Goal: Information Seeking & Learning: Find specific fact

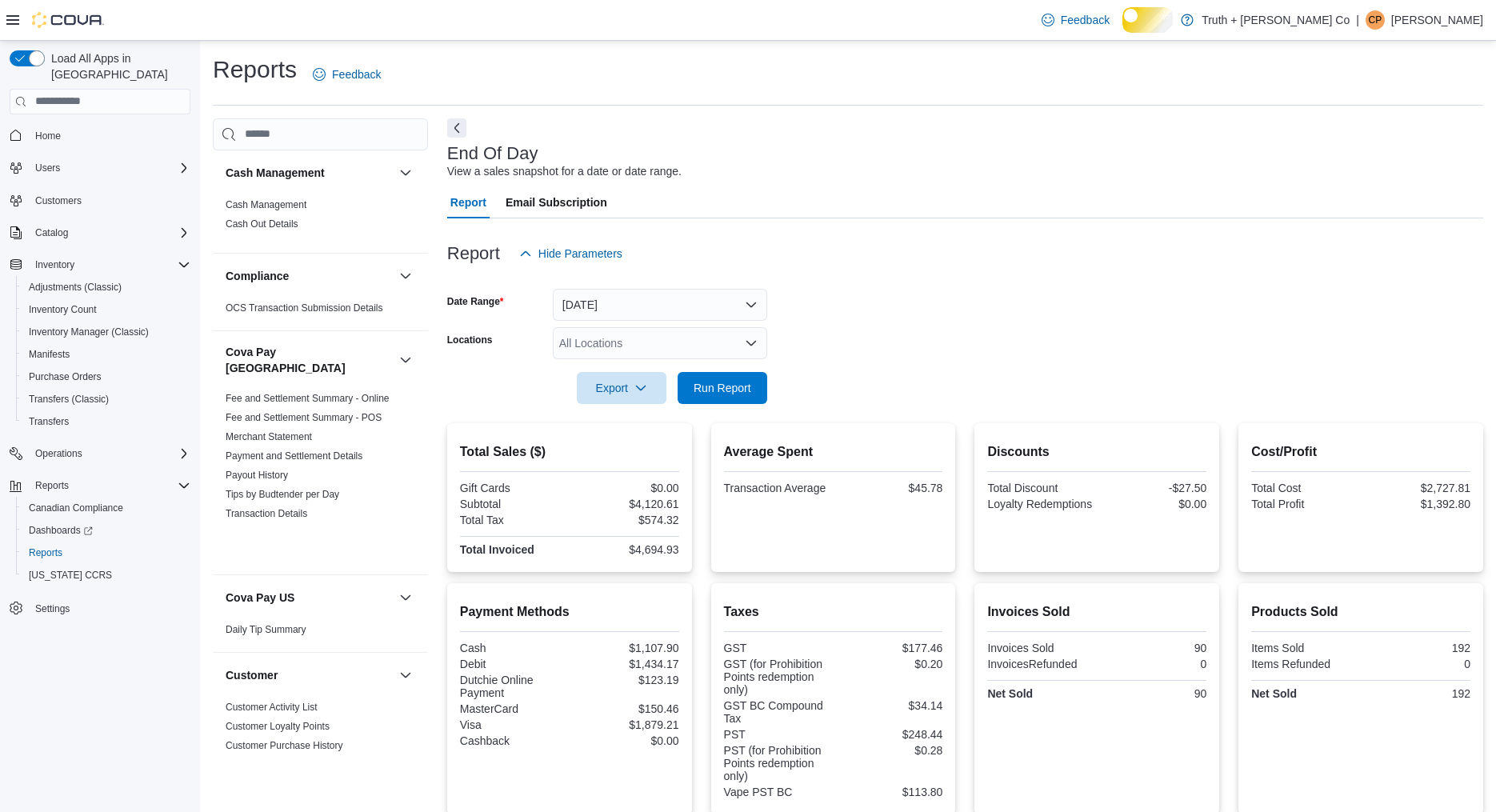
scroll to position [1629, 0]
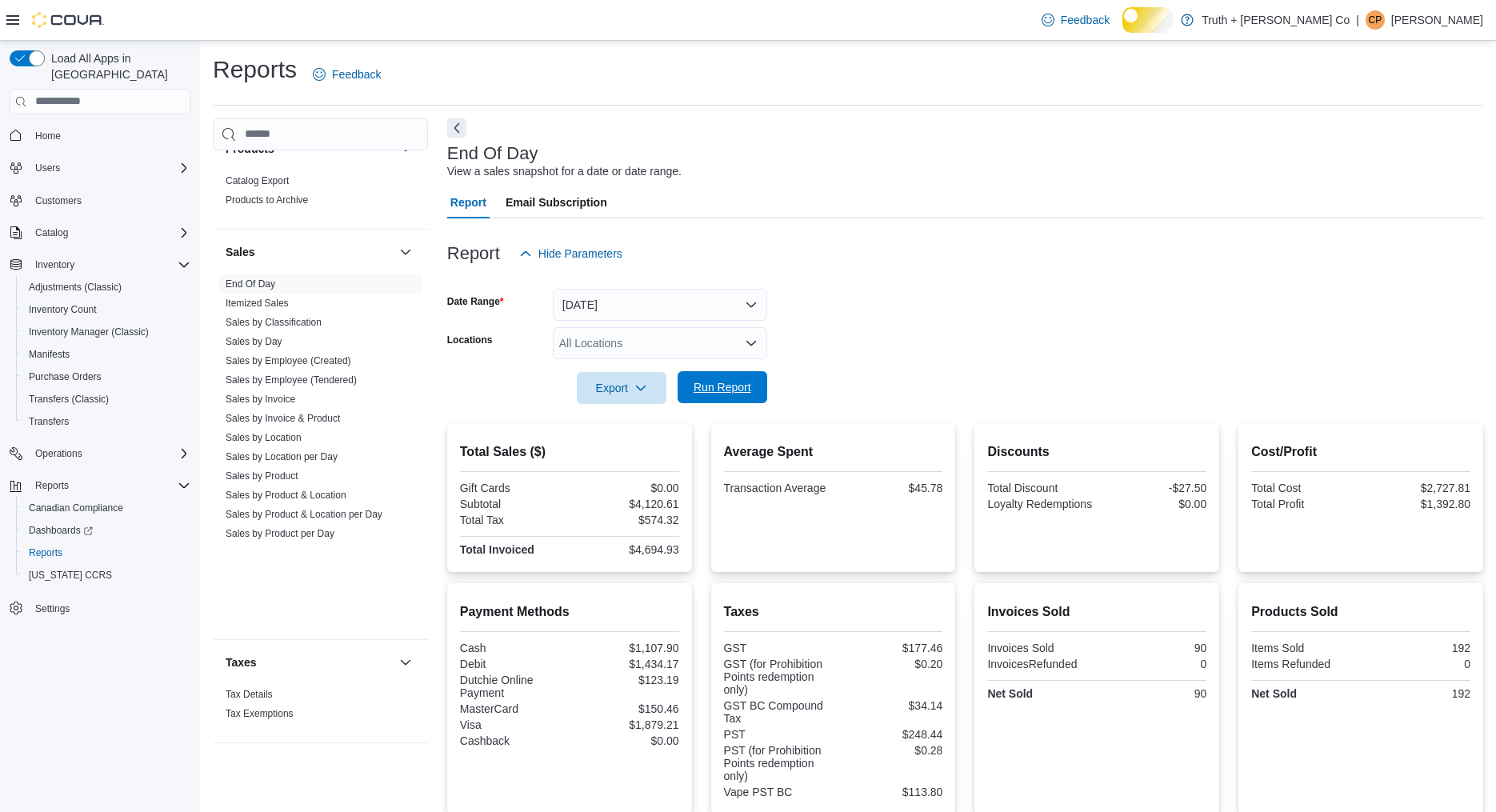
click at [733, 395] on span "Run Report" at bounding box center [722, 387] width 57 height 16
click at [304, 424] on link "Sales by Invoice & Product" at bounding box center [283, 418] width 114 height 11
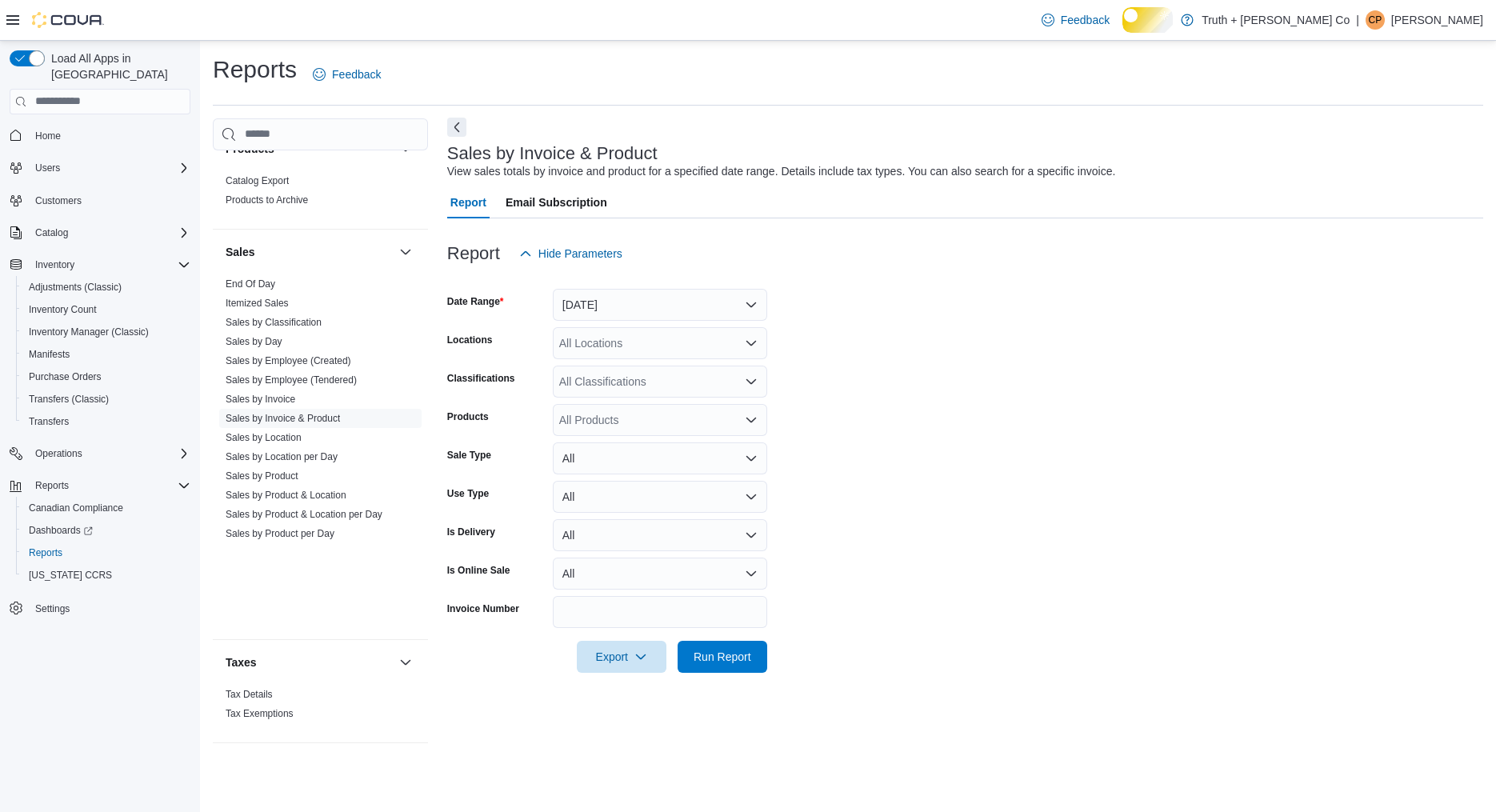
click at [462, 137] on button "Next" at bounding box center [457, 127] width 19 height 19
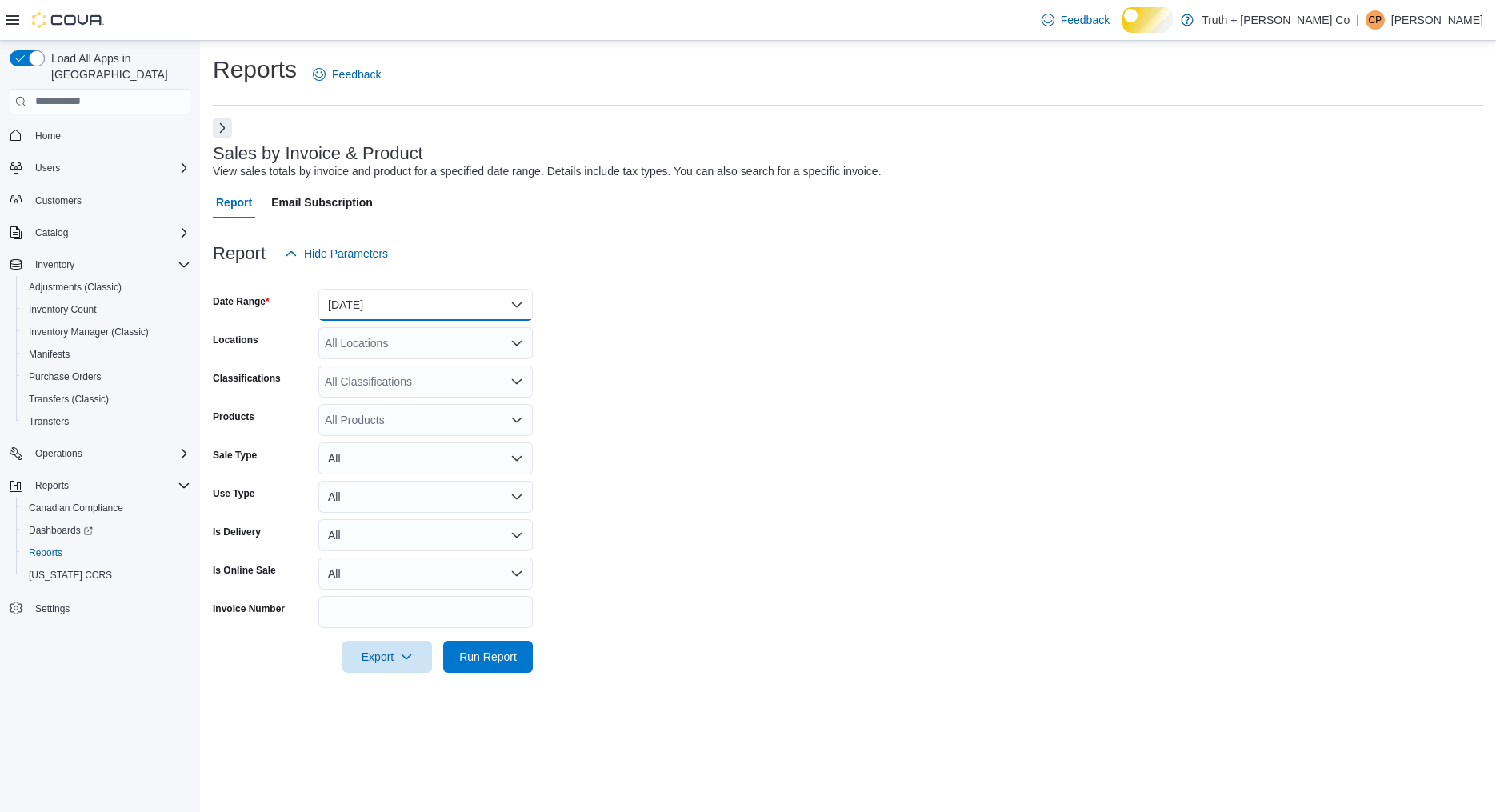
click at [511, 320] on button "Yesterday" at bounding box center [426, 304] width 214 height 32
click at [381, 404] on span "Today" at bounding box center [435, 394] width 182 height 19
click at [473, 664] on span "Run Report" at bounding box center [487, 656] width 57 height 16
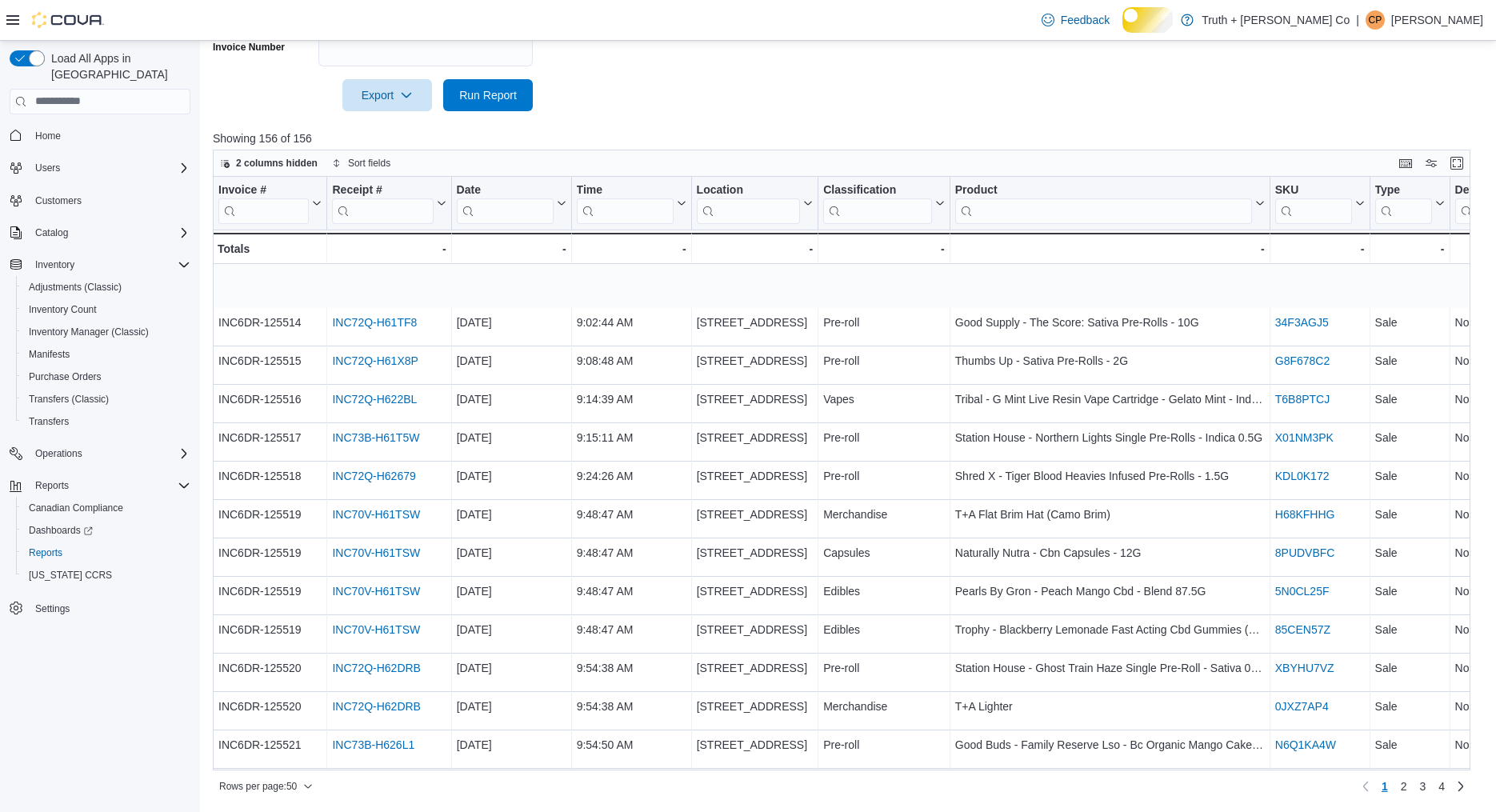
scroll to position [603, 0]
click at [680, 208] on icon at bounding box center [680, 203] width 13 height 10
click at [656, 338] on span "Sort High-Low" at bounding box center [625, 344] width 61 height 13
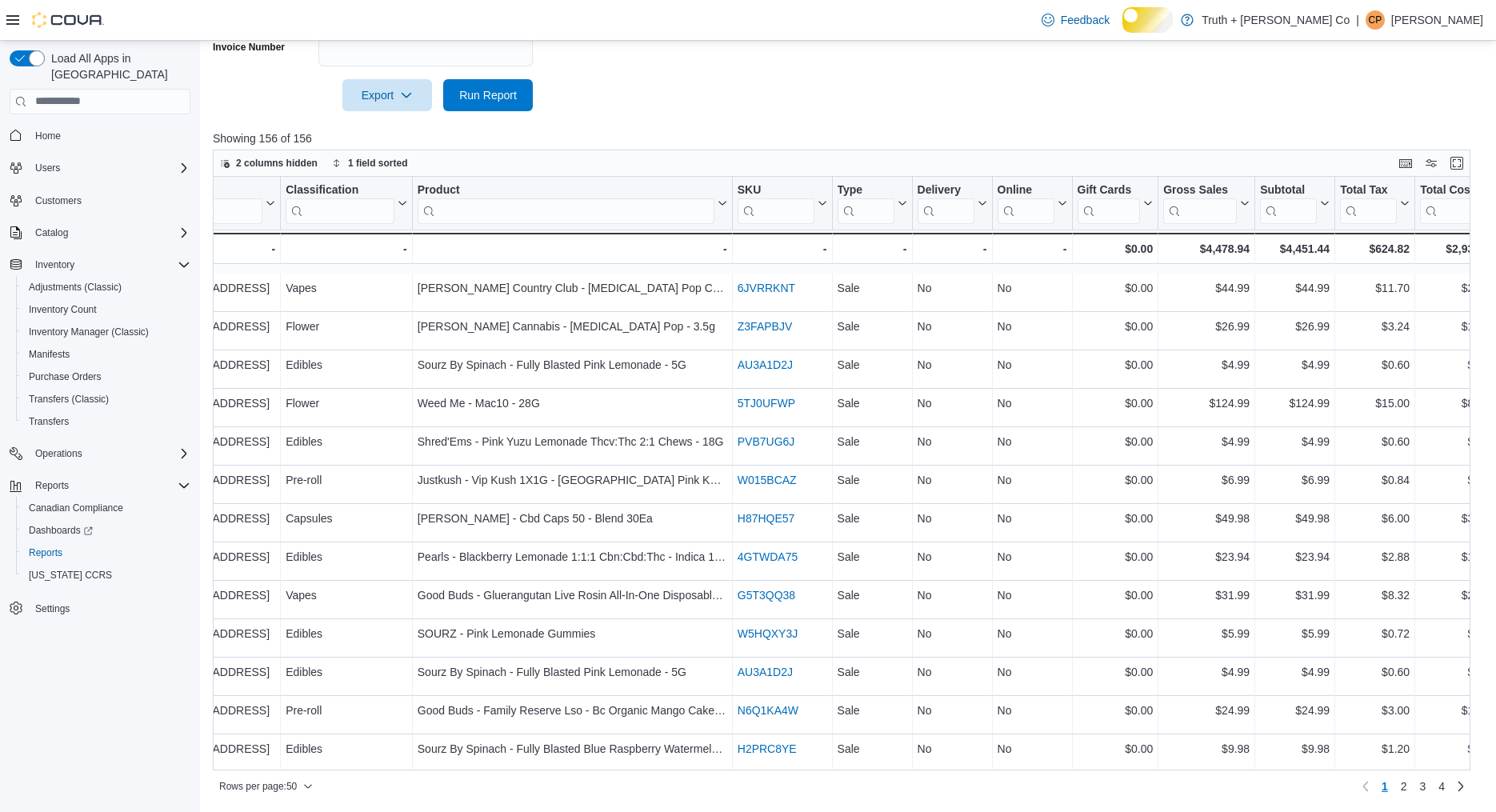
scroll to position [0, 537]
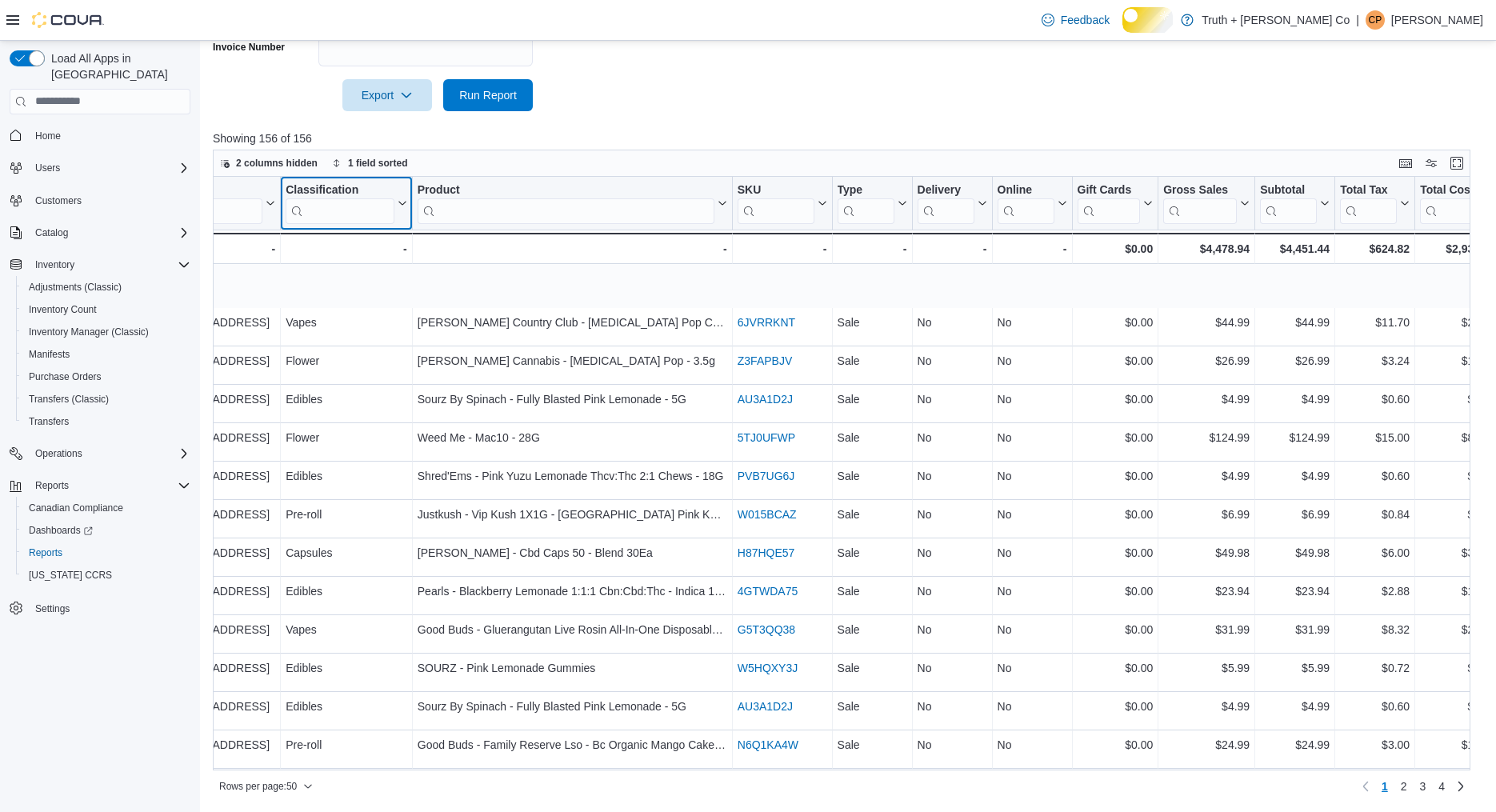
click at [402, 216] on div "Invoice # Click to view column header actions Receipt # Click to view column he…" at bounding box center [1523, 220] width 3697 height 87
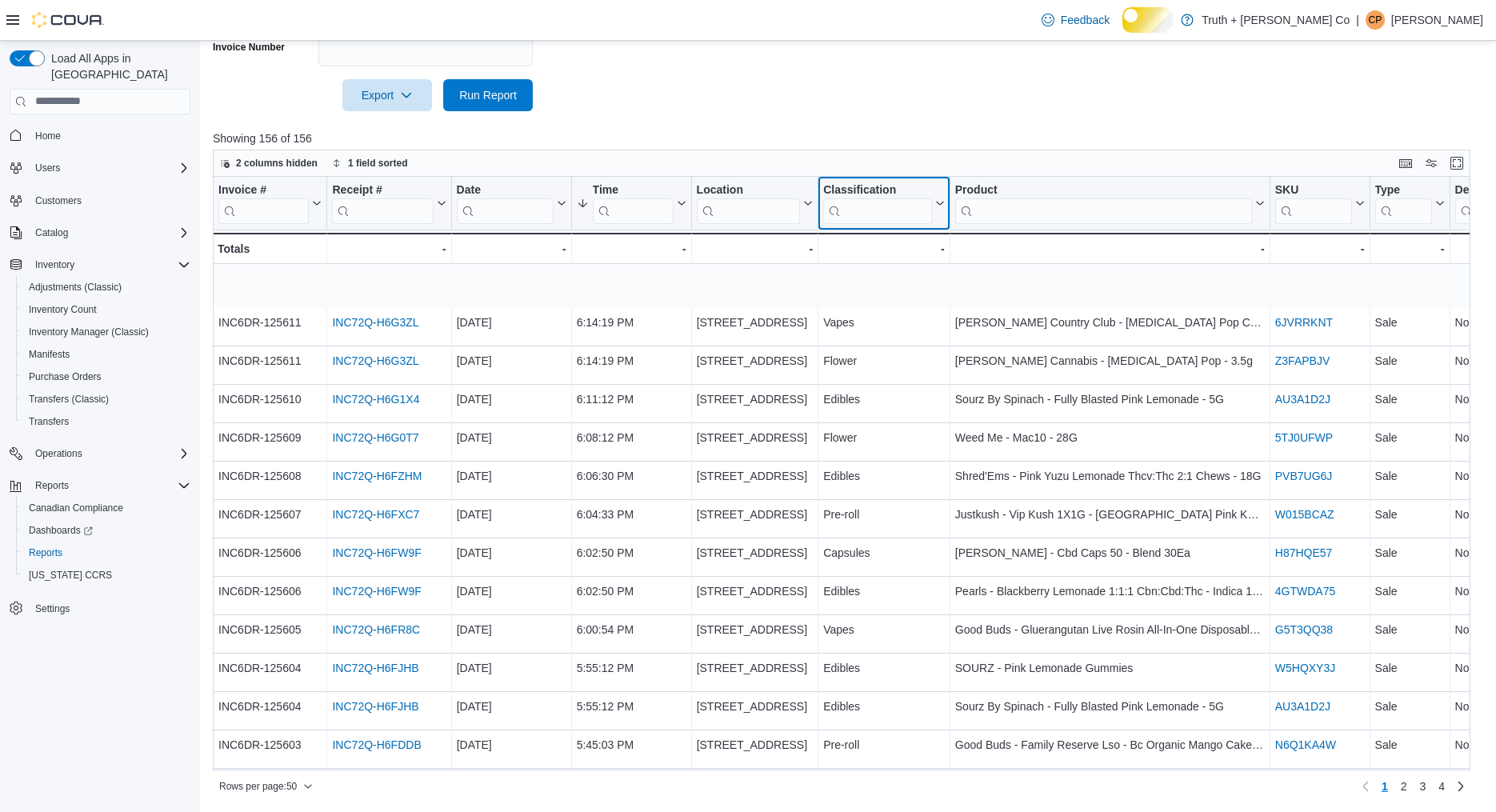
click at [939, 208] on icon at bounding box center [939, 203] width 13 height 10
click at [888, 318] on span "Sort A-Z" at bounding box center [871, 325] width 33 height 13
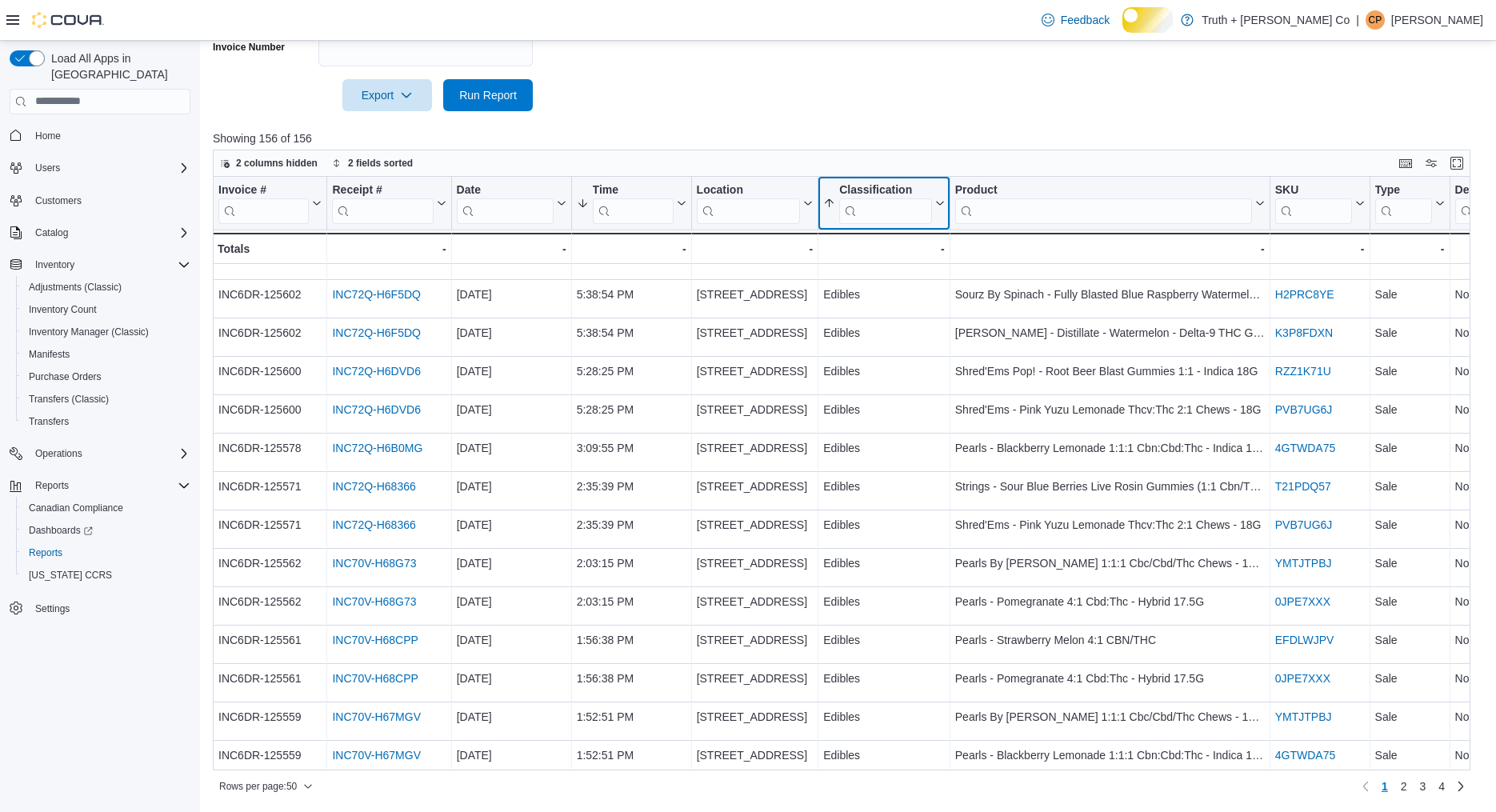
scroll to position [1458, 0]
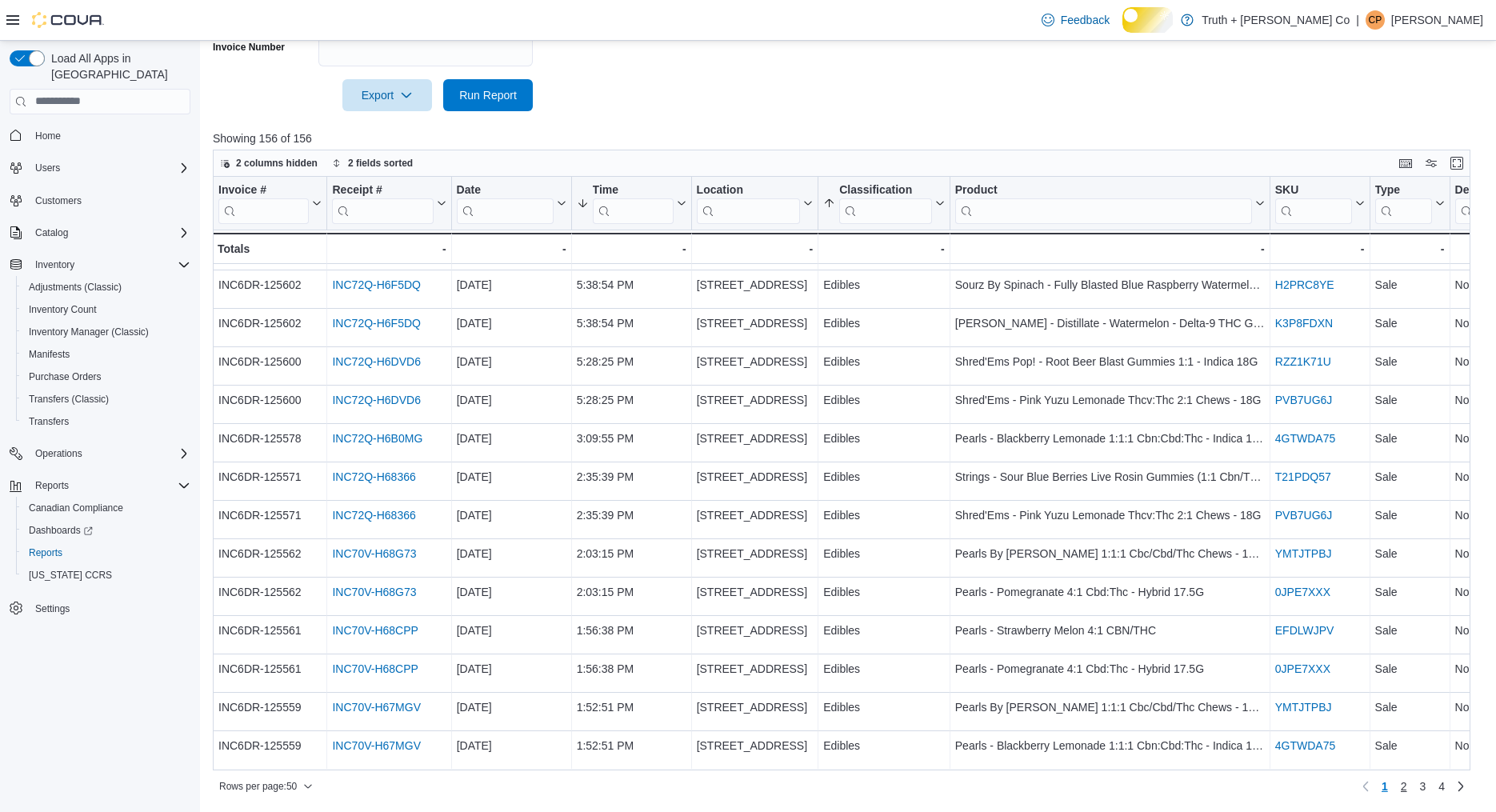
click at [1402, 787] on span "2" at bounding box center [1404, 787] width 6 height 16
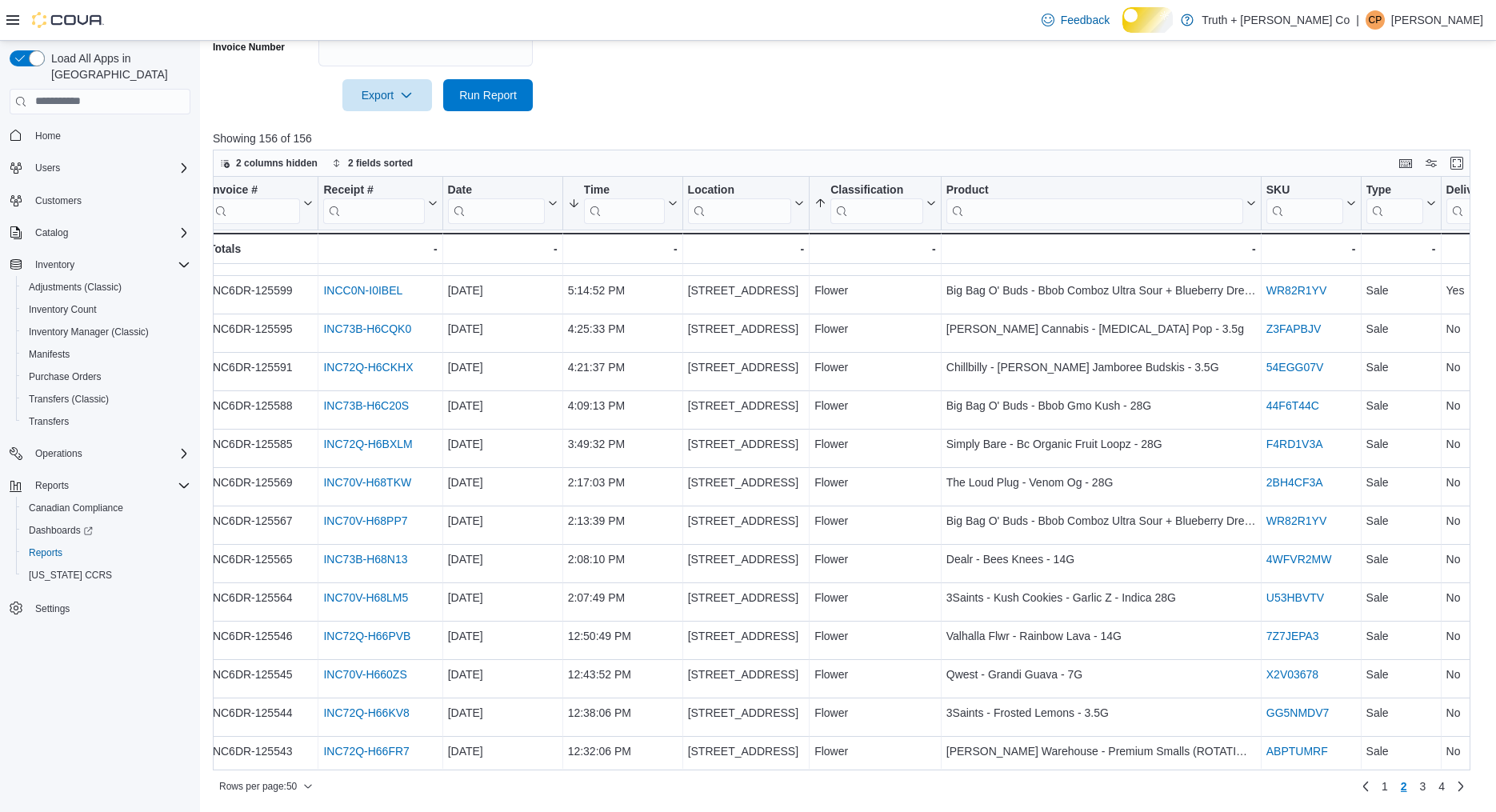
scroll to position [493, 0]
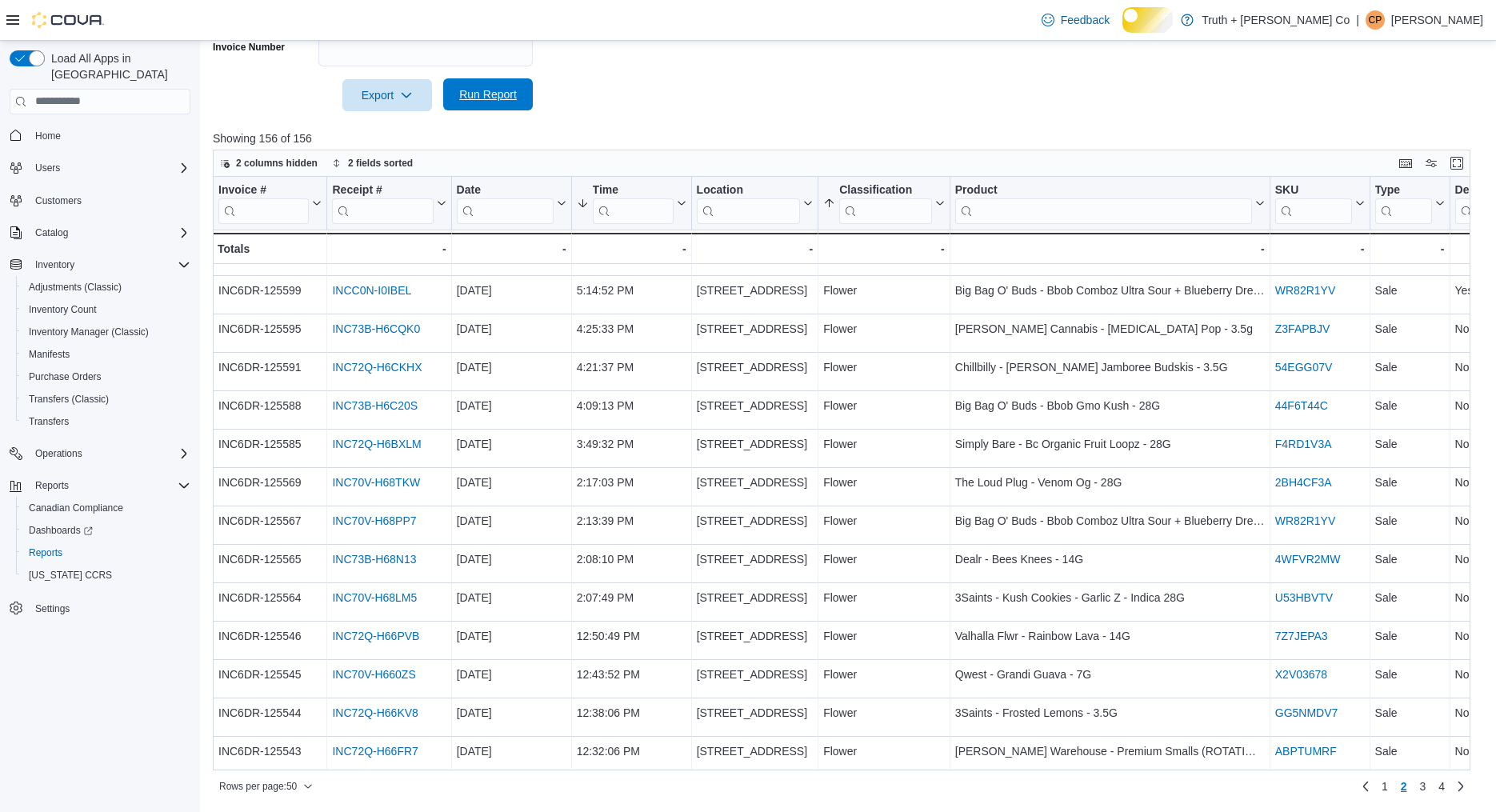
click at [497, 86] on span "Run Report" at bounding box center [487, 94] width 57 height 16
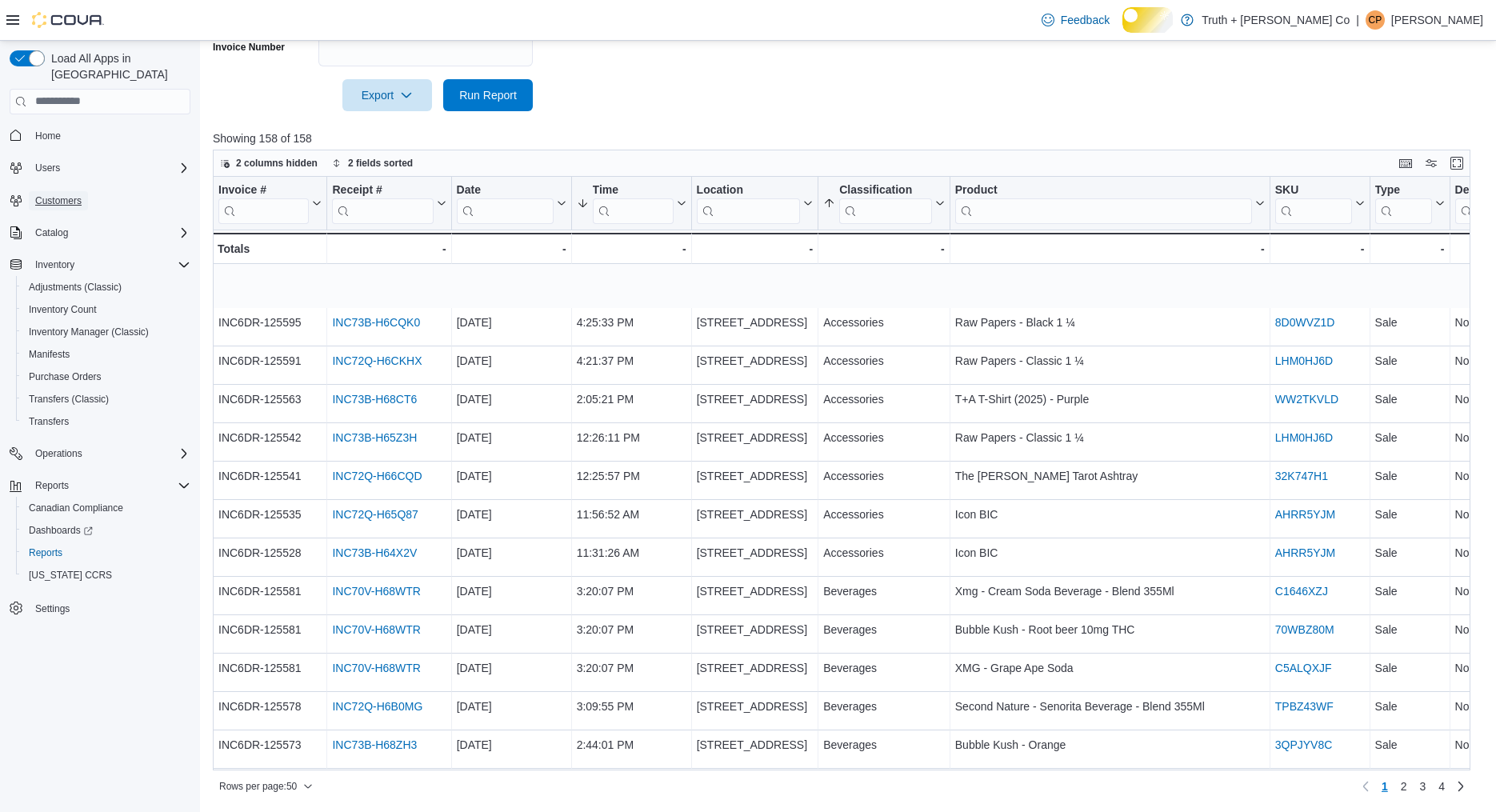
click at [72, 200] on span "Customers" at bounding box center [58, 201] width 46 height 13
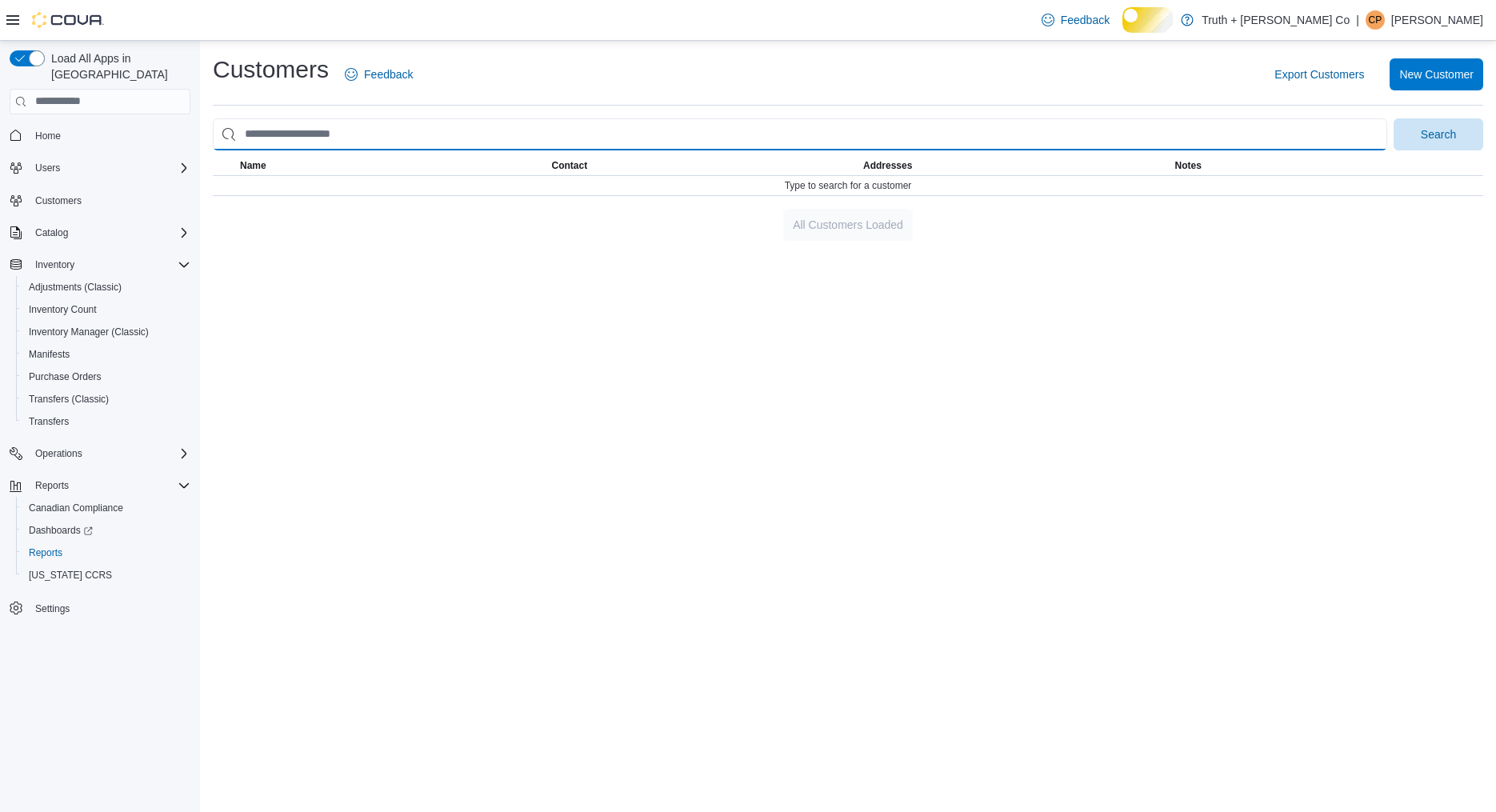
click at [438, 151] on input "search" at bounding box center [800, 133] width 1175 height 32
type input "****"
click at [1394, 118] on button "Search" at bounding box center [1439, 133] width 90 height 32
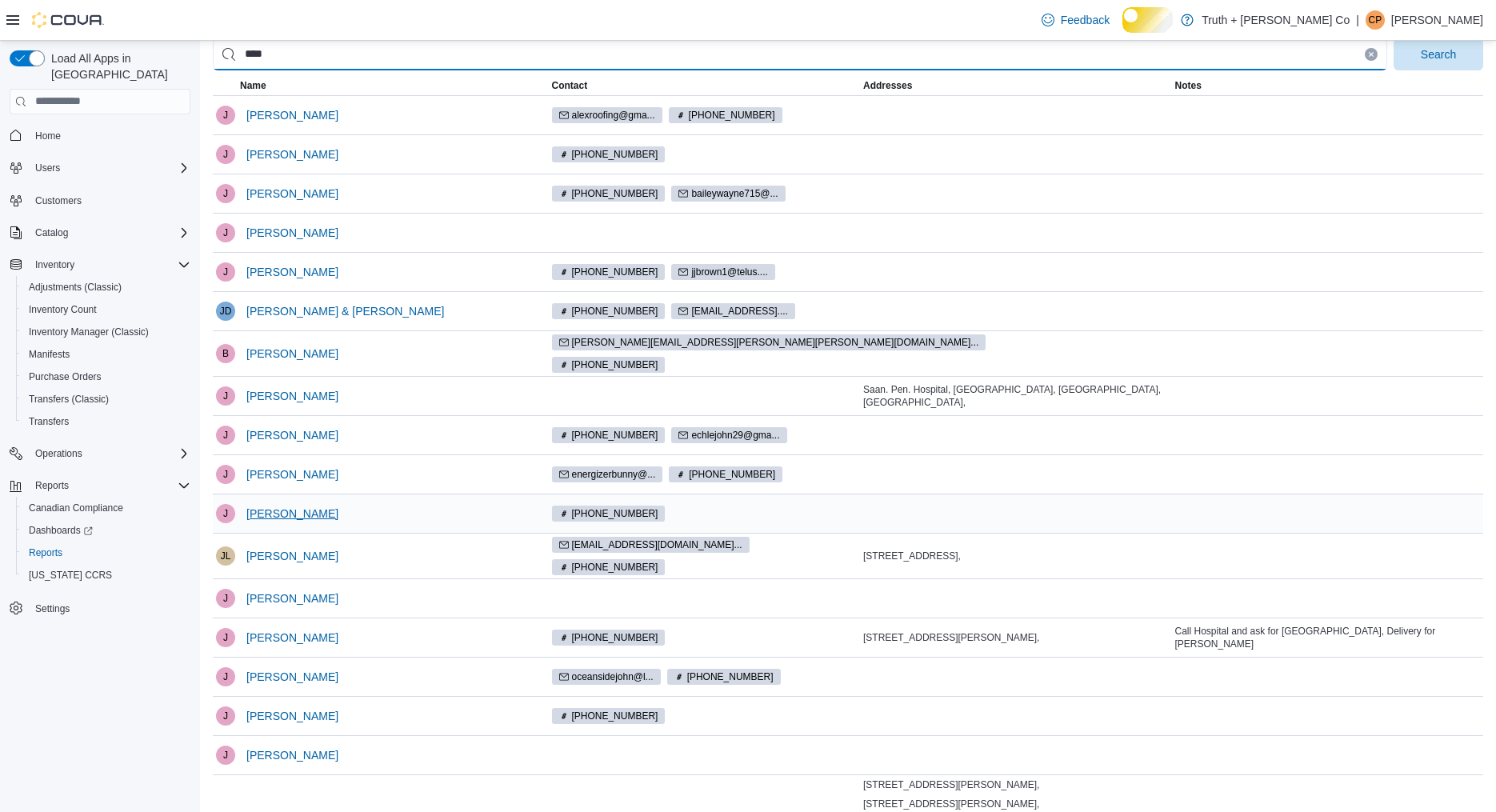
scroll to position [109, 0]
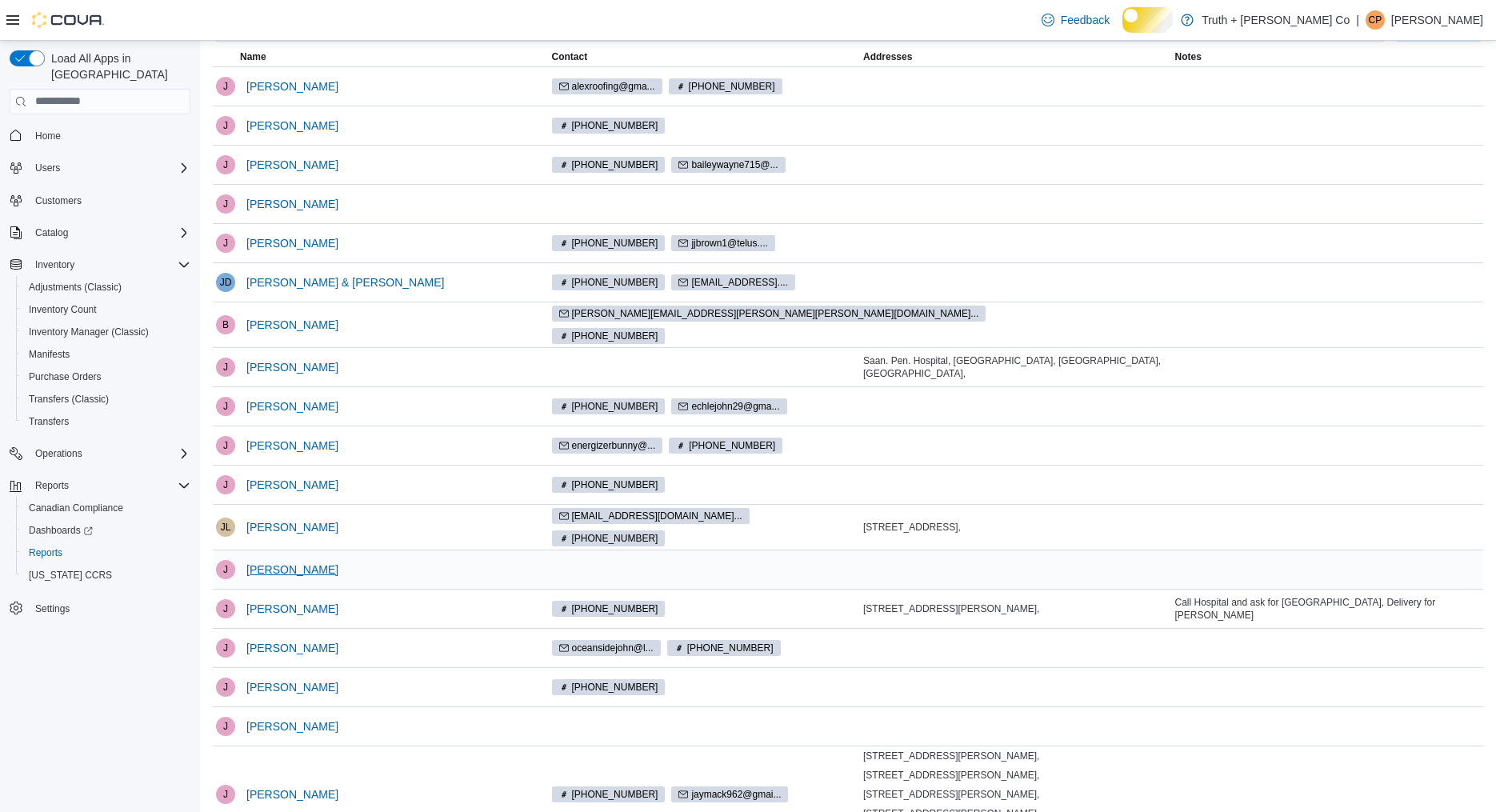
click at [301, 577] on span "JOHN Hopkins" at bounding box center [292, 570] width 92 height 16
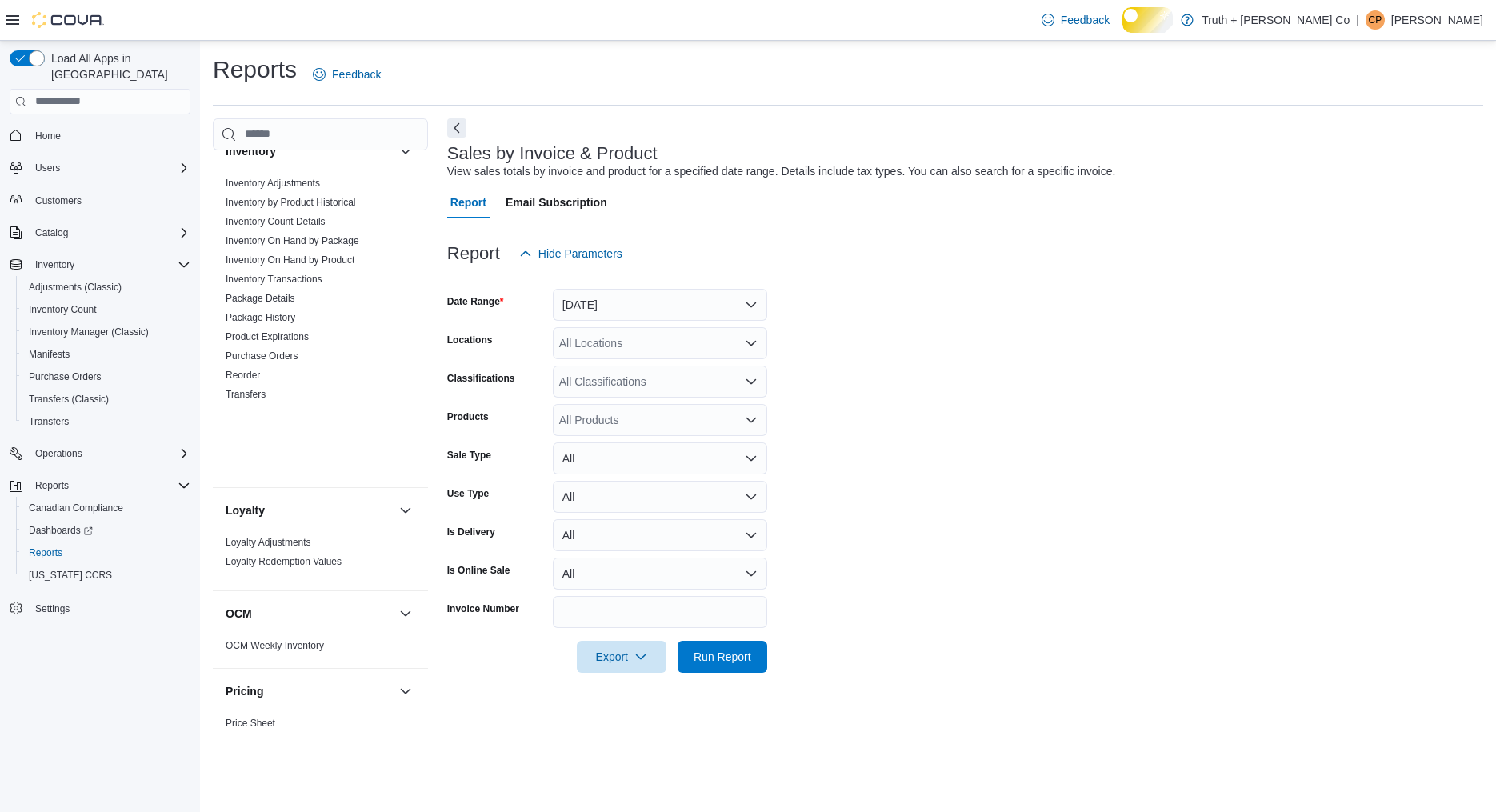
scroll to position [934, 0]
click at [320, 191] on link "Inventory Adjustments" at bounding box center [273, 184] width 94 height 11
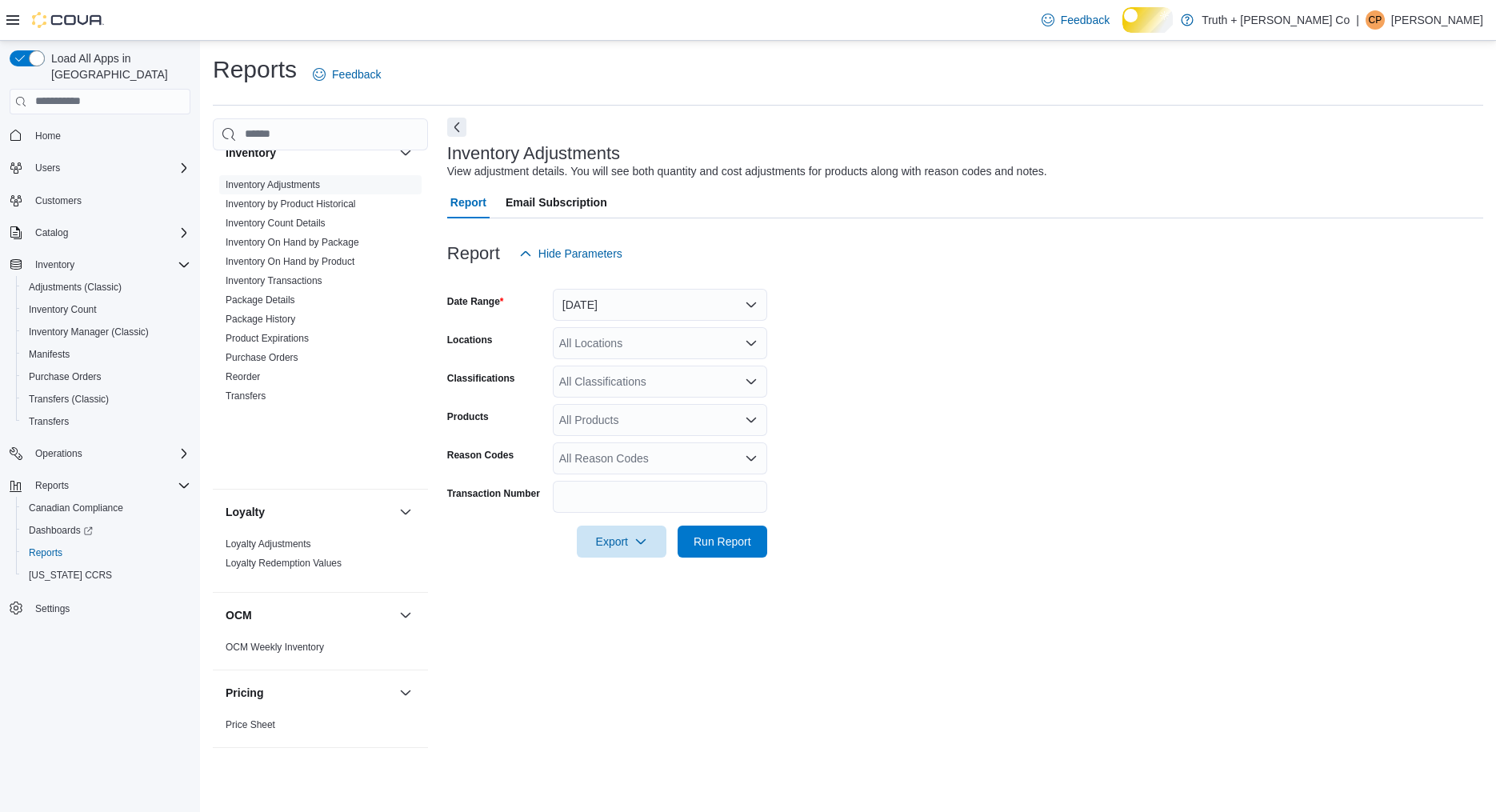
click at [449, 137] on button "Next" at bounding box center [457, 127] width 19 height 19
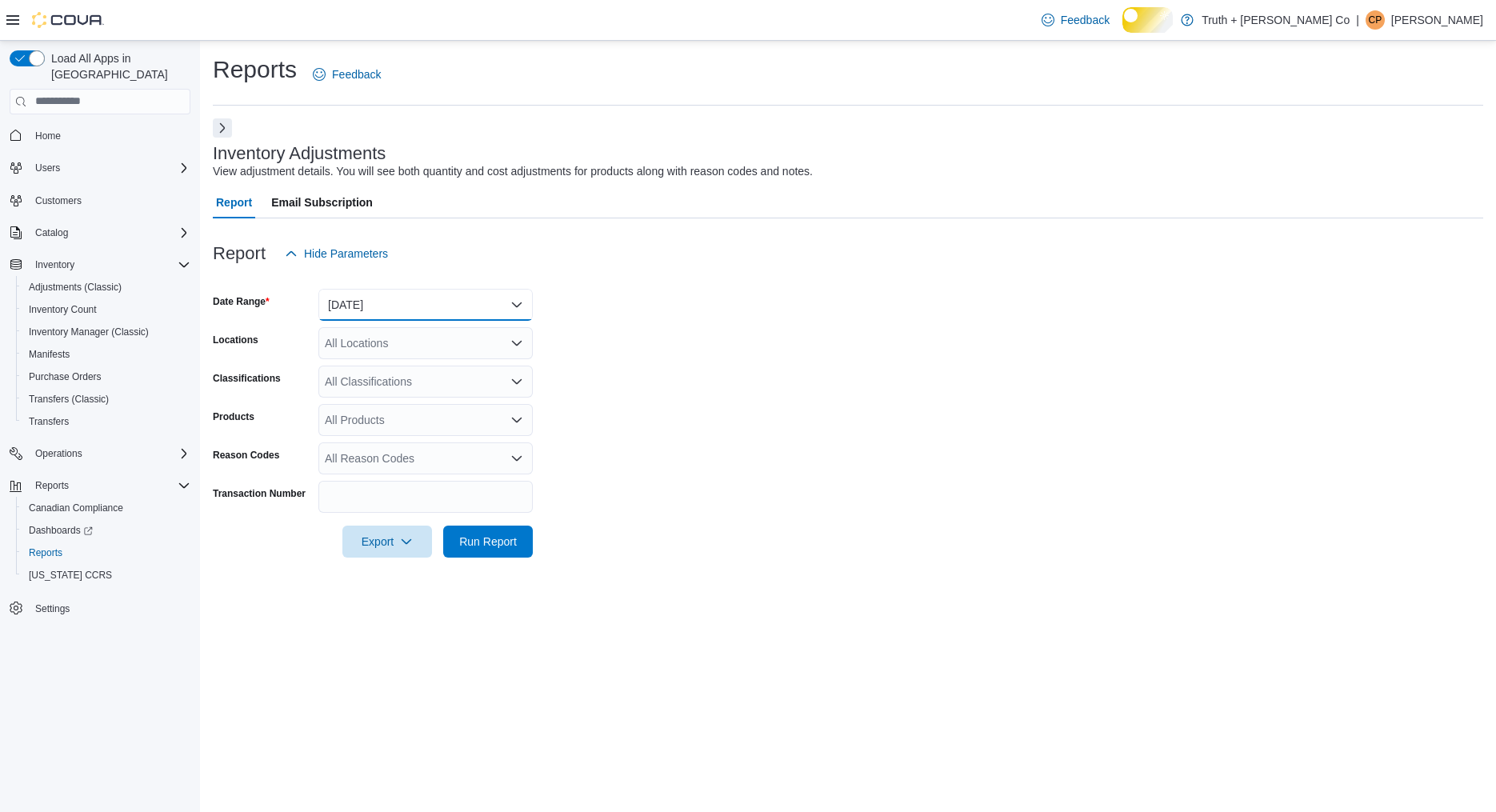
click at [489, 320] on button "Yesterday" at bounding box center [426, 304] width 214 height 32
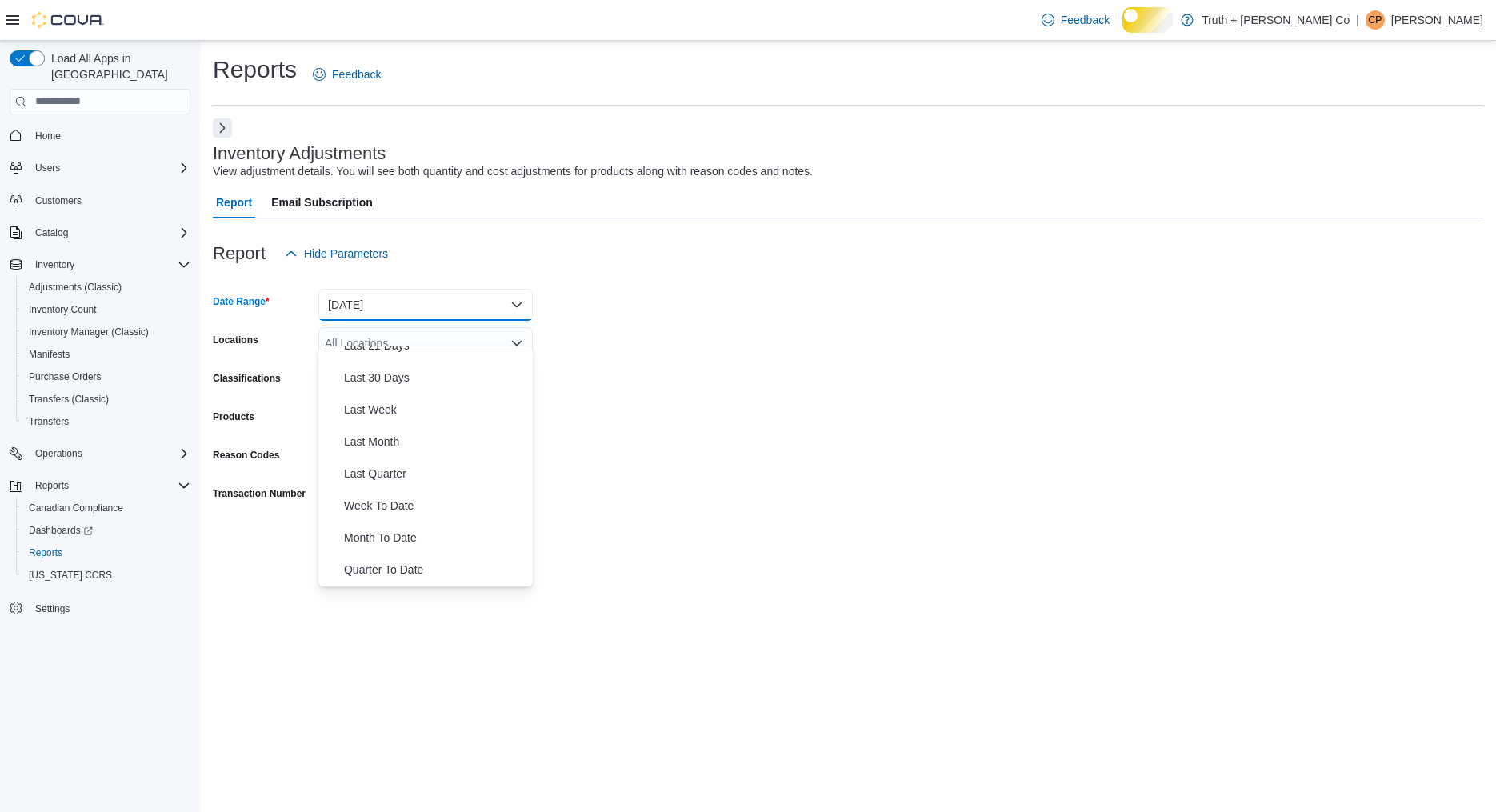
scroll to position [278, 0]
click at [390, 420] on span "Last Month" at bounding box center [435, 410] width 182 height 19
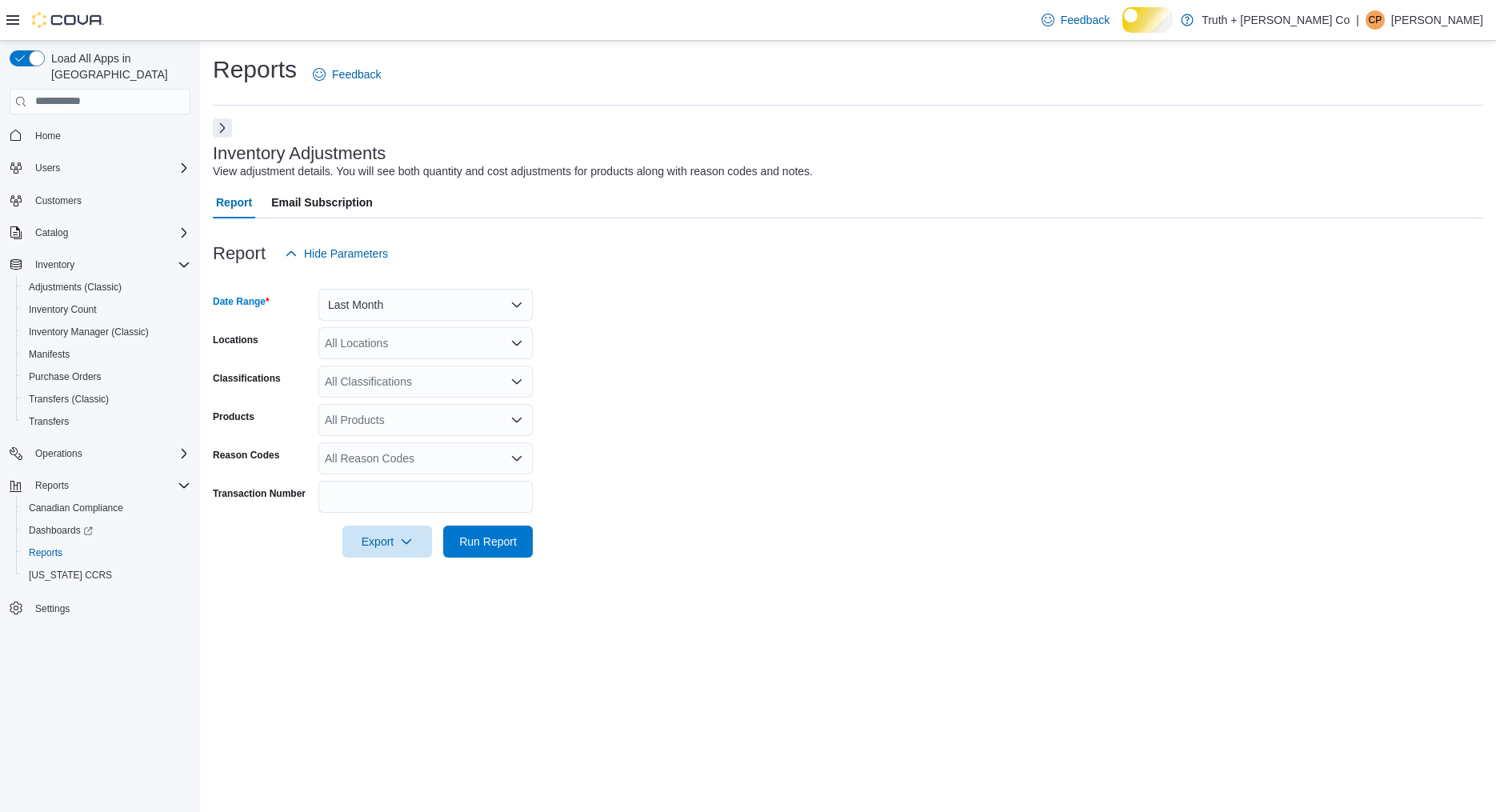
click at [517, 388] on icon "Open list of options" at bounding box center [517, 381] width 13 height 13
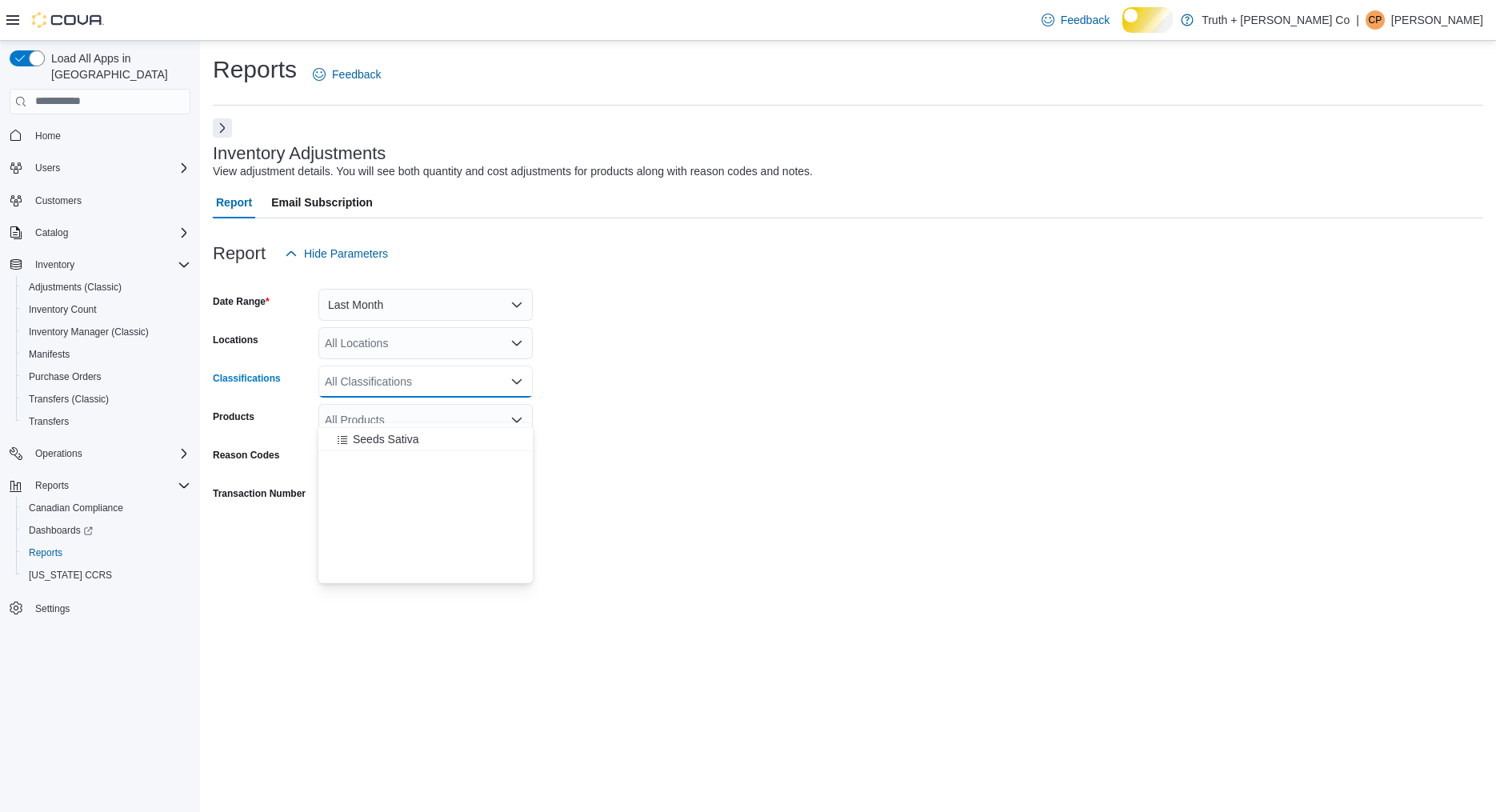
scroll to position [1536, 0]
click at [378, 455] on span "Vapes" at bounding box center [369, 455] width 31 height 16
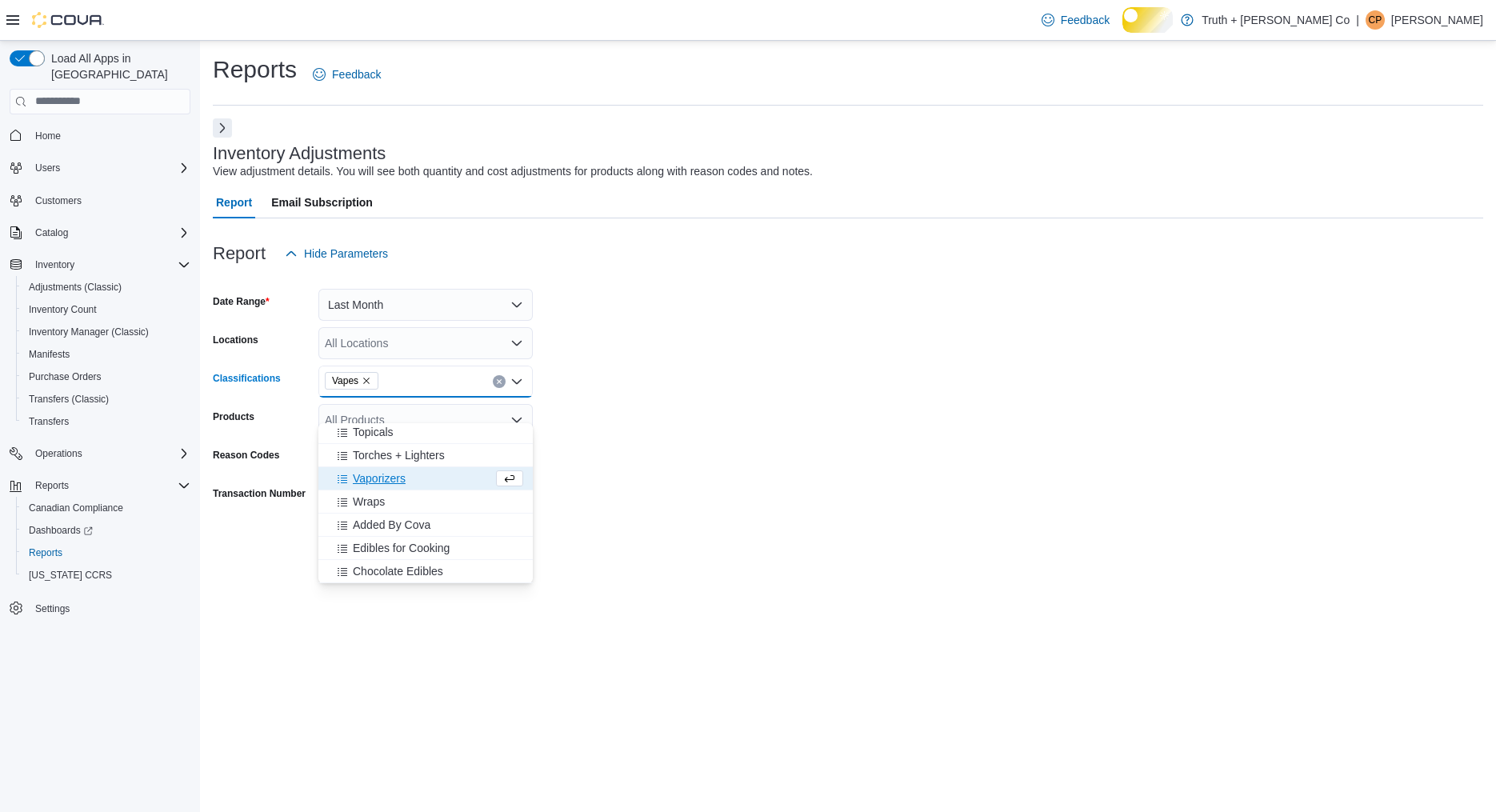
click at [514, 557] on span "Run Report" at bounding box center [488, 540] width 71 height 32
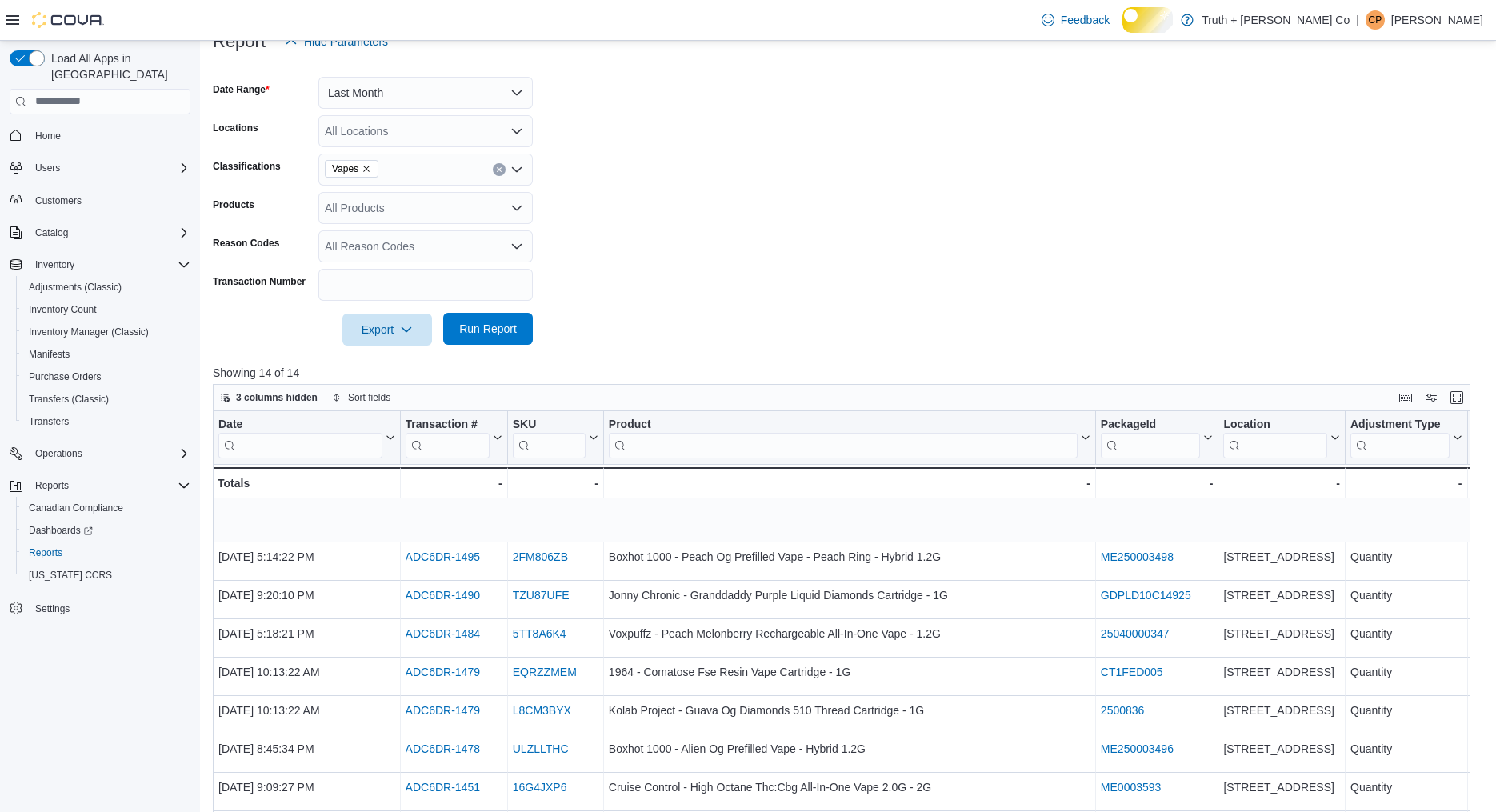
scroll to position [210, 0]
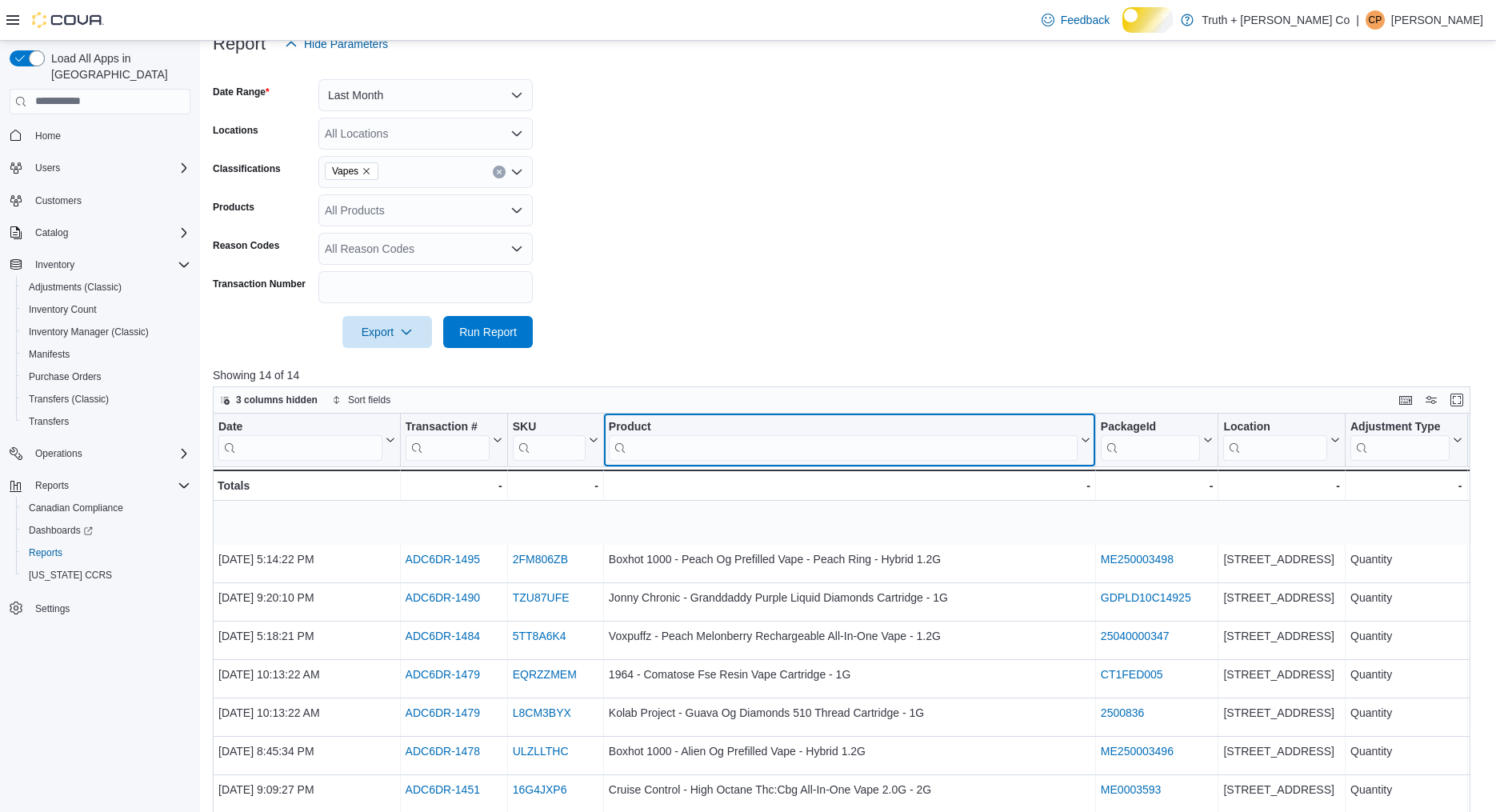
click at [664, 460] on input "search" at bounding box center [843, 447] width 469 height 25
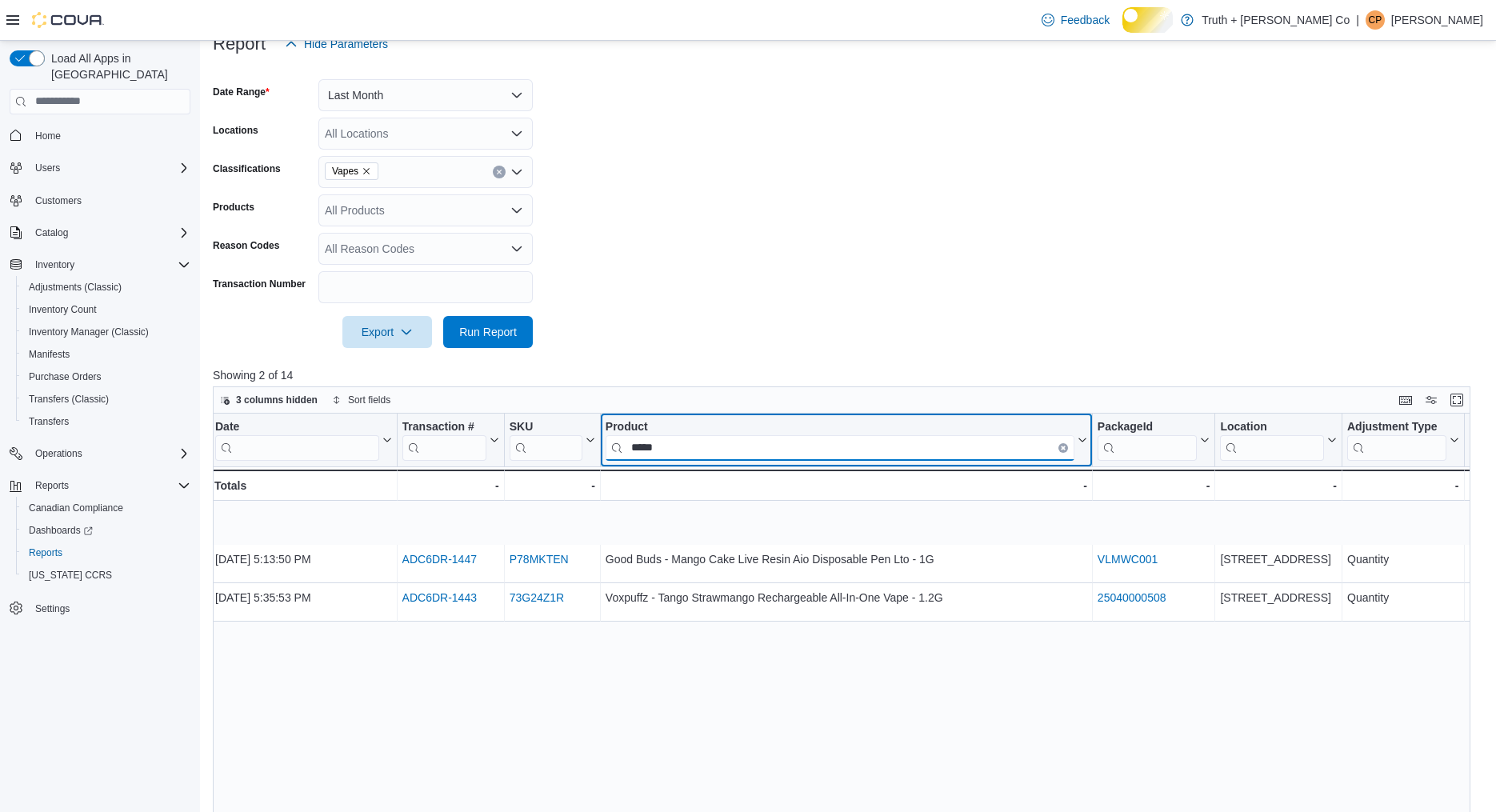
scroll to position [0, 0]
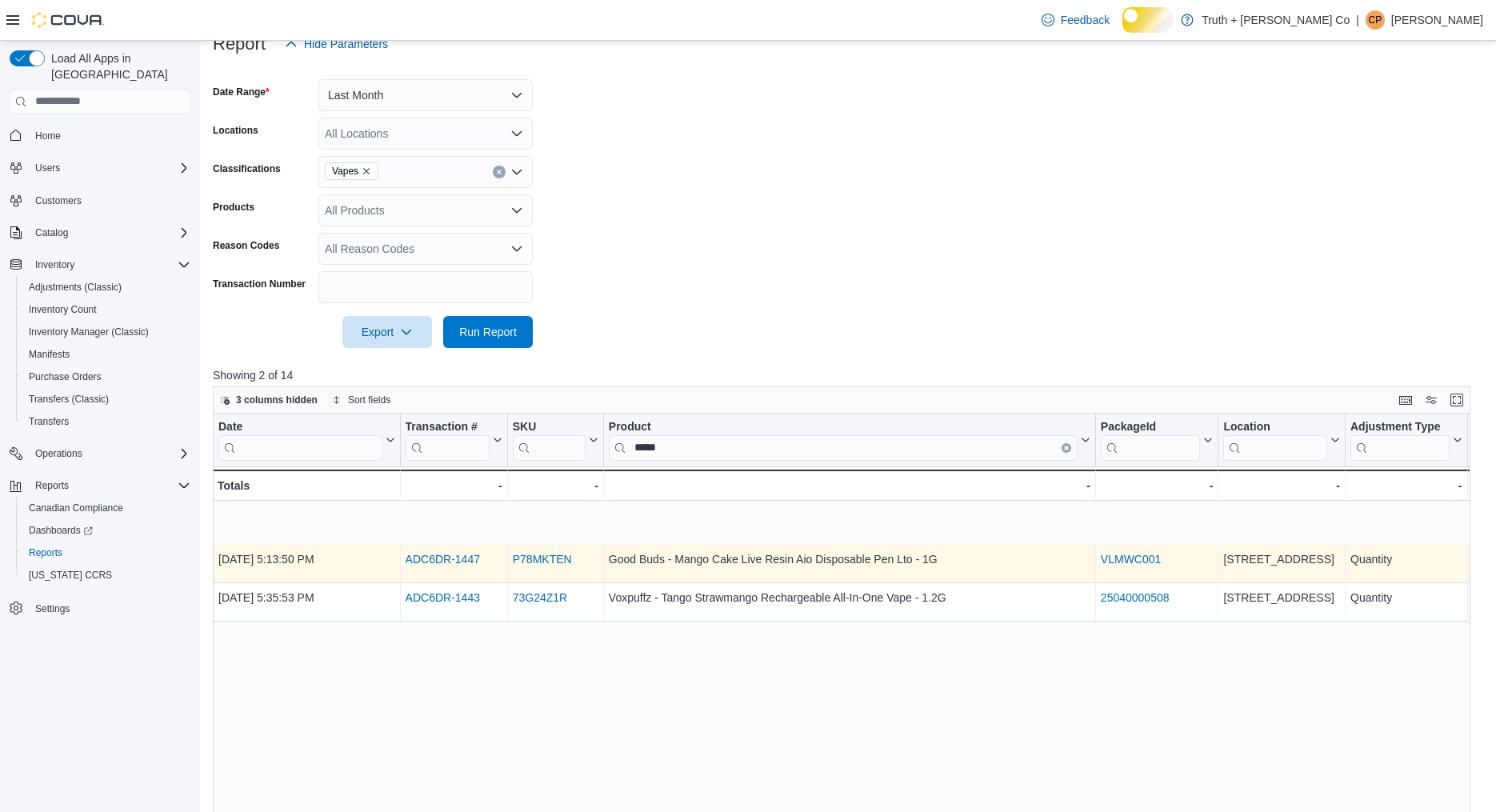
click at [451, 565] on link "ADC6DR-1447" at bounding box center [443, 559] width 74 height 13
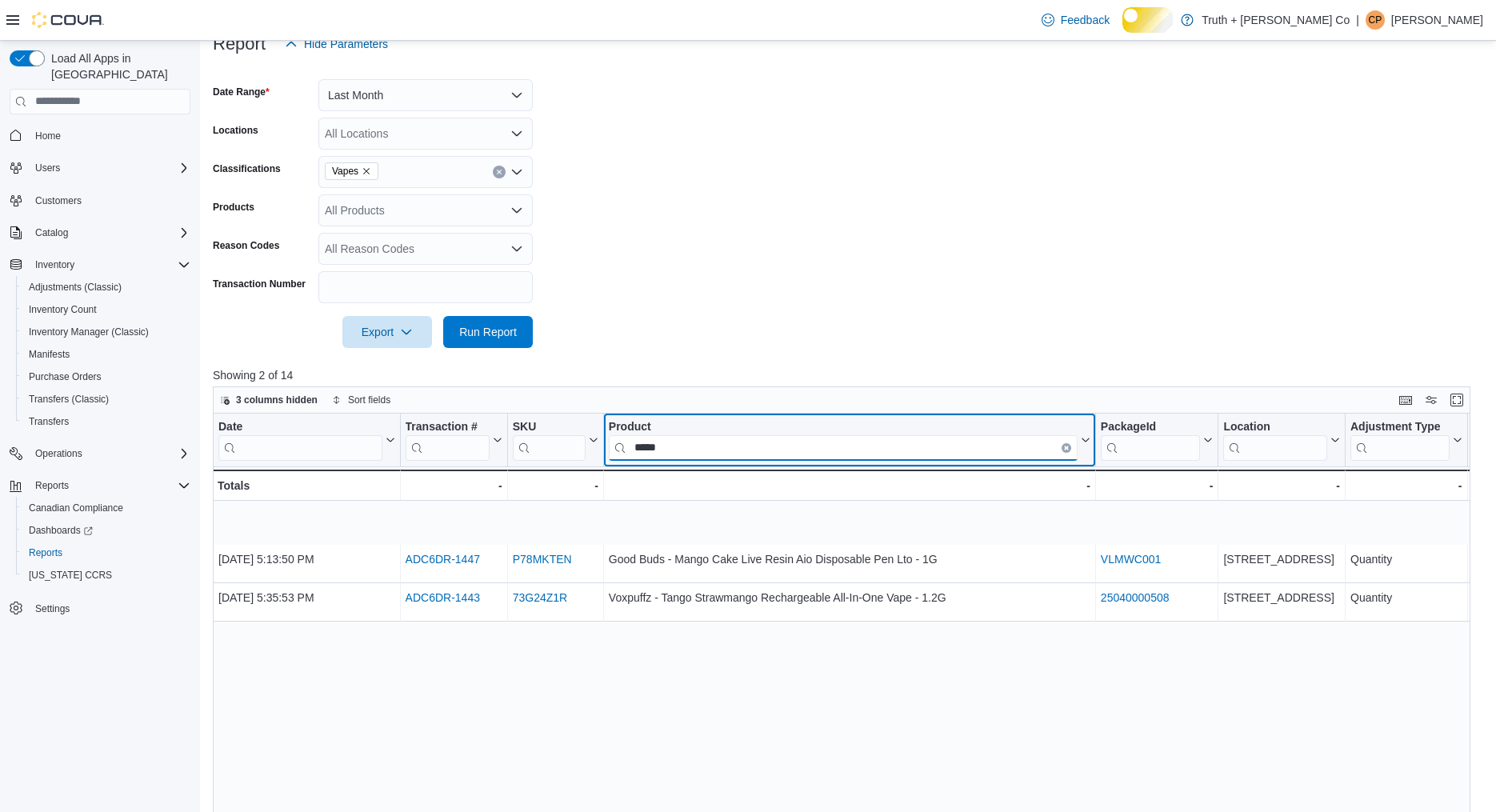
click at [684, 460] on input "*****" at bounding box center [843, 447] width 469 height 25
type input "*"
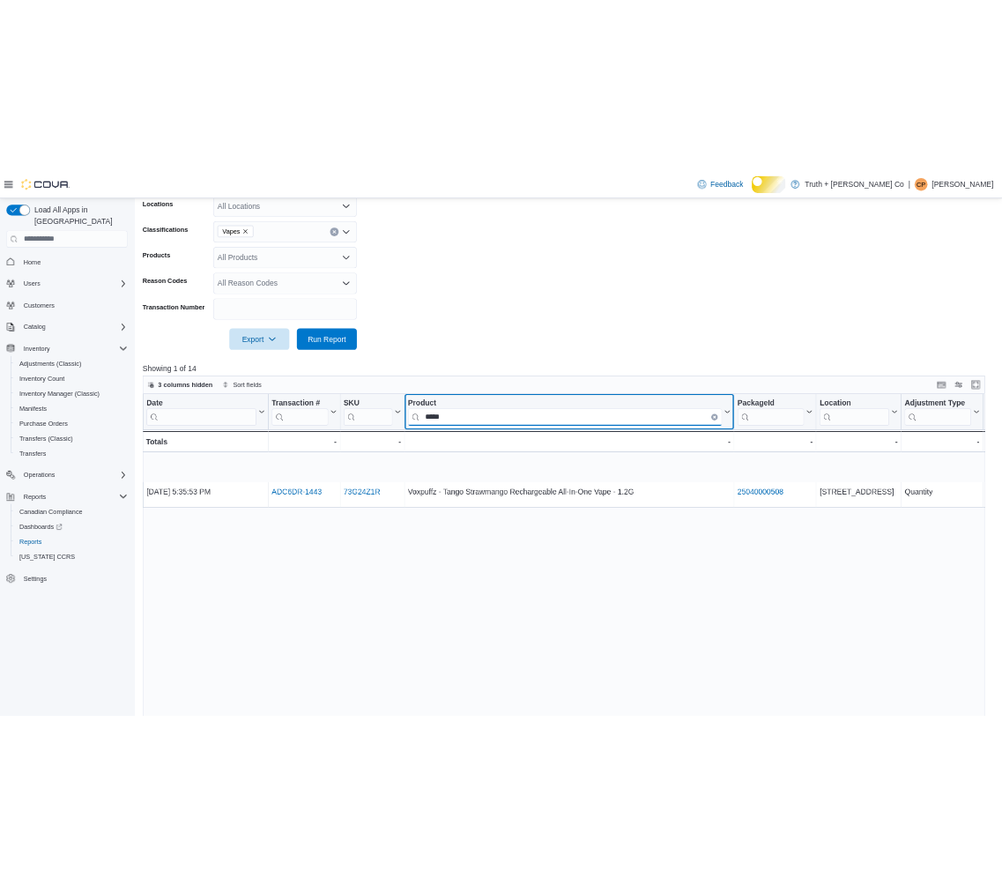
scroll to position [323, 0]
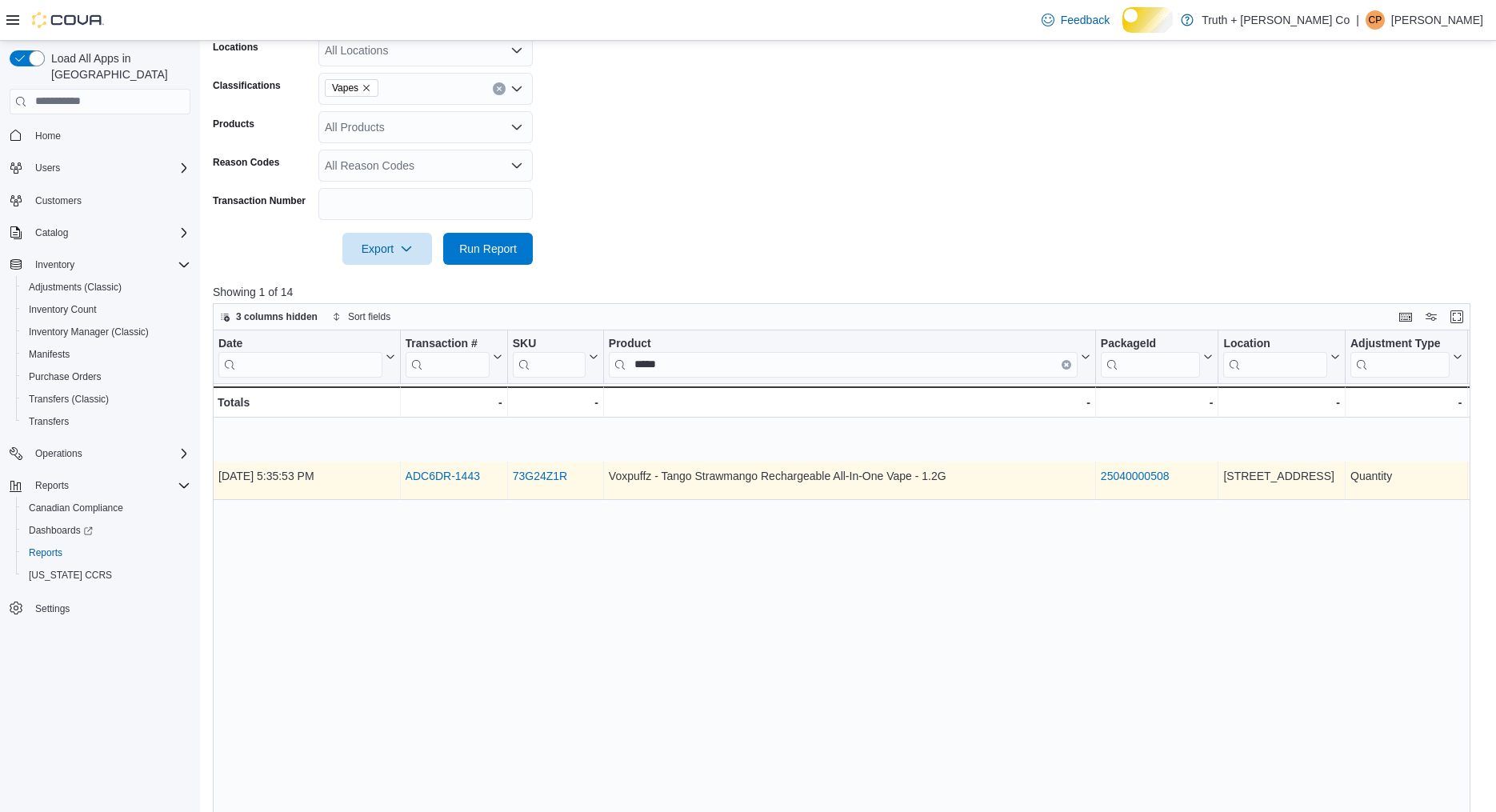
click at [450, 483] on link "ADC6DR-1443" at bounding box center [443, 475] width 74 height 13
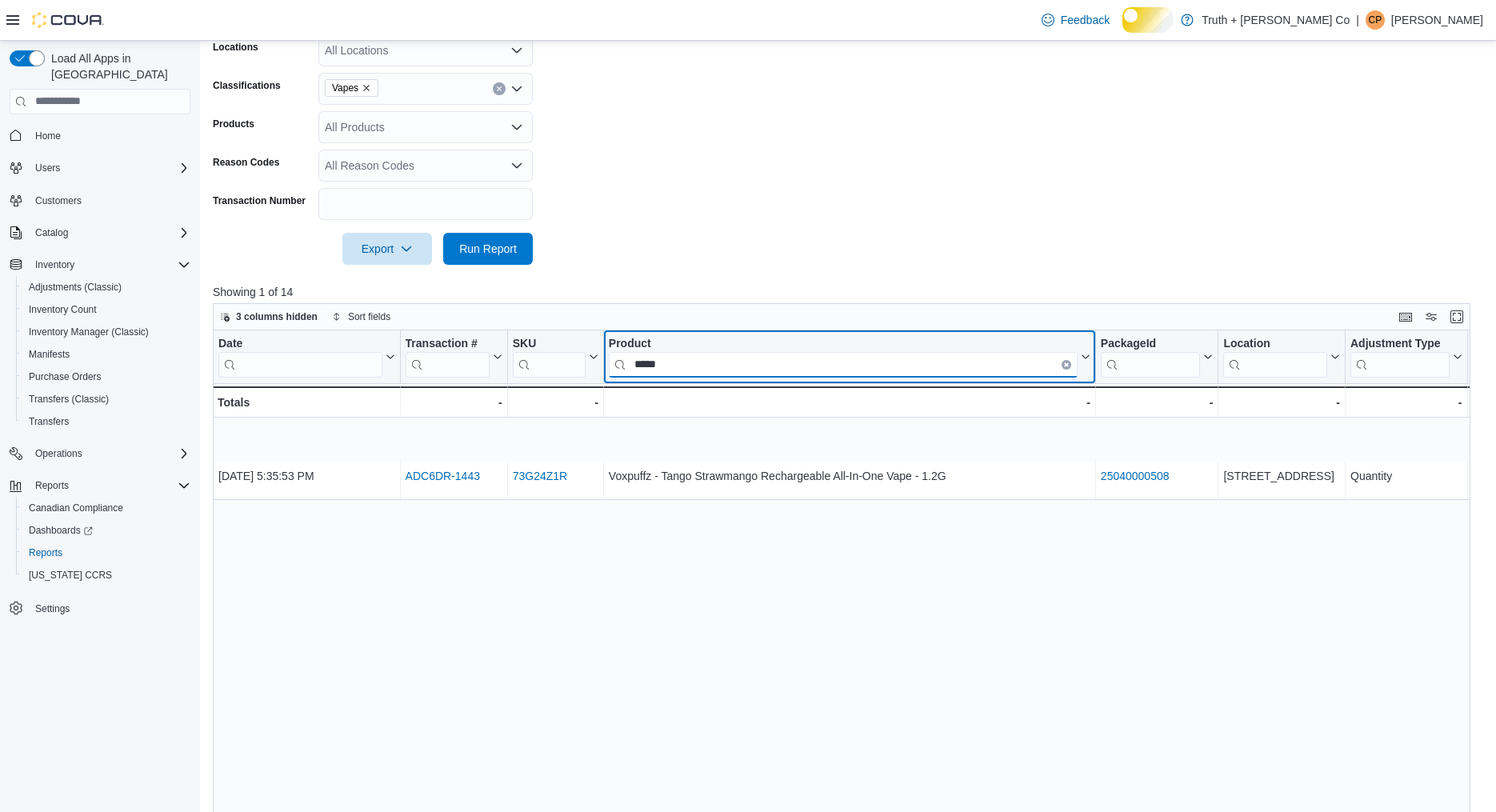
click at [705, 377] on input "*****" at bounding box center [843, 364] width 469 height 25
type input "*"
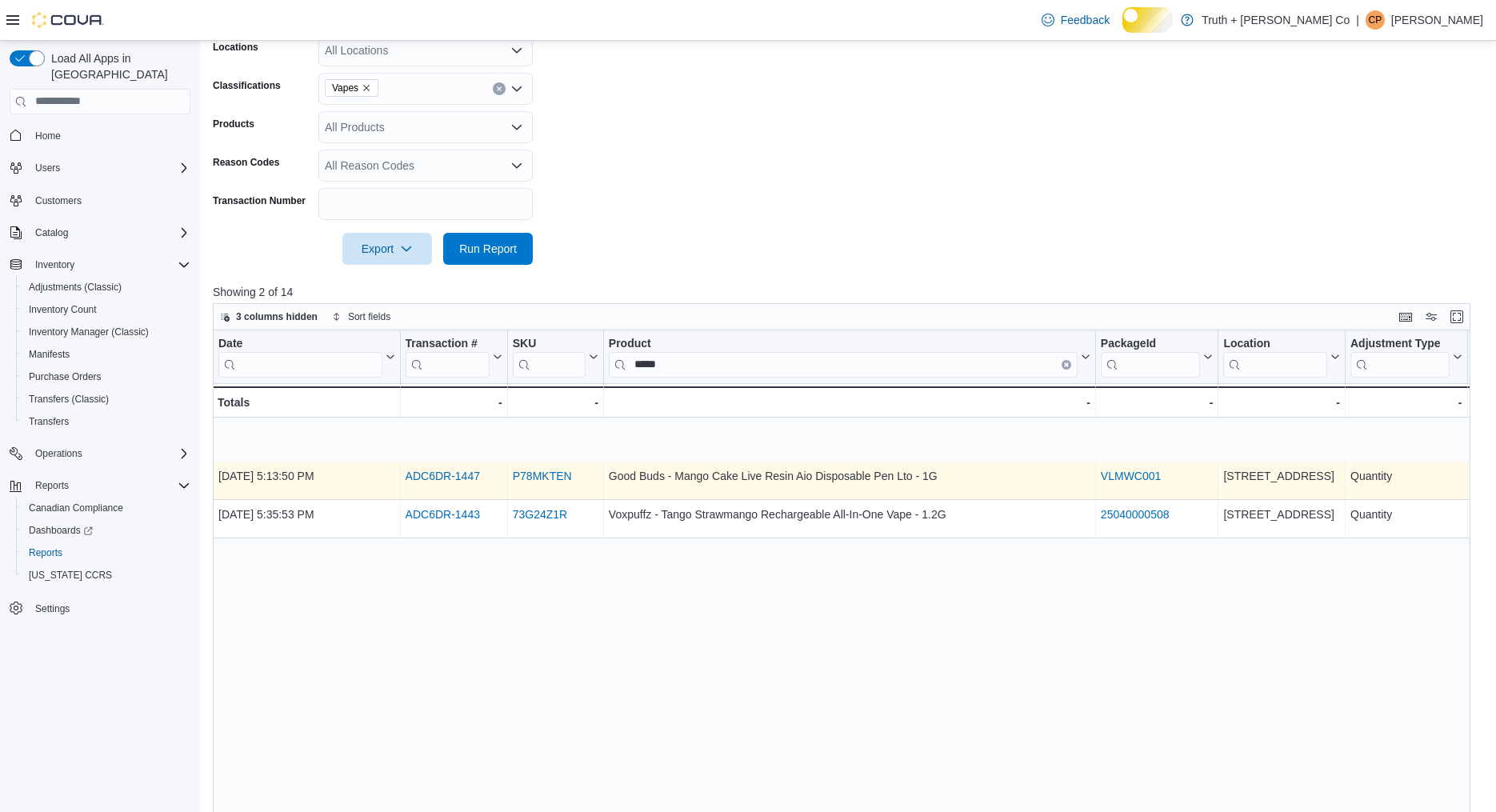
click at [468, 483] on link "ADC6DR-1447" at bounding box center [443, 475] width 74 height 13
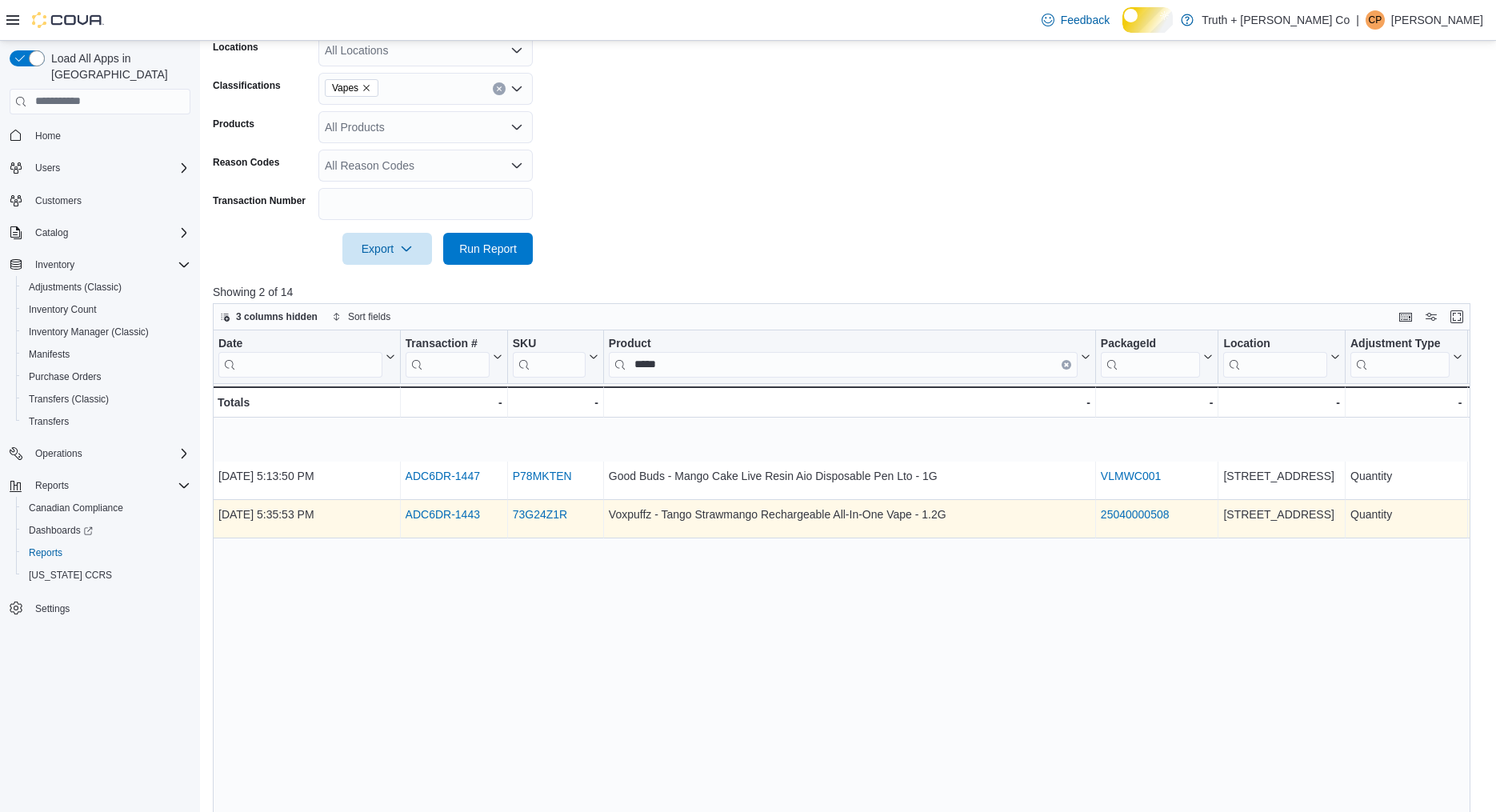
click at [449, 521] on link "ADC6DR-1443" at bounding box center [443, 514] width 74 height 13
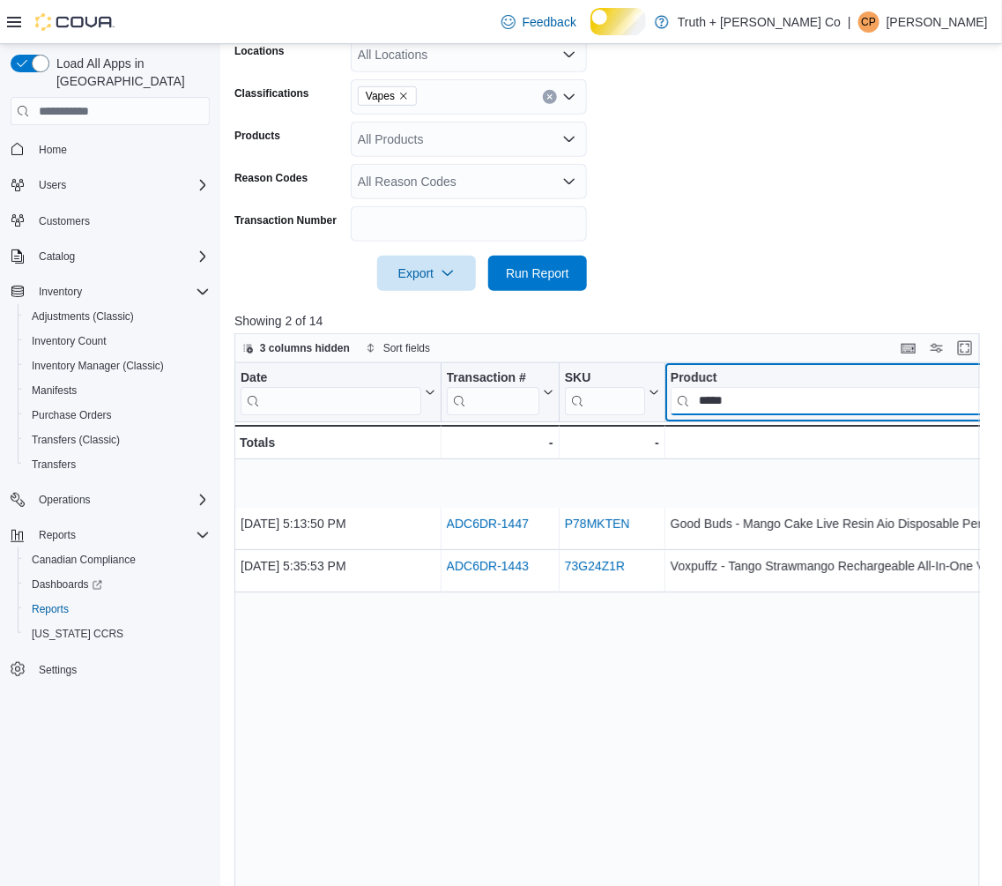
click at [750, 415] on input "*****" at bounding box center [929, 401] width 517 height 28
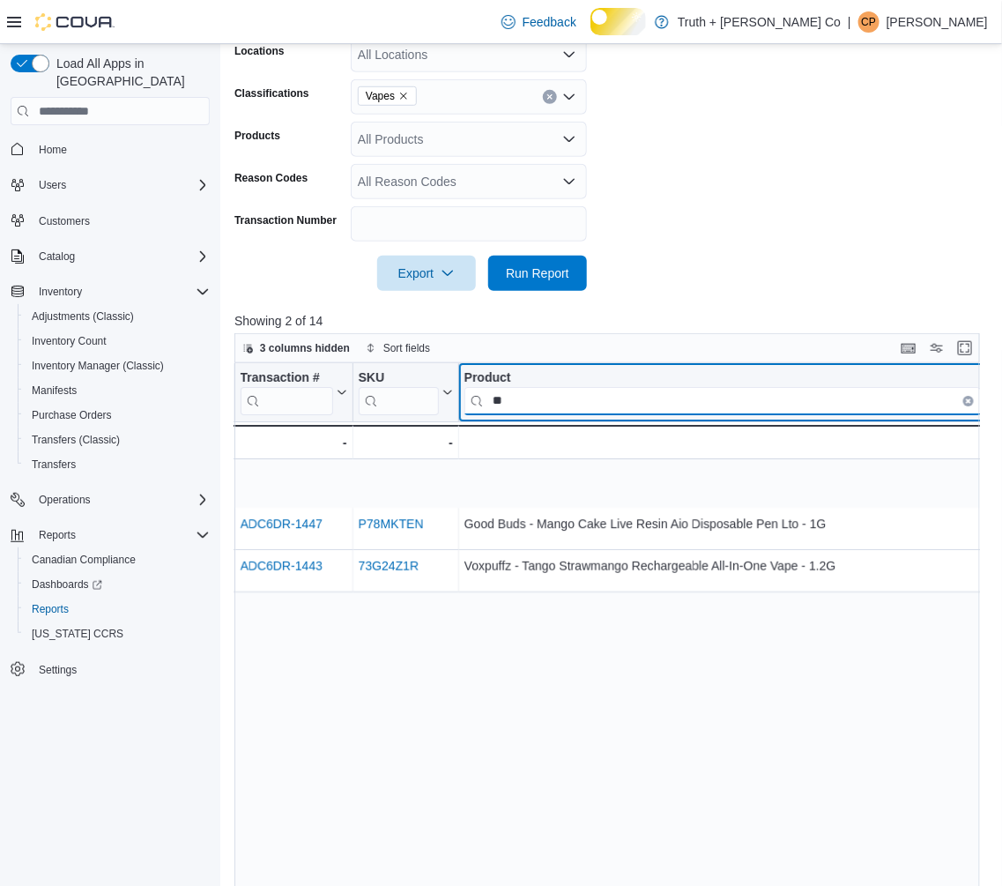
type input "*"
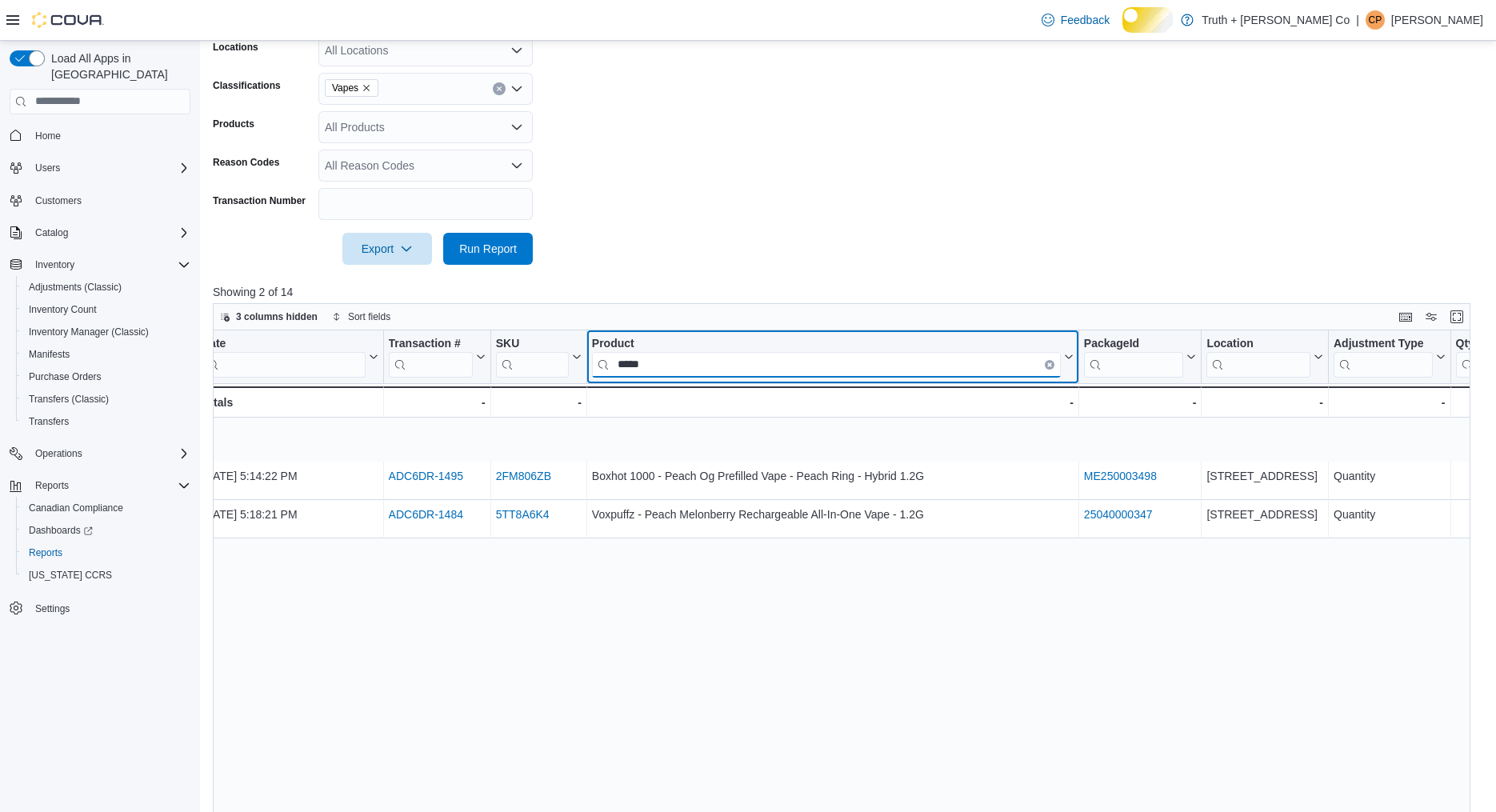
scroll to position [0, 0]
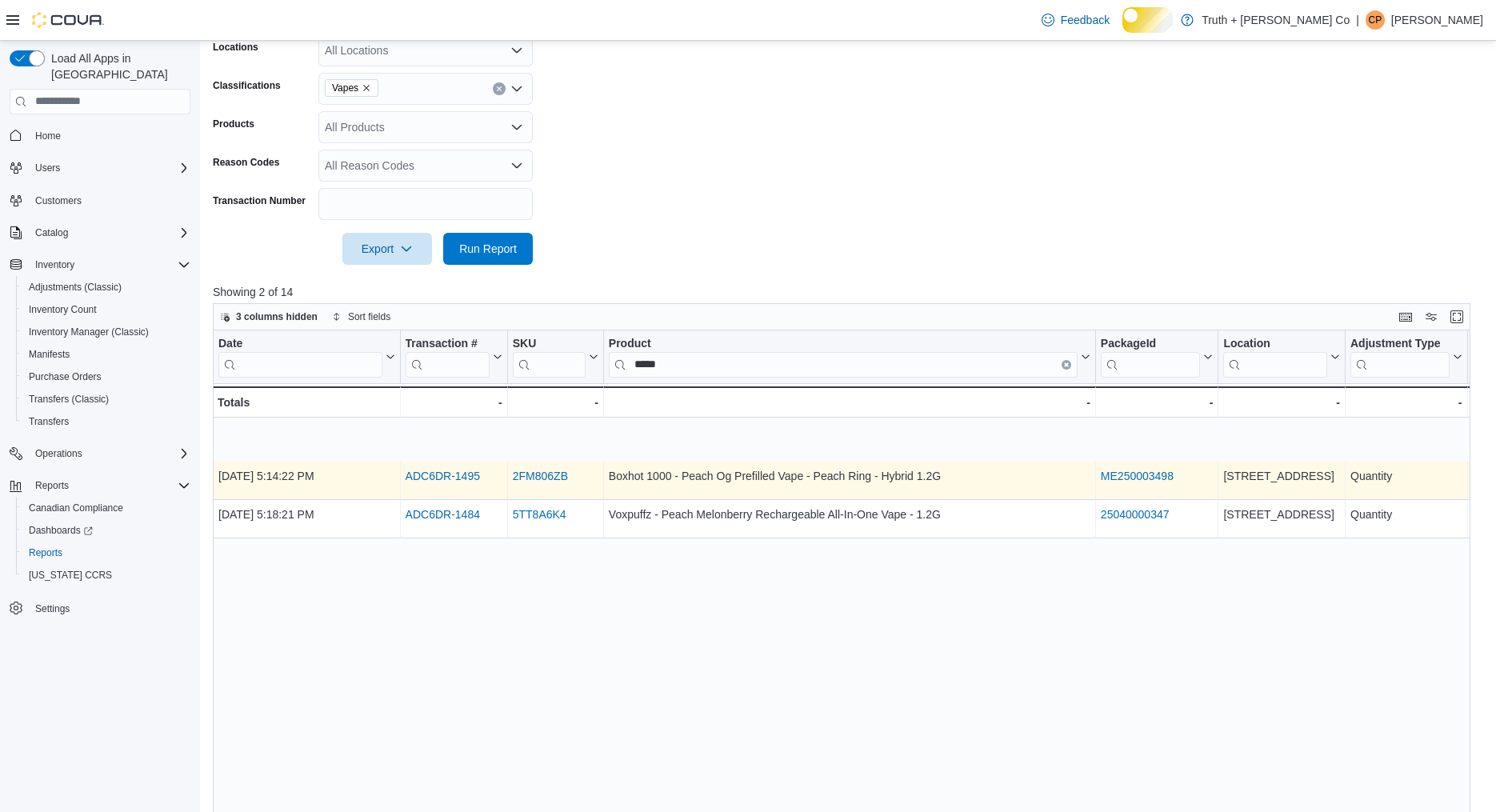
click at [451, 483] on link "ADC6DR-1495" at bounding box center [443, 475] width 74 height 13
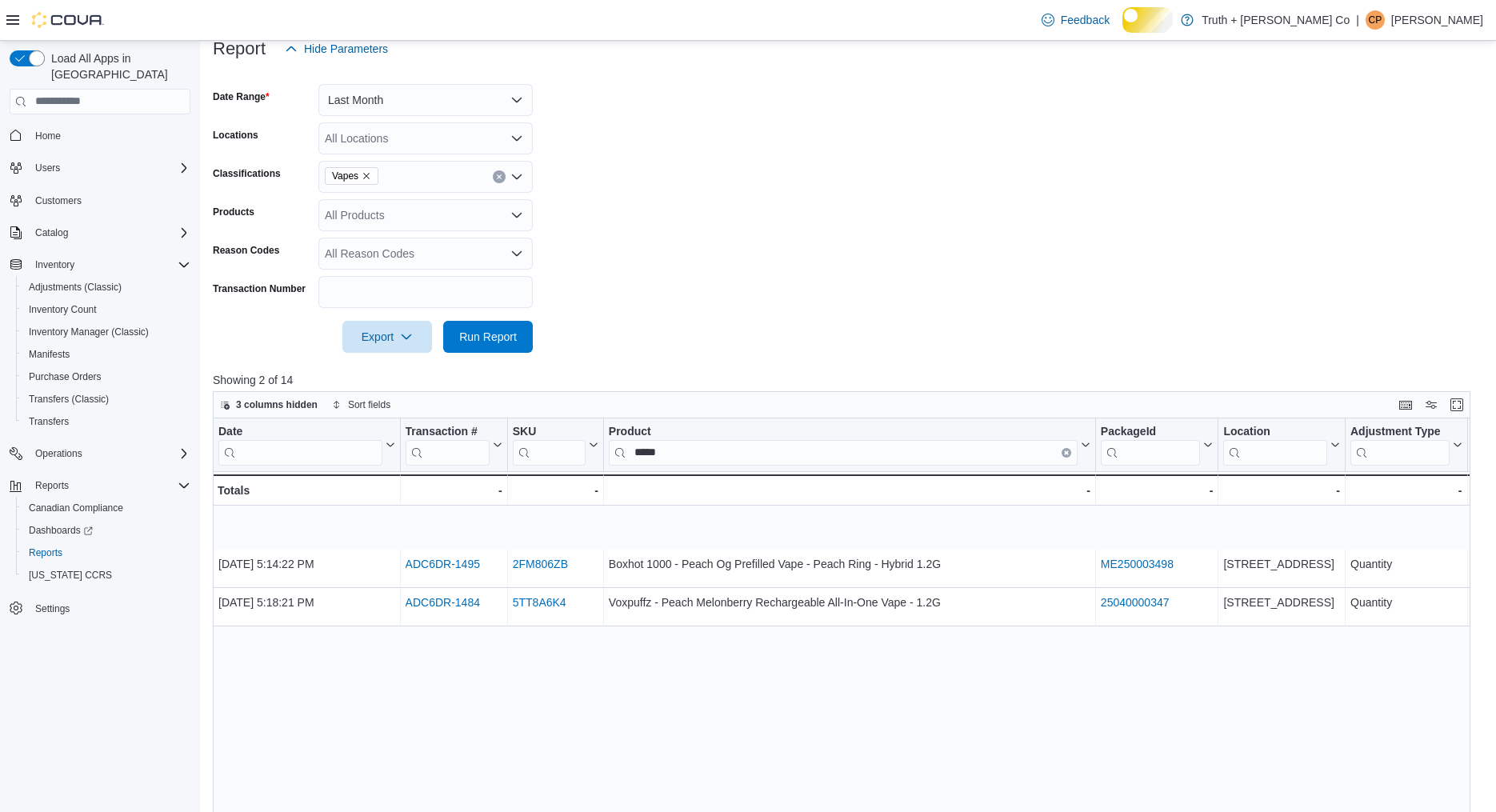
scroll to position [208, 0]
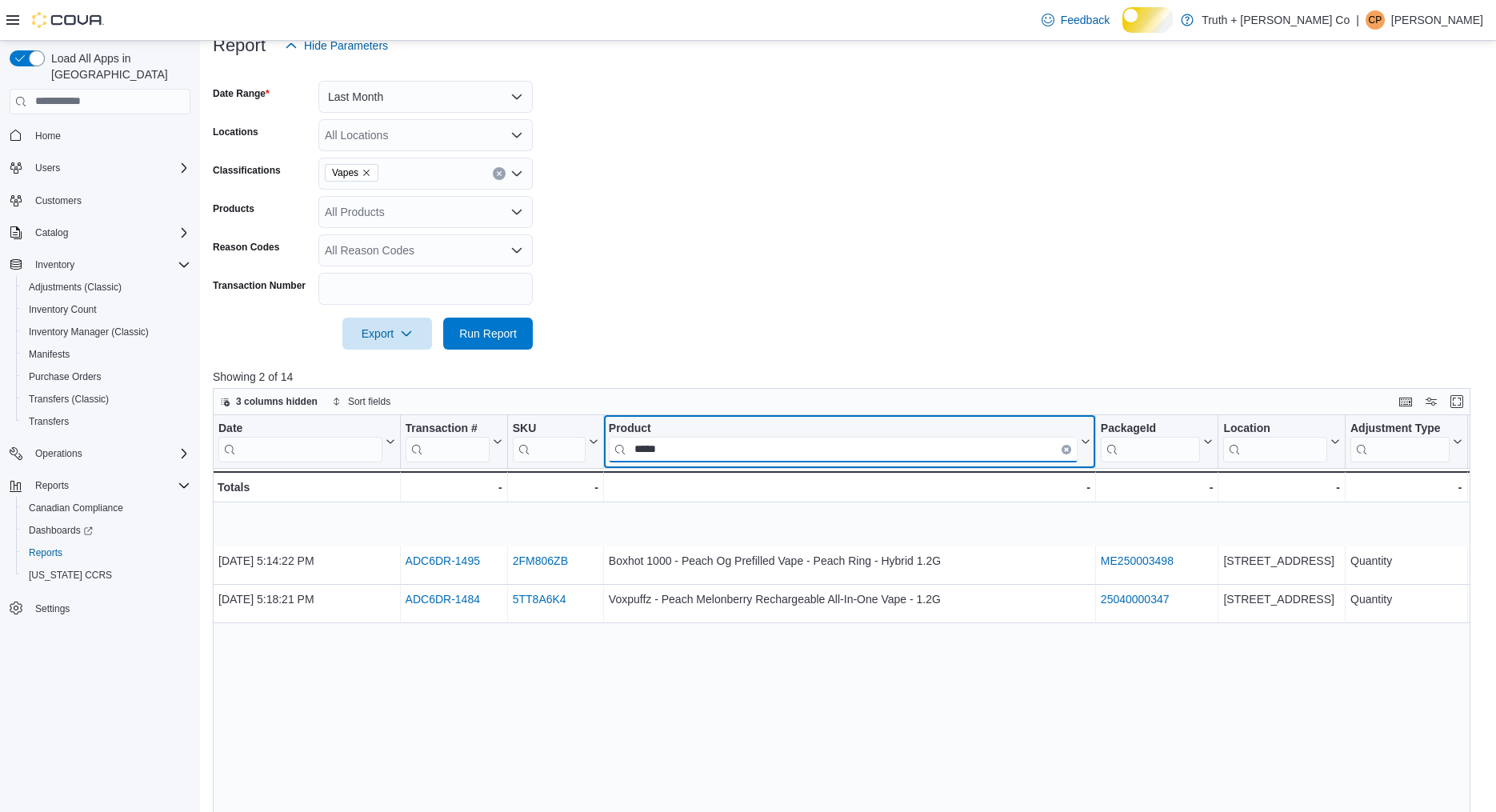
click at [672, 462] on input "*****" at bounding box center [843, 448] width 469 height 25
type input "*"
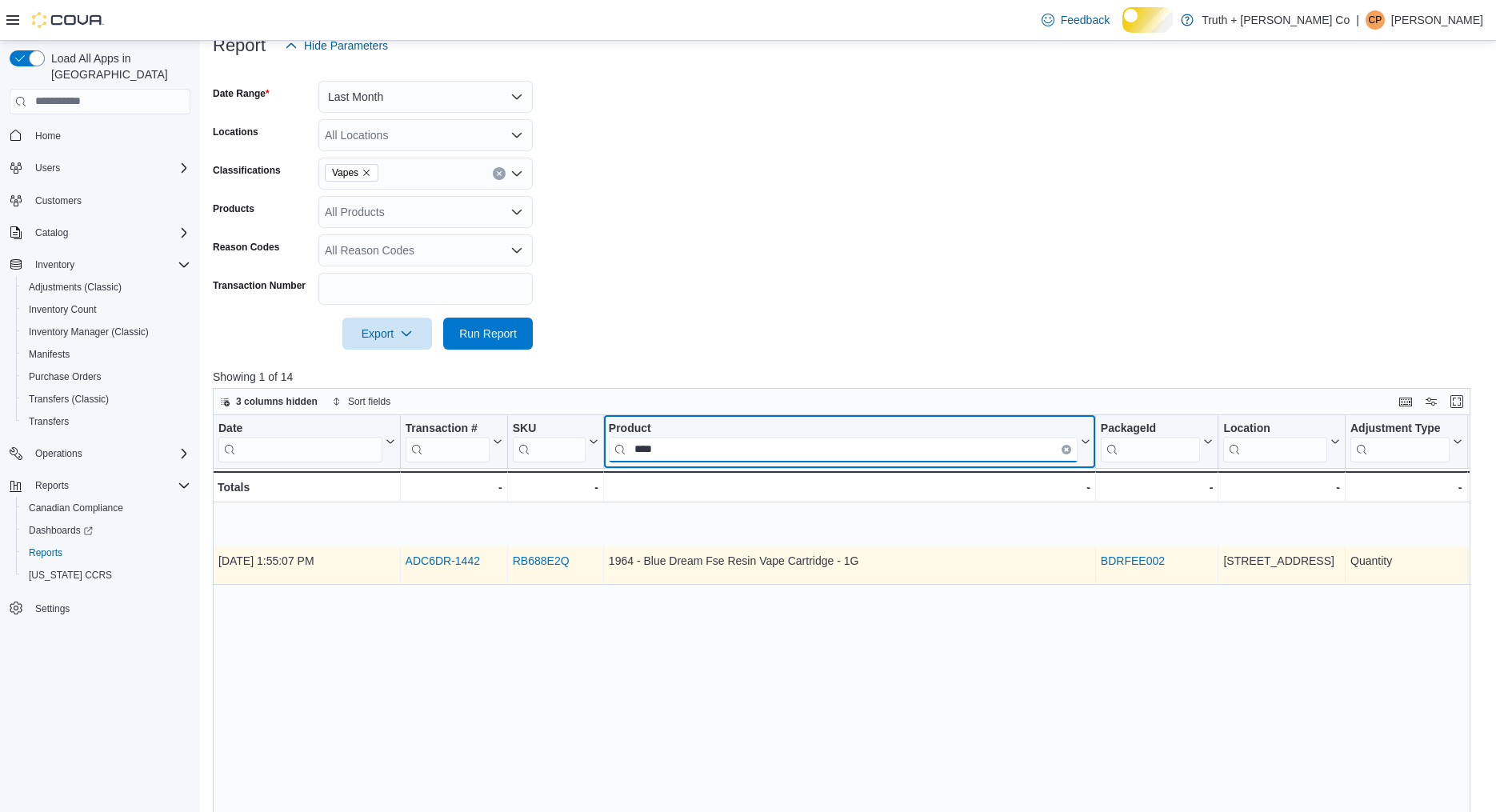
type input "****"
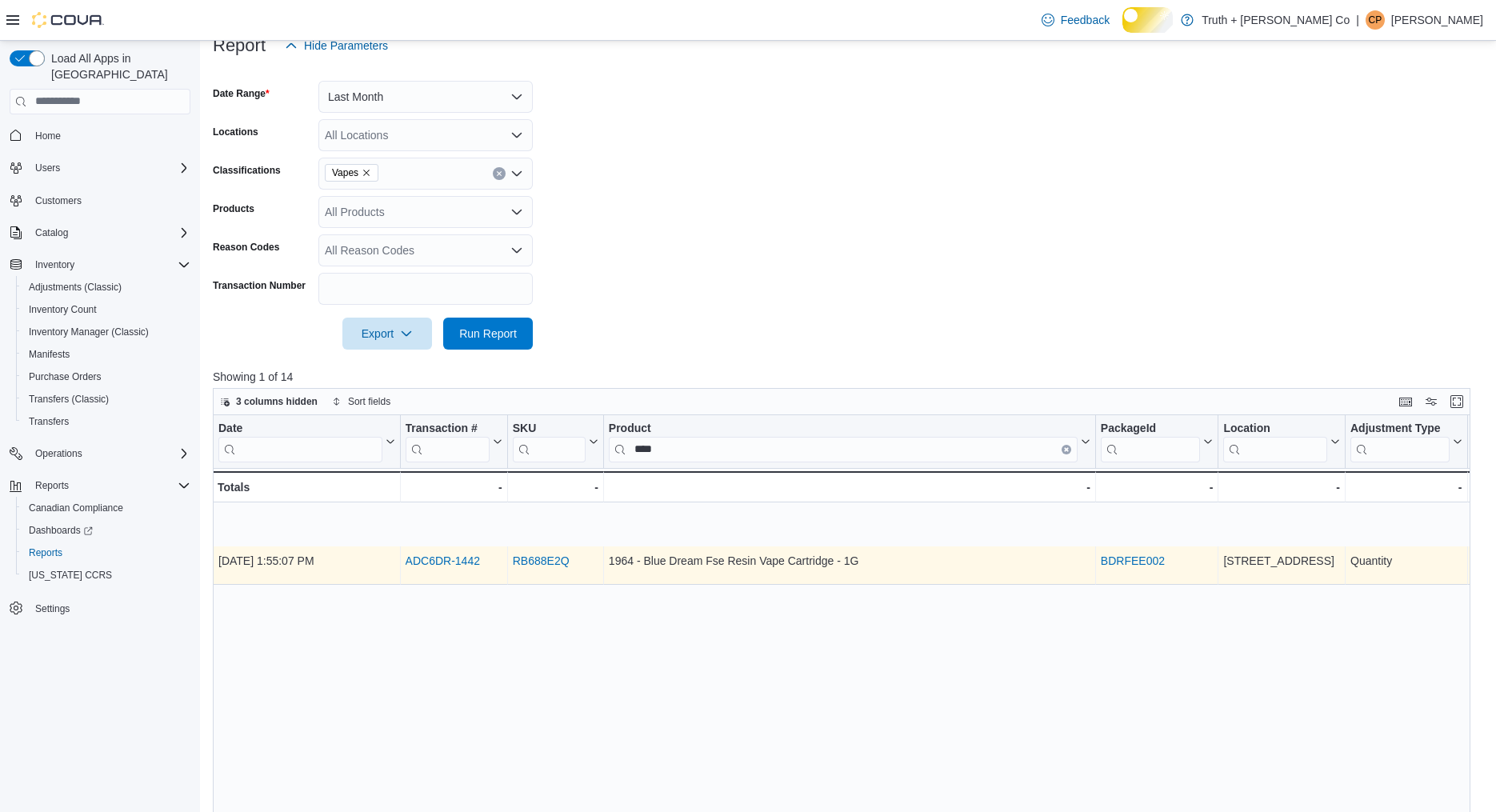
click at [464, 567] on link "ADC6DR-1442" at bounding box center [443, 561] width 74 height 13
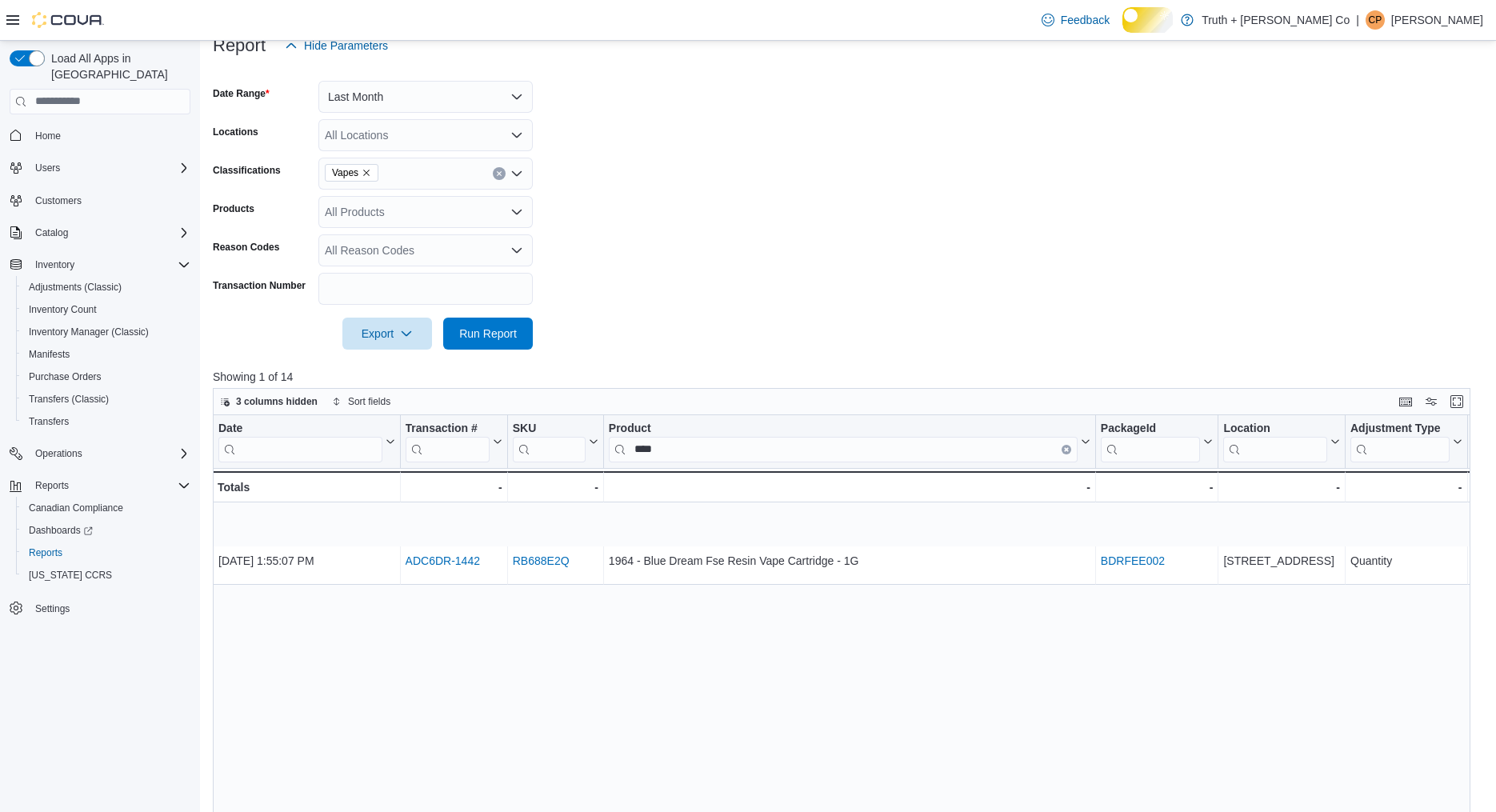
click at [497, 180] on button "Clear input" at bounding box center [499, 173] width 13 height 13
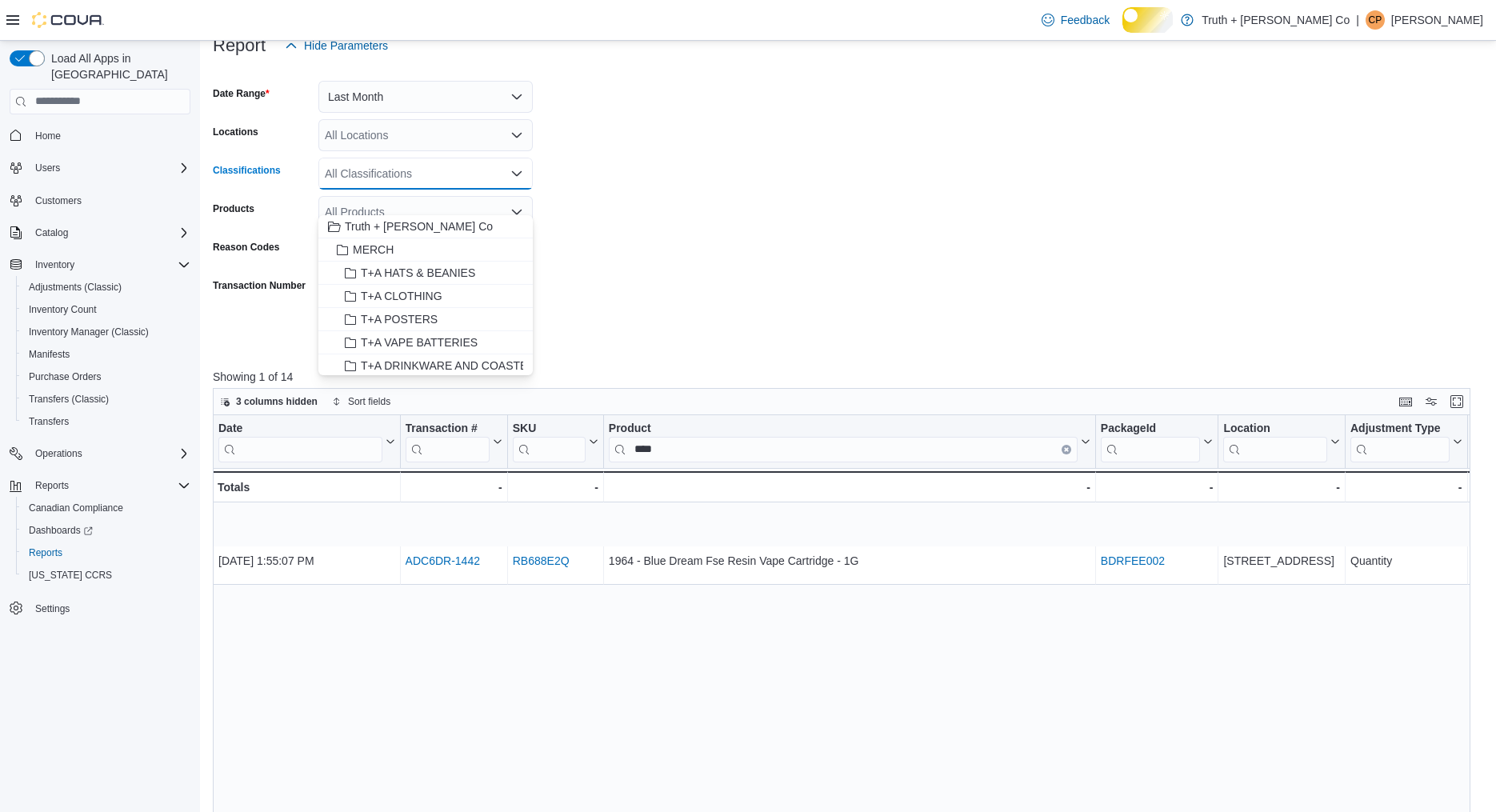
click at [607, 254] on form "Date Range Last Month Locations All Locations Classifications All Classificatio…" at bounding box center [848, 205] width 1271 height 288
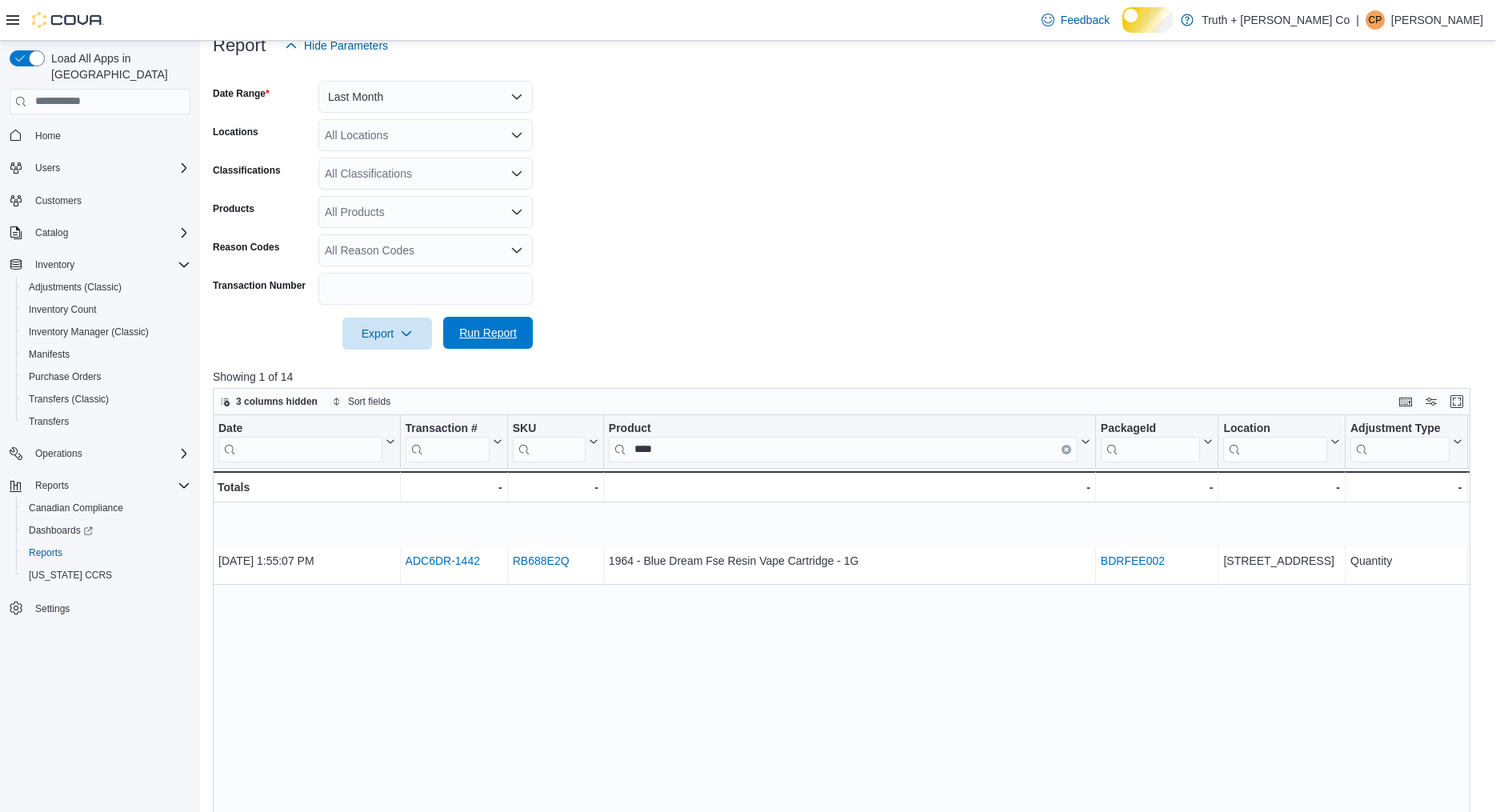
click at [469, 341] on span "Run Report" at bounding box center [487, 333] width 57 height 16
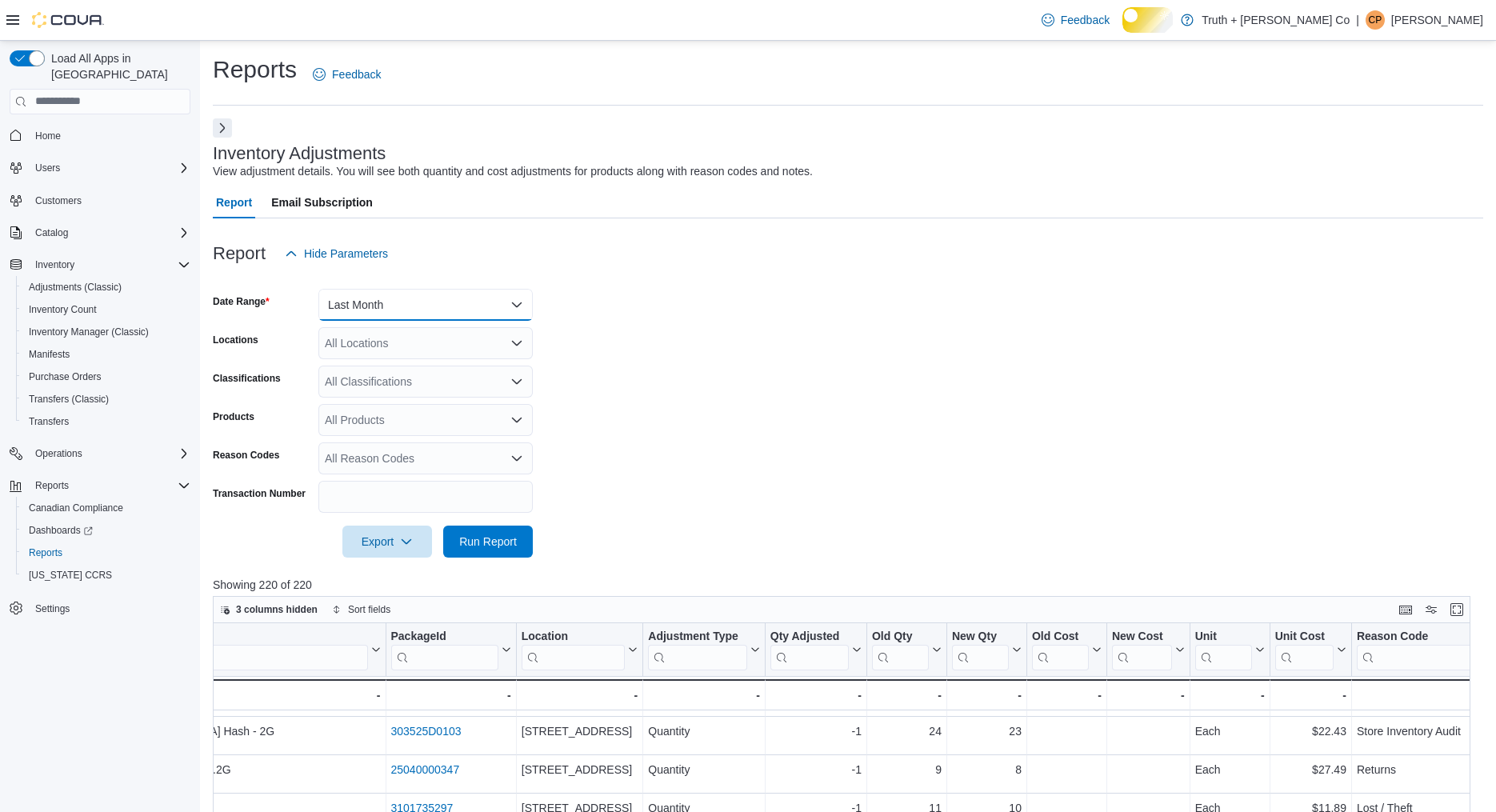
click at [380, 320] on button "Last Month" at bounding box center [426, 304] width 214 height 32
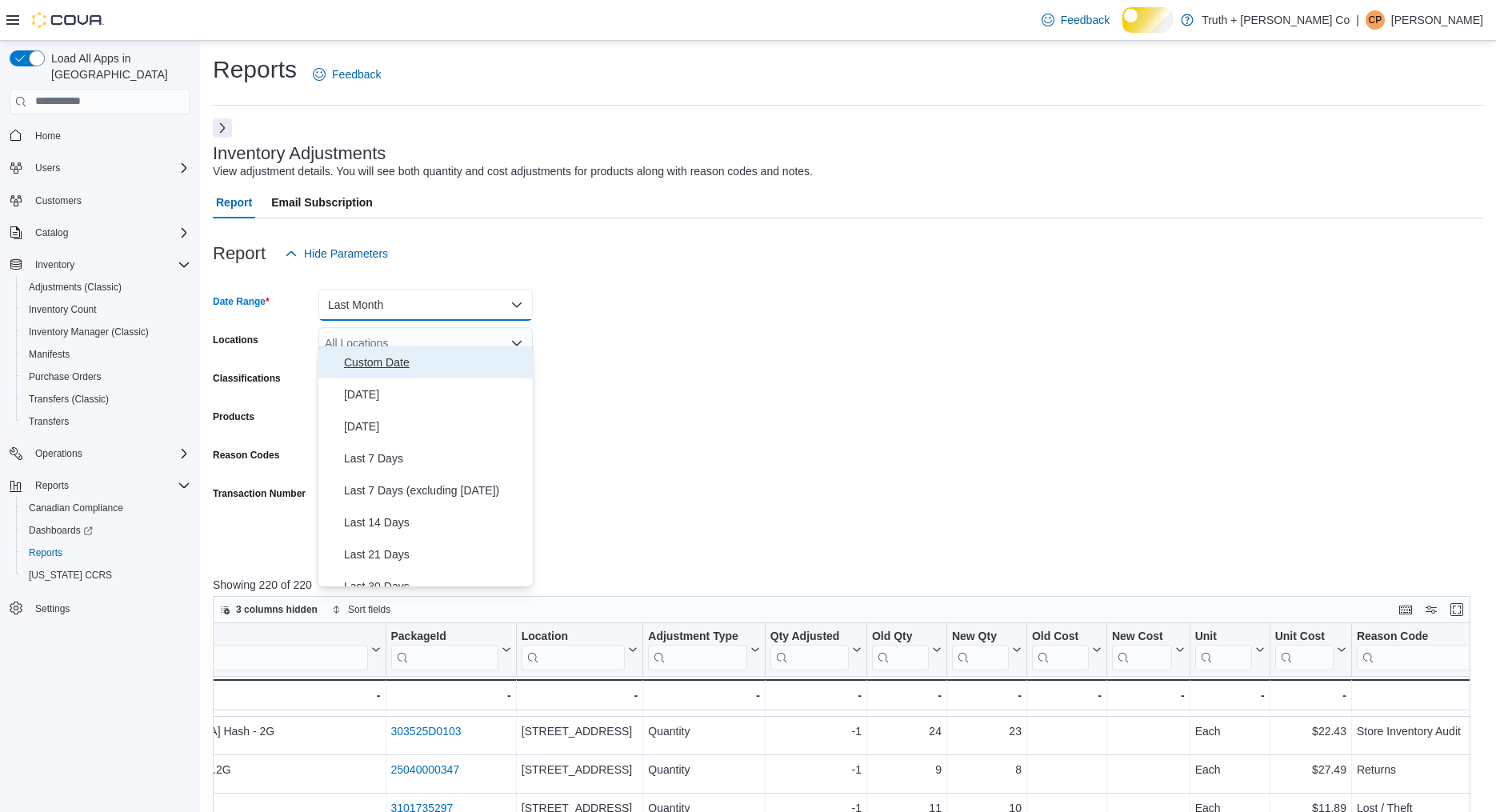
click at [404, 367] on span "Custom Date" at bounding box center [435, 362] width 182 height 19
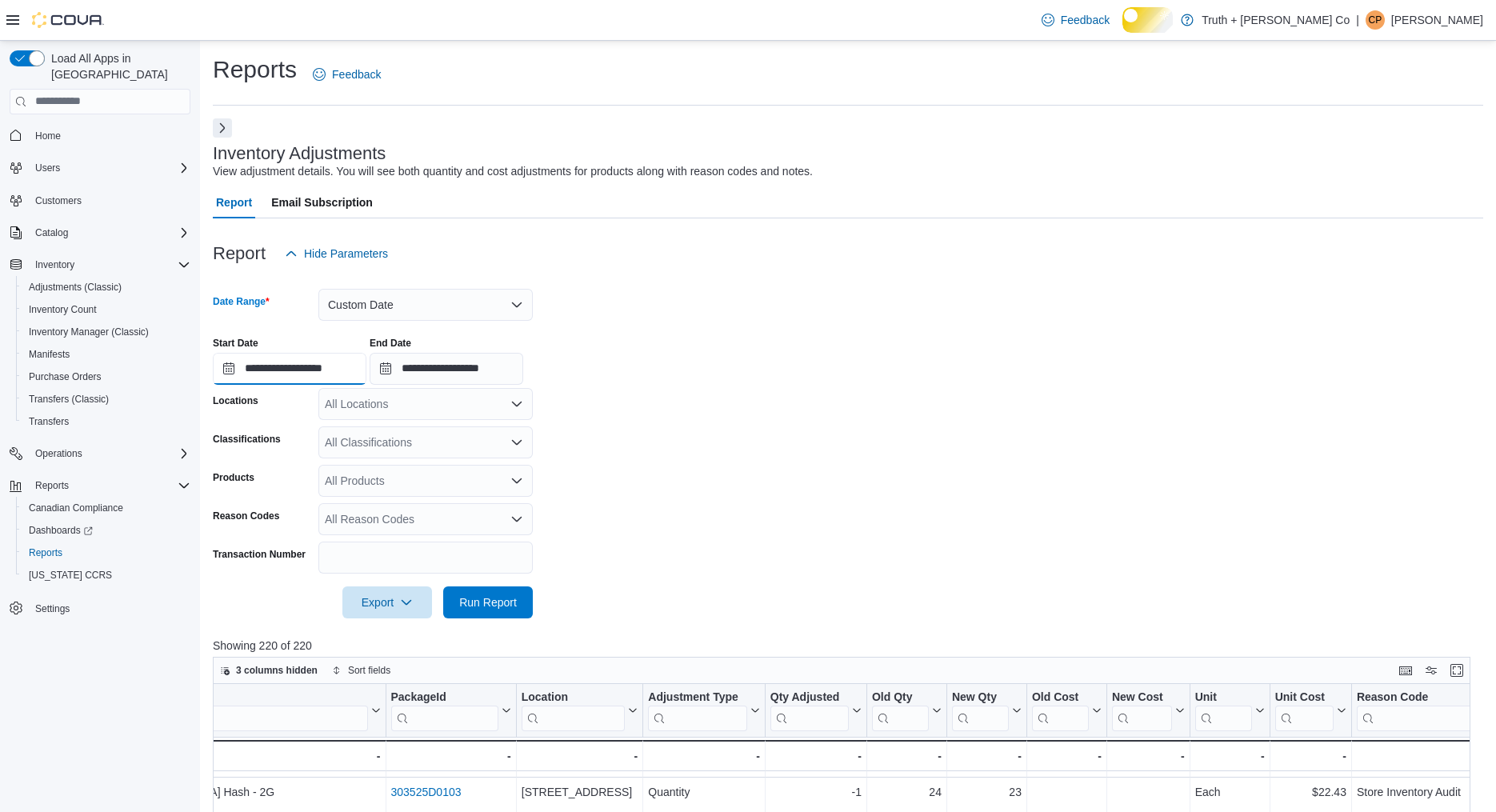
click at [325, 385] on input "**********" at bounding box center [289, 368] width 153 height 32
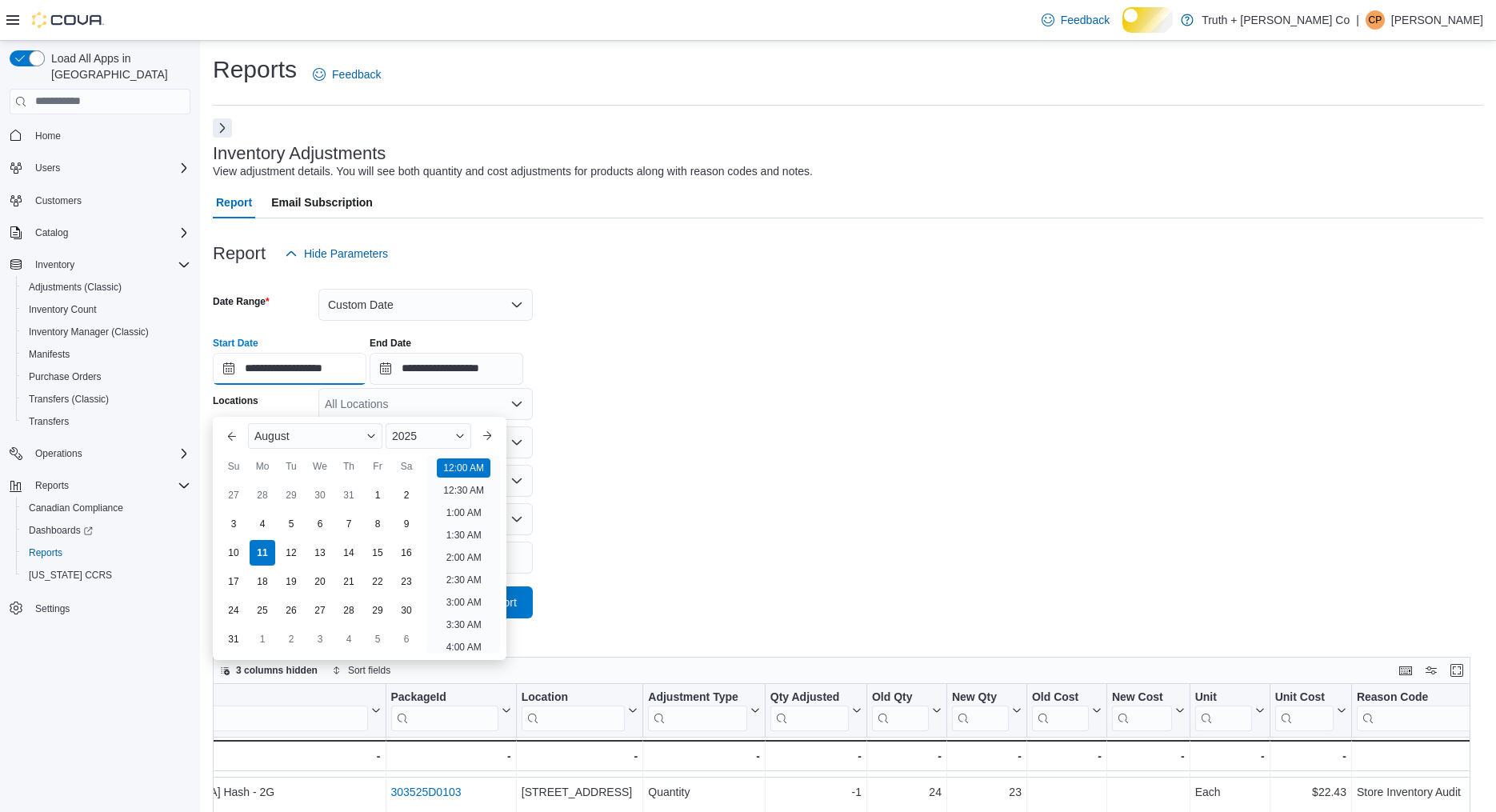
scroll to position [49, 0]
click at [376, 522] on div "8" at bounding box center [377, 523] width 28 height 28
type input "**********"
click at [447, 385] on input "**********" at bounding box center [446, 368] width 153 height 32
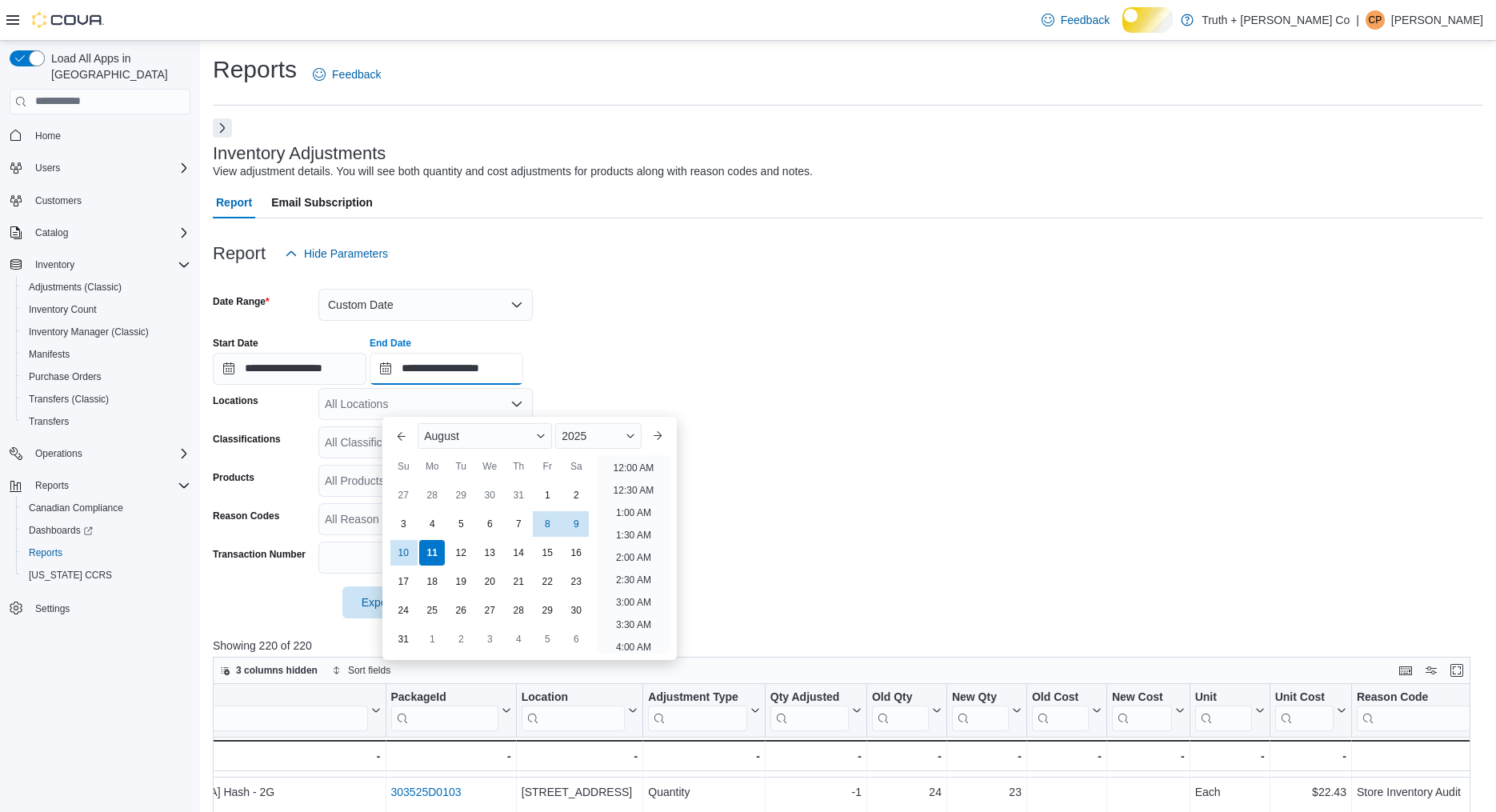
scroll to position [879, 0]
click at [542, 516] on div "8" at bounding box center [547, 523] width 28 height 28
click at [647, 426] on button "Next month" at bounding box center [657, 435] width 25 height 25
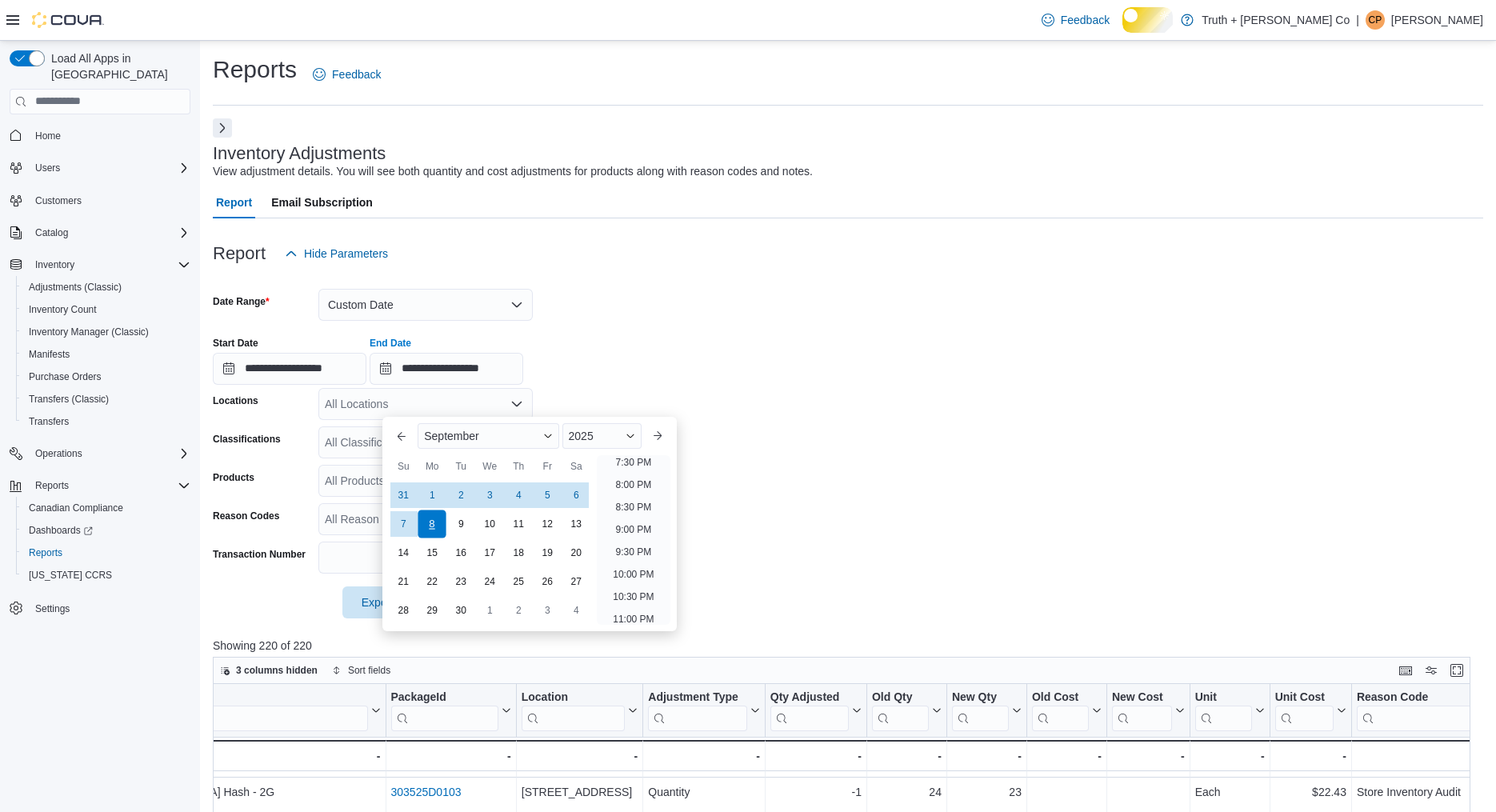
click at [436, 516] on div "8" at bounding box center [432, 523] width 28 height 28
click at [649, 324] on div at bounding box center [848, 322] width 1271 height 4
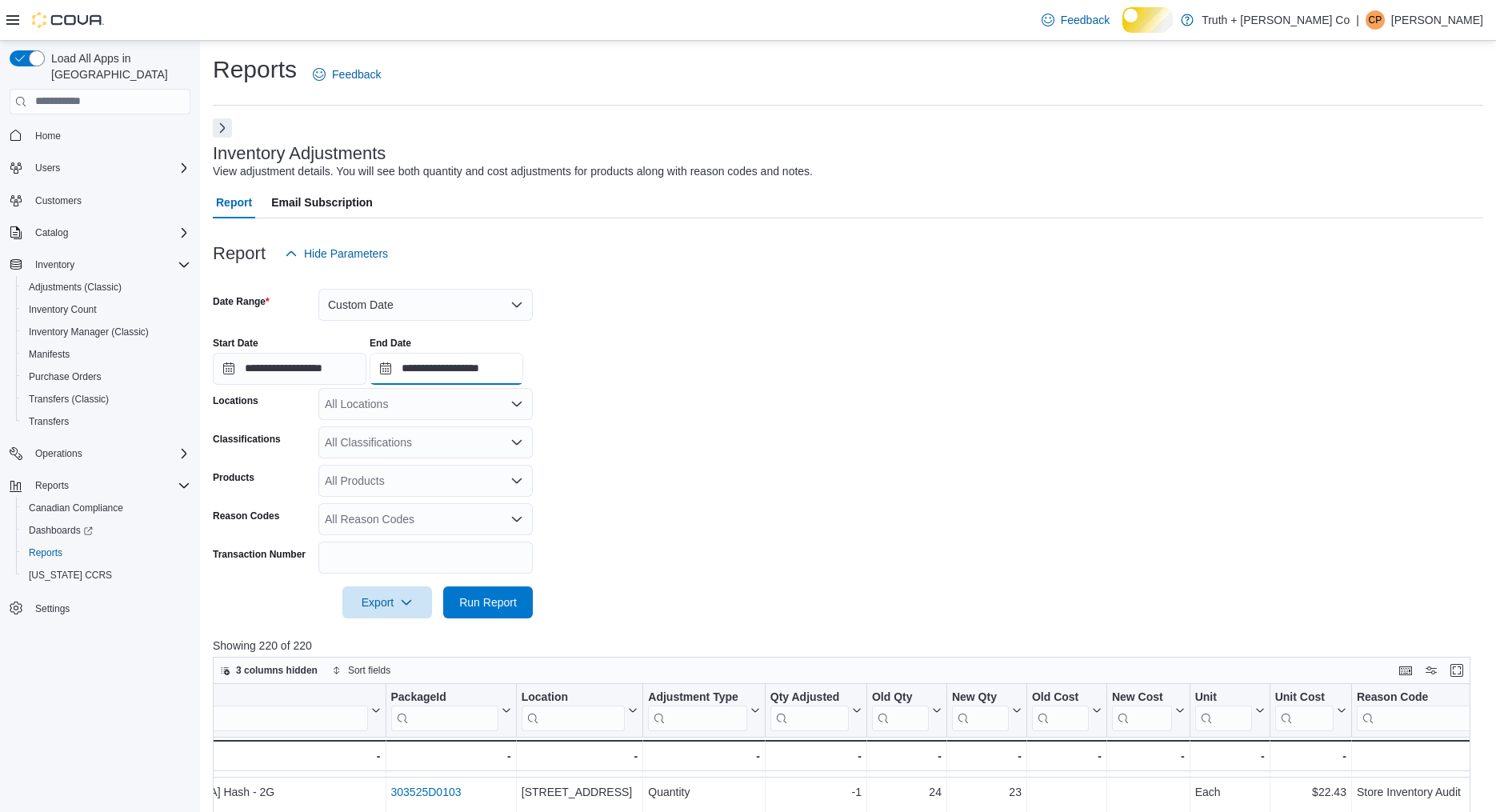
click at [449, 385] on input "**********" at bounding box center [446, 368] width 153 height 32
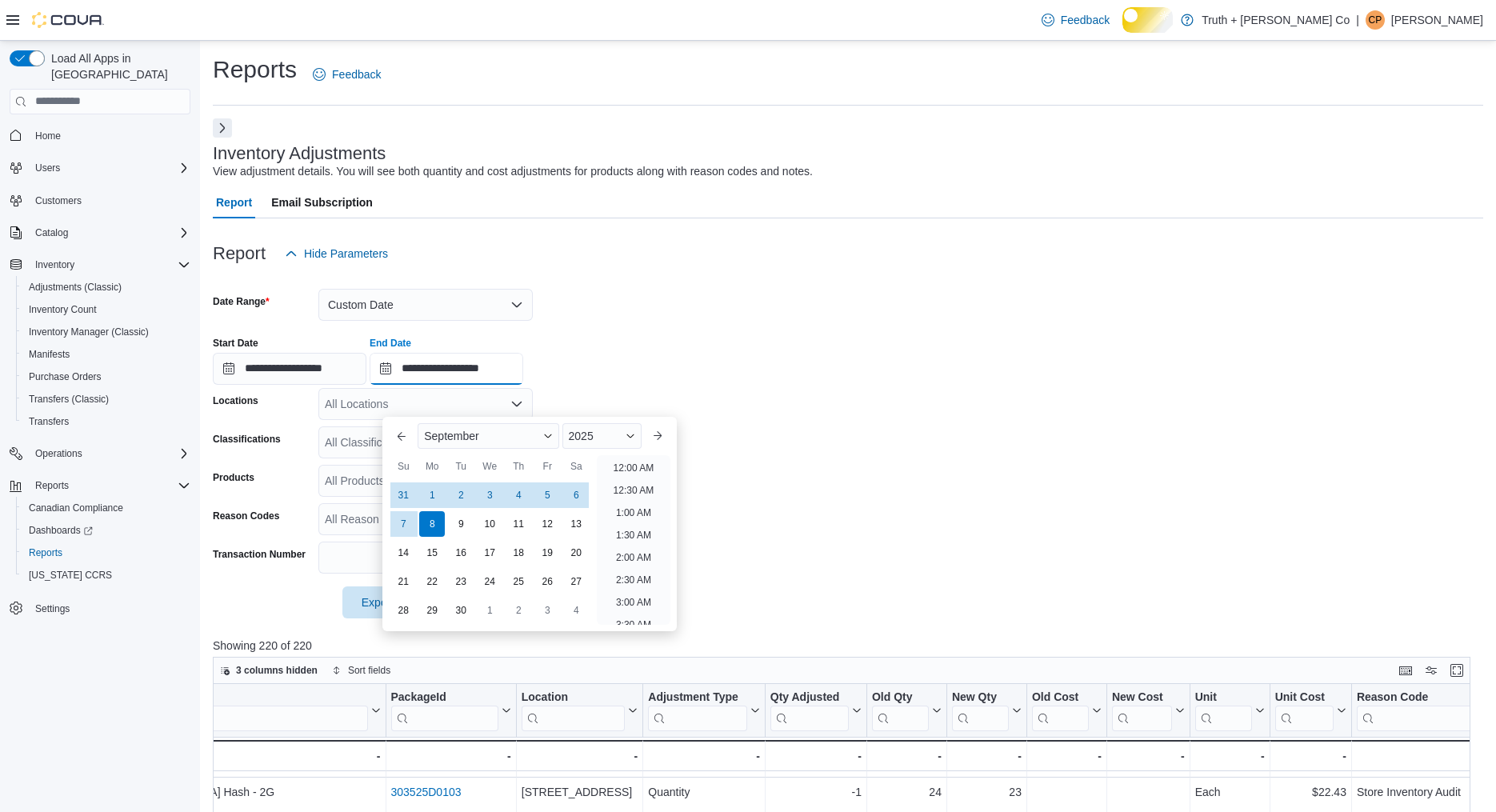
scroll to position [908, 0]
click at [402, 439] on button "Previous Month" at bounding box center [401, 435] width 25 height 25
type input "**********"
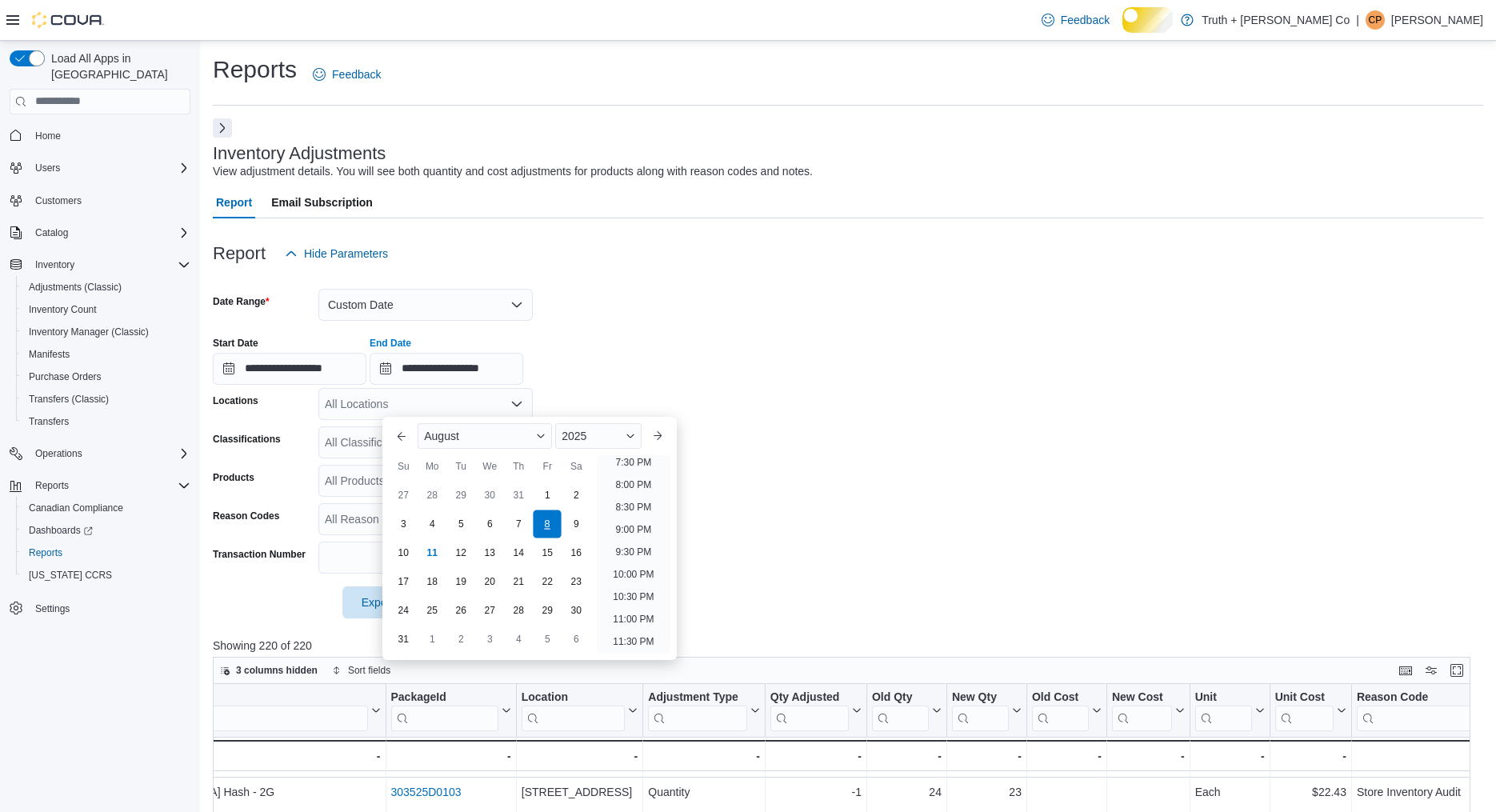
click at [545, 520] on div "8" at bounding box center [547, 523] width 28 height 28
click at [822, 385] on div "**********" at bounding box center [848, 354] width 1271 height 61
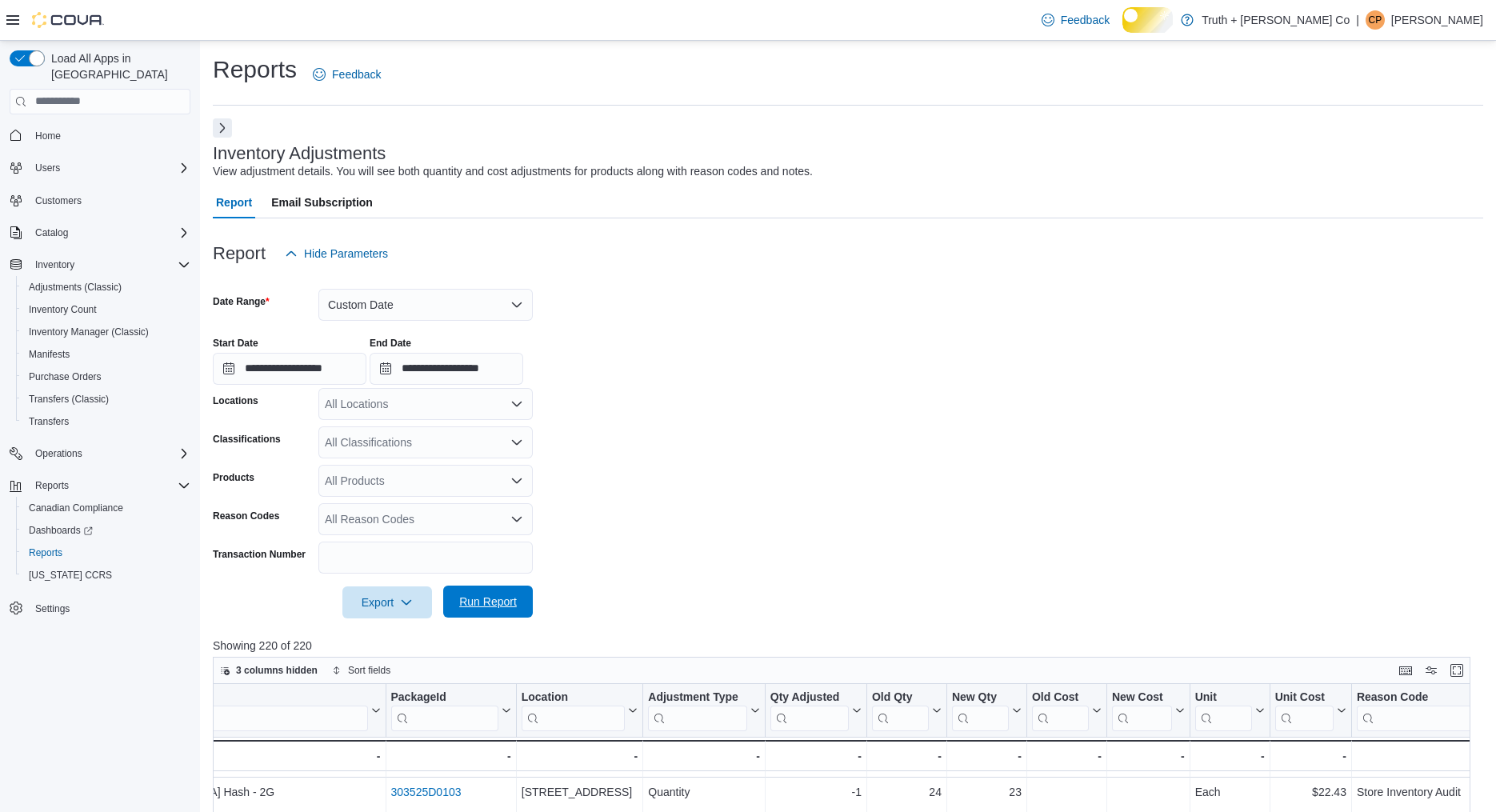
click at [497, 610] on span "Run Report" at bounding box center [487, 602] width 57 height 16
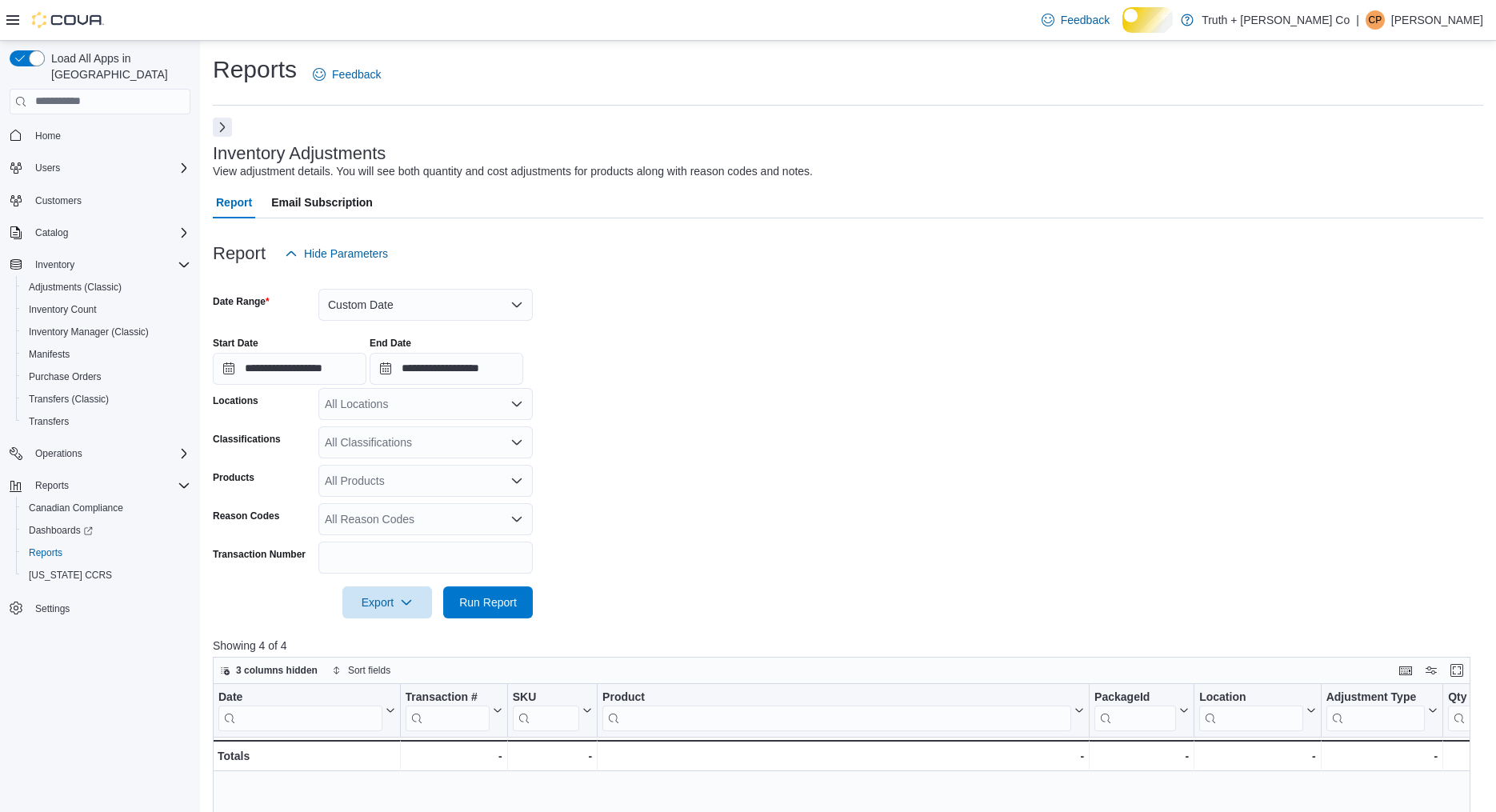
click at [220, 137] on button "Next" at bounding box center [221, 127] width 19 height 19
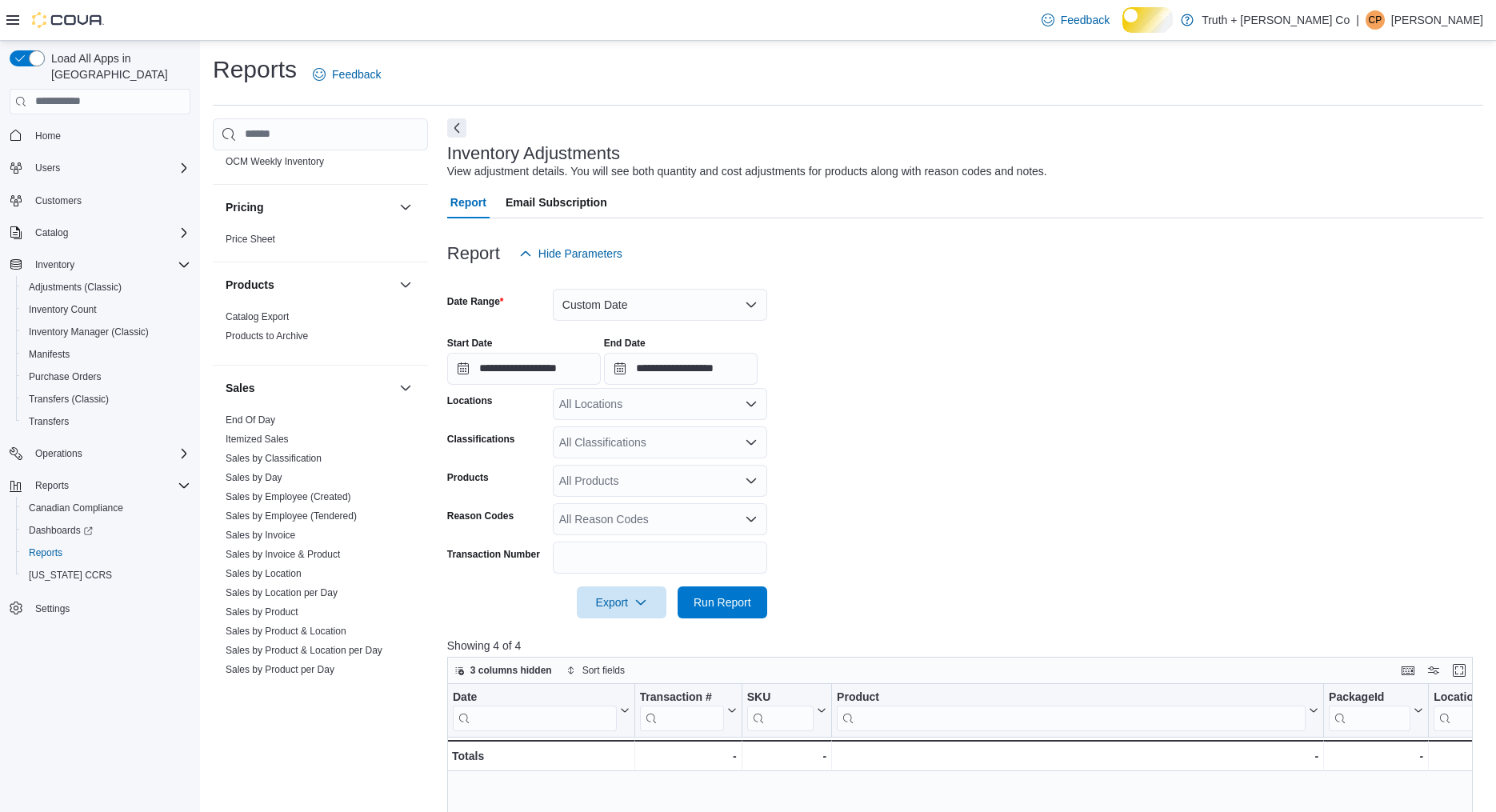
scroll to position [1629, 0]
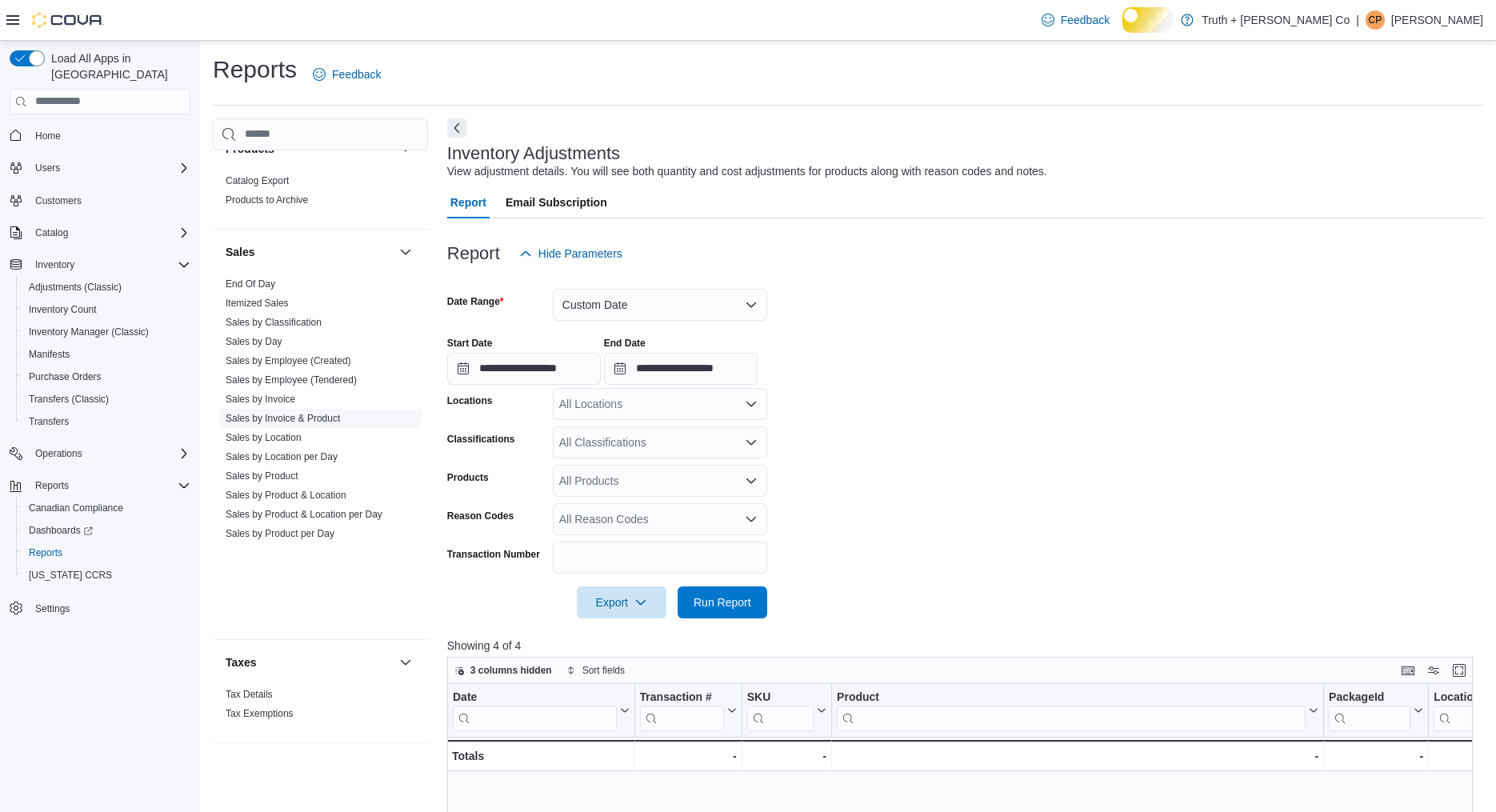
click at [308, 424] on link "Sales by Invoice & Product" at bounding box center [283, 418] width 114 height 11
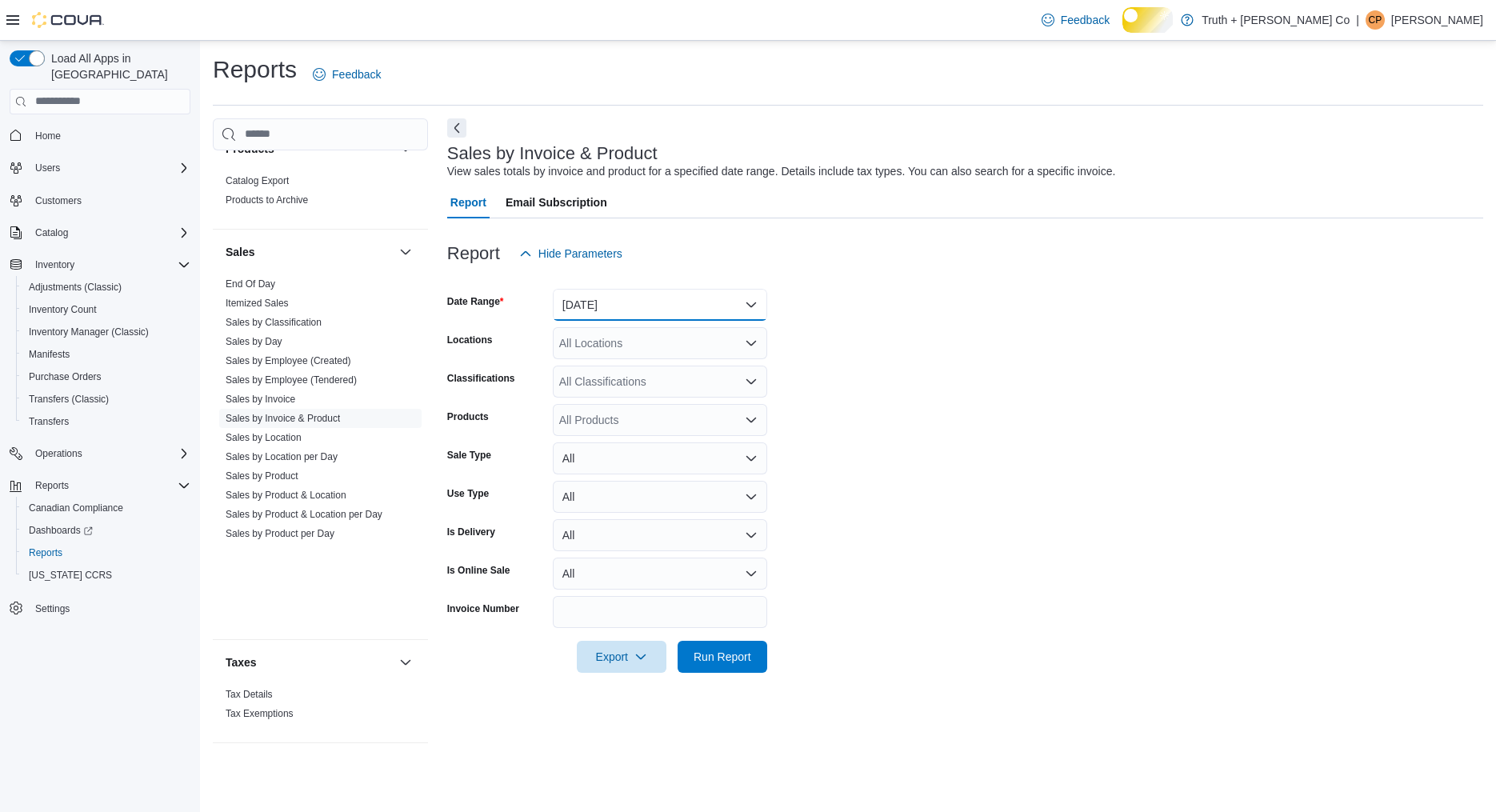
click at [597, 320] on button "Yesterday" at bounding box center [660, 304] width 214 height 32
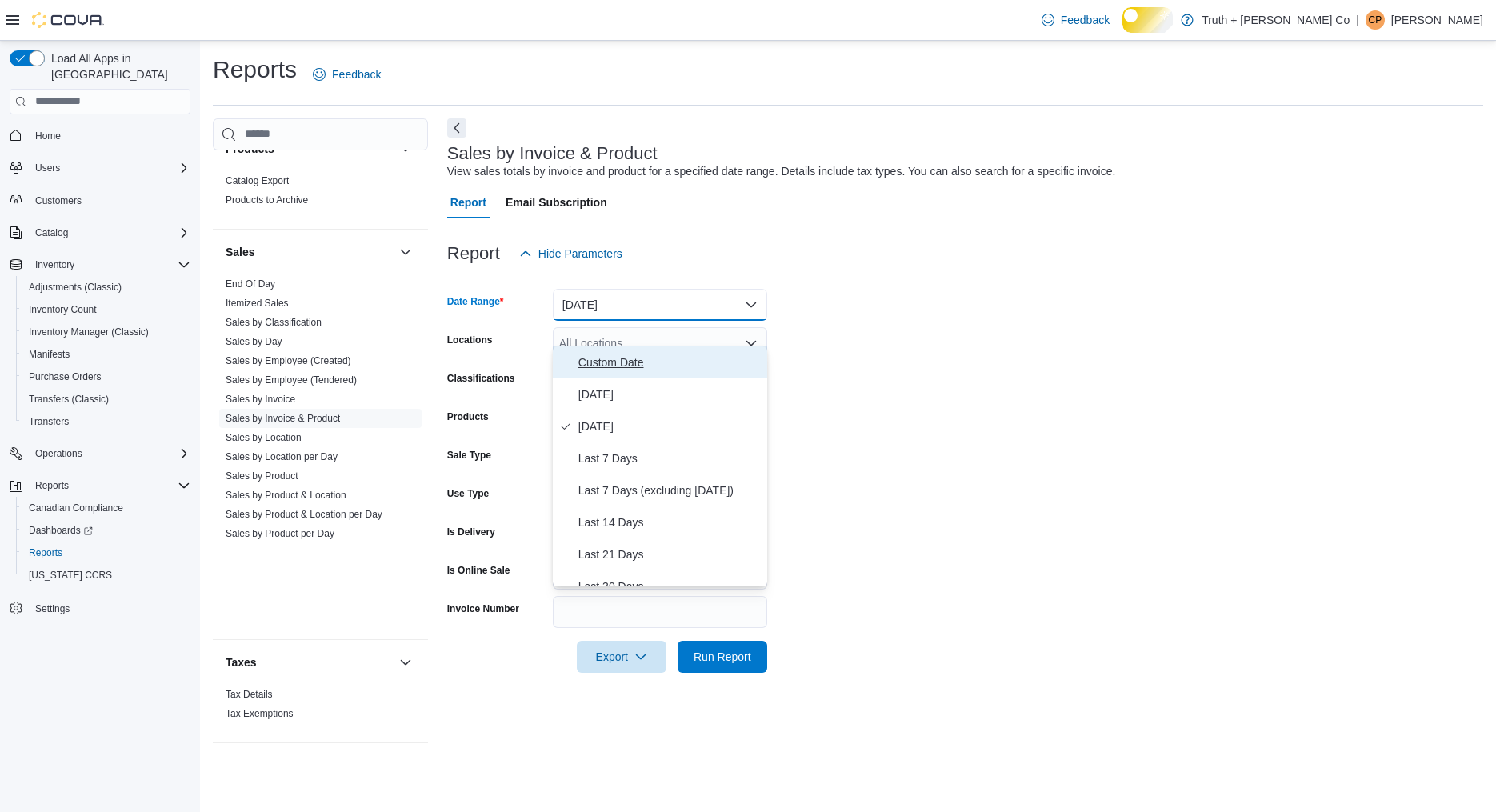
click at [613, 364] on span "Custom Date" at bounding box center [669, 362] width 182 height 19
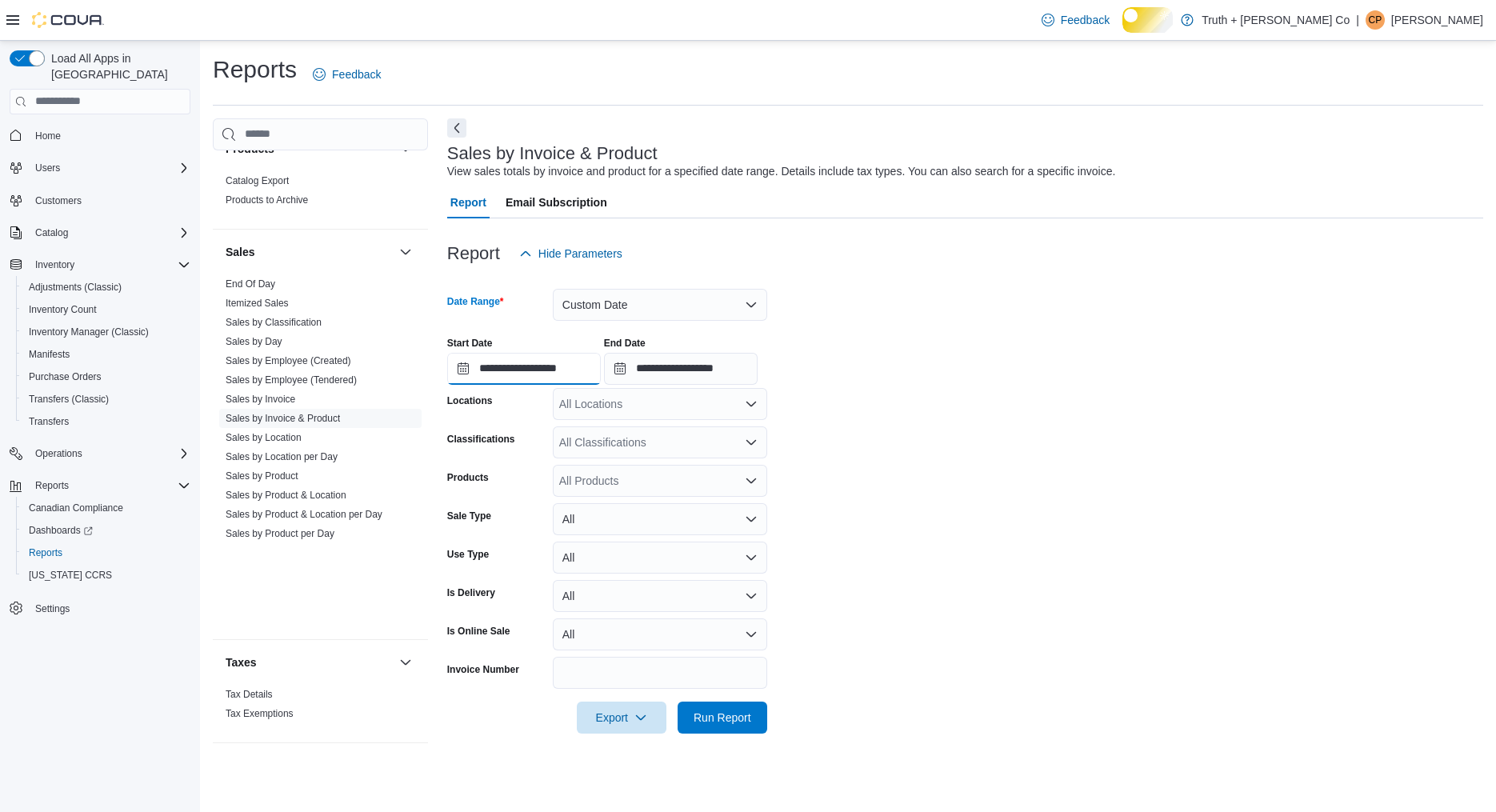
click at [566, 385] on input "**********" at bounding box center [524, 368] width 153 height 32
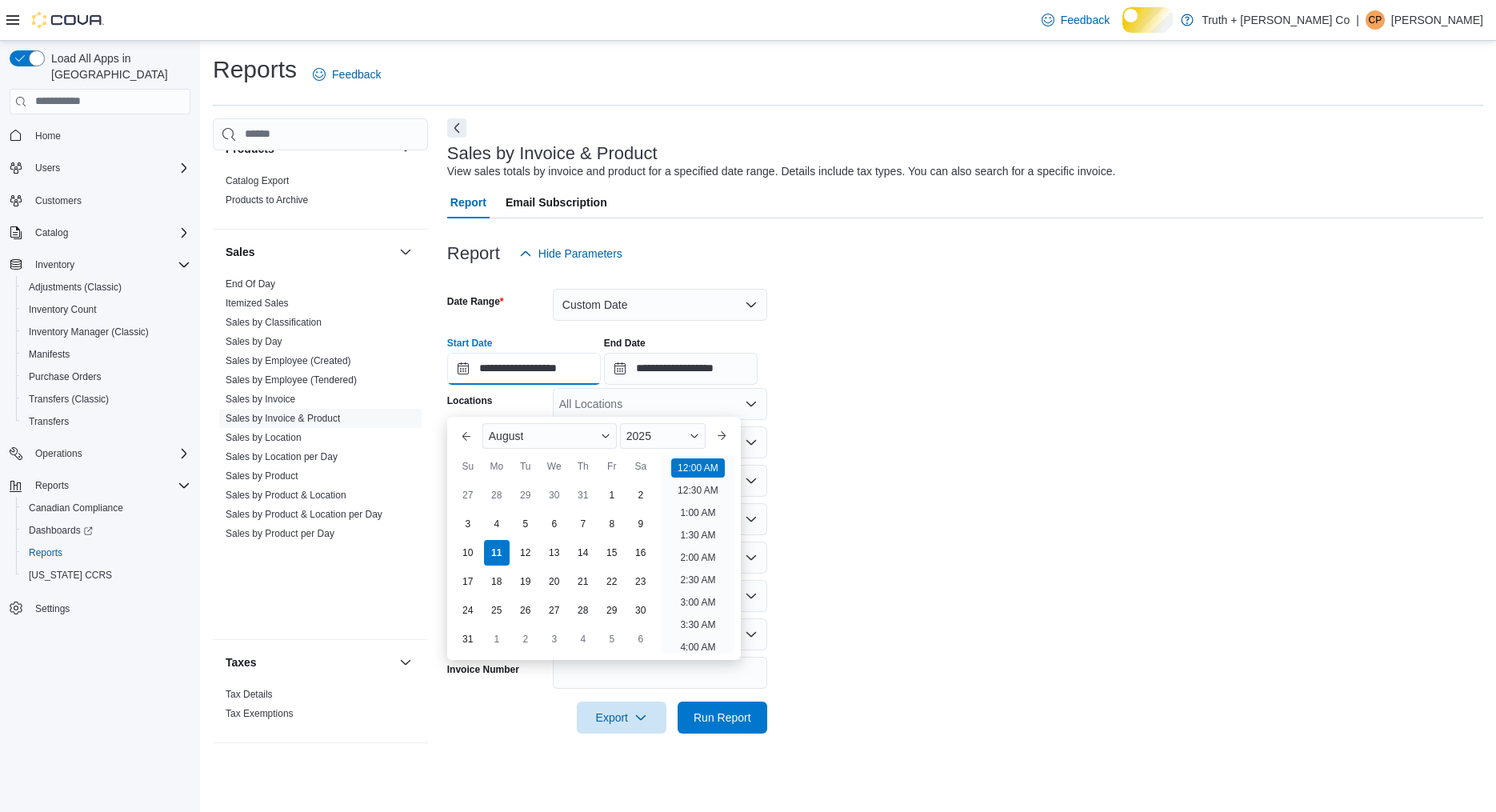
scroll to position [49, 0]
click at [614, 516] on div "8" at bounding box center [611, 523] width 28 height 28
type input "**********"
click at [785, 463] on form "**********" at bounding box center [966, 501] width 1037 height 464
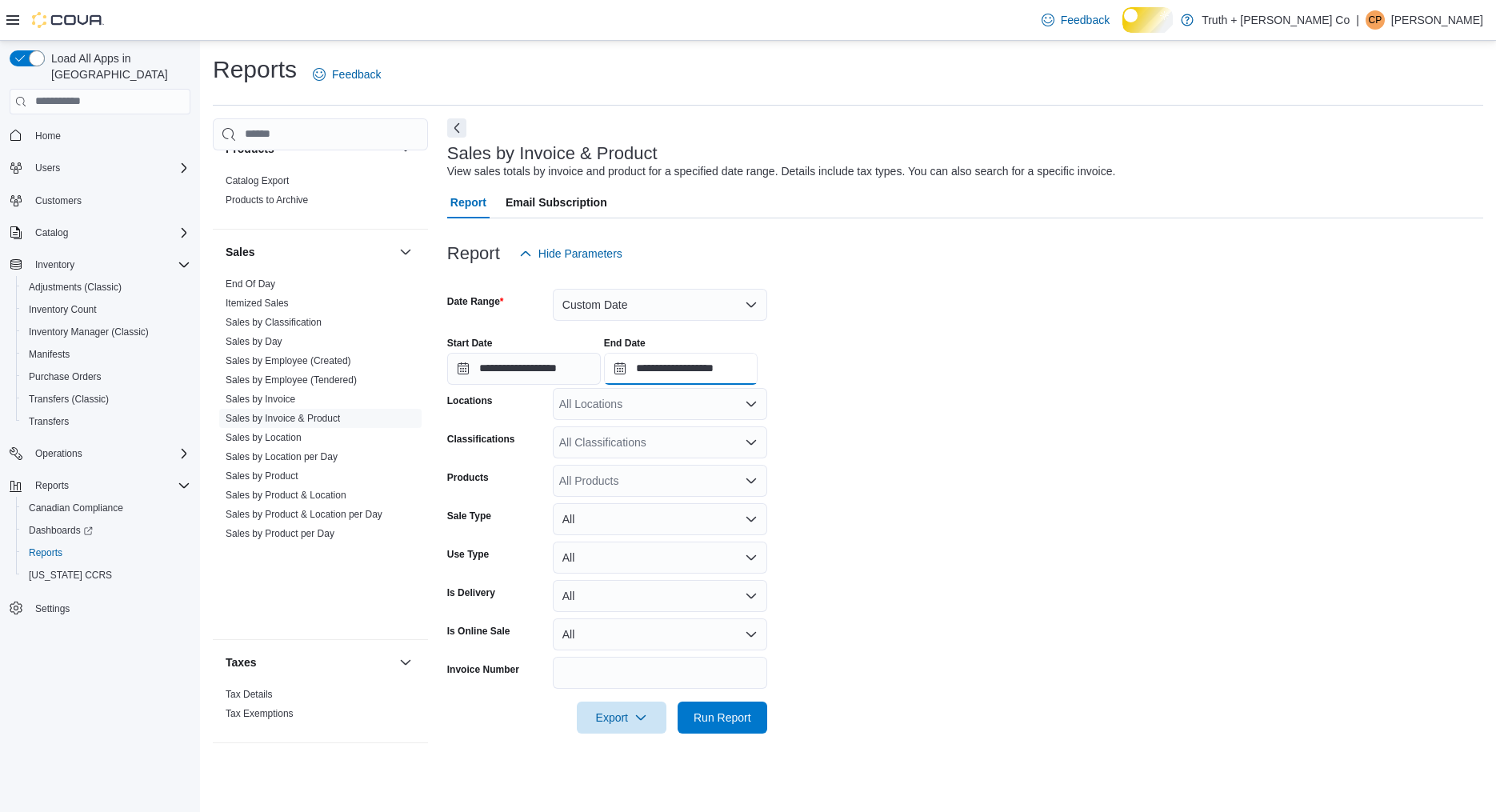
click at [721, 385] on input "**********" at bounding box center [681, 368] width 153 height 32
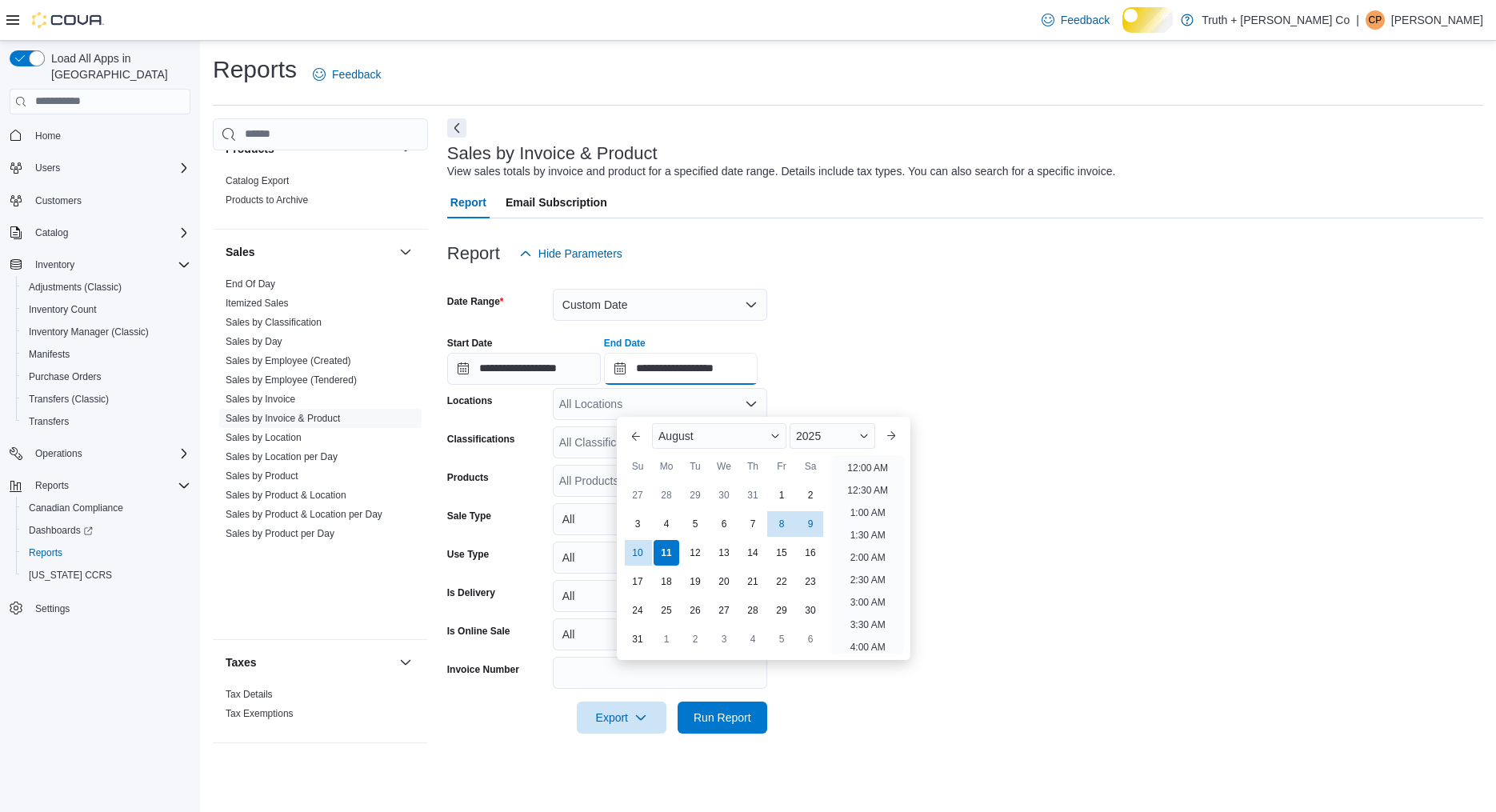
scroll to position [879, 0]
click at [779, 521] on div "8" at bounding box center [781, 523] width 28 height 28
type input "**********"
click at [976, 512] on form "**********" at bounding box center [966, 501] width 1037 height 464
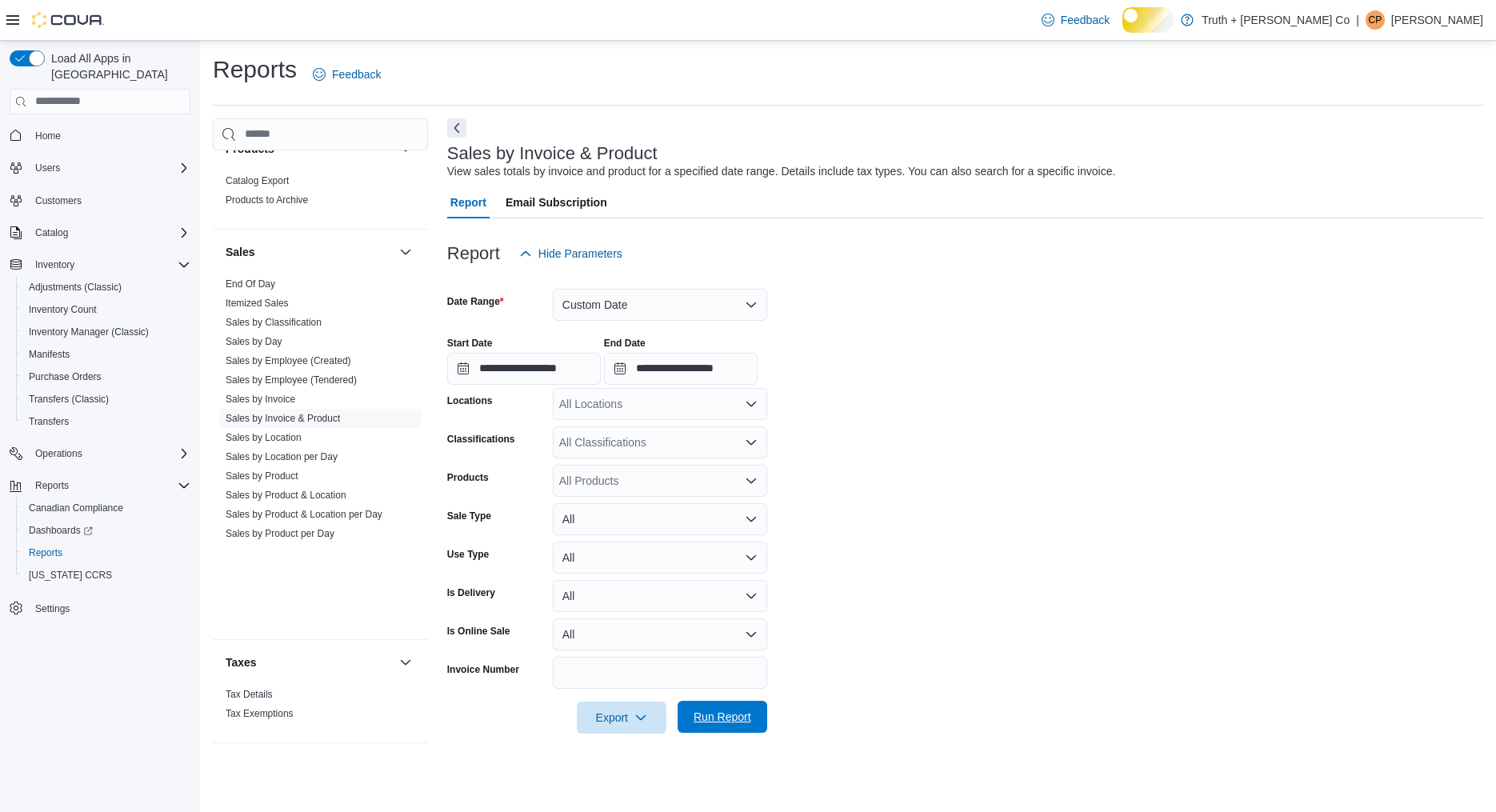
click at [705, 725] on span "Run Report" at bounding box center [722, 717] width 57 height 16
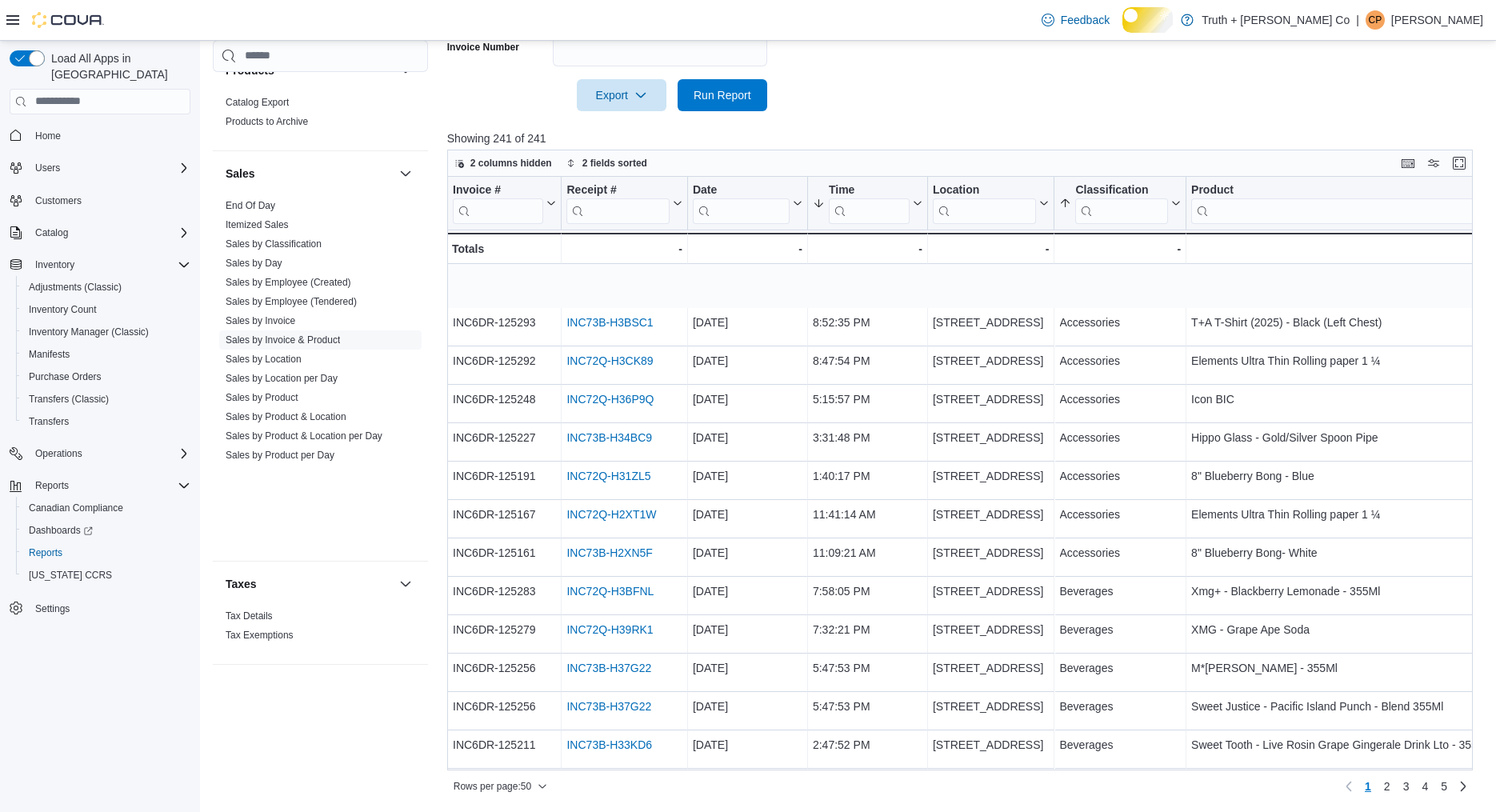
scroll to position [670, 0]
click at [914, 208] on icon at bounding box center [916, 203] width 13 height 10
click at [892, 325] on span "Sort Low-High" at bounding box center [861, 331] width 61 height 13
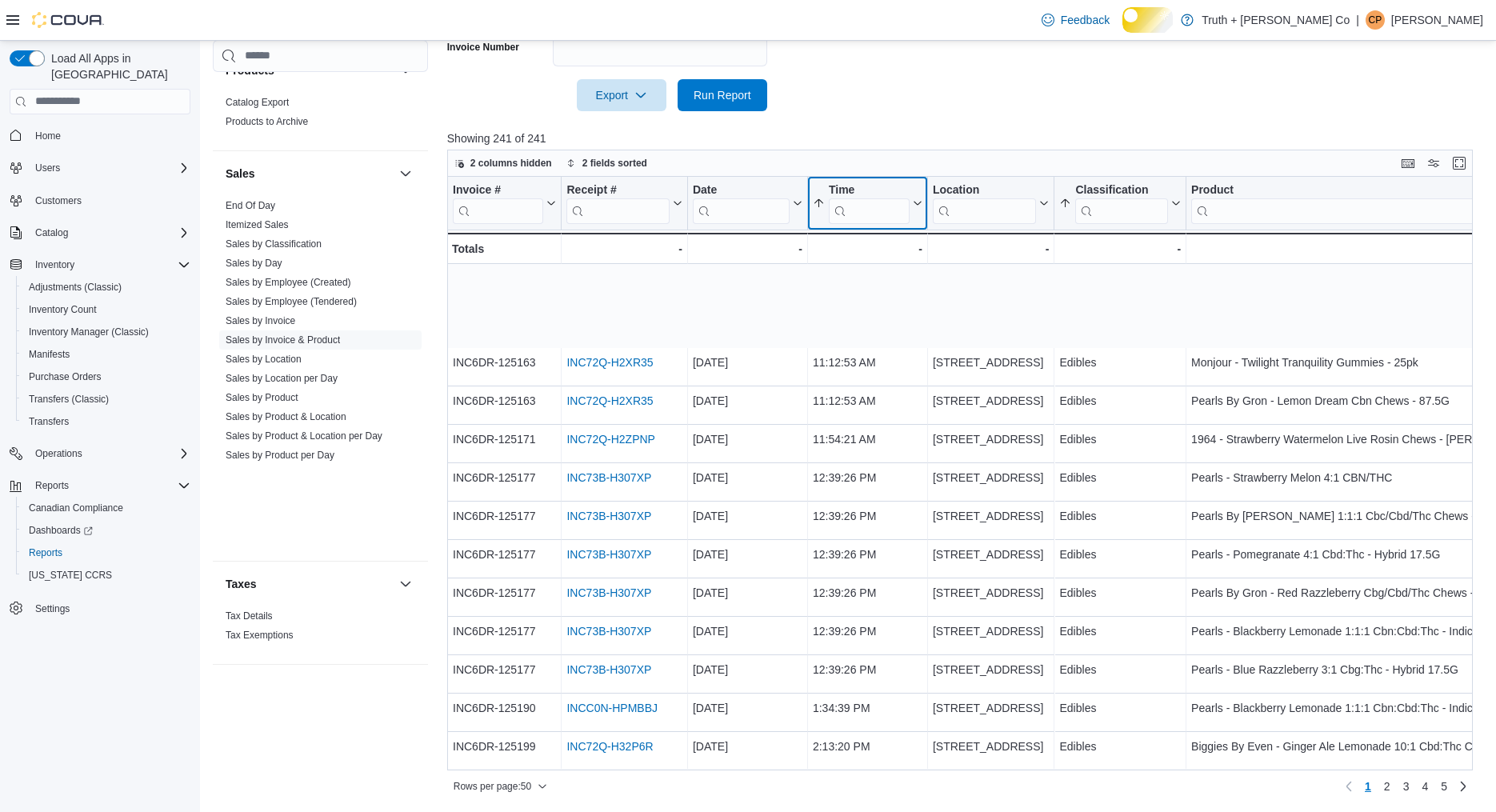
scroll to position [1458, 0]
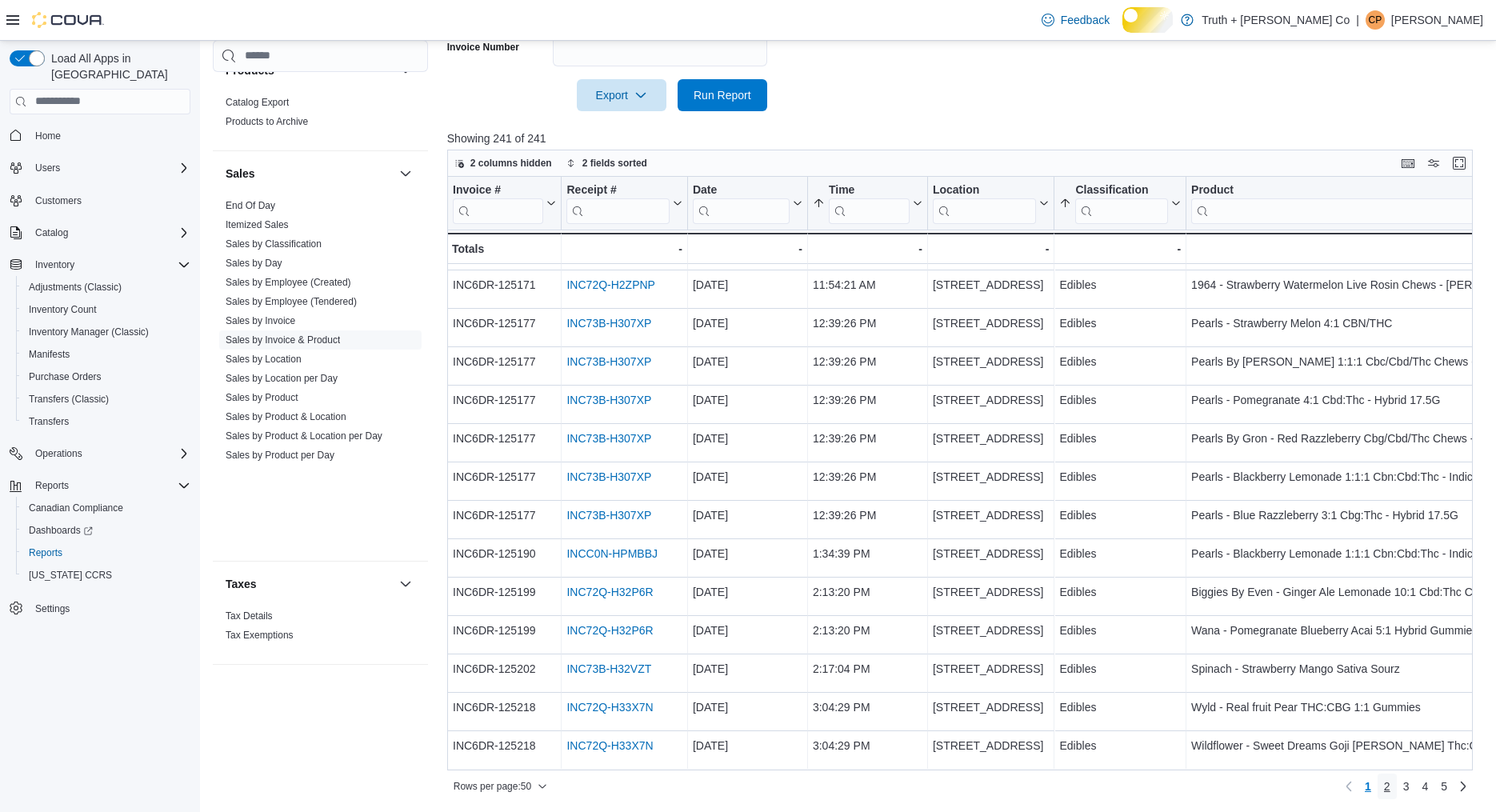
click at [1378, 778] on link "2" at bounding box center [1387, 786] width 19 height 25
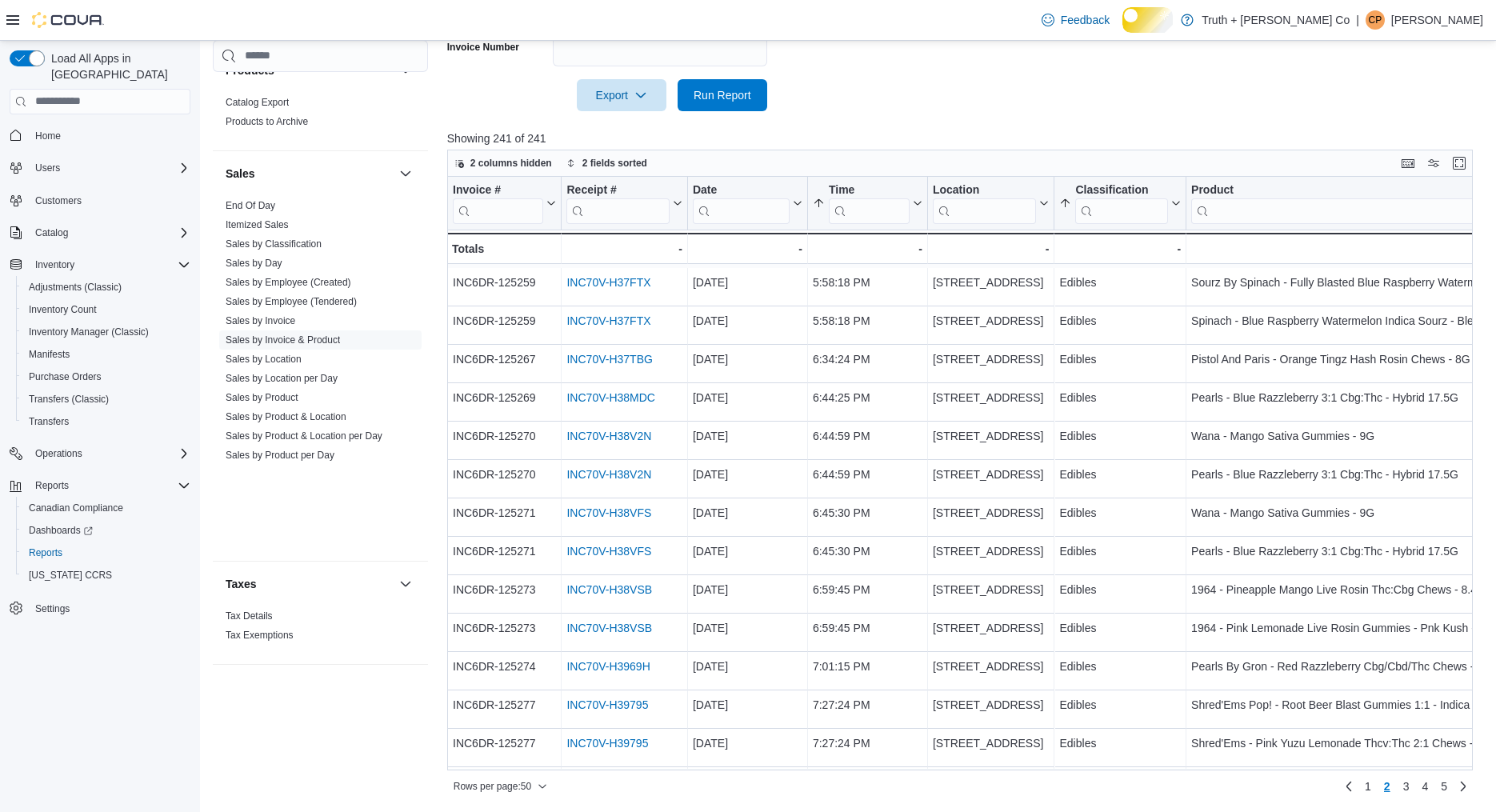
scroll to position [425, 0]
click at [1235, 223] on input "search" at bounding box center [1340, 210] width 297 height 25
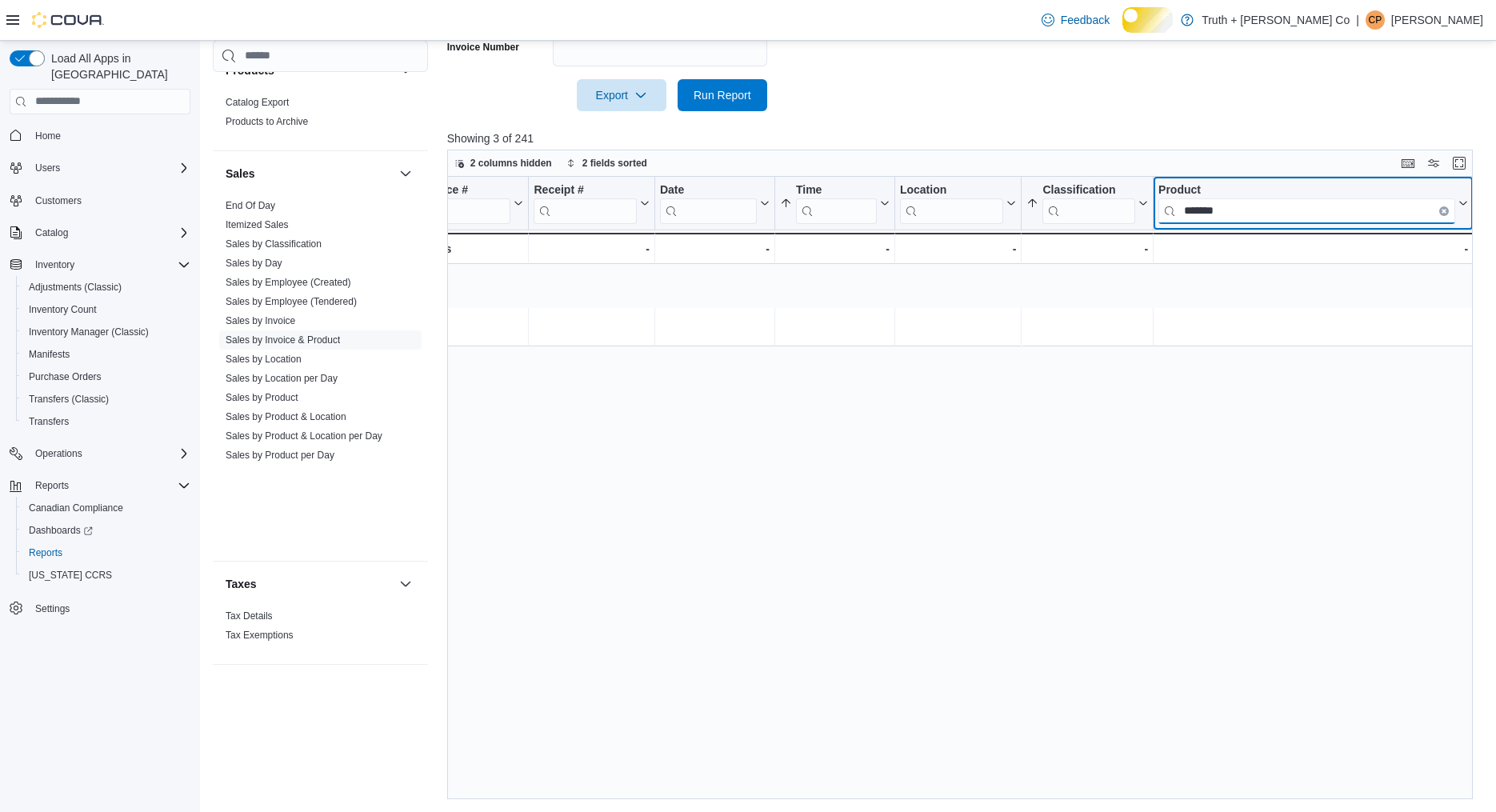
scroll to position [0, 33]
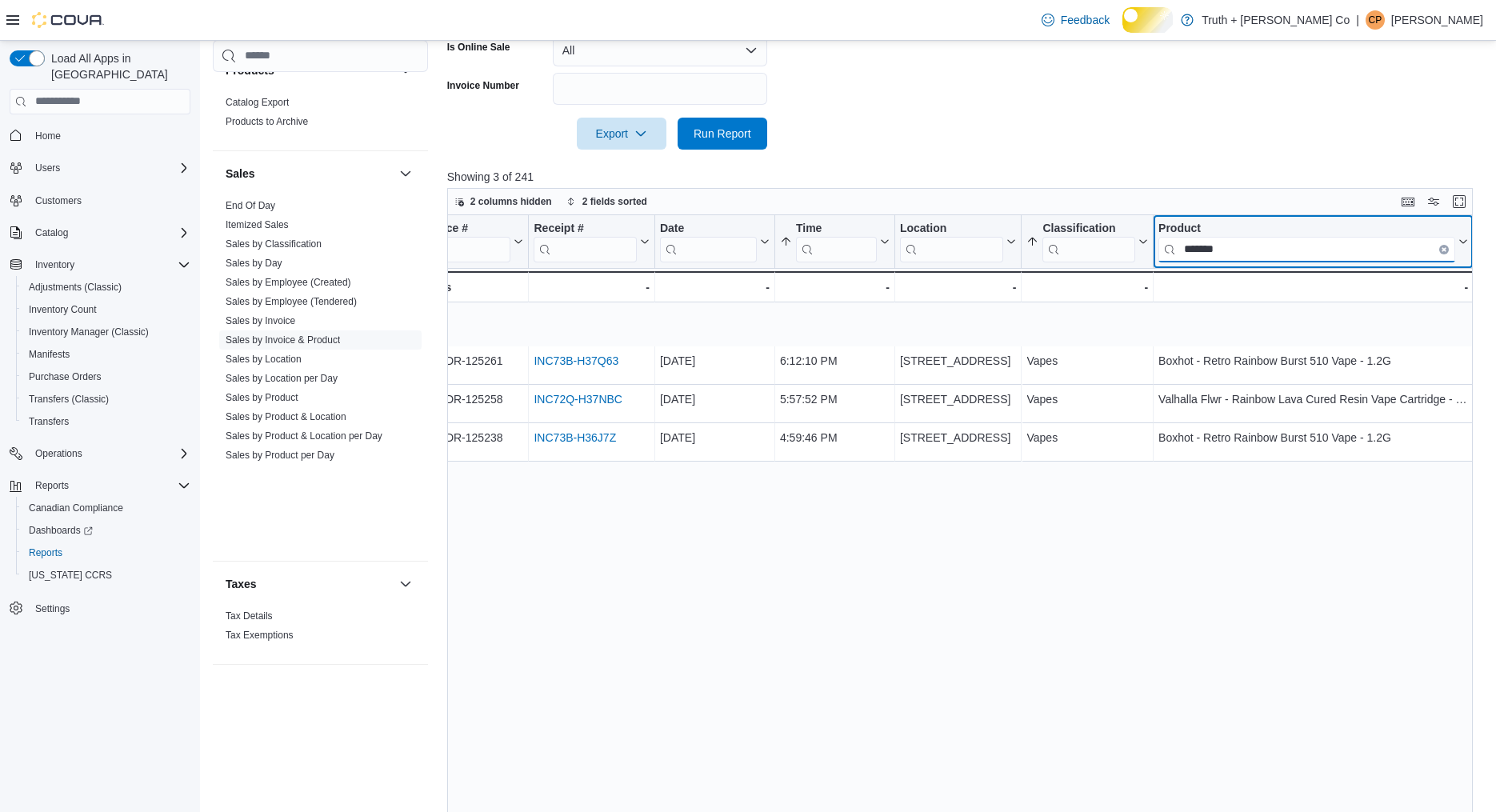
type input "*******"
click at [474, 92] on label "Invoice Number" at bounding box center [483, 85] width 72 height 13
click at [553, 104] on input "Invoice Number" at bounding box center [660, 88] width 214 height 32
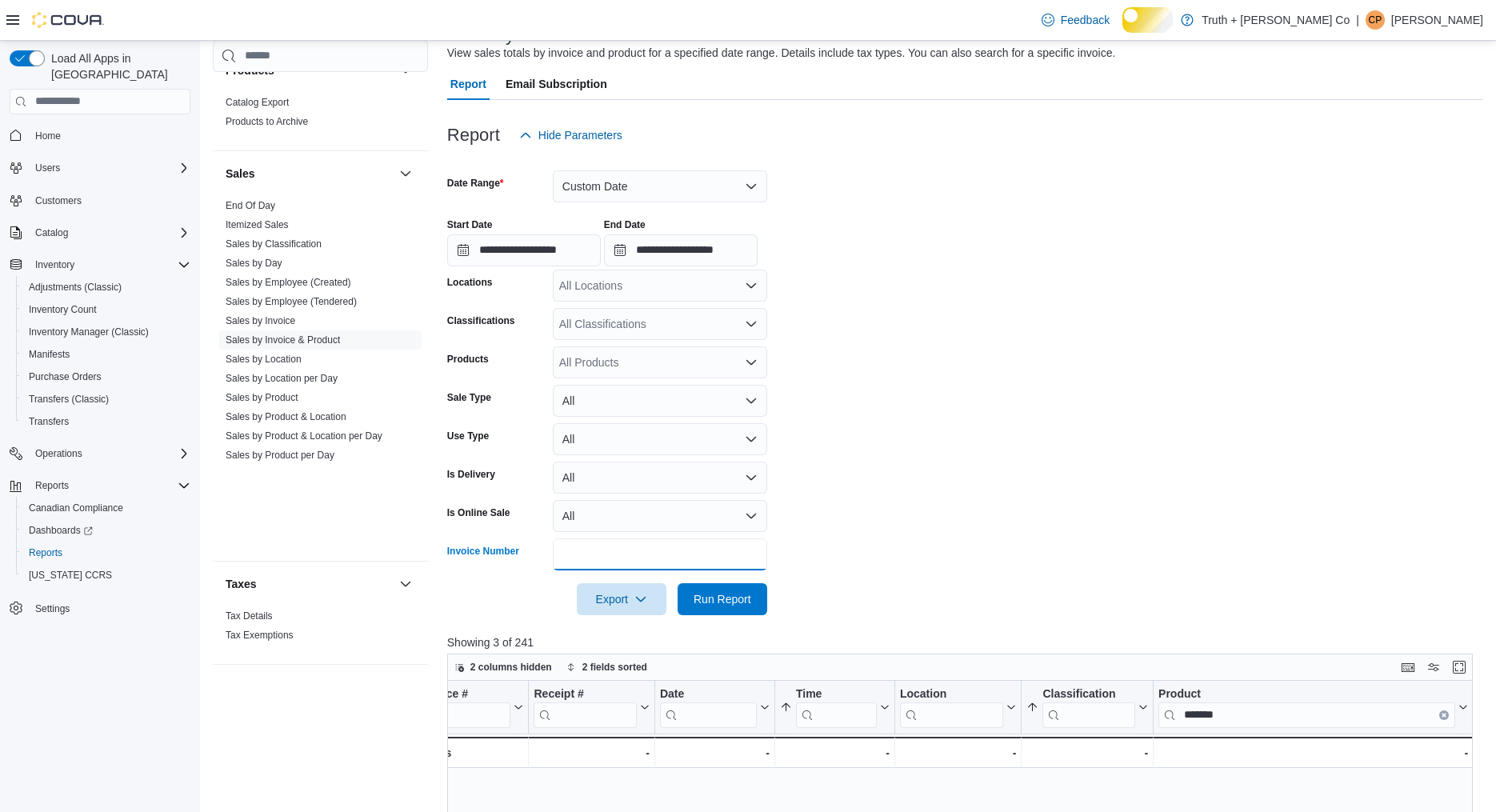
scroll to position [0, 0]
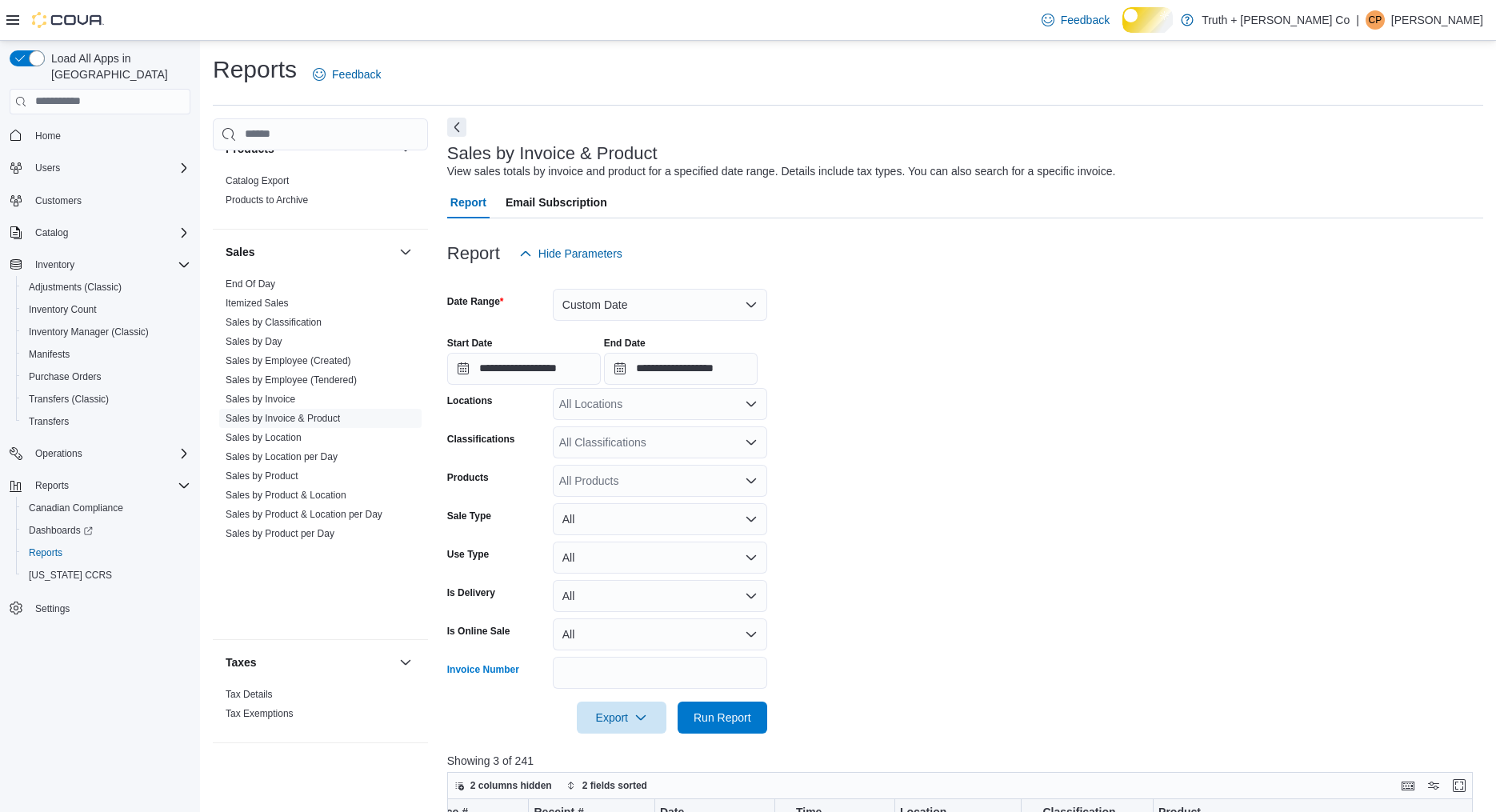
click at [452, 137] on button "Next" at bounding box center [457, 127] width 19 height 19
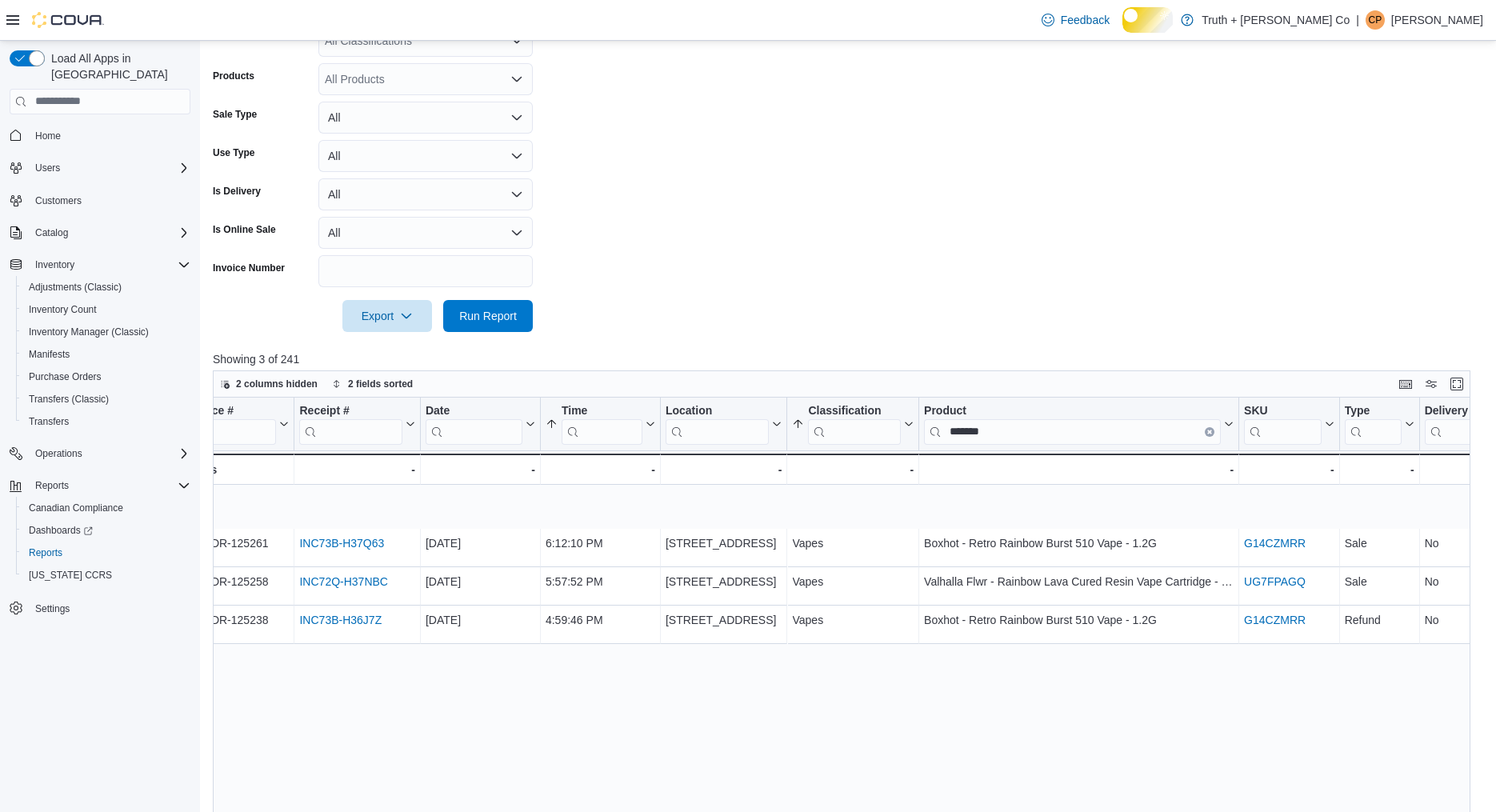
scroll to position [422, 0]
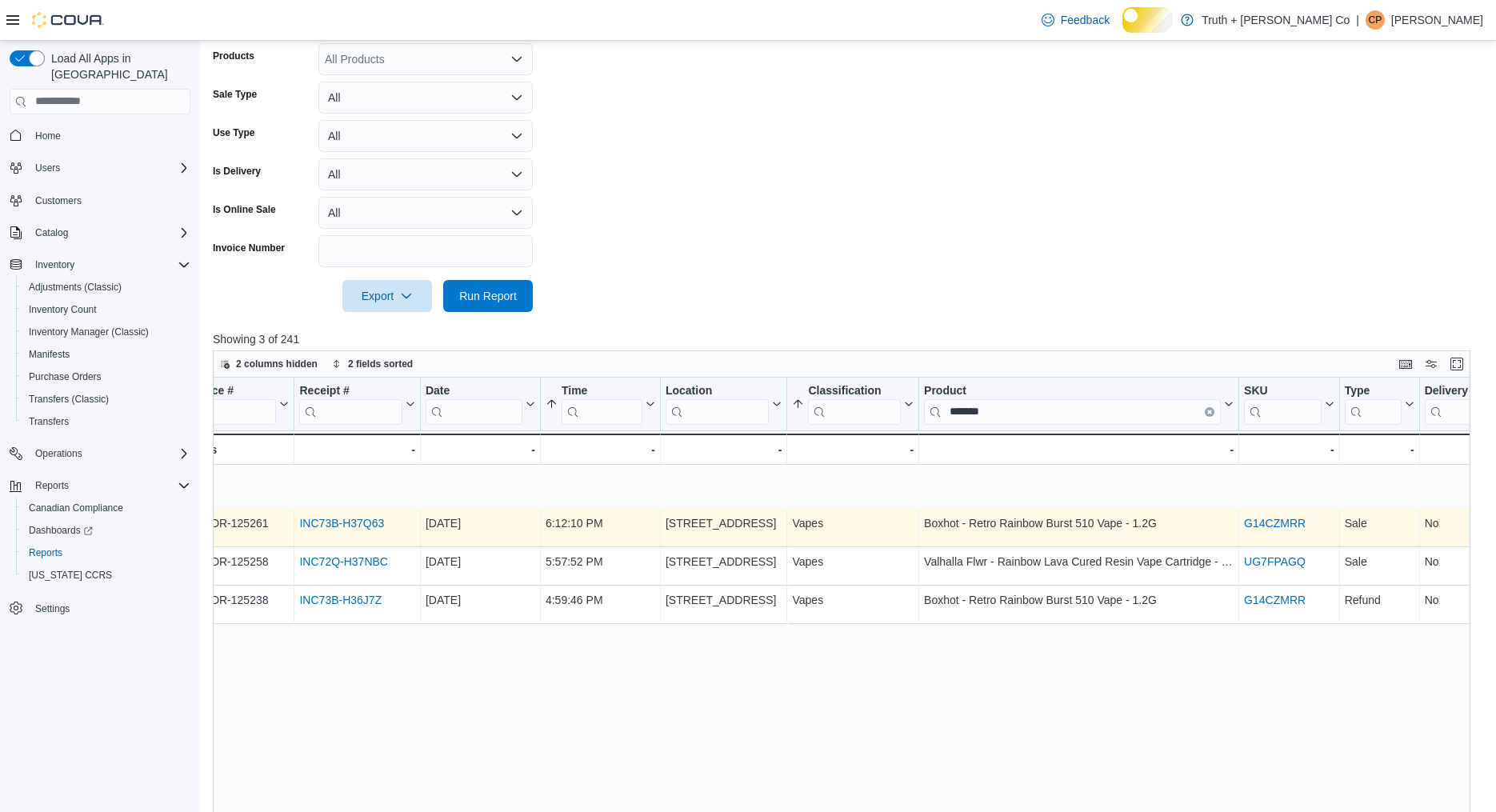
click at [346, 530] on link "INC73B-H37Q63" at bounding box center [341, 523] width 84 height 13
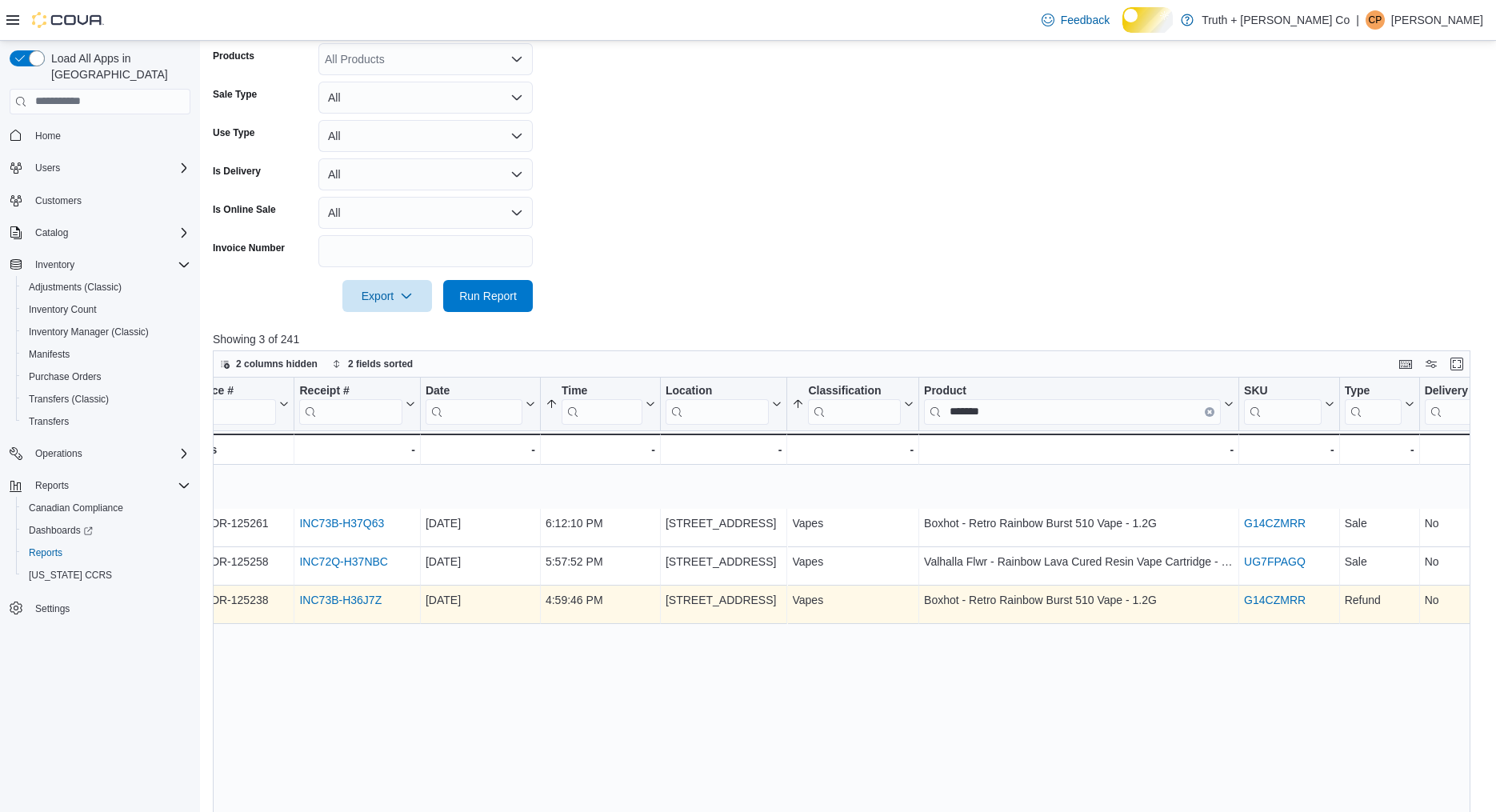
click at [379, 606] on link "INC73B-H36J7Z" at bounding box center [340, 600] width 83 height 13
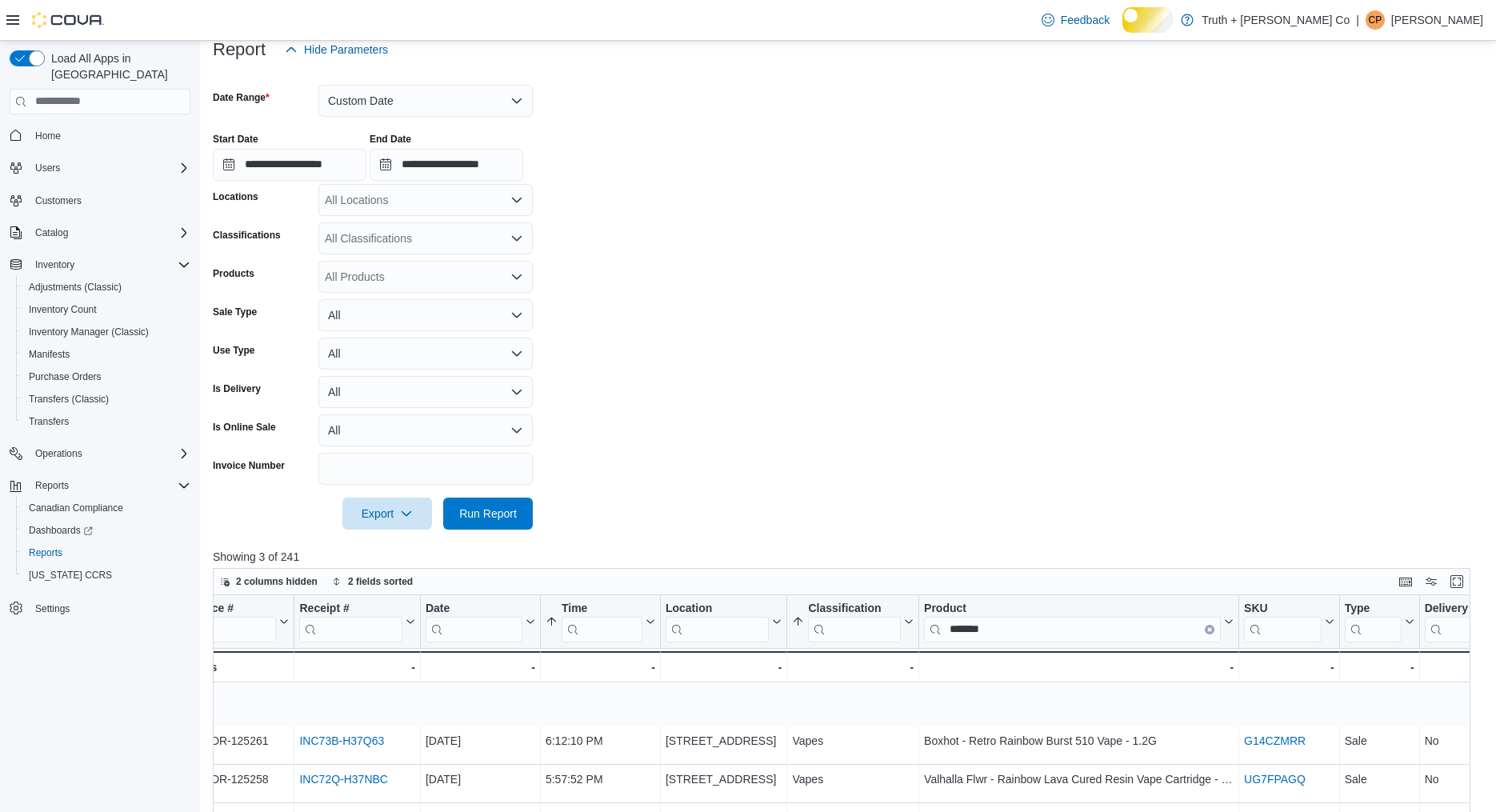
scroll to position [145, 0]
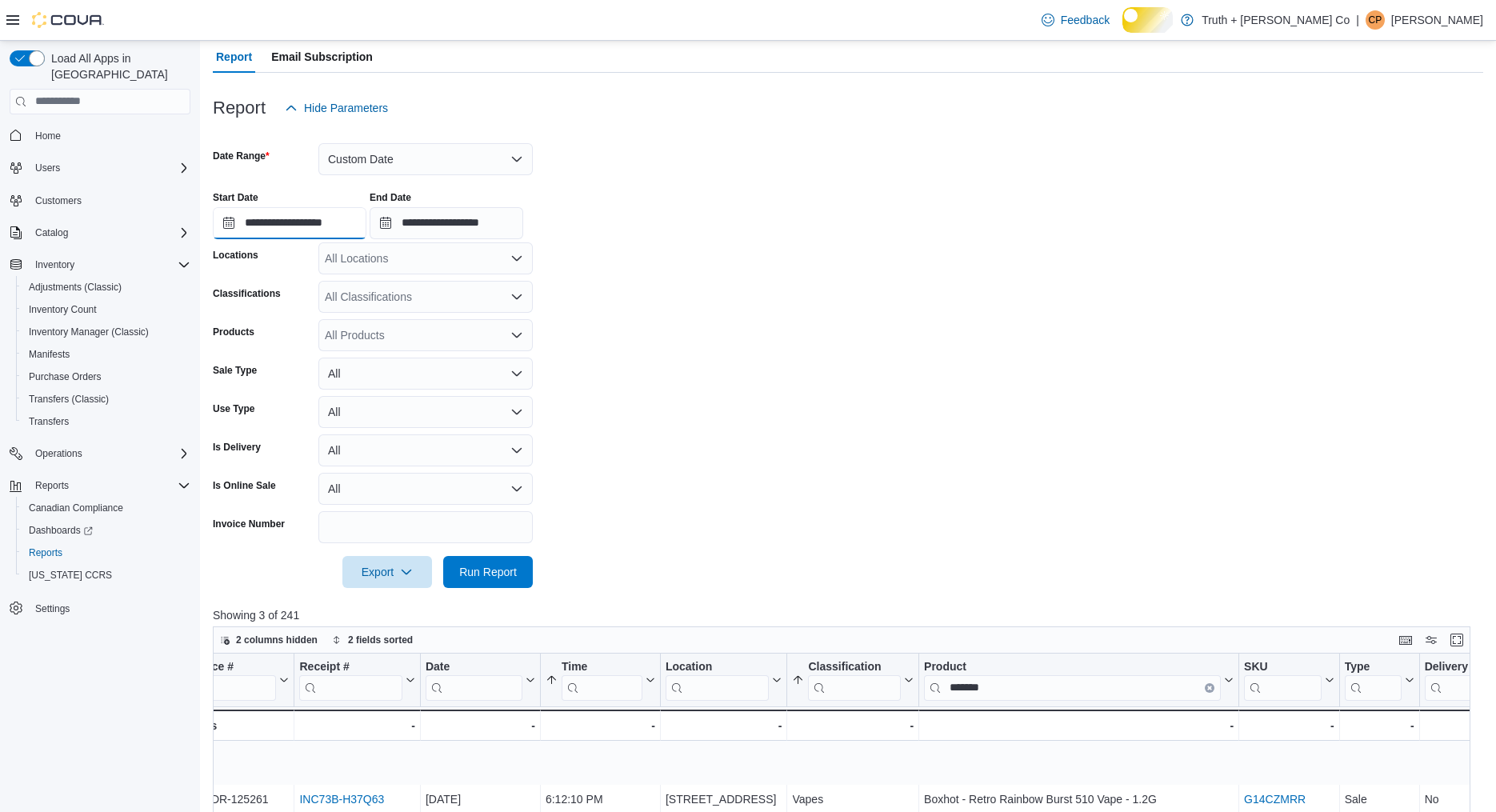
click at [341, 240] on input "**********" at bounding box center [289, 222] width 153 height 32
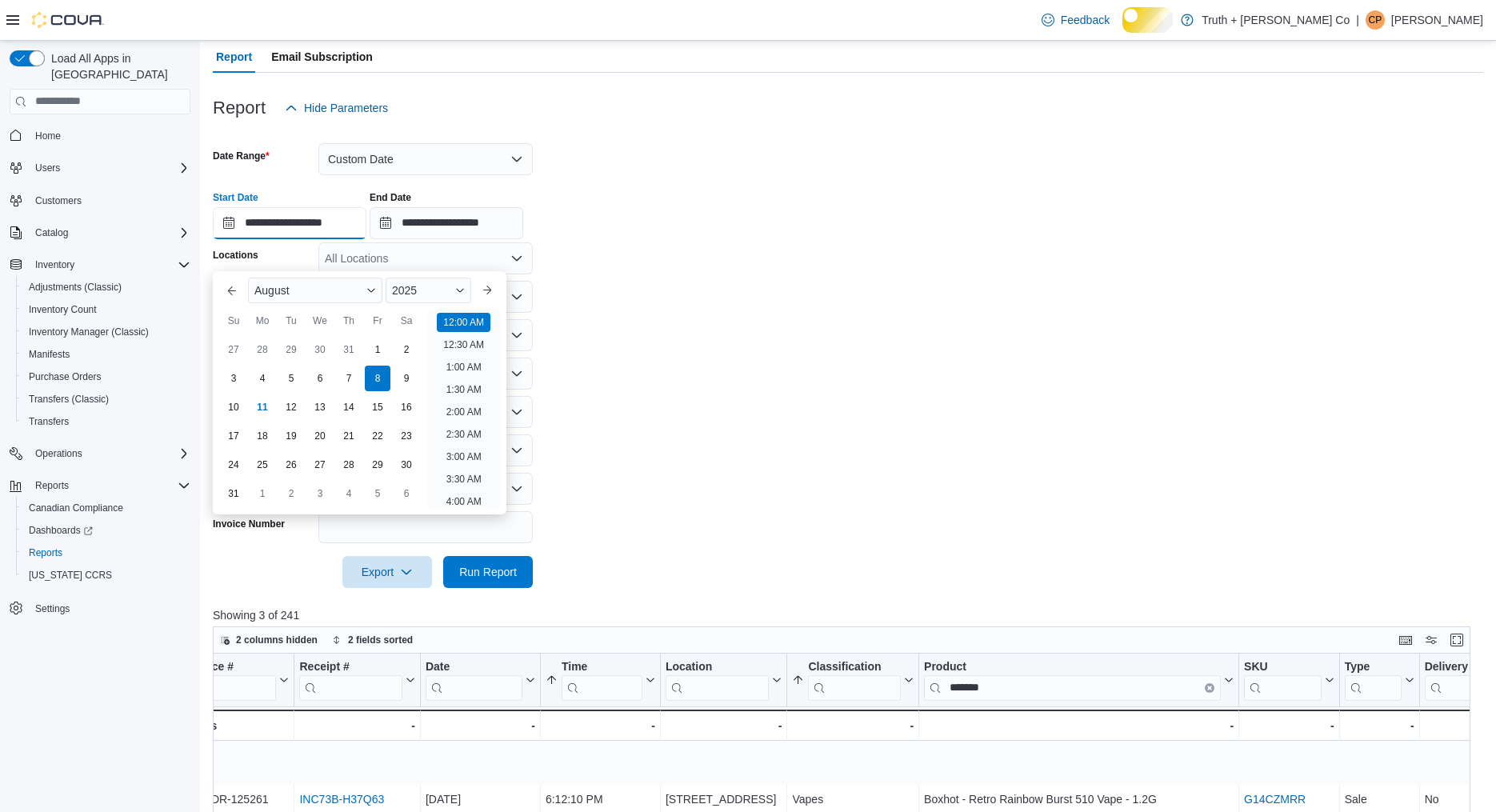
scroll to position [49, 0]
click at [348, 375] on div "7" at bounding box center [348, 377] width 28 height 28
type input "**********"
click at [566, 295] on form "**********" at bounding box center [848, 356] width 1271 height 464
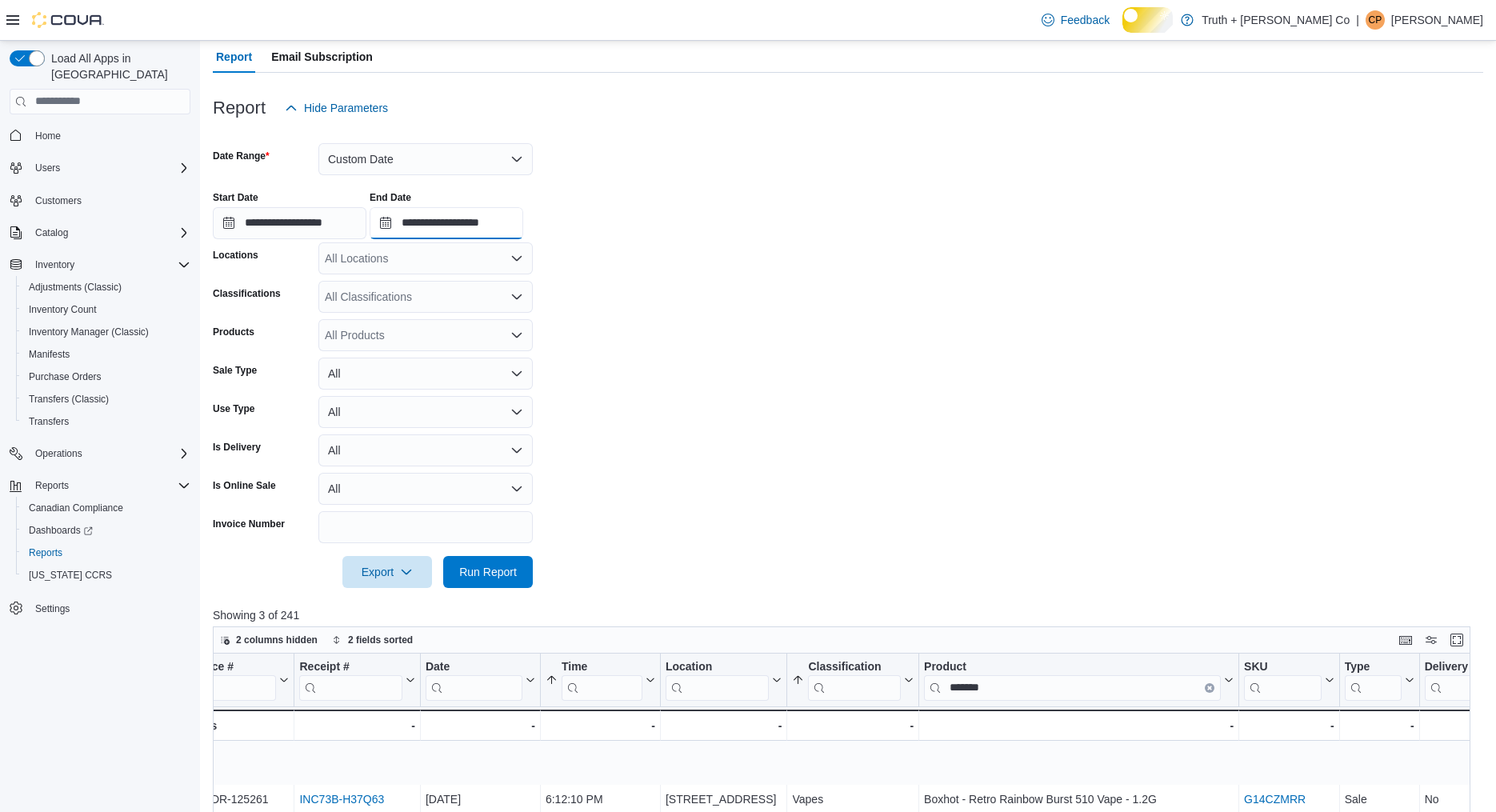
click at [478, 240] on input "**********" at bounding box center [446, 222] width 153 height 32
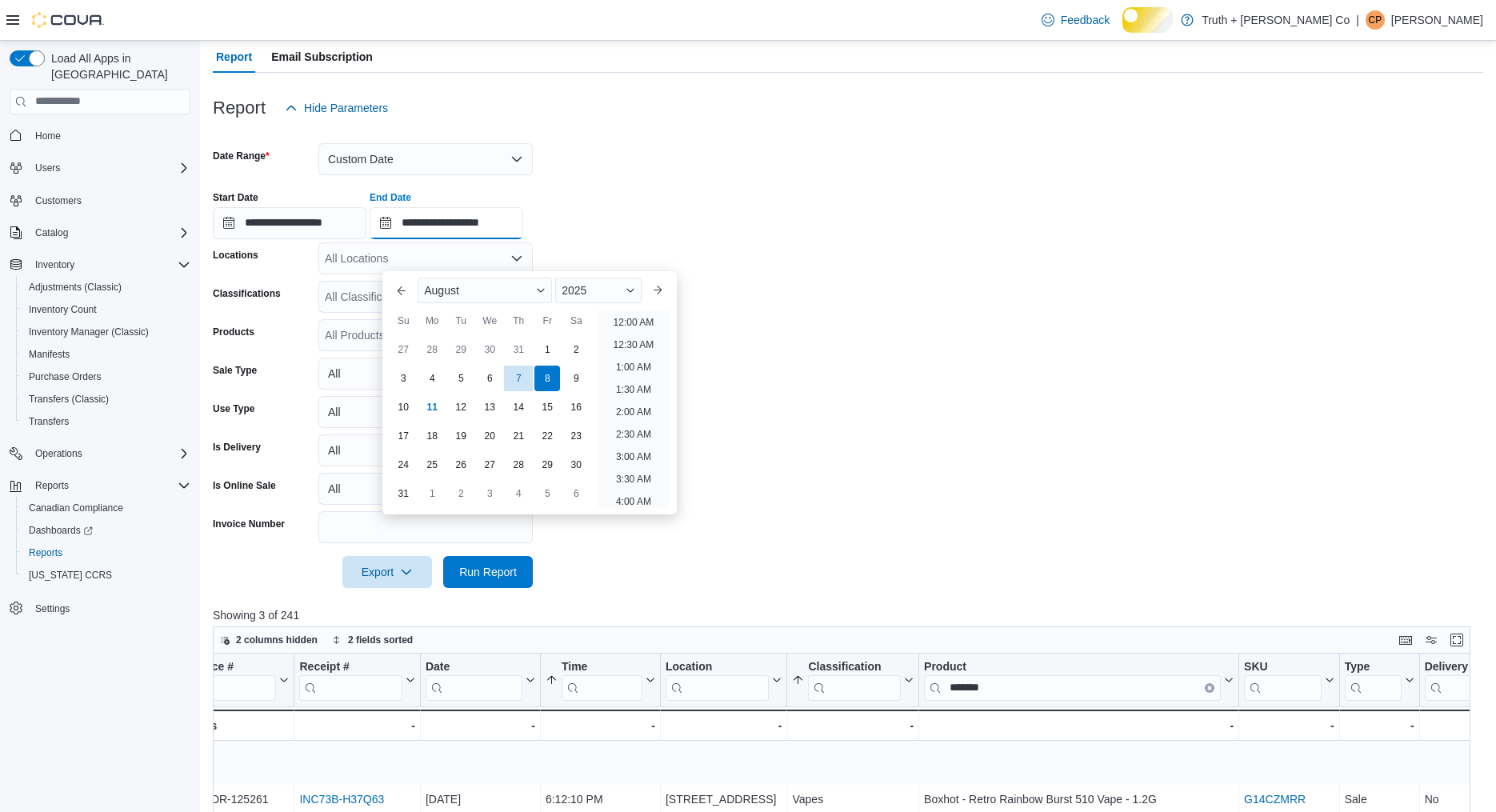
scroll to position [879, 0]
click at [516, 374] on div "7" at bounding box center [518, 377] width 28 height 28
type input "**********"
click at [706, 311] on form "**********" at bounding box center [848, 356] width 1271 height 464
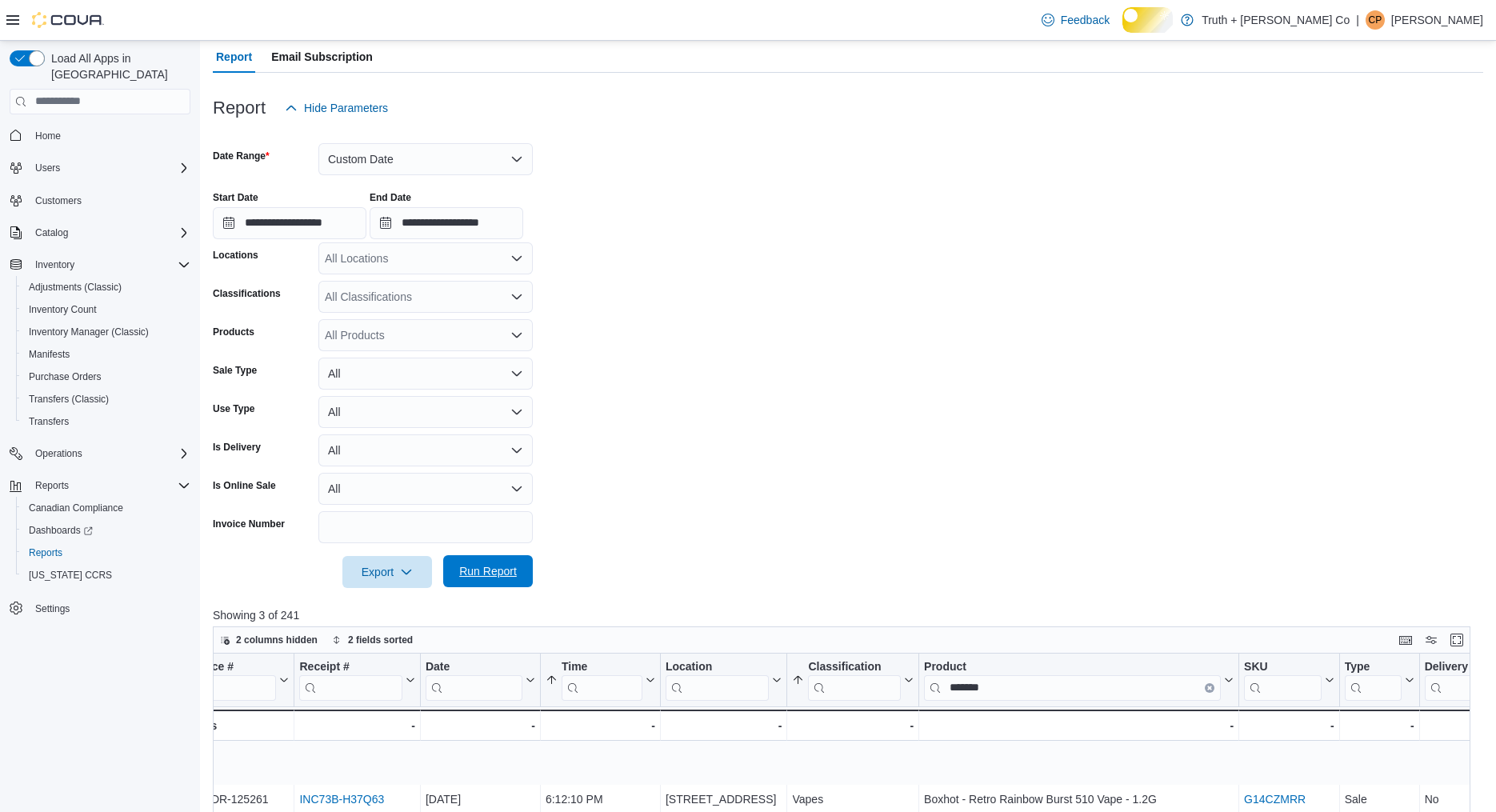
click at [485, 579] on span "Run Report" at bounding box center [487, 572] width 57 height 16
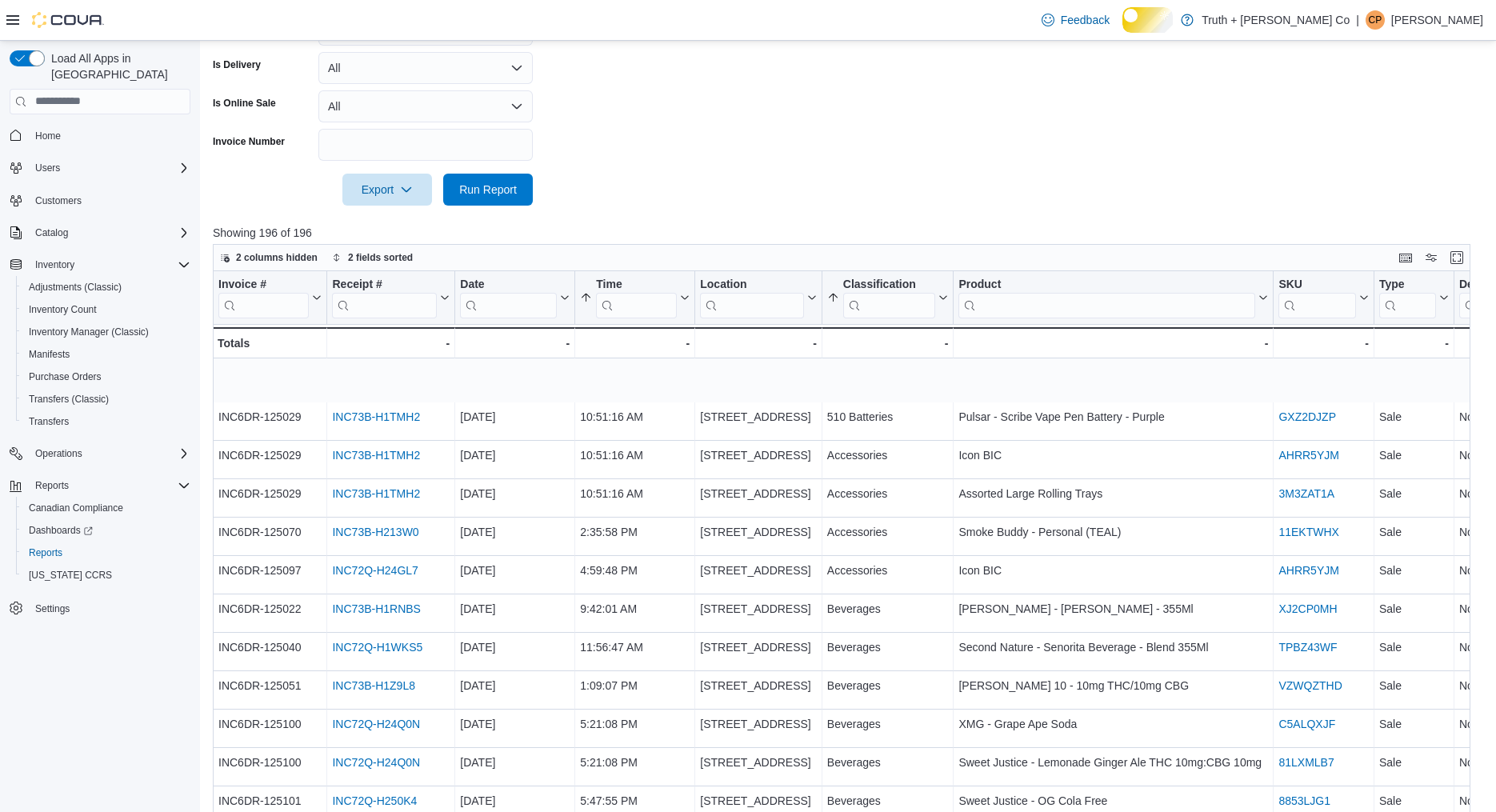
scroll to position [533, 0]
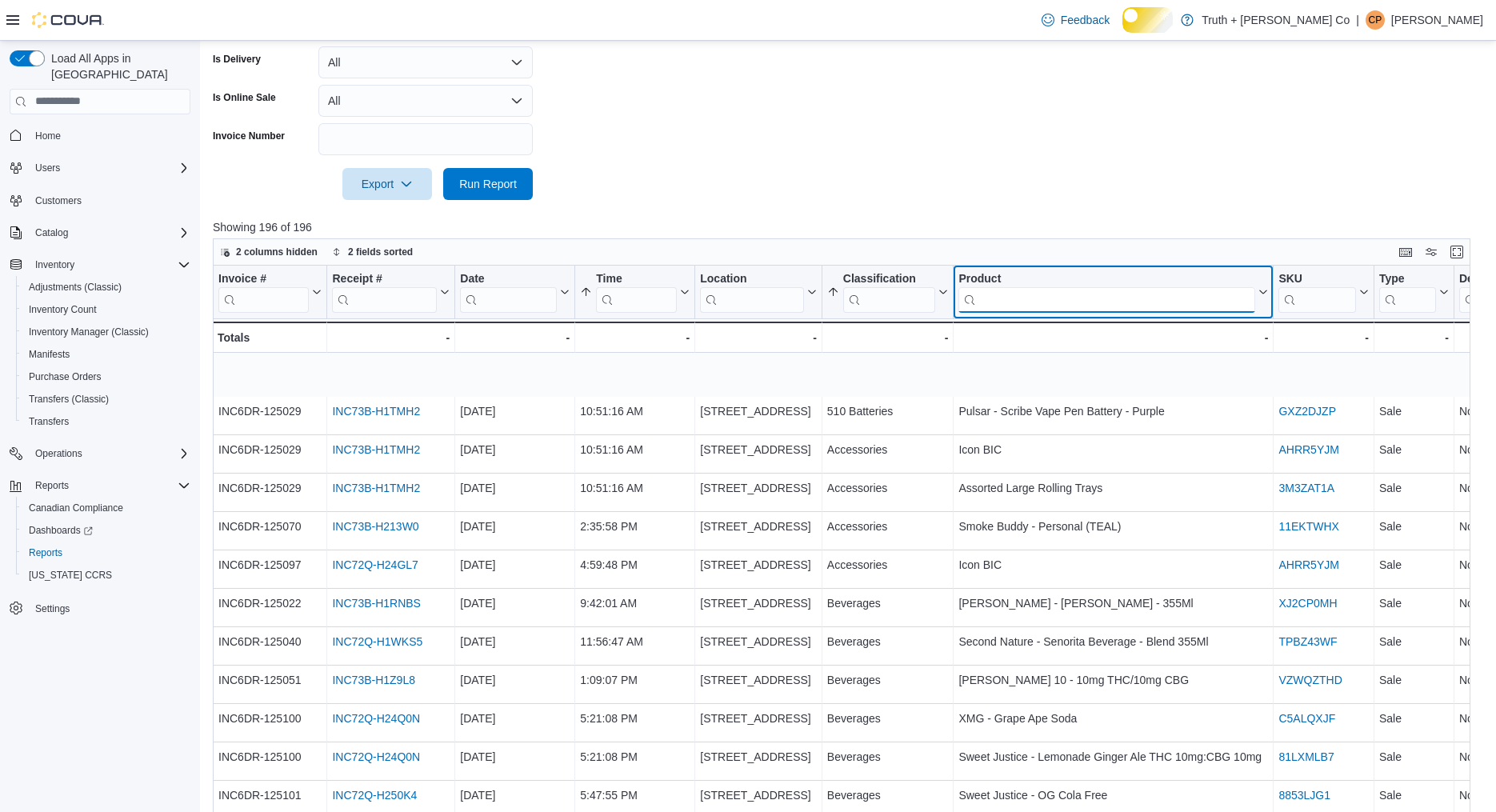
click at [1027, 312] on input "search" at bounding box center [1107, 299] width 297 height 25
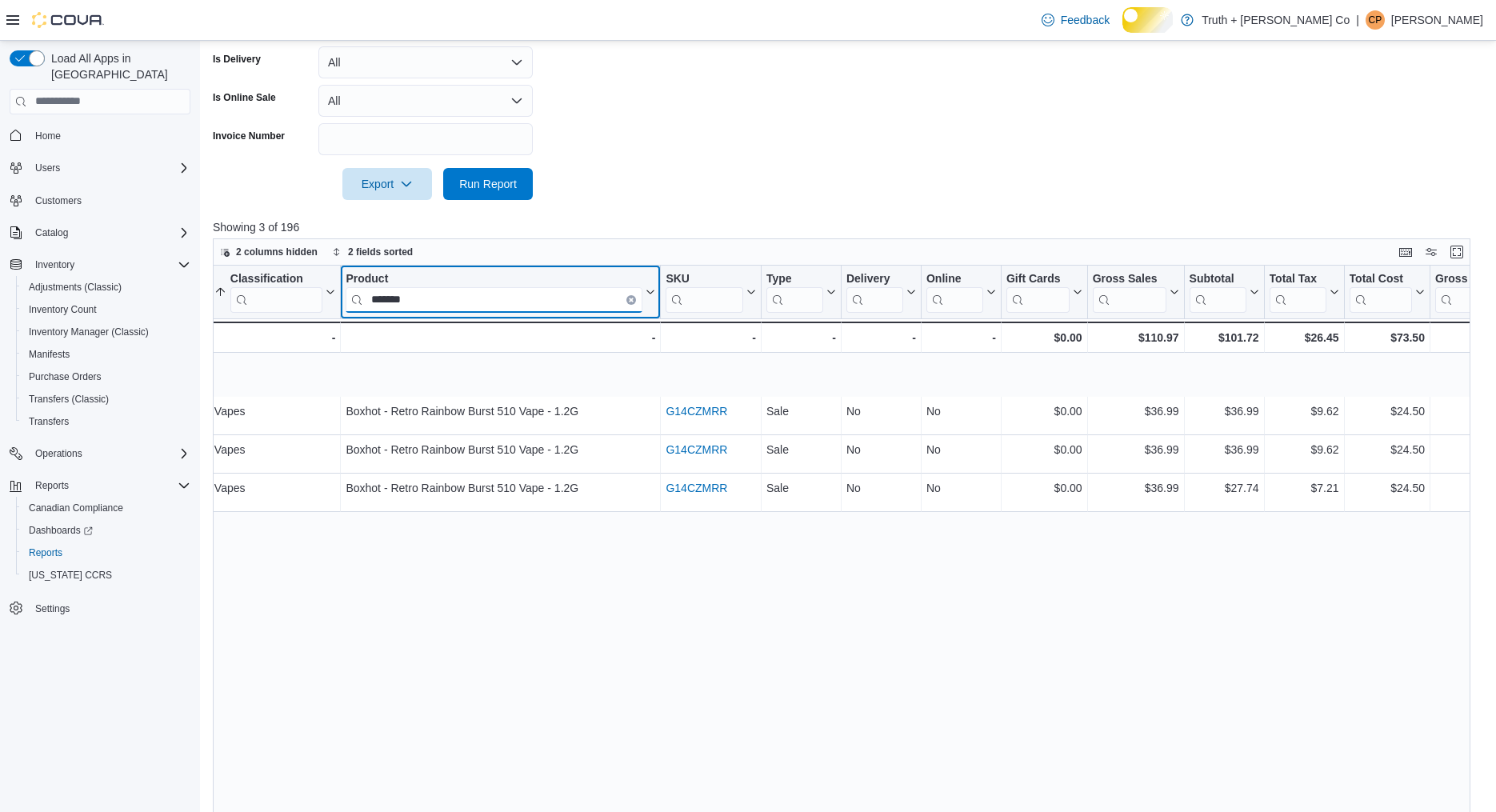
scroll to position [0, 550]
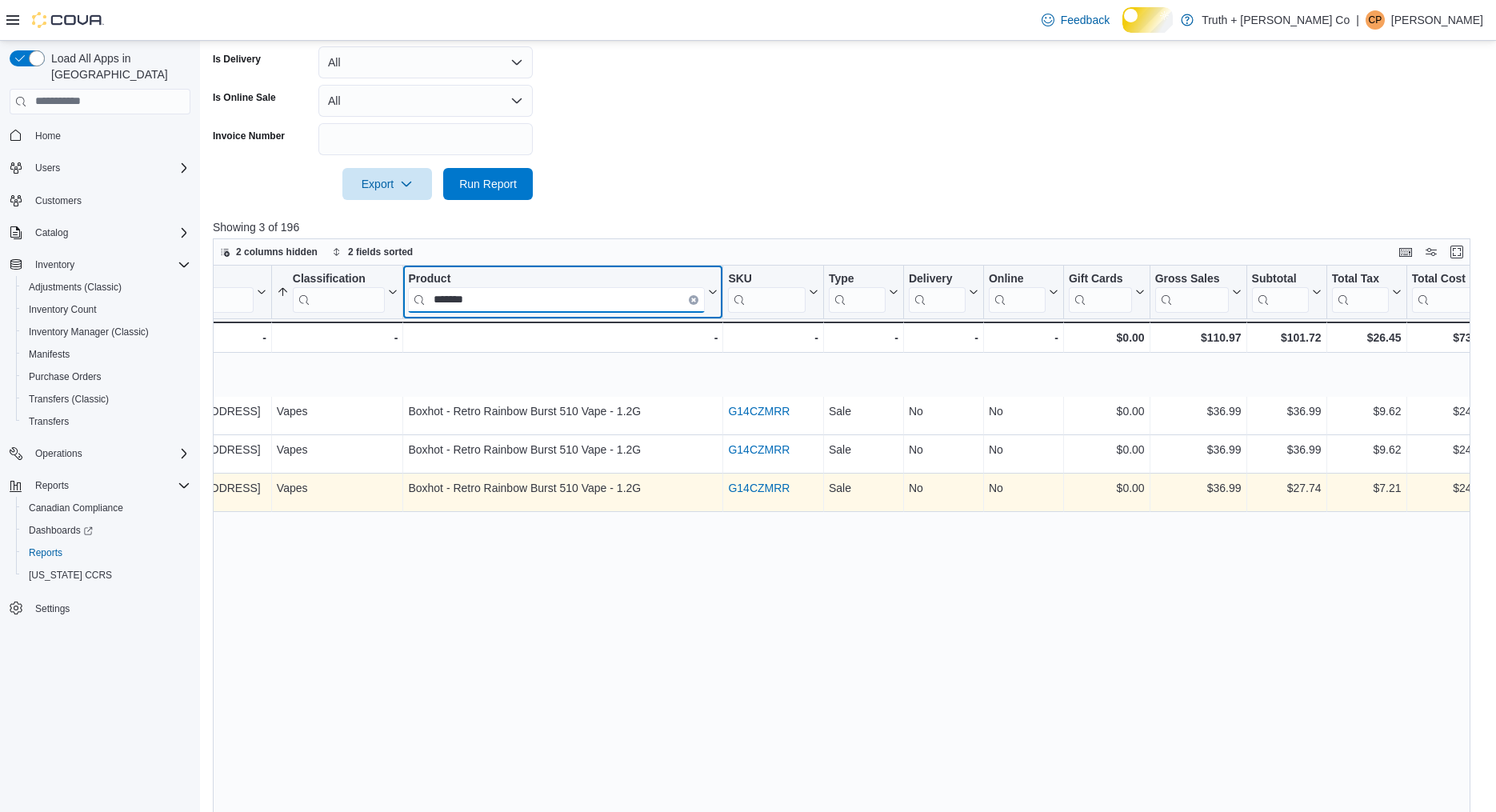
type input "*******"
click at [768, 494] on link "G14CZMRR" at bounding box center [759, 488] width 62 height 13
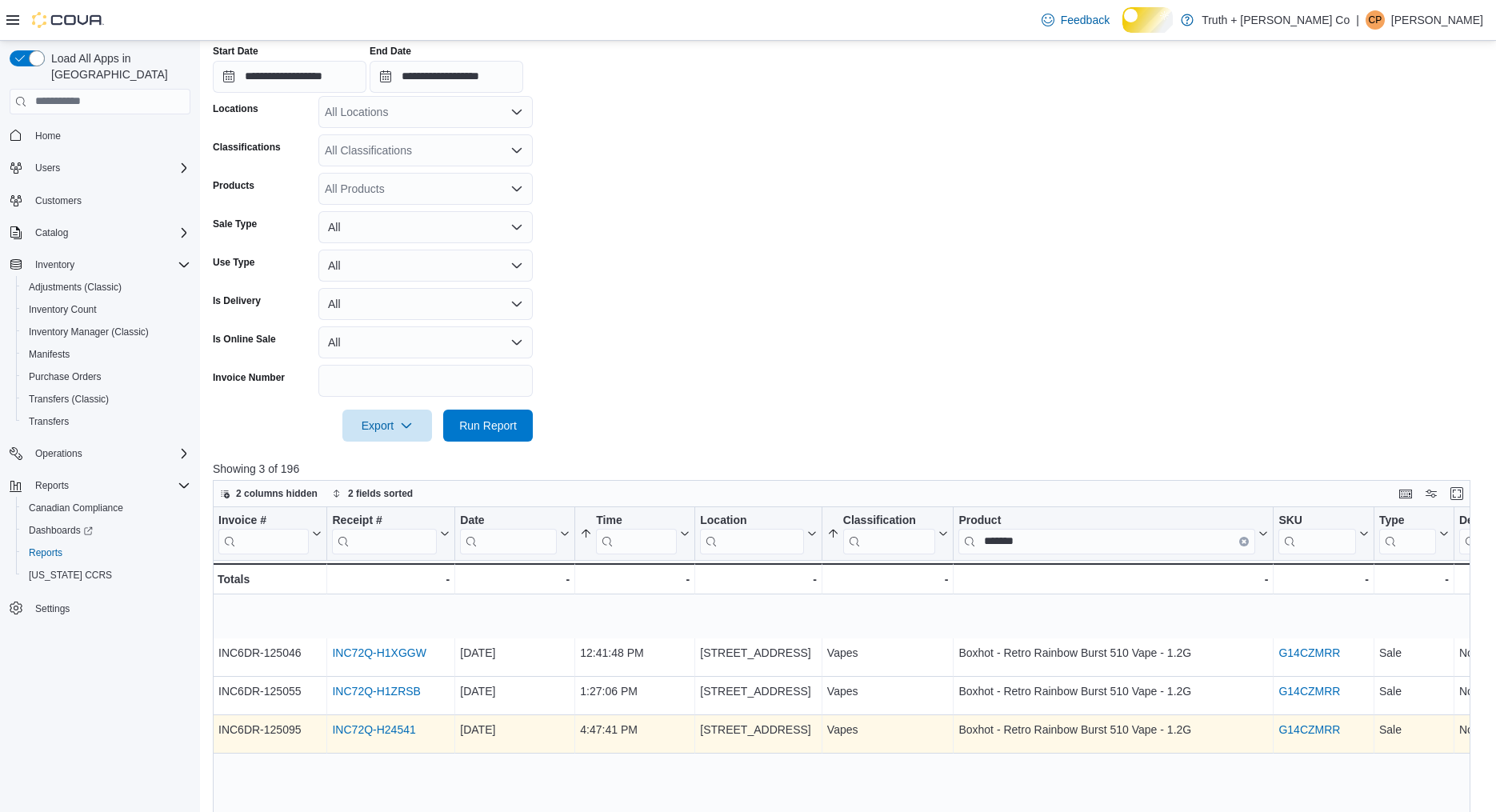
scroll to position [0, 0]
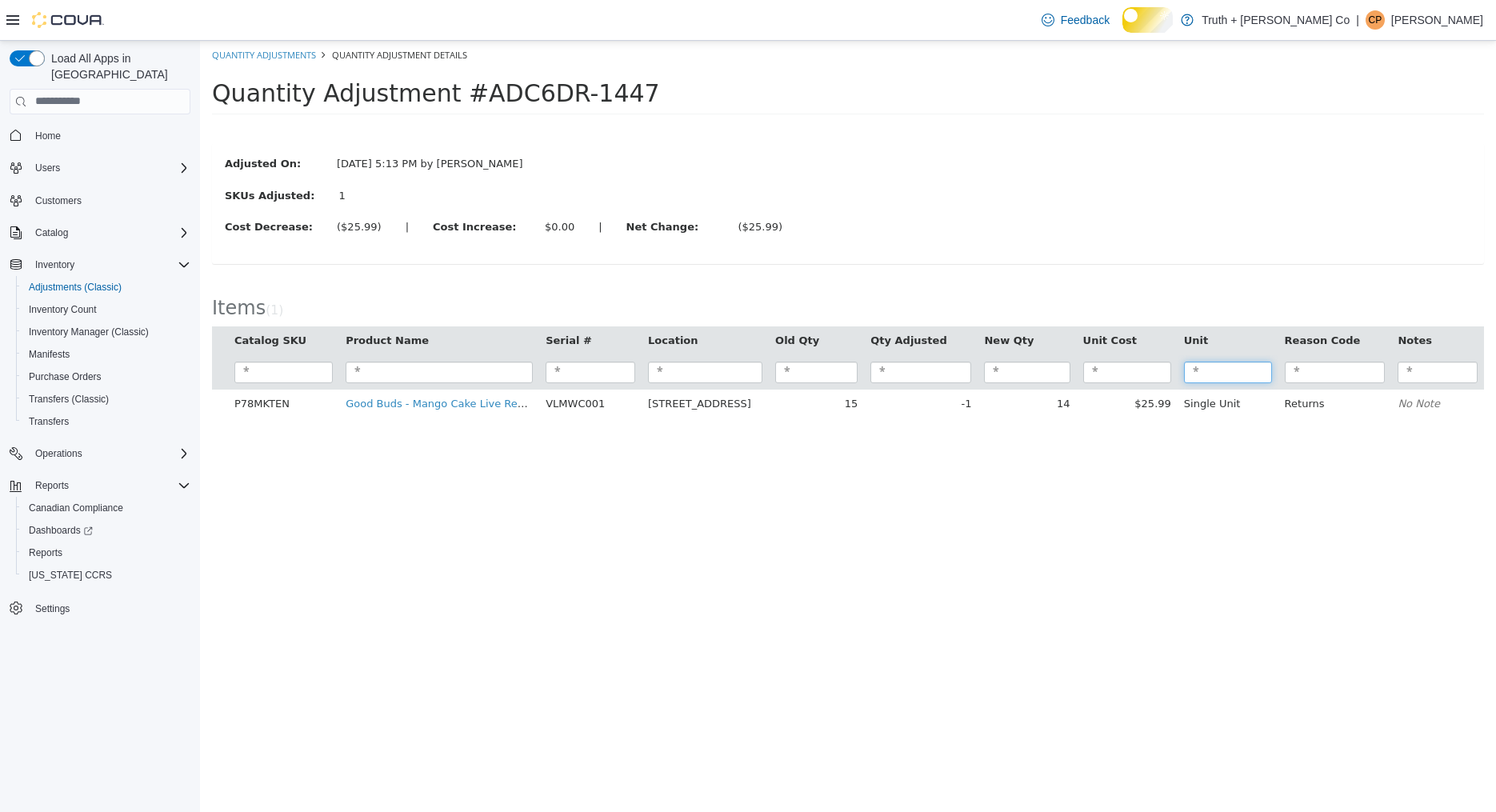
click at [1225, 375] on input "search" at bounding box center [1228, 372] width 88 height 22
click at [257, 54] on link "Quantity Adjustments" at bounding box center [264, 54] width 104 height 12
click at [264, 55] on link "Quantity Adjustments" at bounding box center [264, 54] width 104 height 12
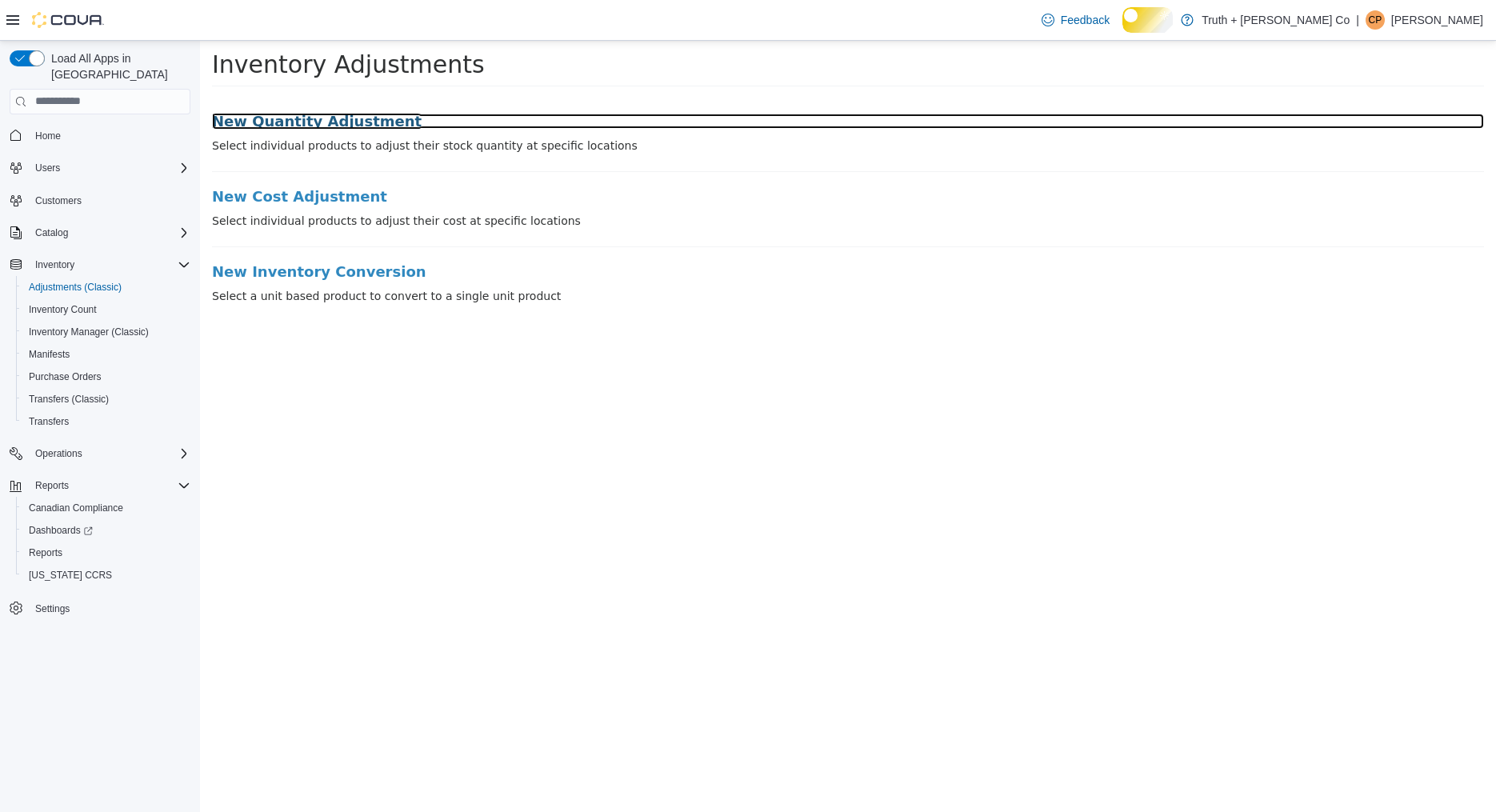
click at [274, 119] on h3 "New Quantity Adjustment" at bounding box center [849, 121] width 1273 height 16
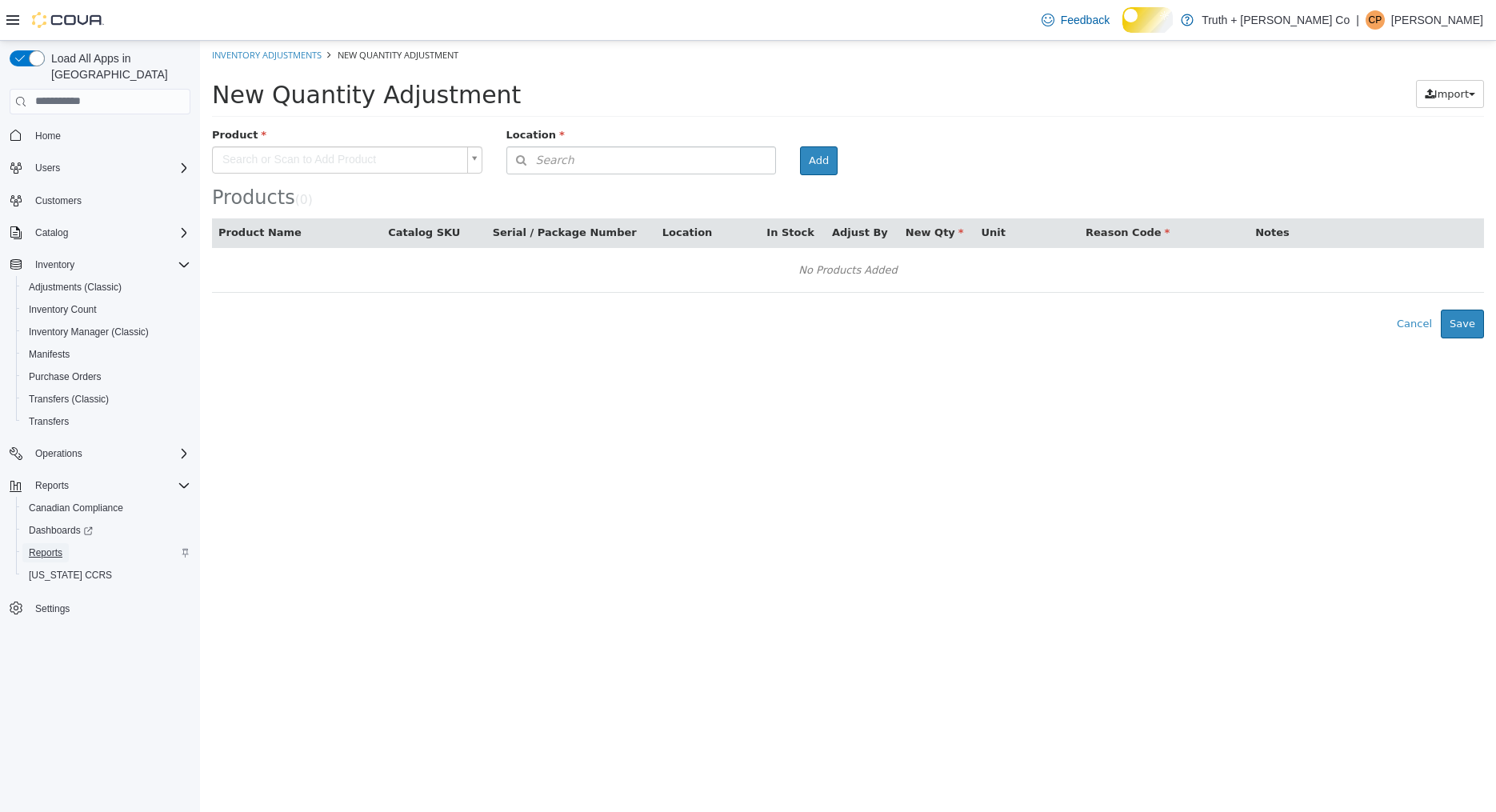
click at [63, 553] on span "Reports" at bounding box center [45, 553] width 34 height 13
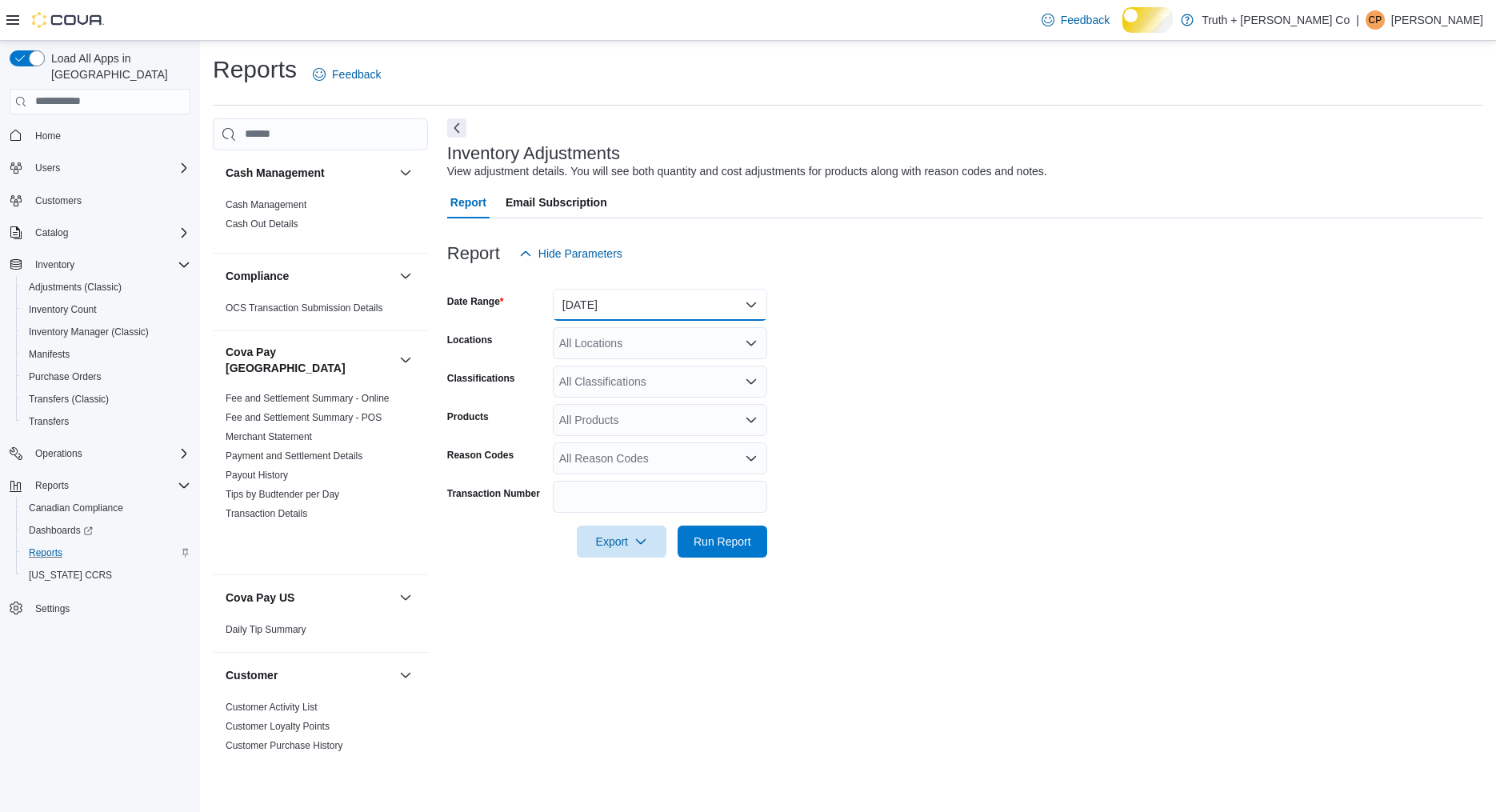
click at [684, 320] on button "[DATE]" at bounding box center [660, 304] width 214 height 32
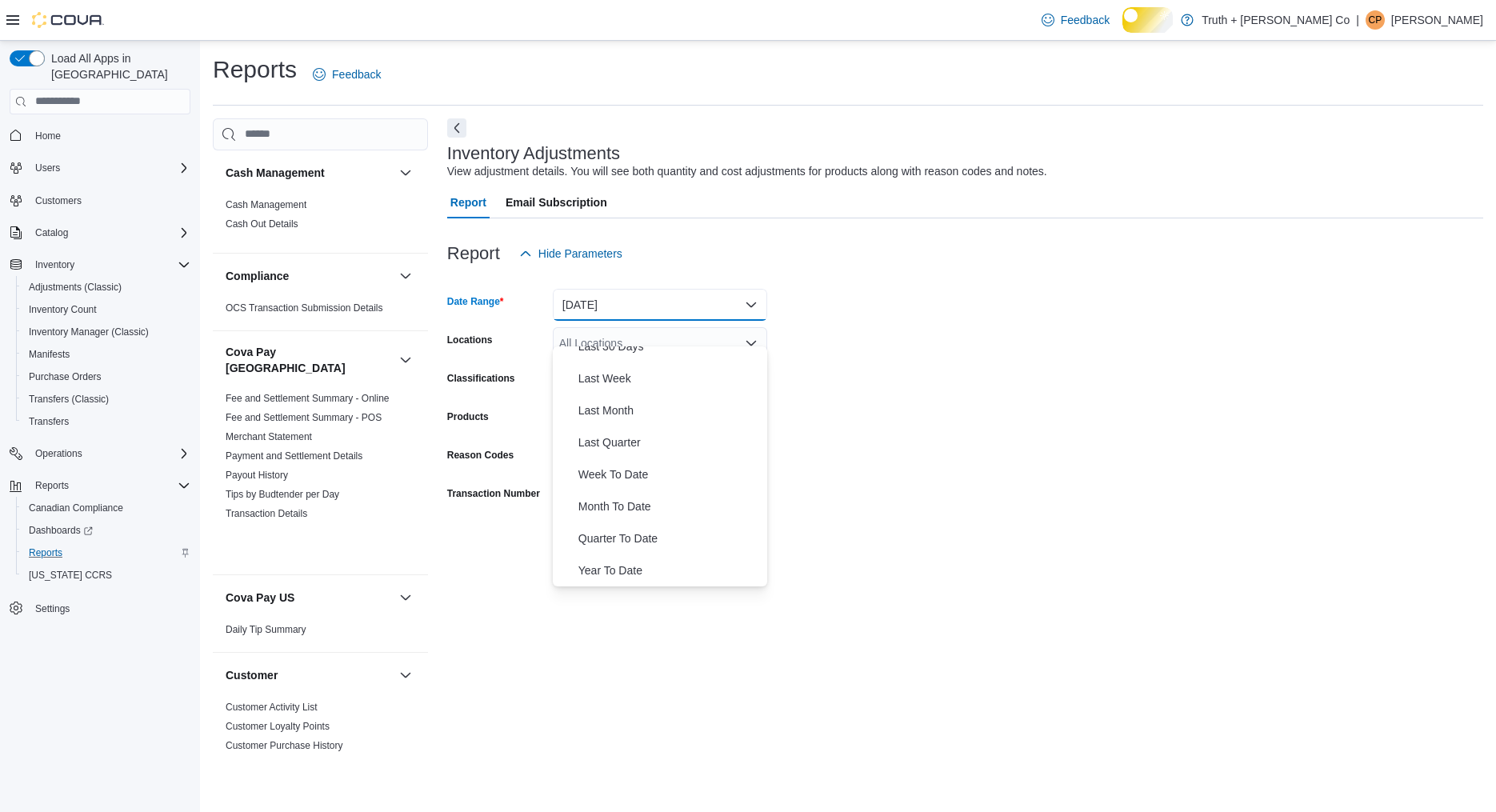
scroll to position [299, 0]
click at [630, 420] on span "Last Month" at bounding box center [669, 410] width 182 height 19
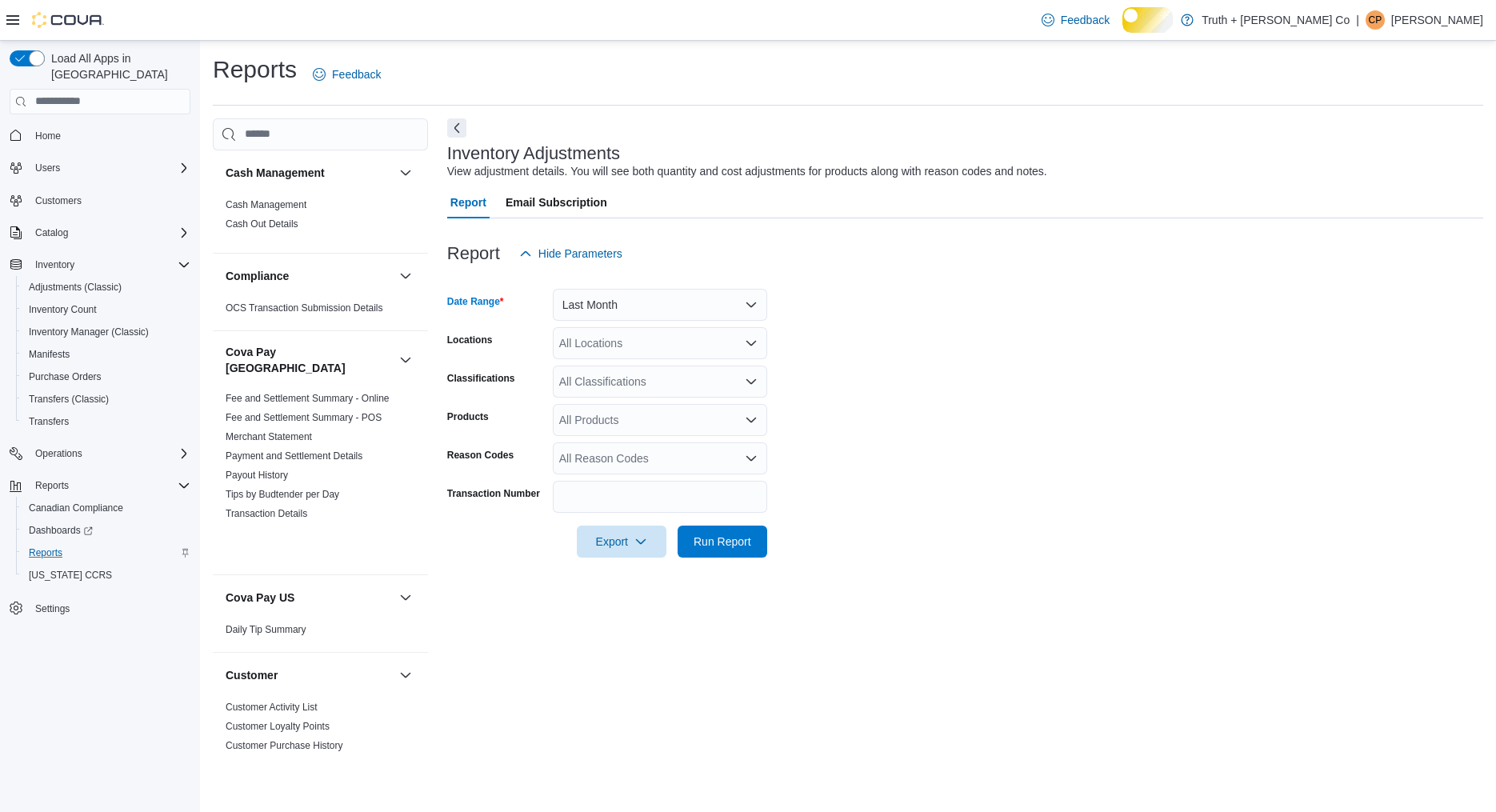
click at [751, 388] on icon "Open list of options" at bounding box center [752, 381] width 13 height 13
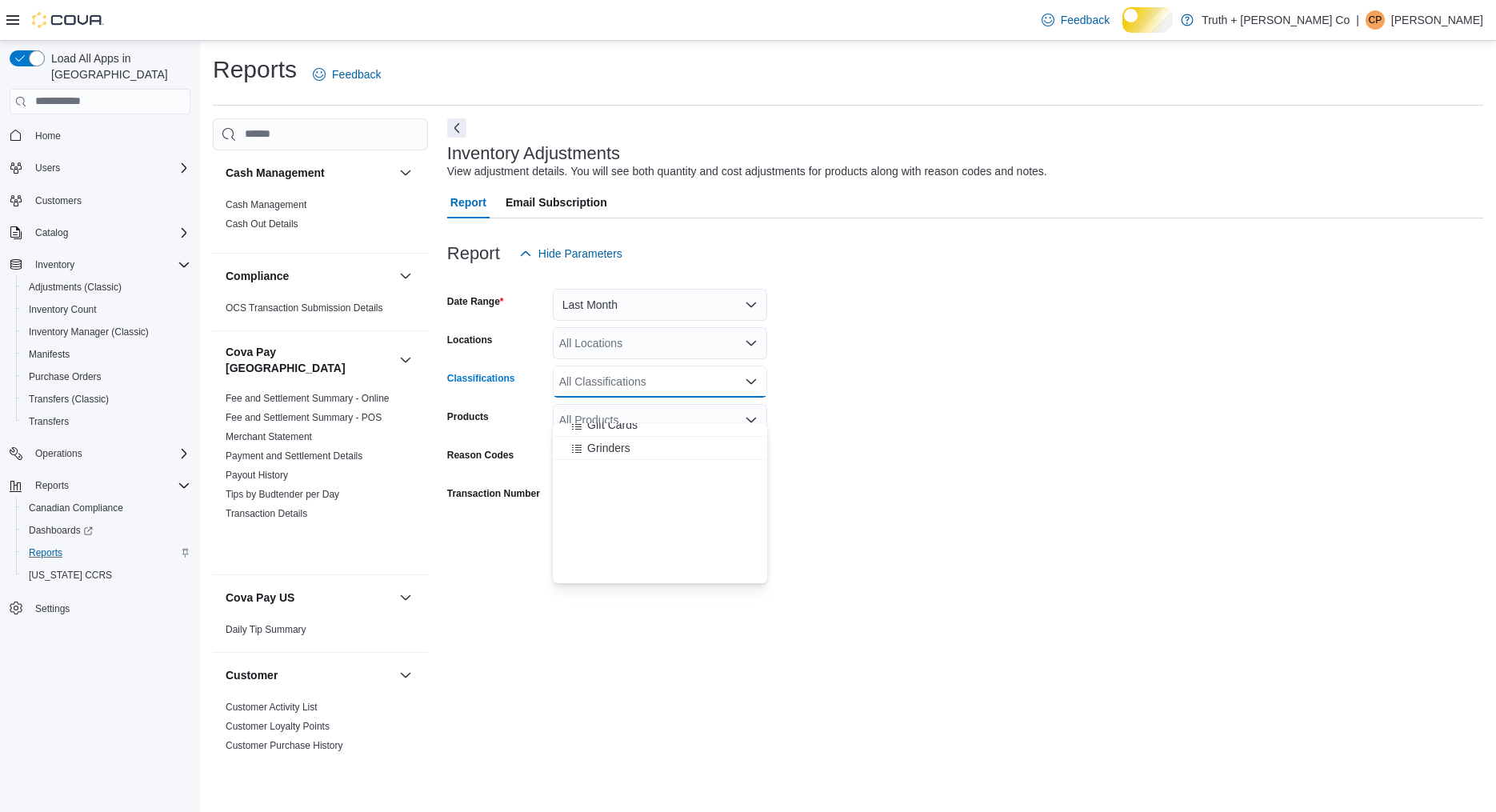
scroll to position [1536, 0]
click at [600, 455] on span "Vapes" at bounding box center [603, 455] width 31 height 16
click at [852, 557] on form "Date Range Last Month Locations All Locations Classifications Vapes Combo box. …" at bounding box center [966, 413] width 1037 height 288
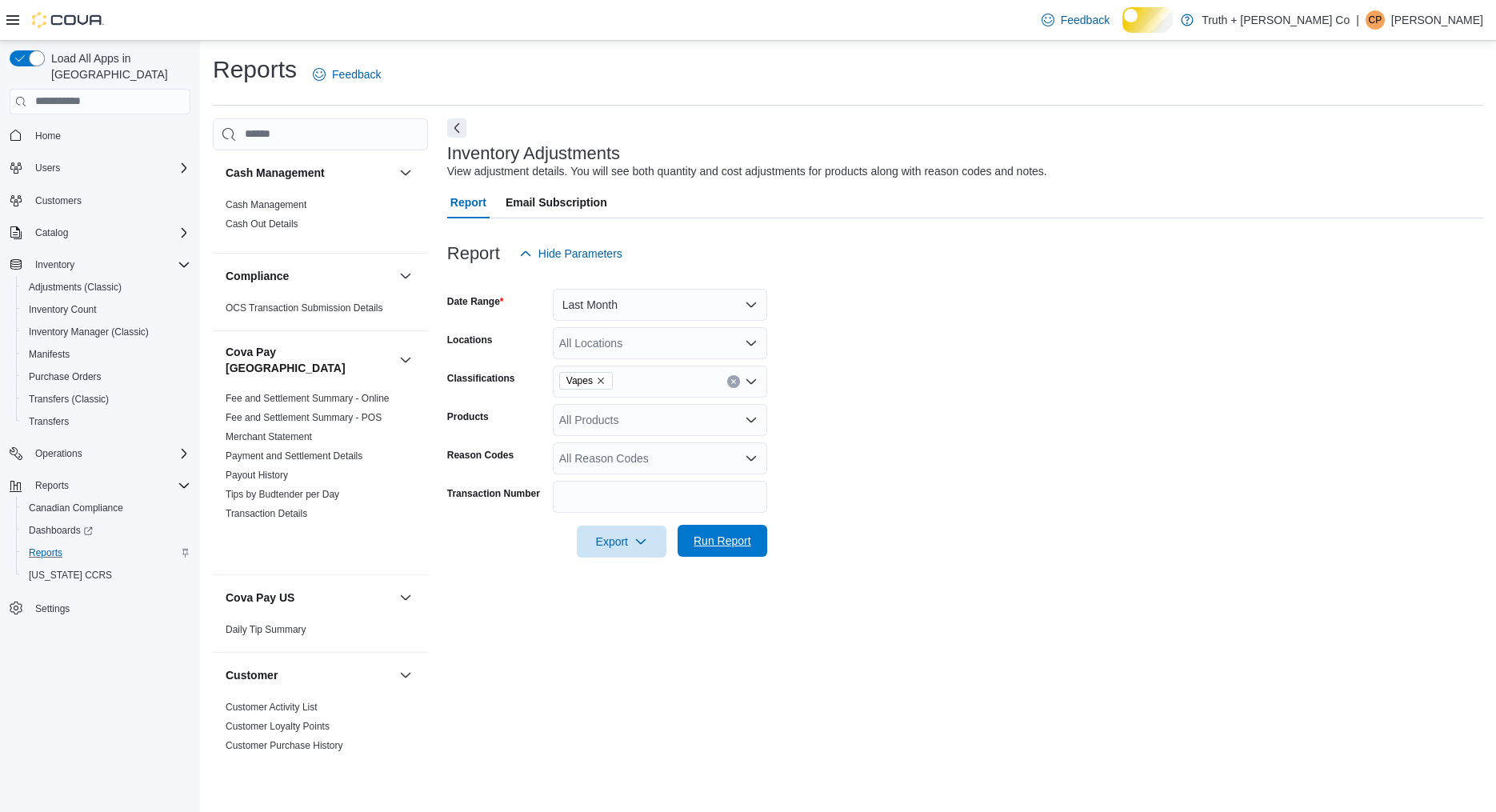
click at [714, 549] on span "Run Report" at bounding box center [722, 541] width 57 height 16
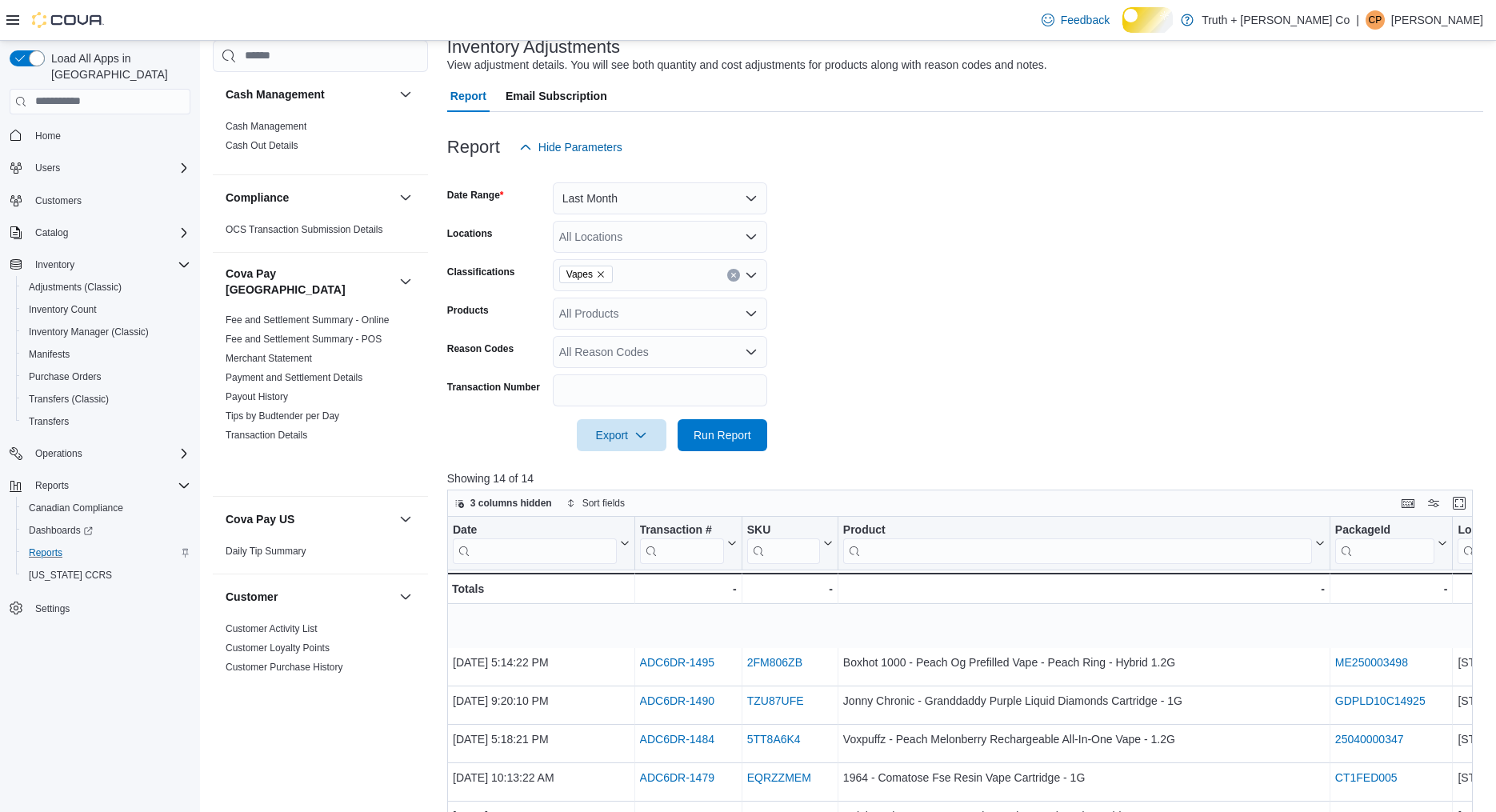
scroll to position [124, 0]
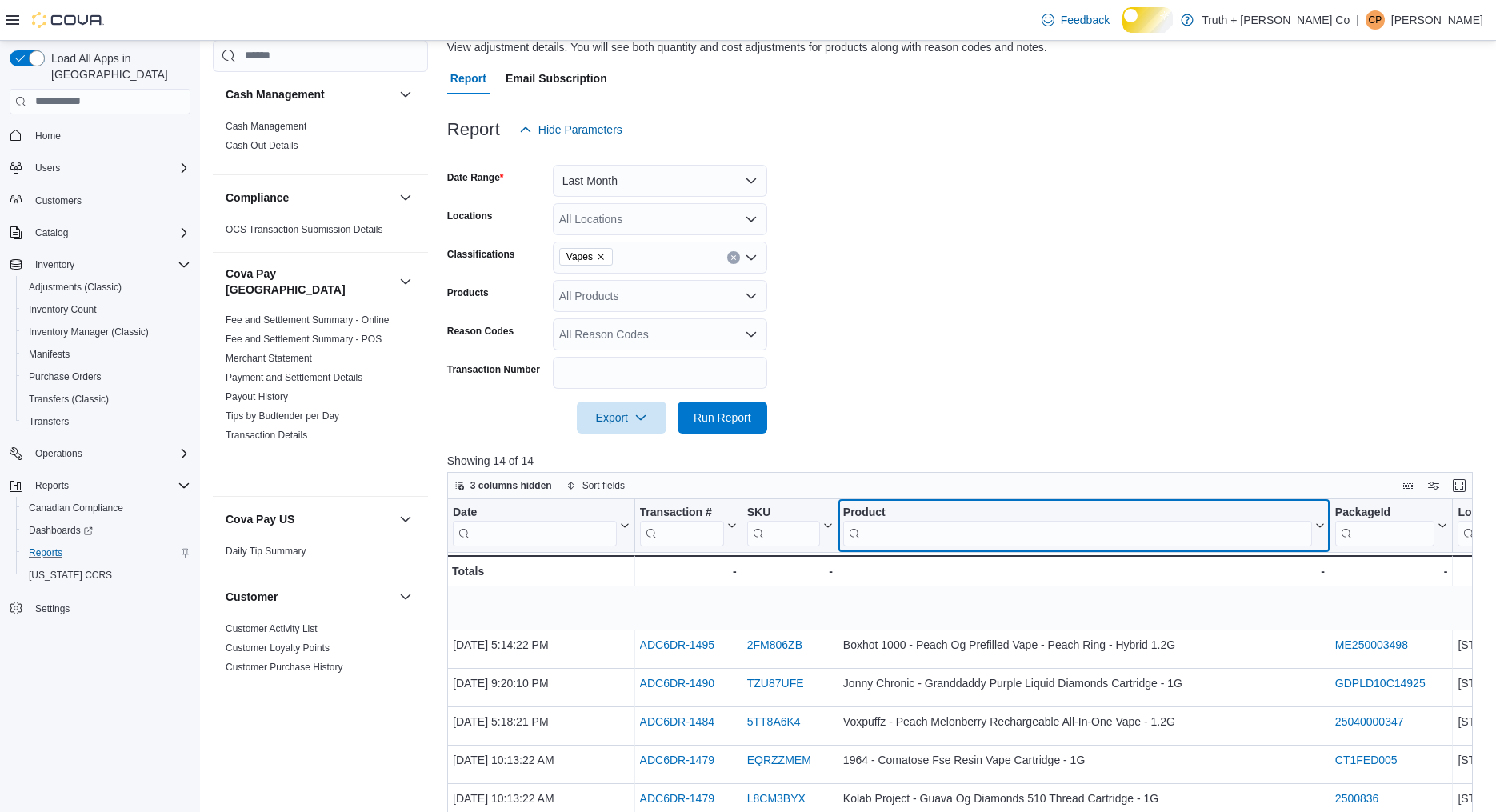
click at [942, 545] on input "search" at bounding box center [1078, 533] width 469 height 25
type input "*"
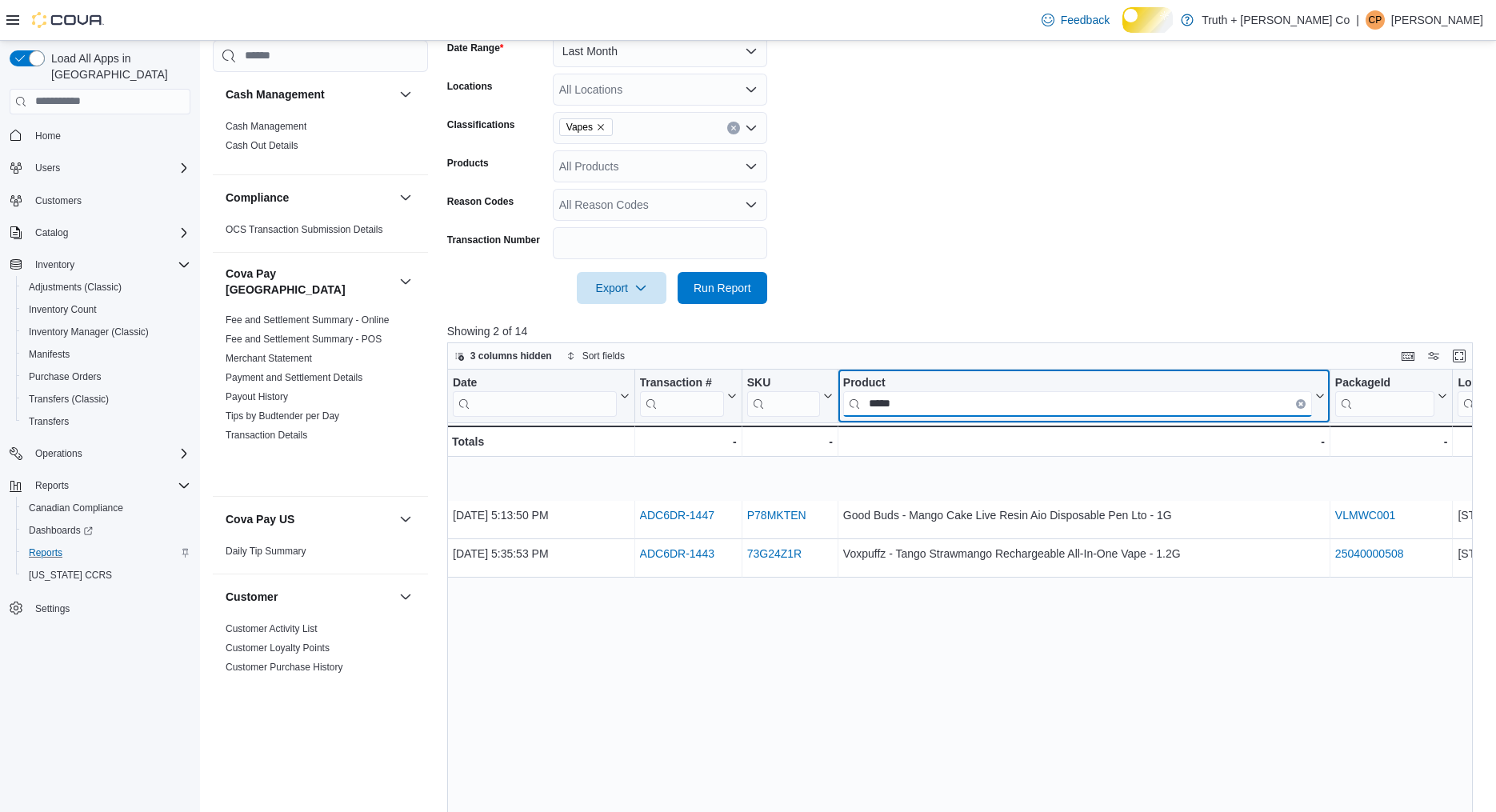
scroll to position [289, 0]
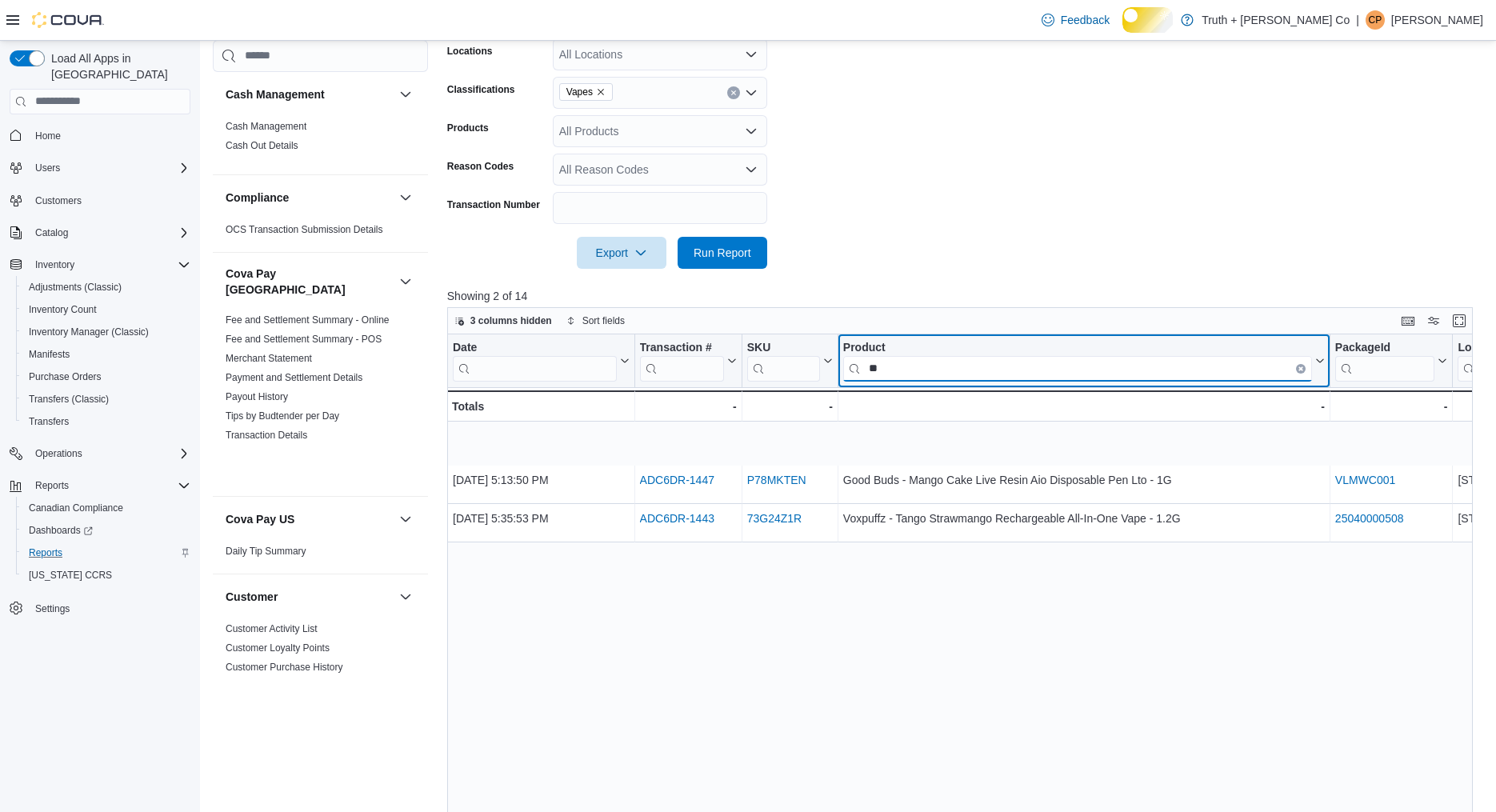
type input "*"
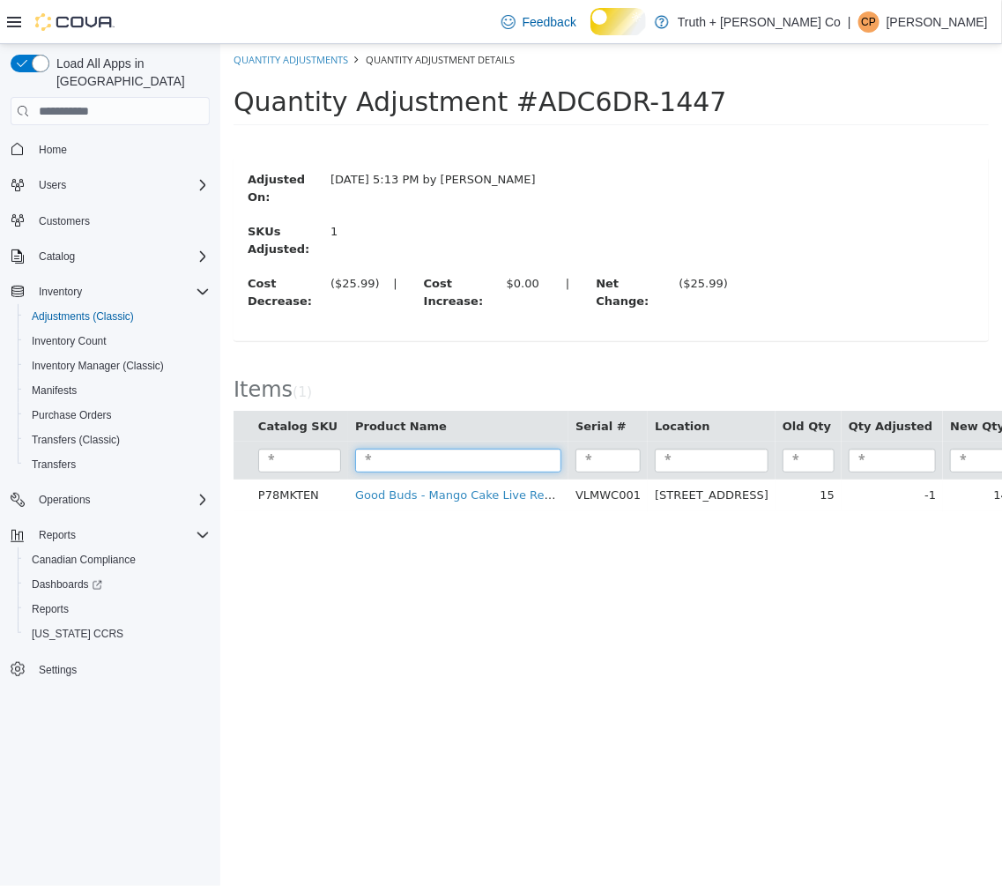
click at [396, 460] on input "search" at bounding box center [457, 461] width 206 height 24
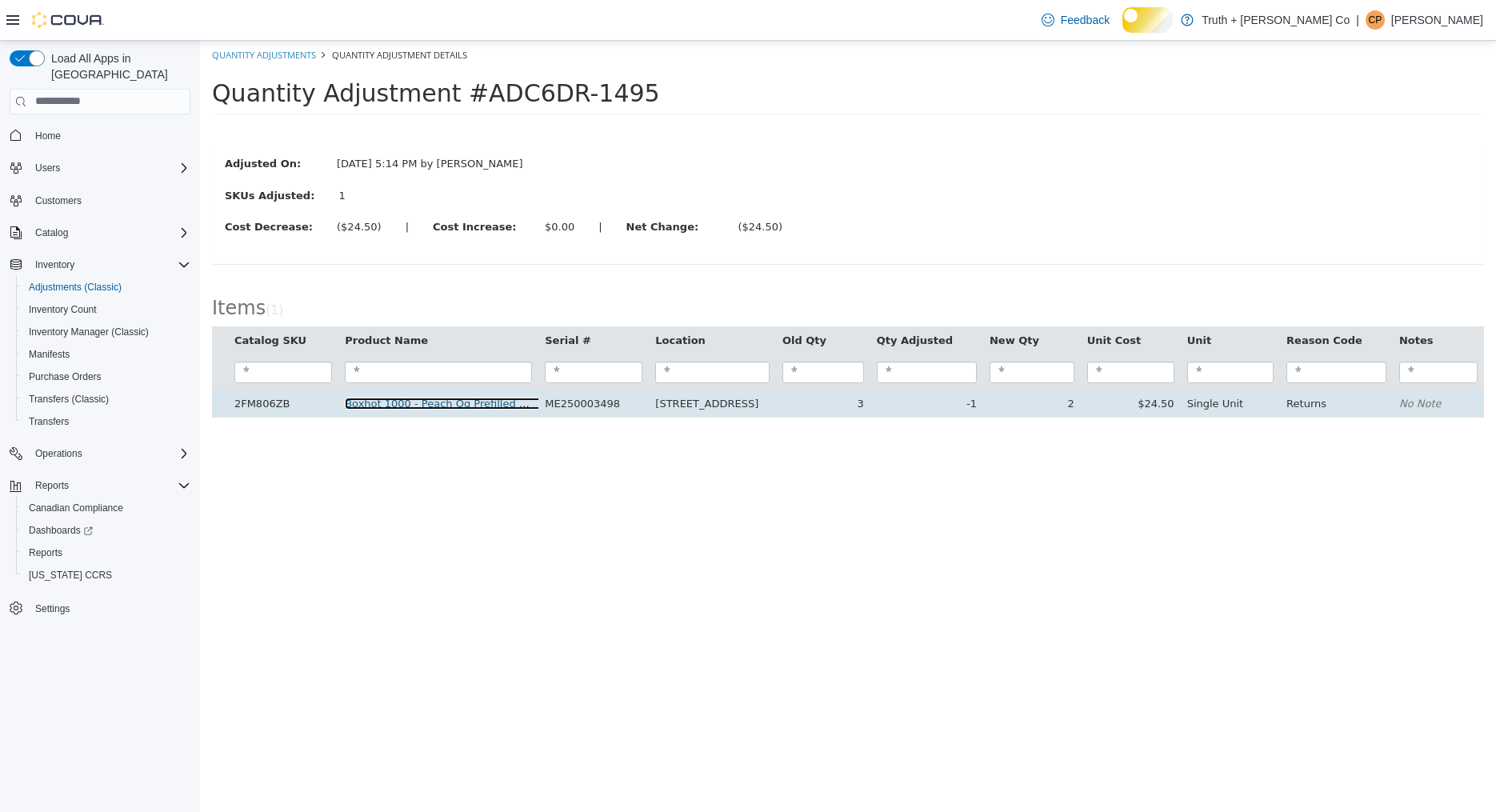
click at [488, 399] on link "Boxhot 1000 - Peach Og Prefilled Vape - Peach Ring - Hybrid 1.2G" at bounding box center [515, 402] width 340 height 12
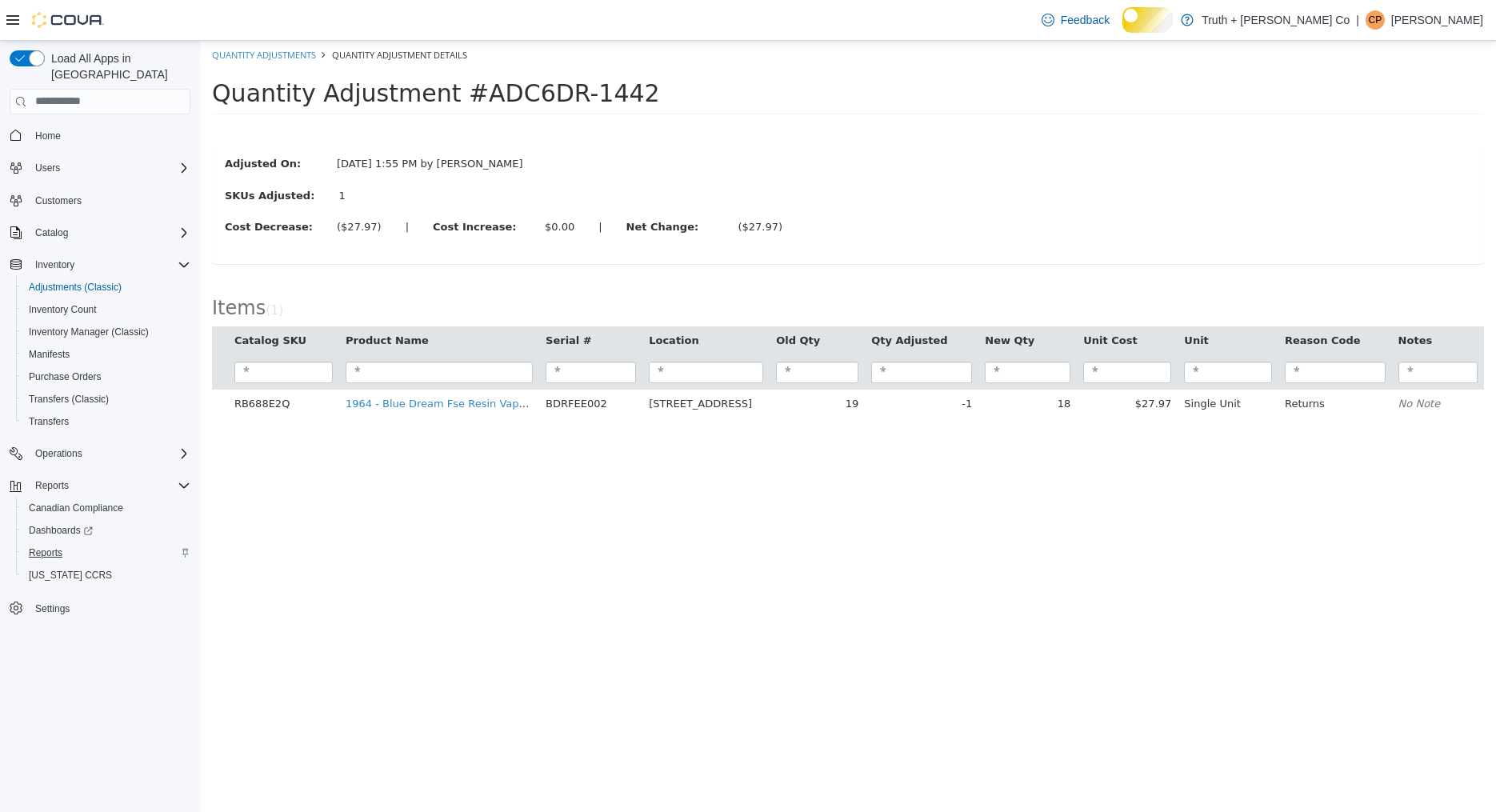
click at [45, 553] on span "Reports" at bounding box center [45, 553] width 34 height 13
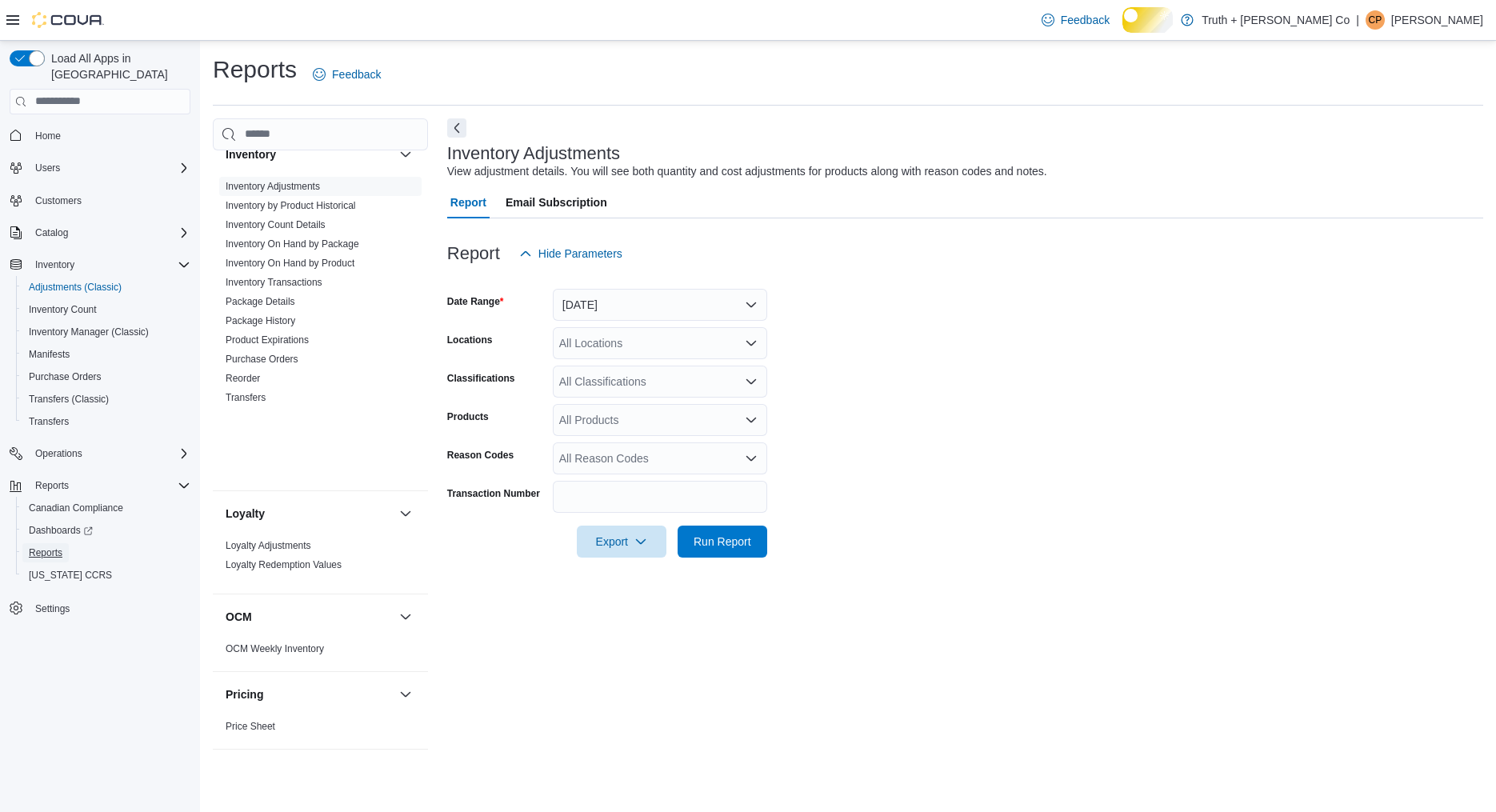
scroll to position [1629, 0]
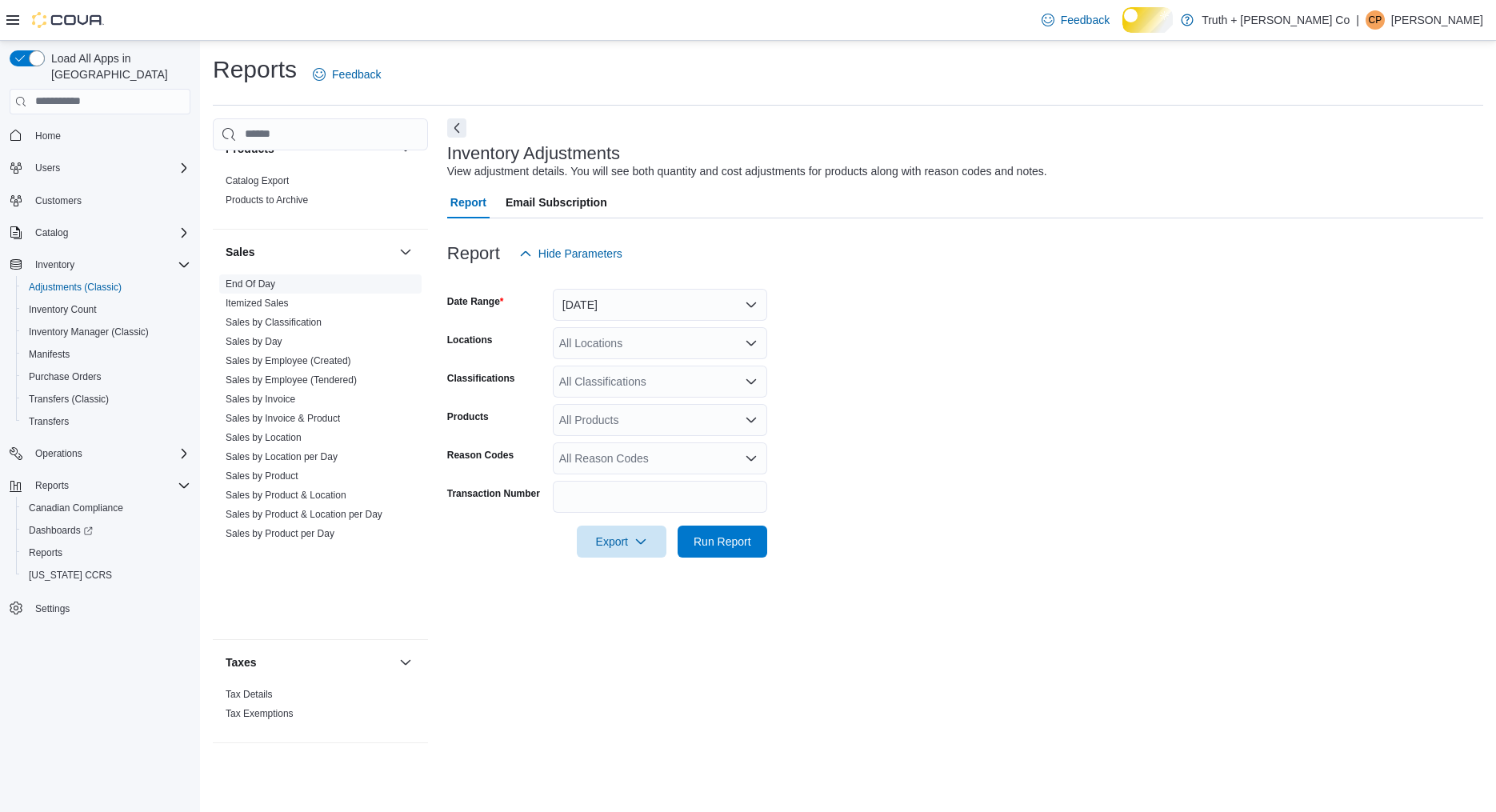
click at [275, 289] on link "End Of Day" at bounding box center [251, 284] width 50 height 11
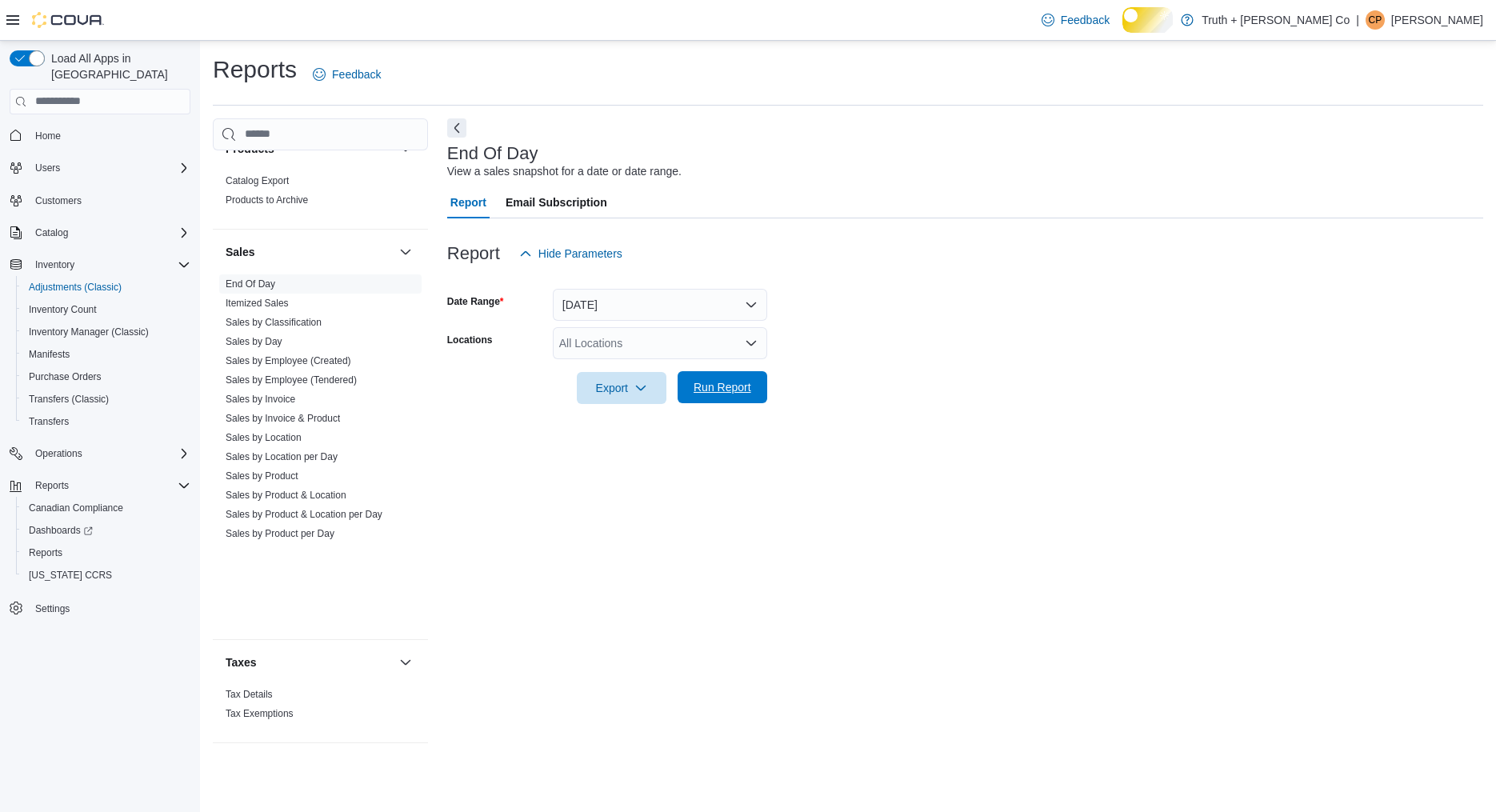
click at [713, 395] on span "Run Report" at bounding box center [722, 387] width 57 height 16
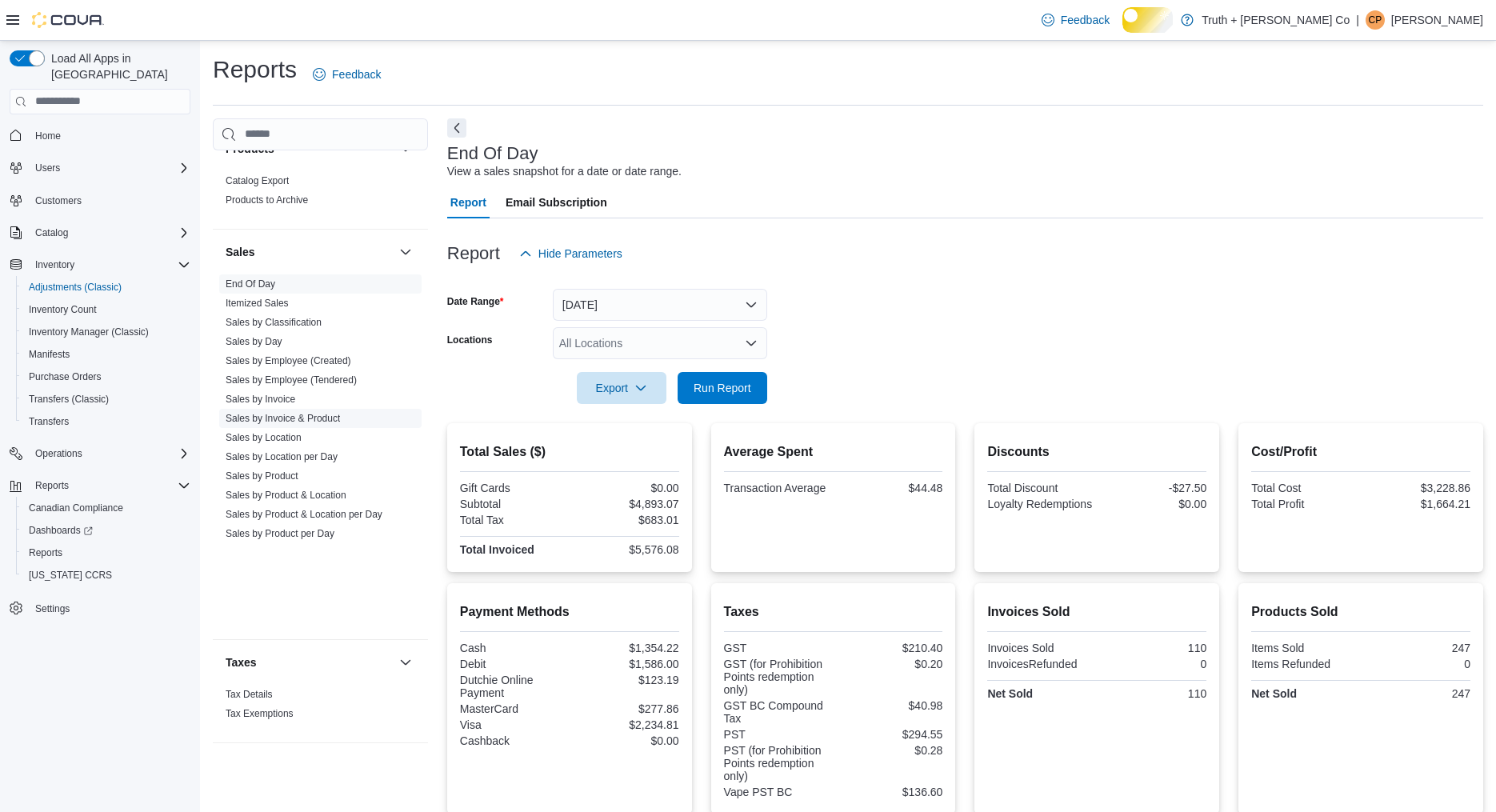
click at [321, 424] on link "Sales by Invoice & Product" at bounding box center [283, 418] width 114 height 11
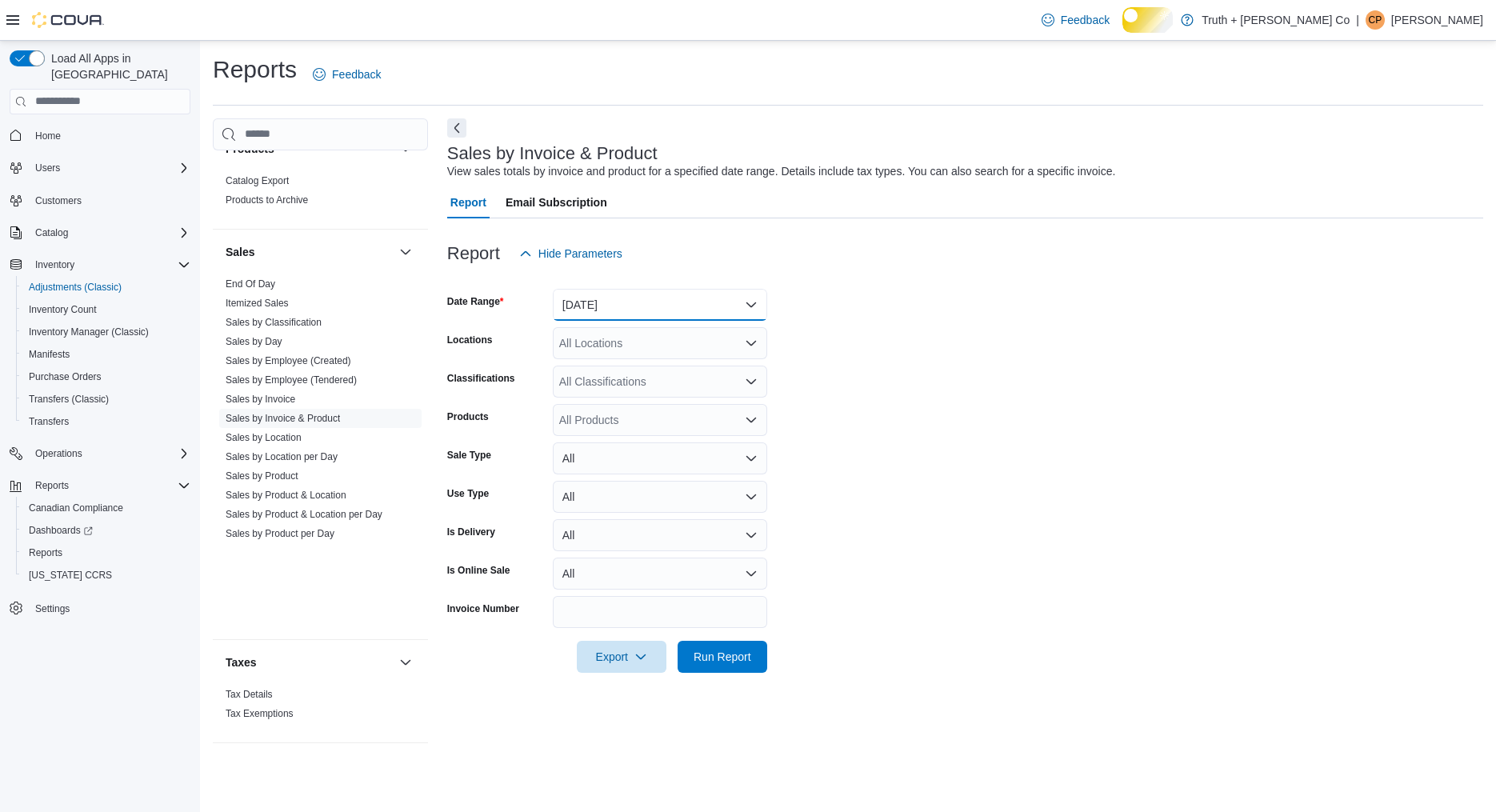
click at [595, 320] on button "Yesterday" at bounding box center [660, 304] width 214 height 32
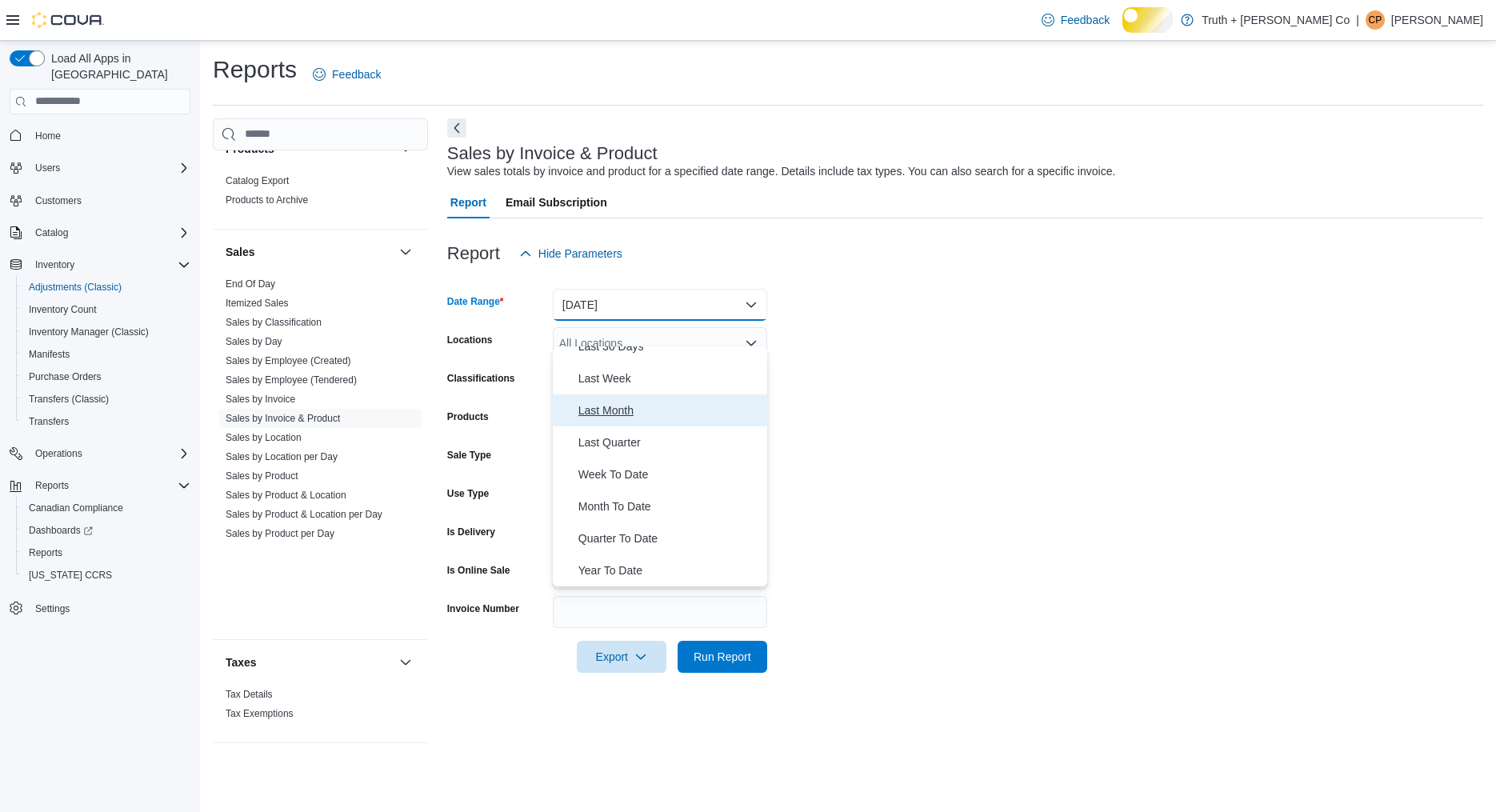
click at [633, 420] on span "Last Month" at bounding box center [669, 410] width 182 height 19
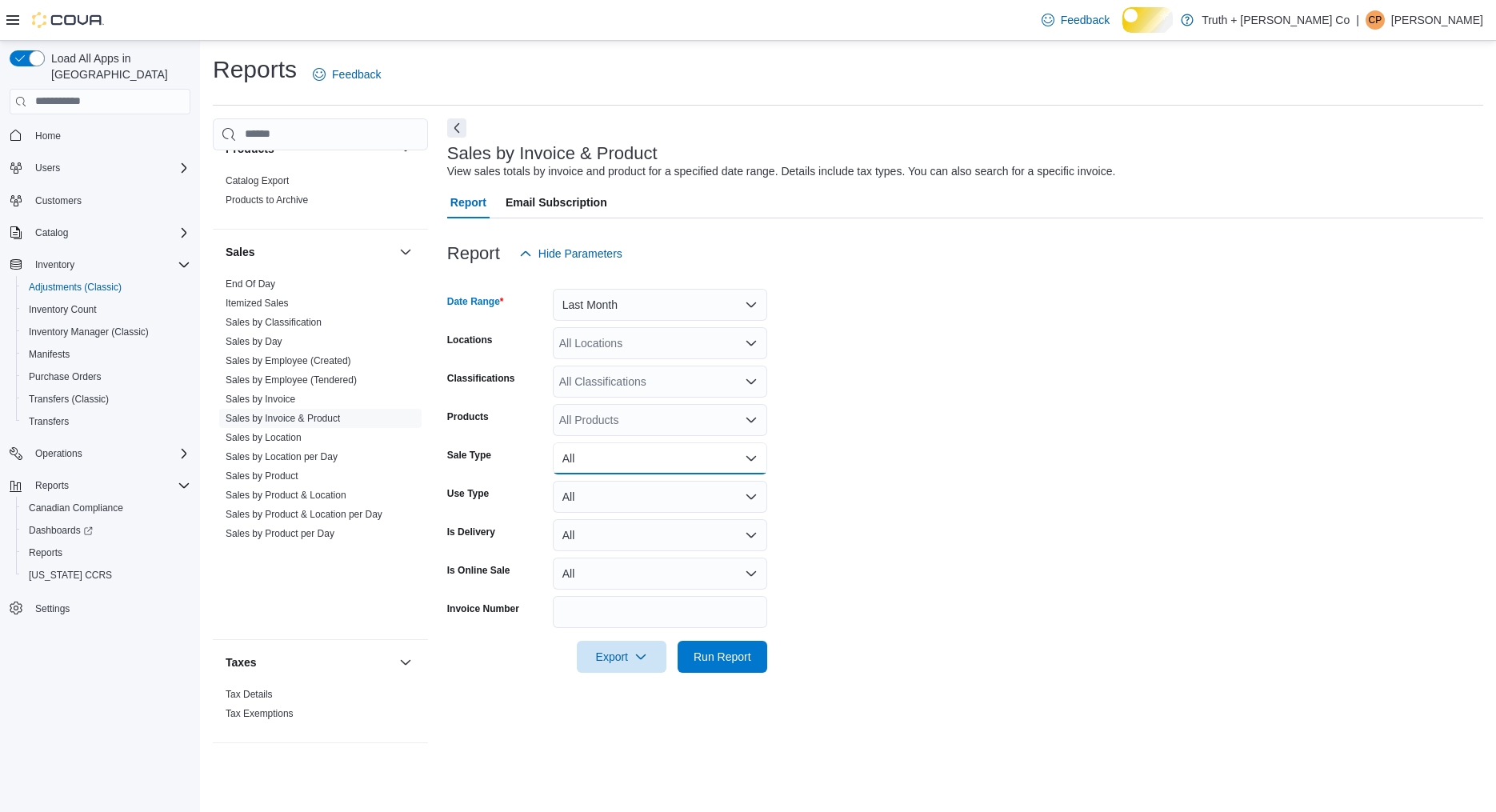
click at [685, 474] on button "All" at bounding box center [660, 457] width 214 height 32
click at [714, 664] on span "Run Report" at bounding box center [722, 656] width 57 height 16
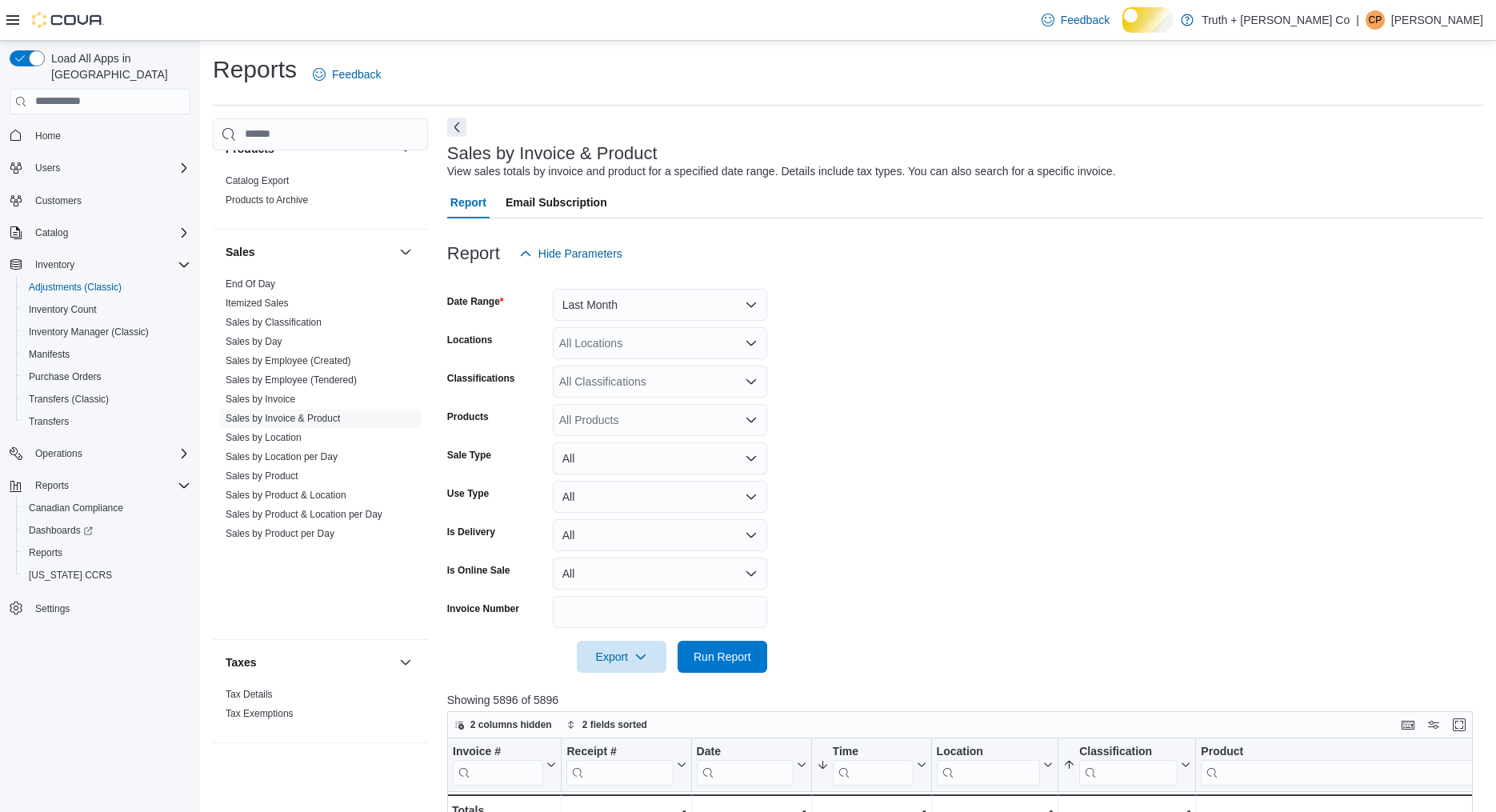
click at [458, 137] on button "Next" at bounding box center [457, 127] width 19 height 19
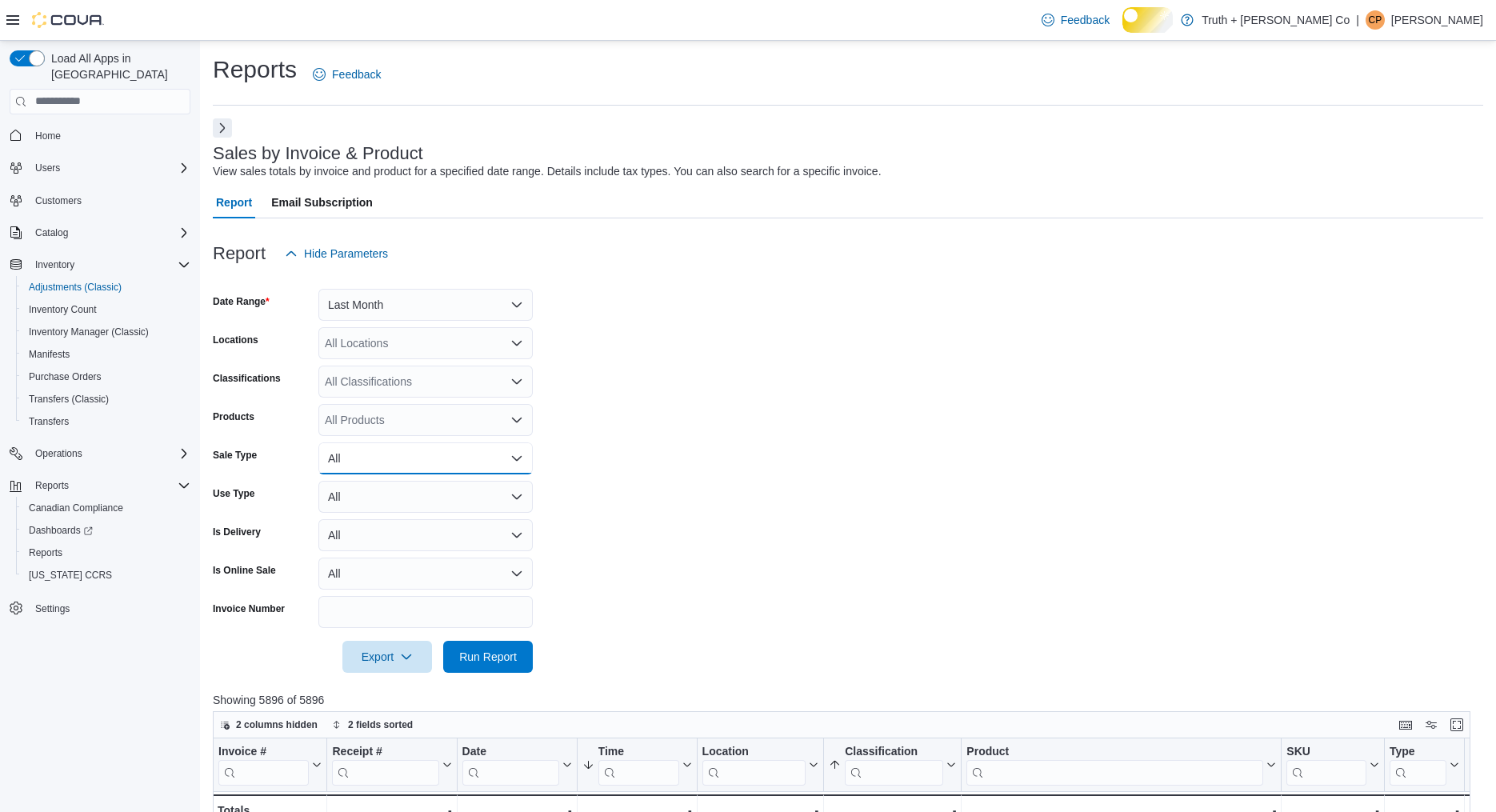
click at [411, 474] on button "All" at bounding box center [426, 457] width 214 height 32
click at [365, 590] on span "Refund" at bounding box center [435, 580] width 182 height 19
click at [505, 664] on span "Run Report" at bounding box center [487, 656] width 57 height 16
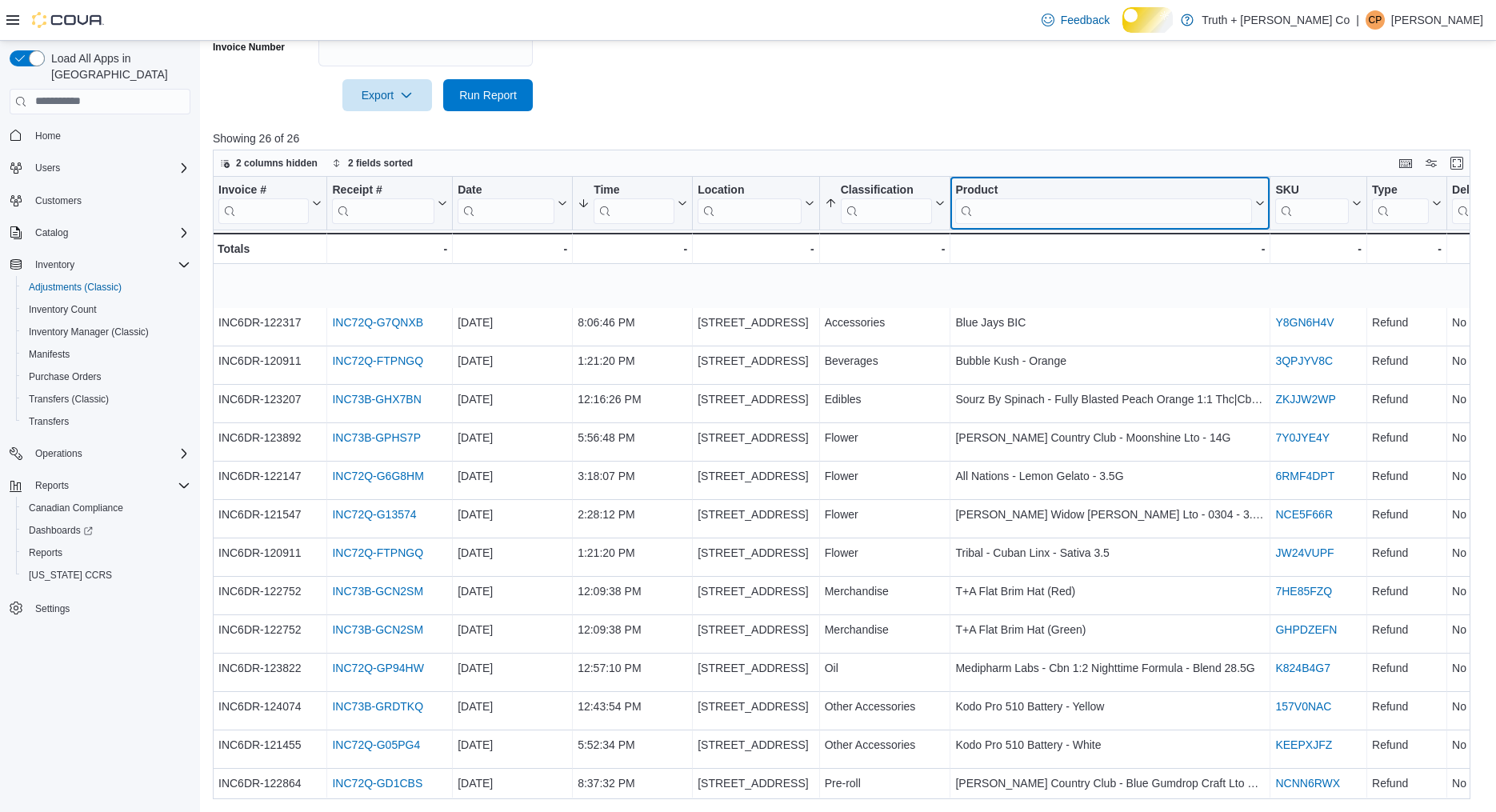
click at [1048, 222] on input "search" at bounding box center [1104, 210] width 297 height 25
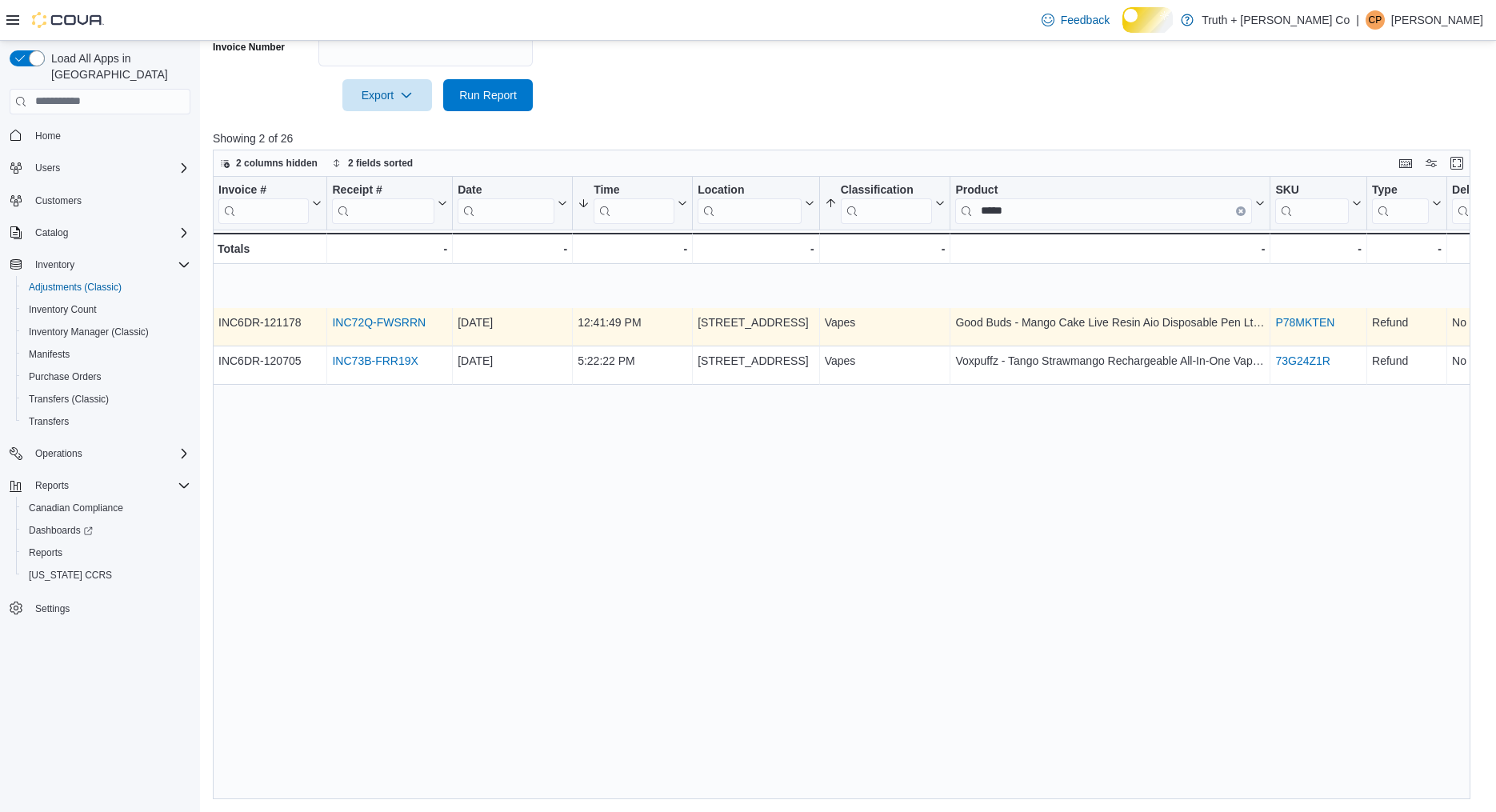
click at [380, 320] on link "INC72Q-FWSRRN" at bounding box center [379, 322] width 94 height 13
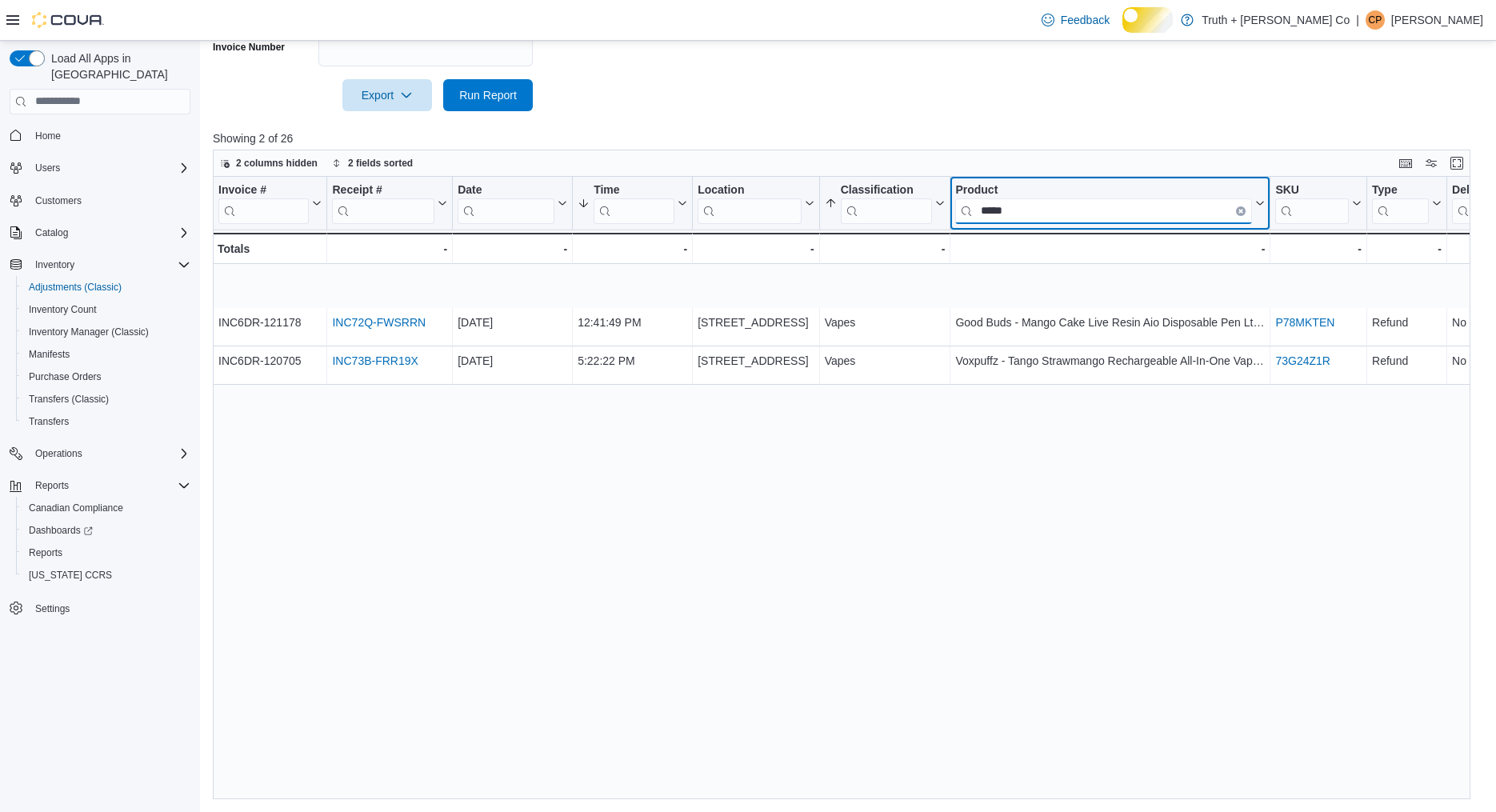
click at [1037, 223] on input "*****" at bounding box center [1104, 210] width 297 height 25
type input "*"
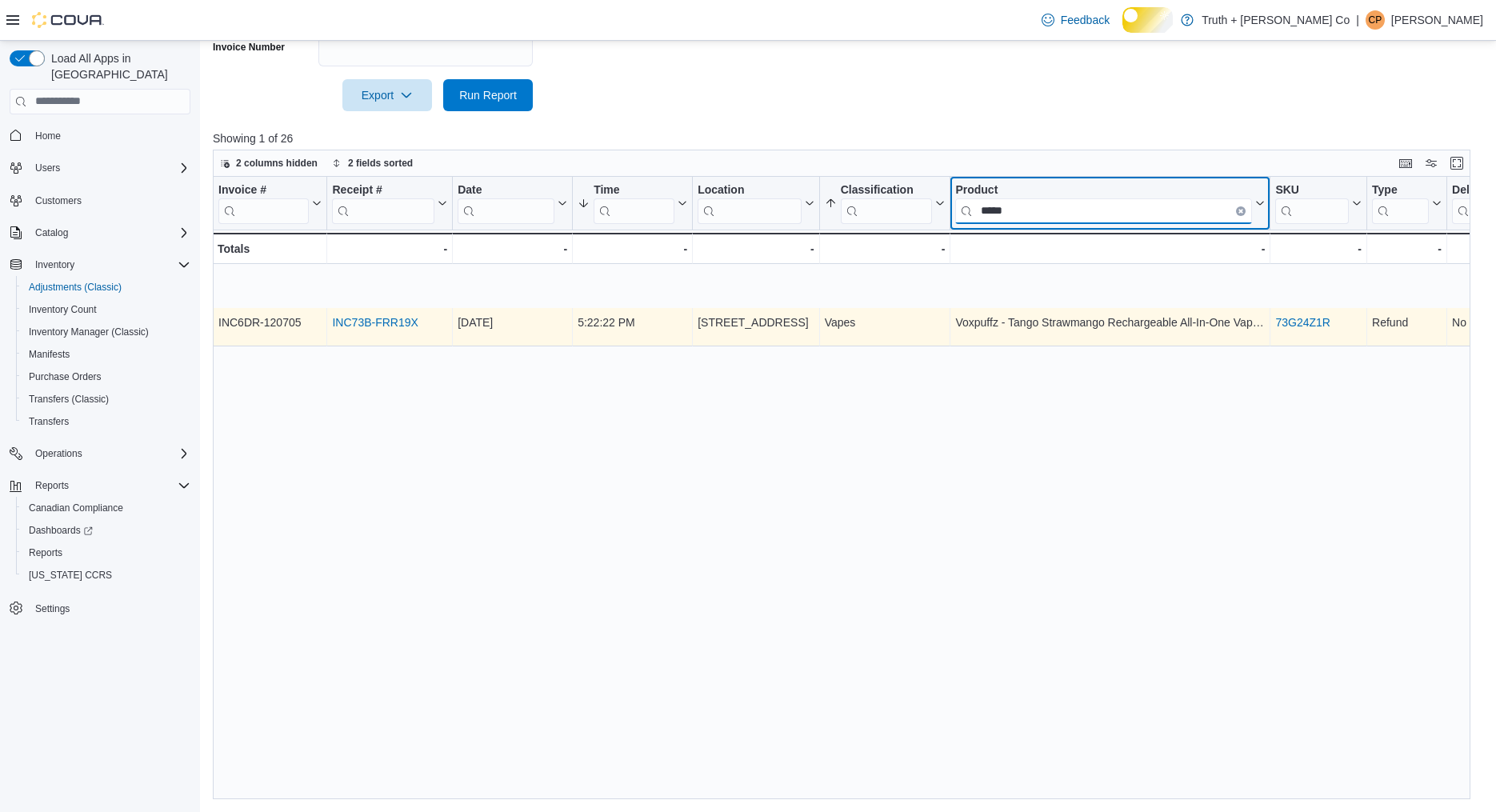
type input "*****"
click at [376, 325] on link "INC73B-FRR19X" at bounding box center [375, 322] width 85 height 13
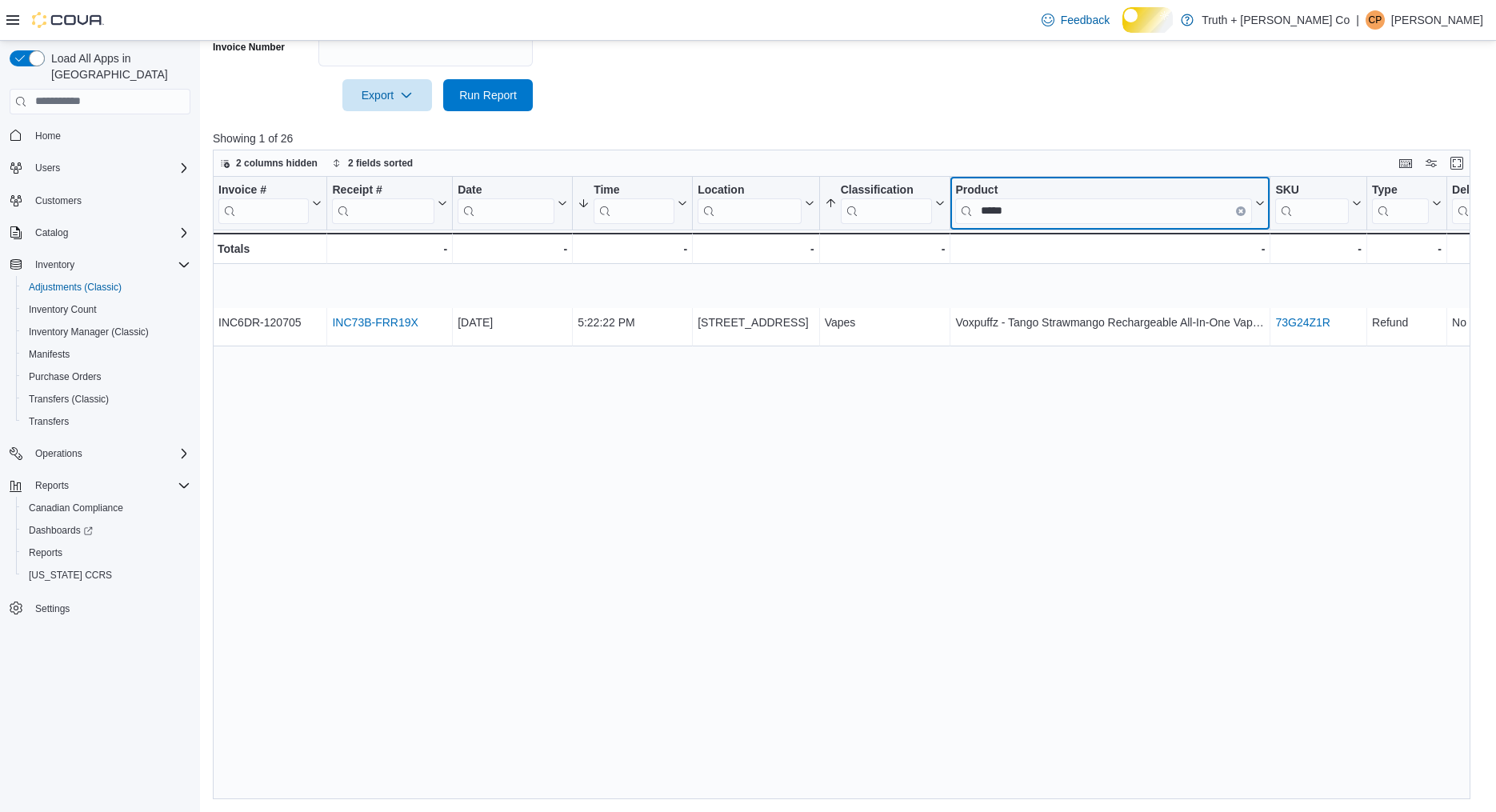
click at [1245, 215] on button "Clear input" at bounding box center [1241, 210] width 10 height 10
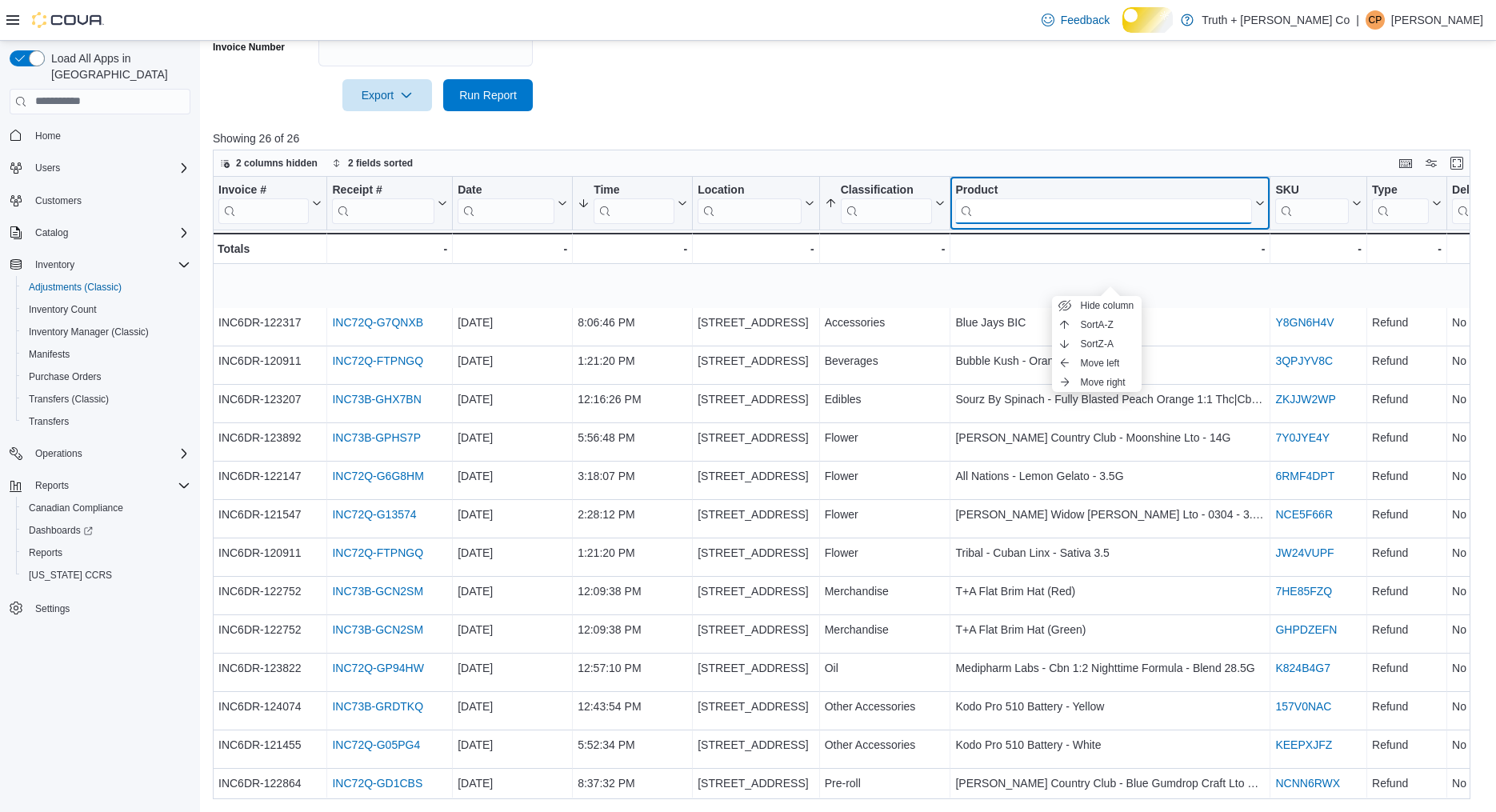
click at [1142, 223] on input "search" at bounding box center [1104, 210] width 297 height 25
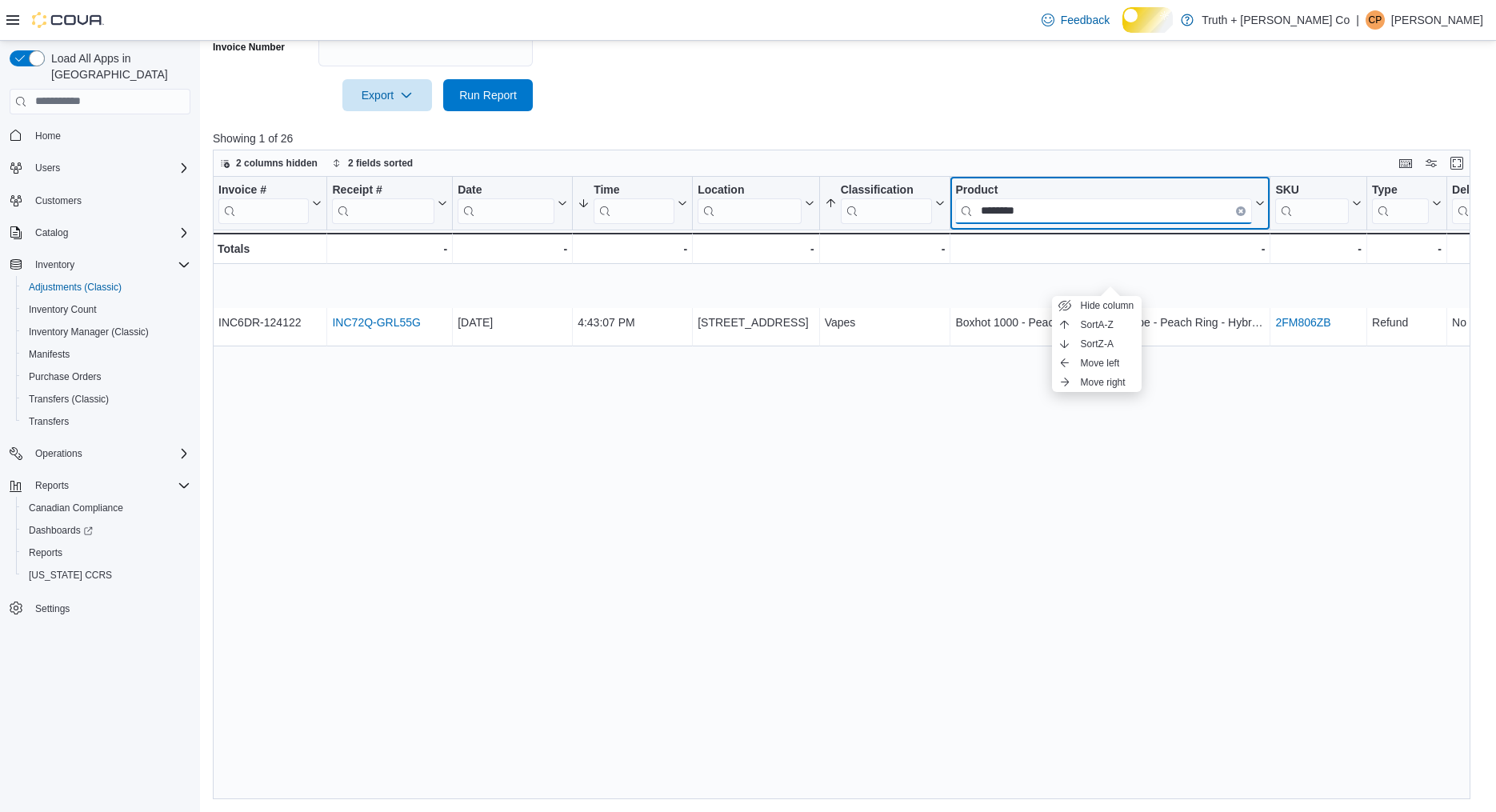
type input "********"
click at [883, 378] on div "Invoice # Click to view column header actions Receipt # Click to view column he…" at bounding box center [842, 487] width 1258 height 621
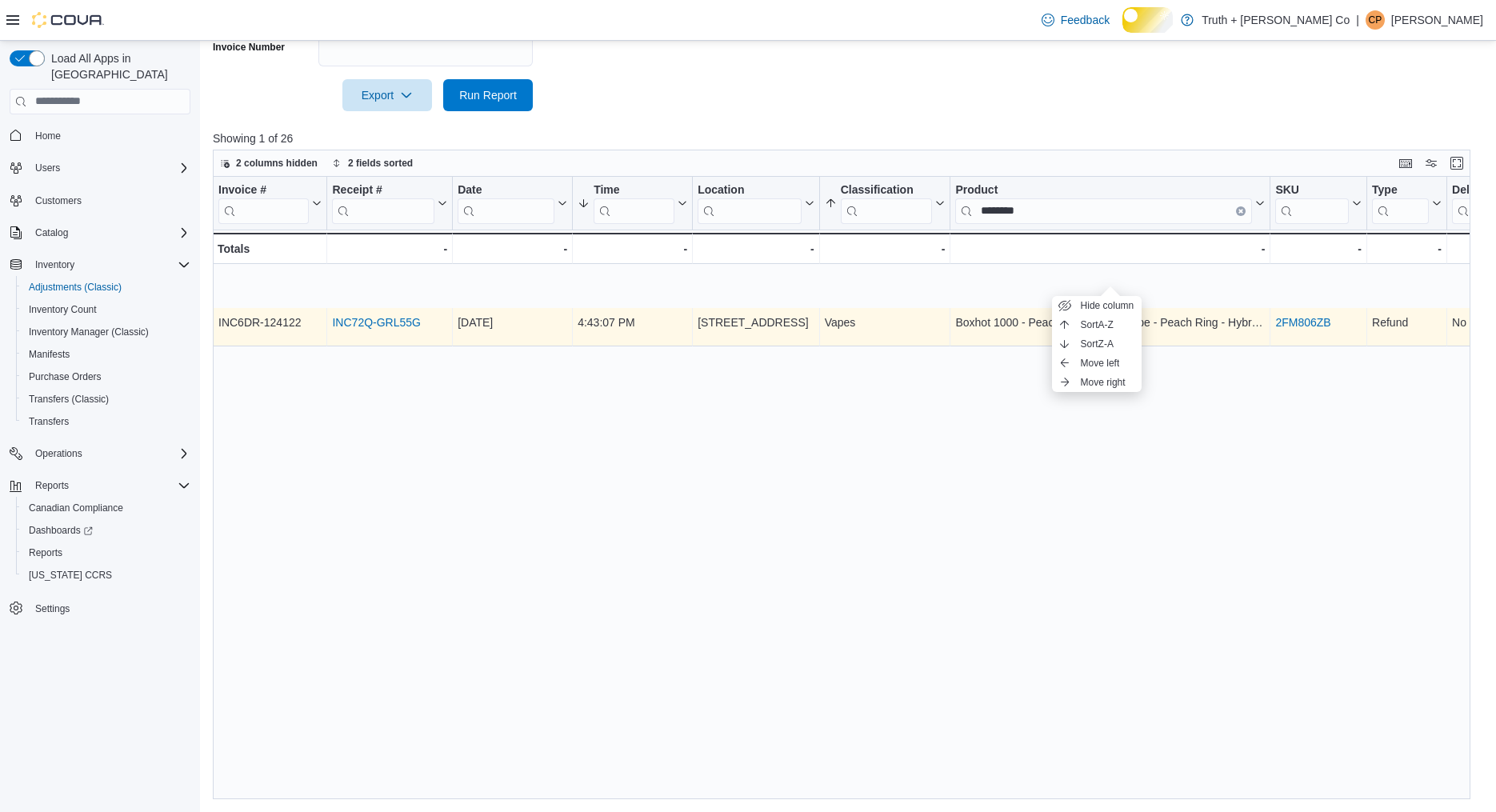
click at [420, 323] on link "INC72Q-GRL55G" at bounding box center [376, 322] width 88 height 13
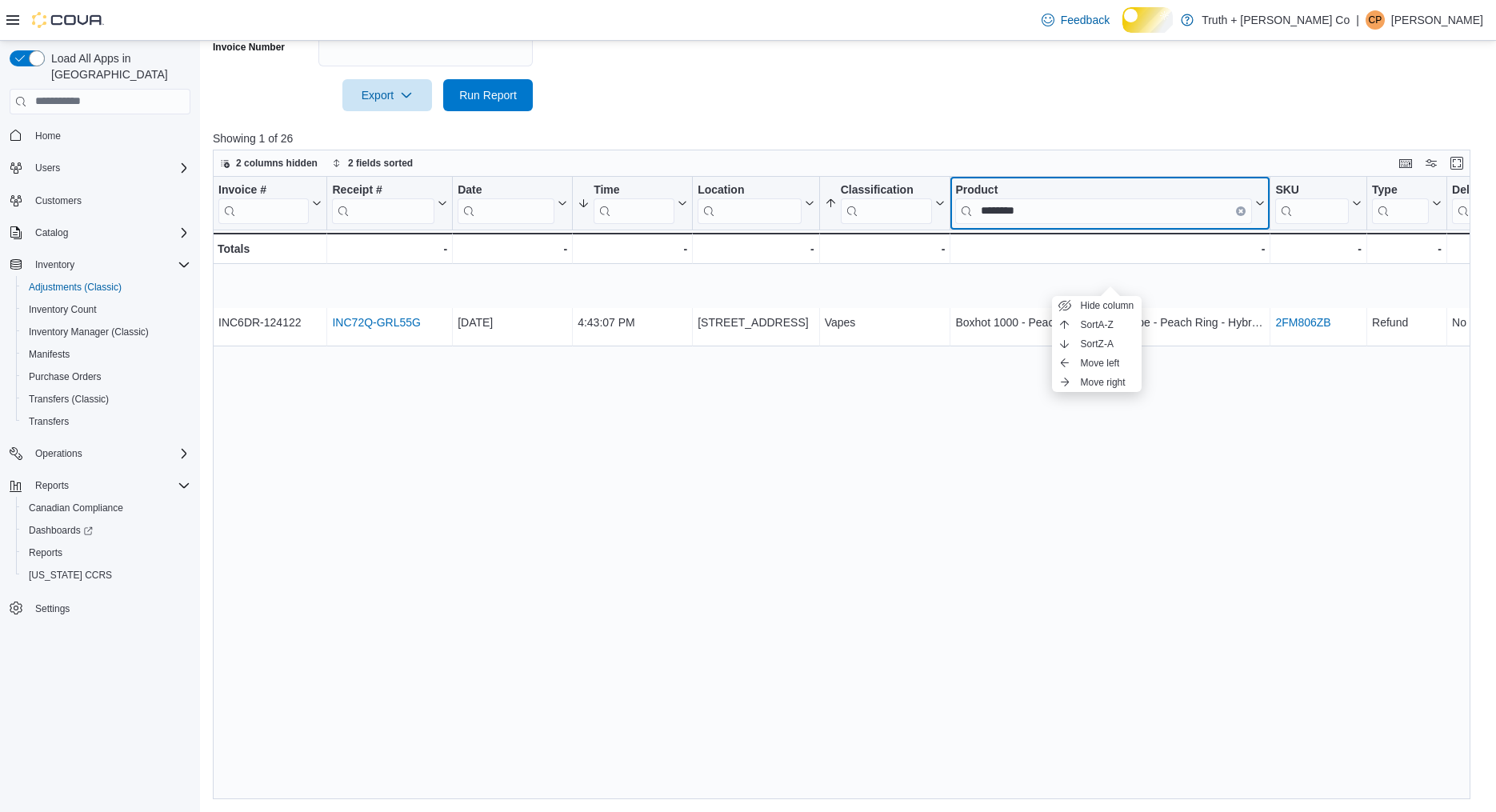
click at [1244, 212] on icon "Clear input" at bounding box center [1241, 210] width 5 height 5
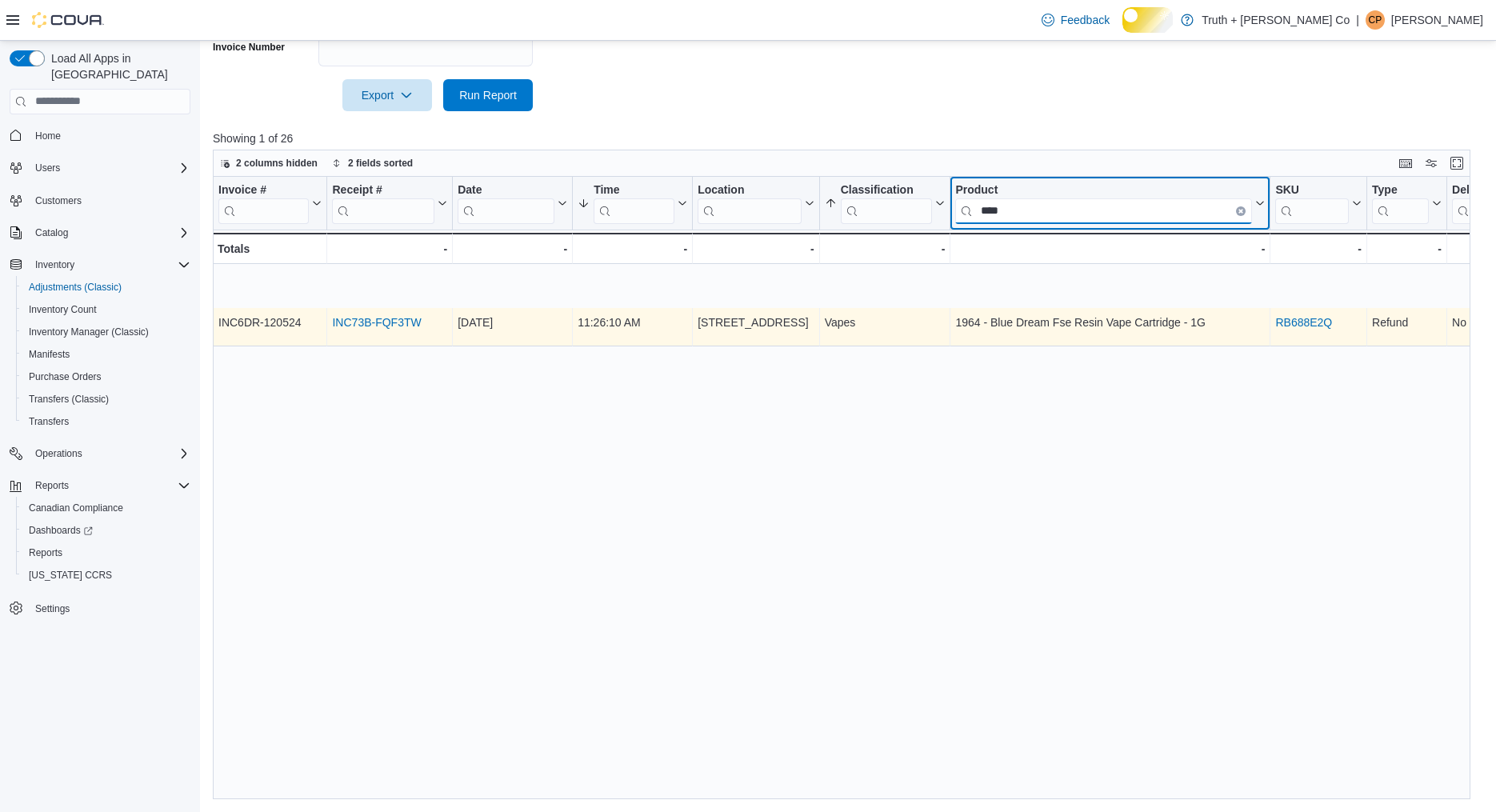
type input "****"
click at [407, 325] on link "INC73B-FQF3TW" at bounding box center [377, 322] width 89 height 13
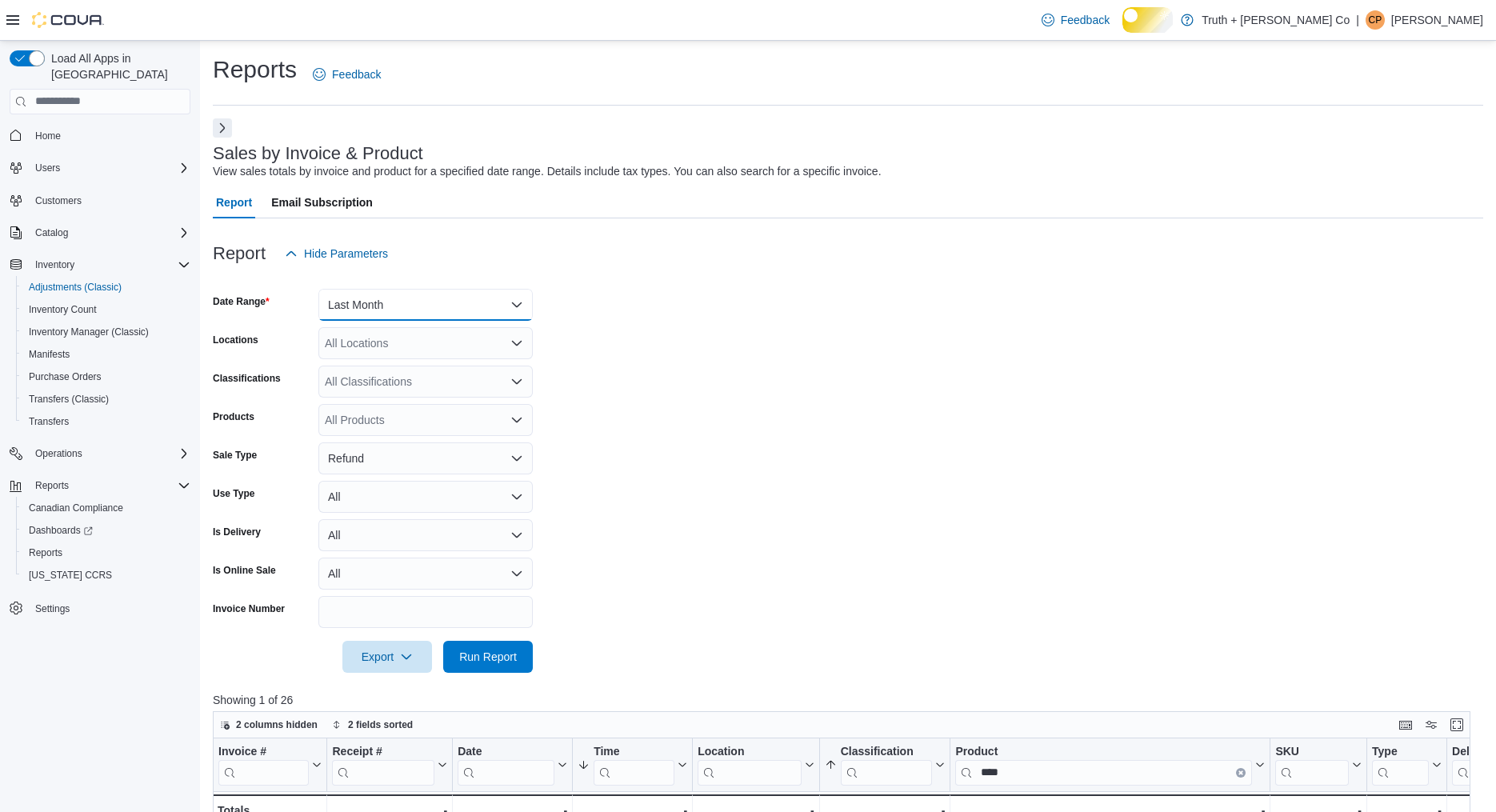
click at [468, 320] on button "Last Month" at bounding box center [426, 304] width 214 height 32
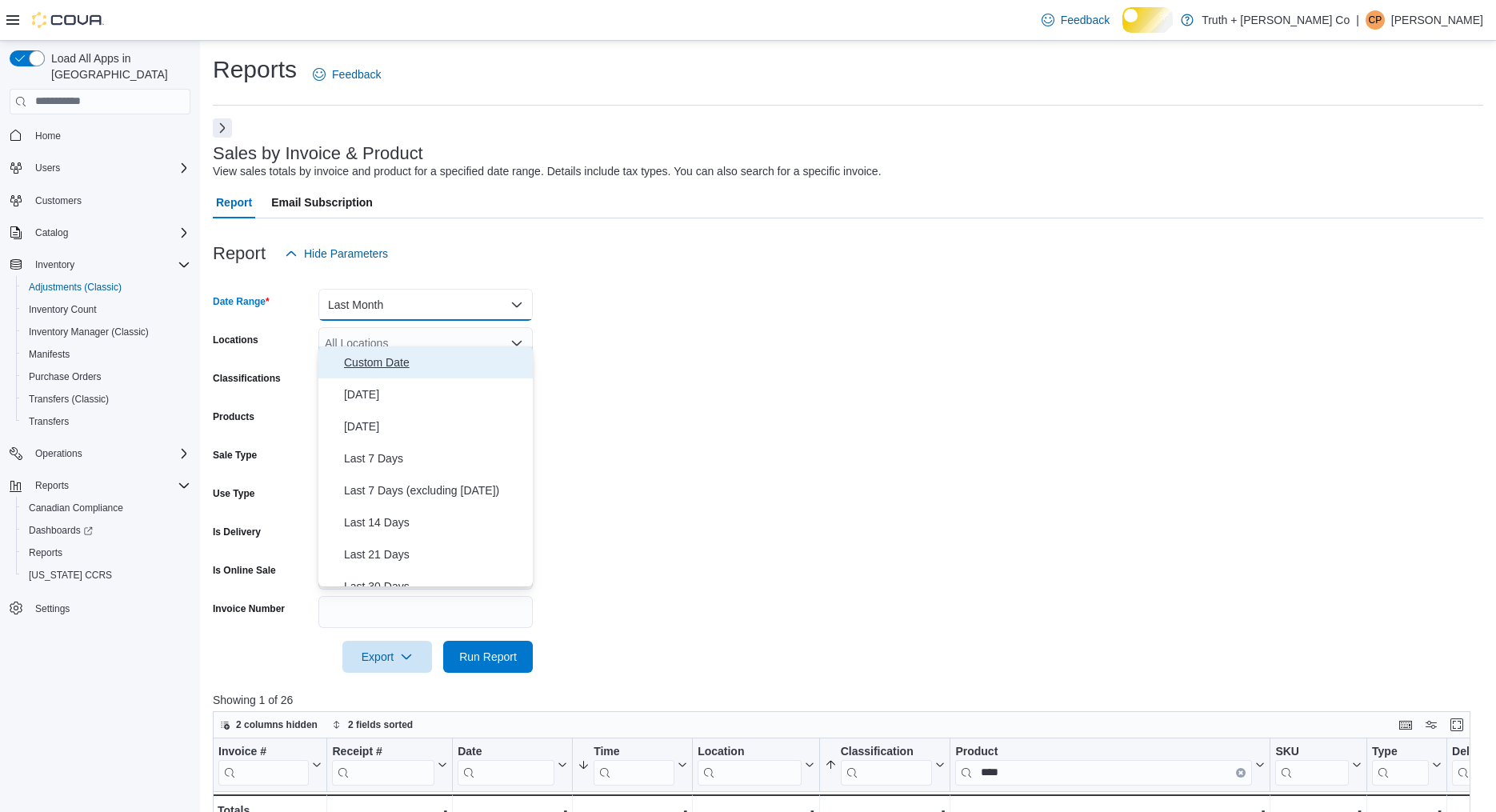
click at [423, 362] on span "Custom Date" at bounding box center [435, 362] width 182 height 19
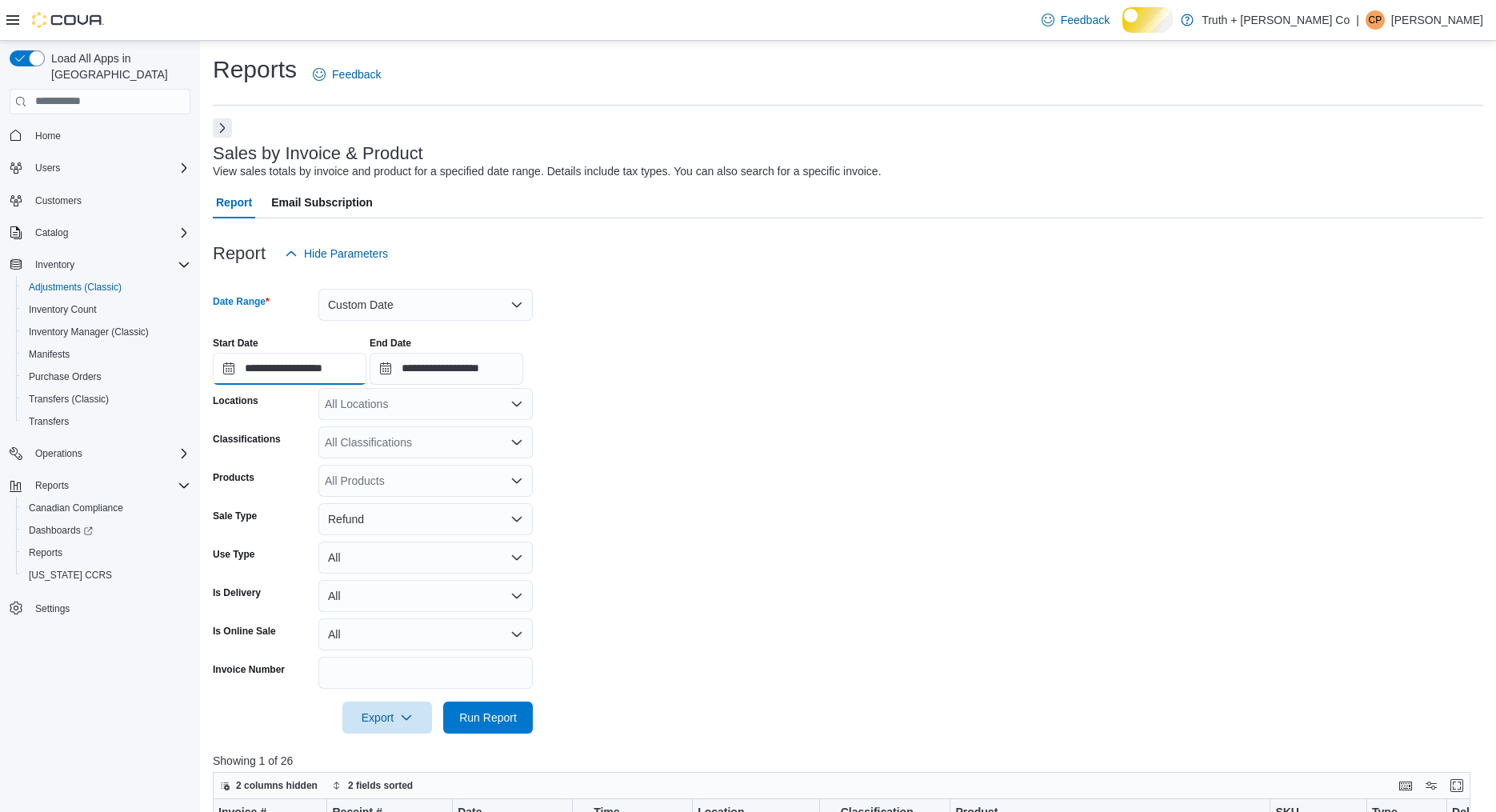
click at [301, 385] on input "**********" at bounding box center [289, 368] width 153 height 32
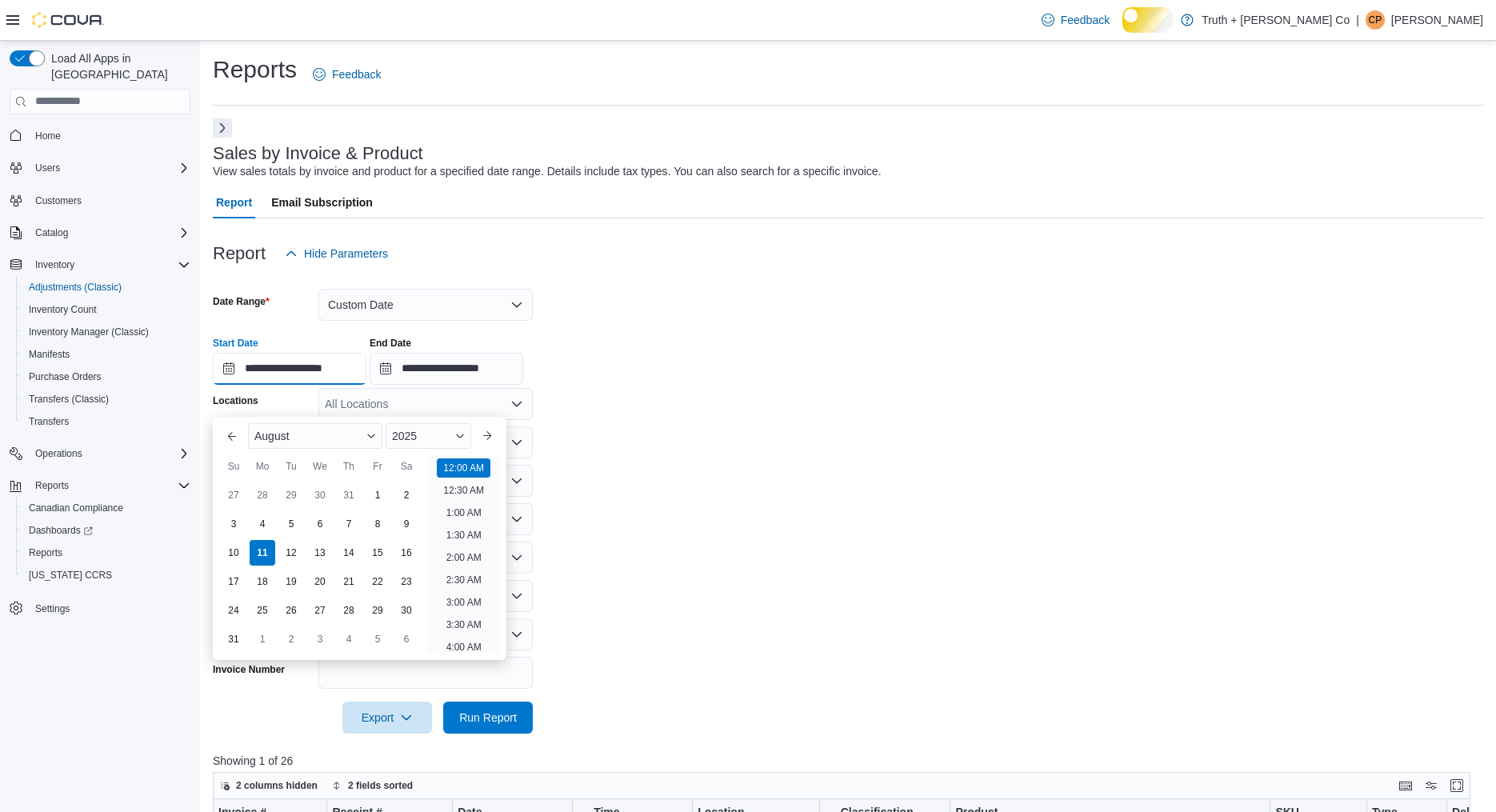
scroll to position [49, 0]
click at [230, 432] on button "Previous Month" at bounding box center [232, 435] width 25 height 25
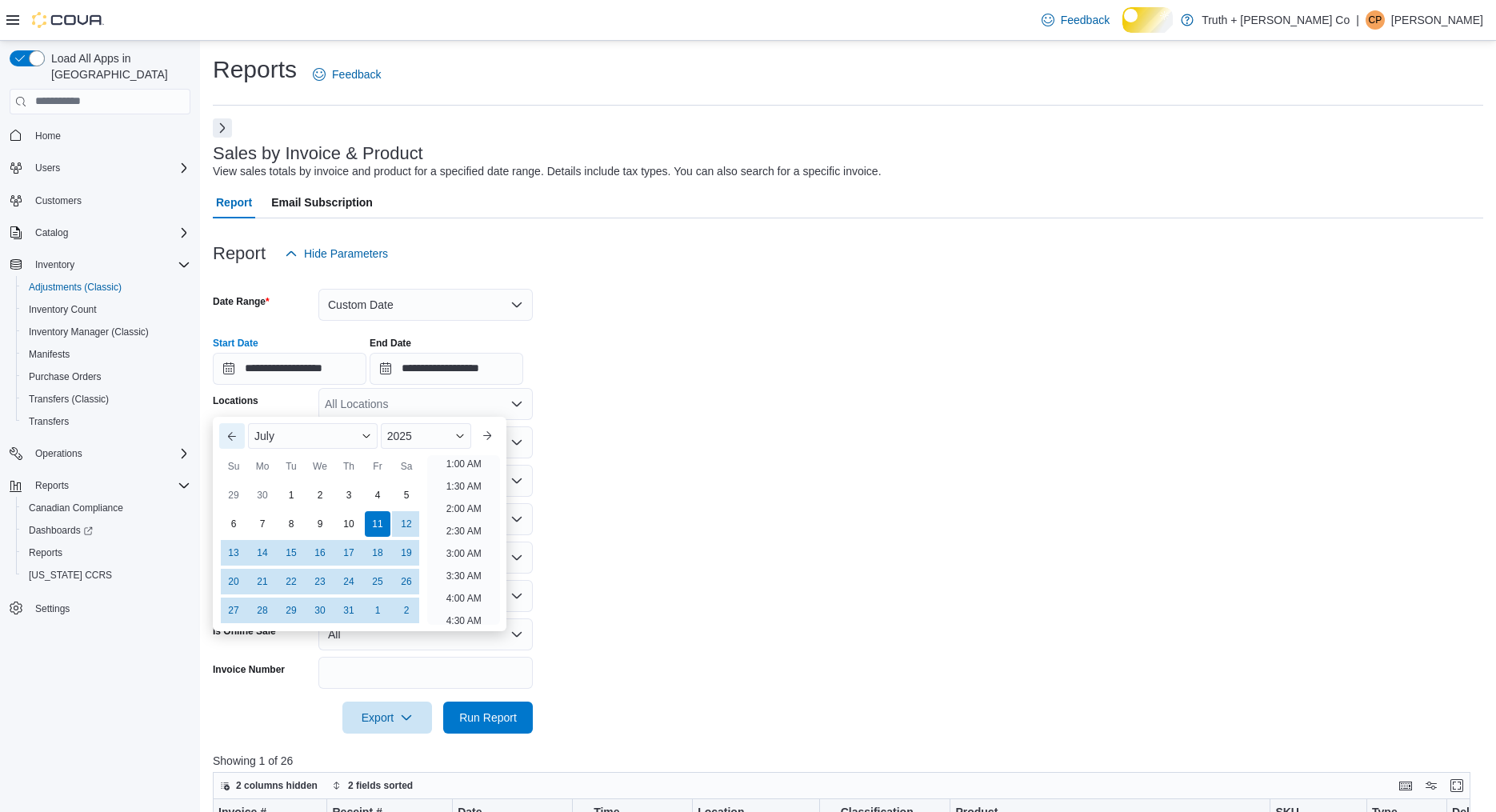
scroll to position [3, 0]
click at [230, 432] on button "Previous Month" at bounding box center [232, 435] width 25 height 25
click at [235, 492] on div "1" at bounding box center [233, 494] width 28 height 28
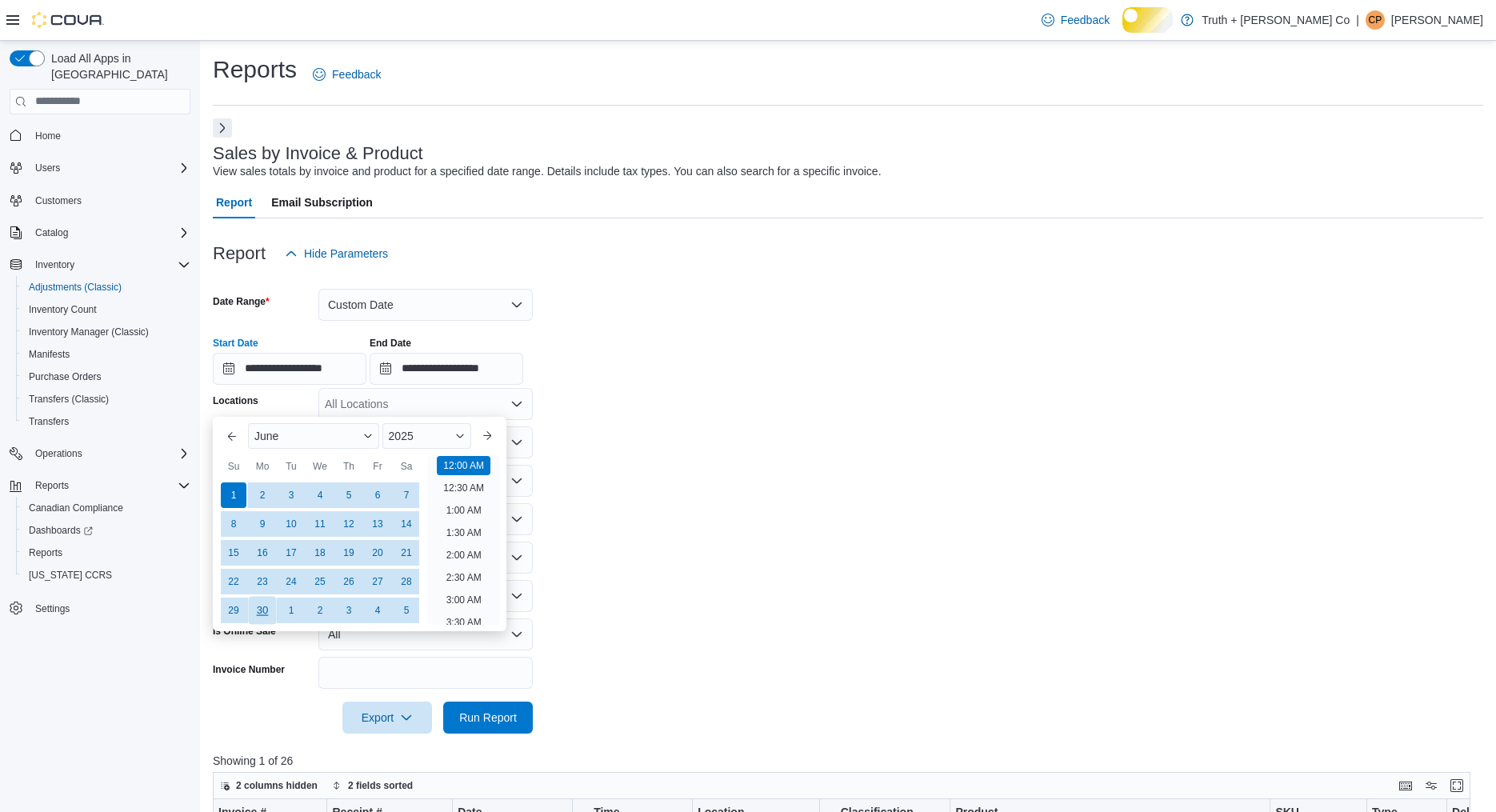
click at [261, 613] on div "30" at bounding box center [261, 610] width 28 height 28
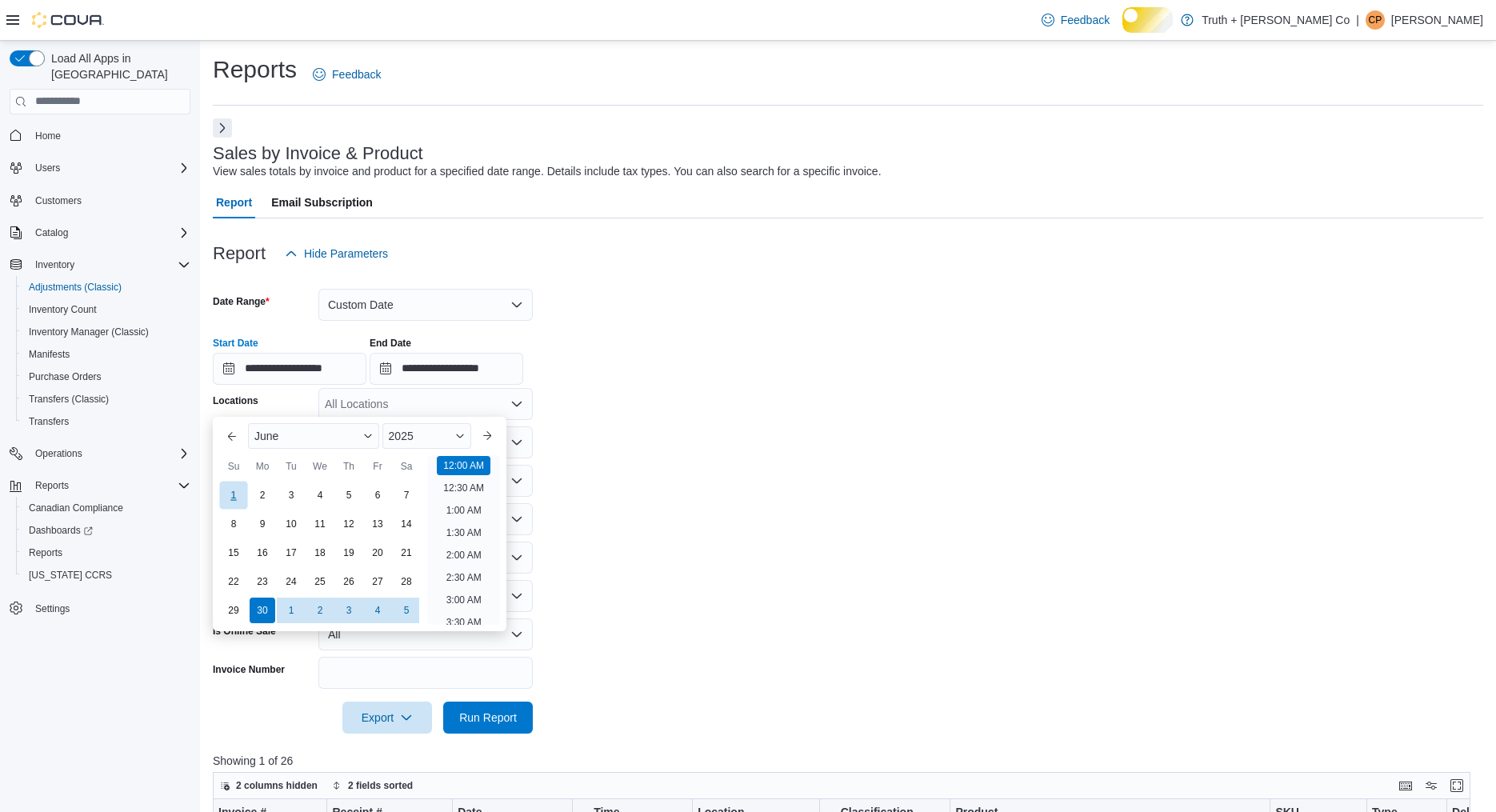
click at [239, 487] on div "1" at bounding box center [233, 494] width 28 height 28
type input "**********"
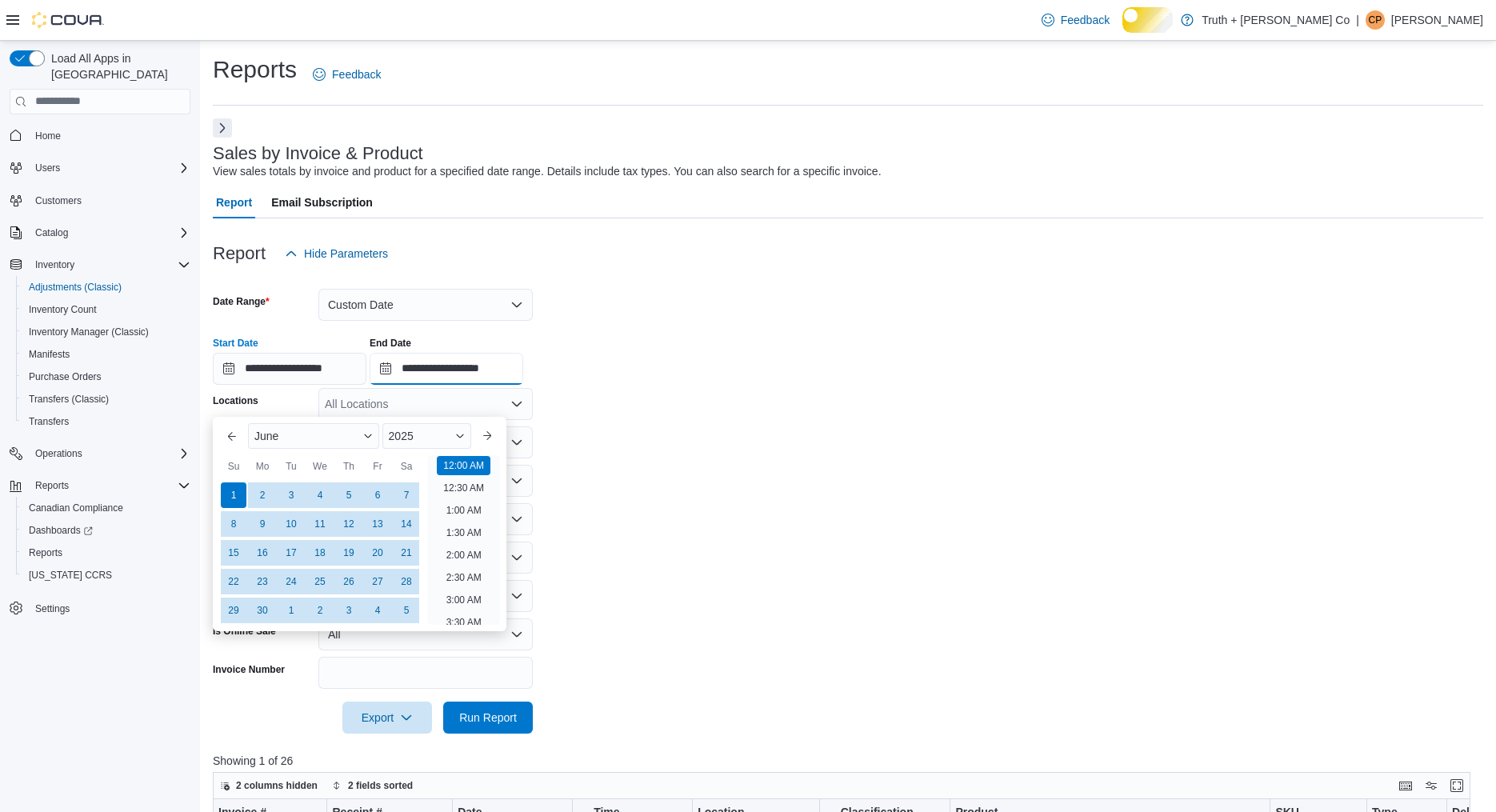
click at [465, 385] on input "**********" at bounding box center [446, 368] width 153 height 32
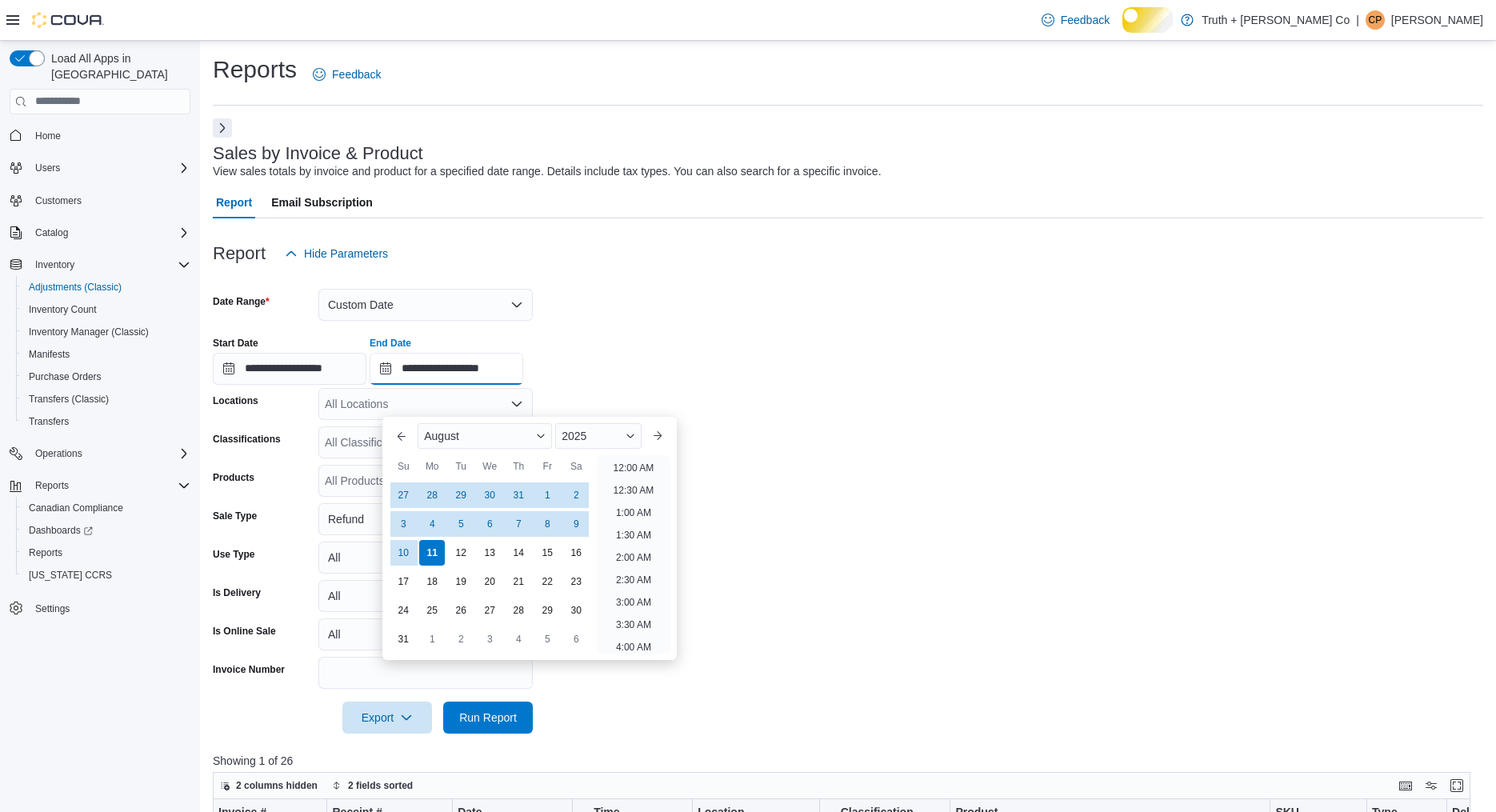
scroll to position [879, 0]
click at [405, 433] on button "Previous Month" at bounding box center [401, 435] width 25 height 25
click at [399, 432] on button "Previous Month" at bounding box center [401, 435] width 25 height 25
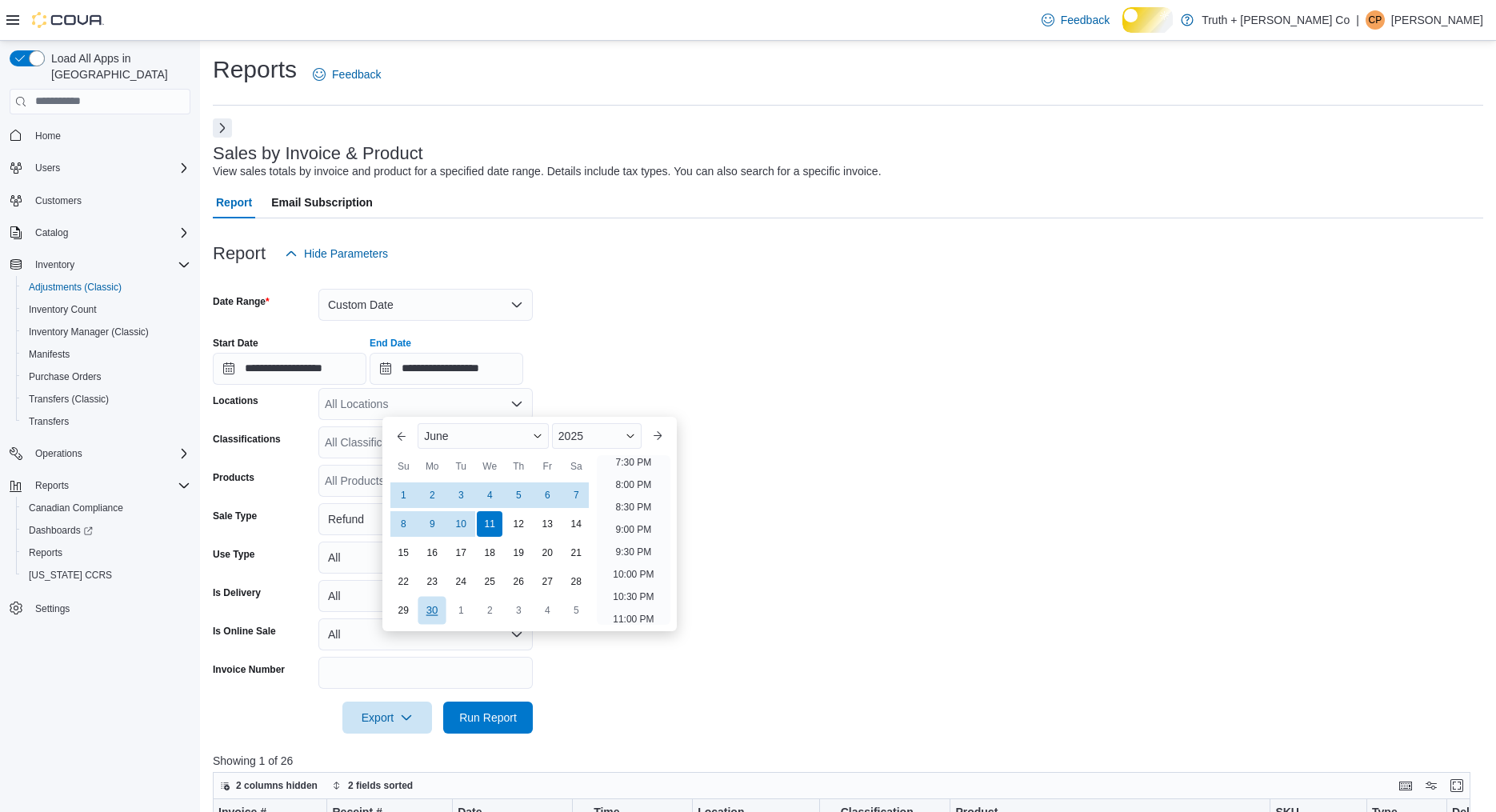
click at [425, 606] on div "30" at bounding box center [432, 610] width 28 height 28
type input "**********"
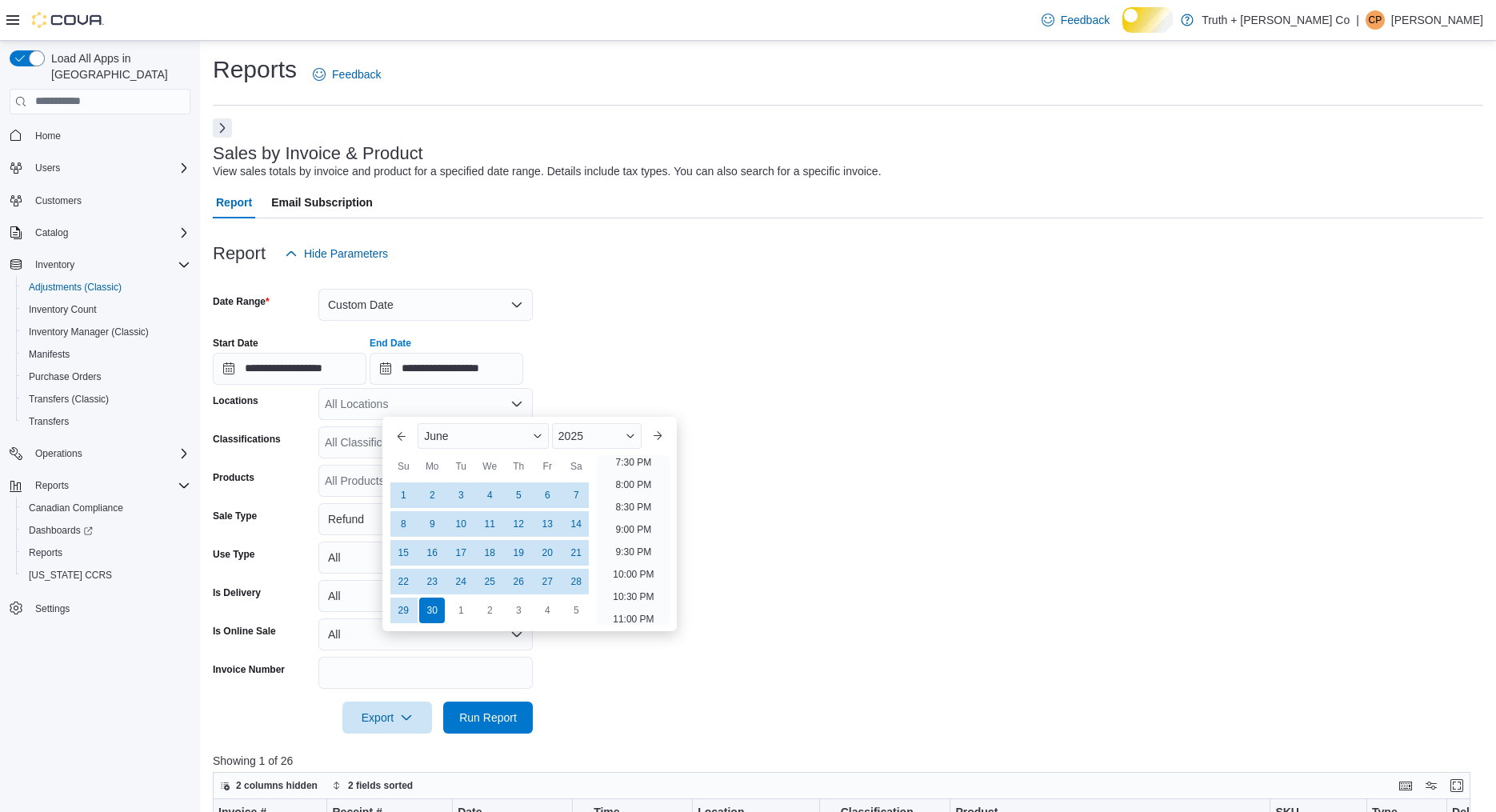
click at [618, 654] on form "**********" at bounding box center [848, 501] width 1271 height 464
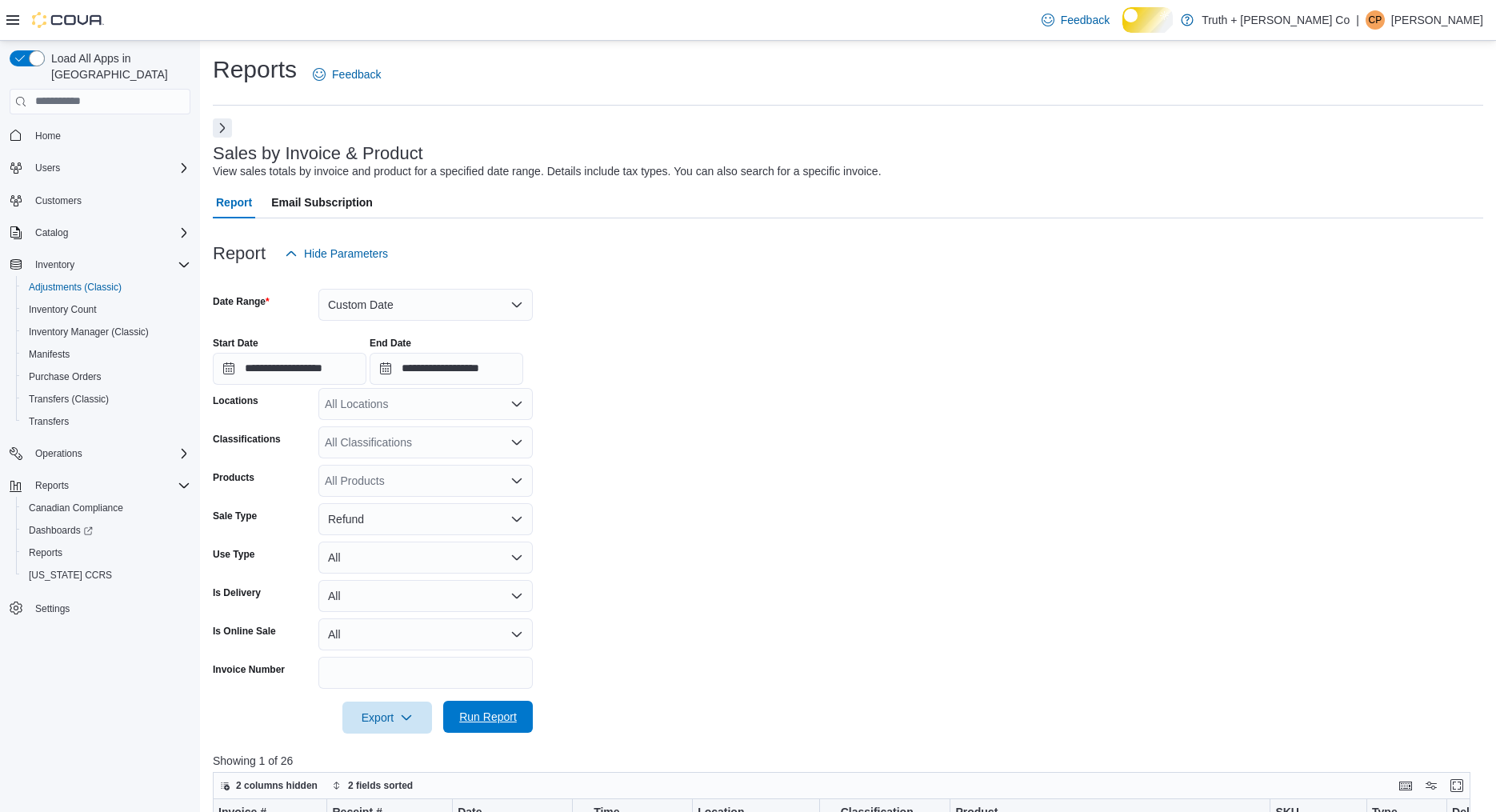
click at [468, 725] on span "Run Report" at bounding box center [487, 717] width 57 height 16
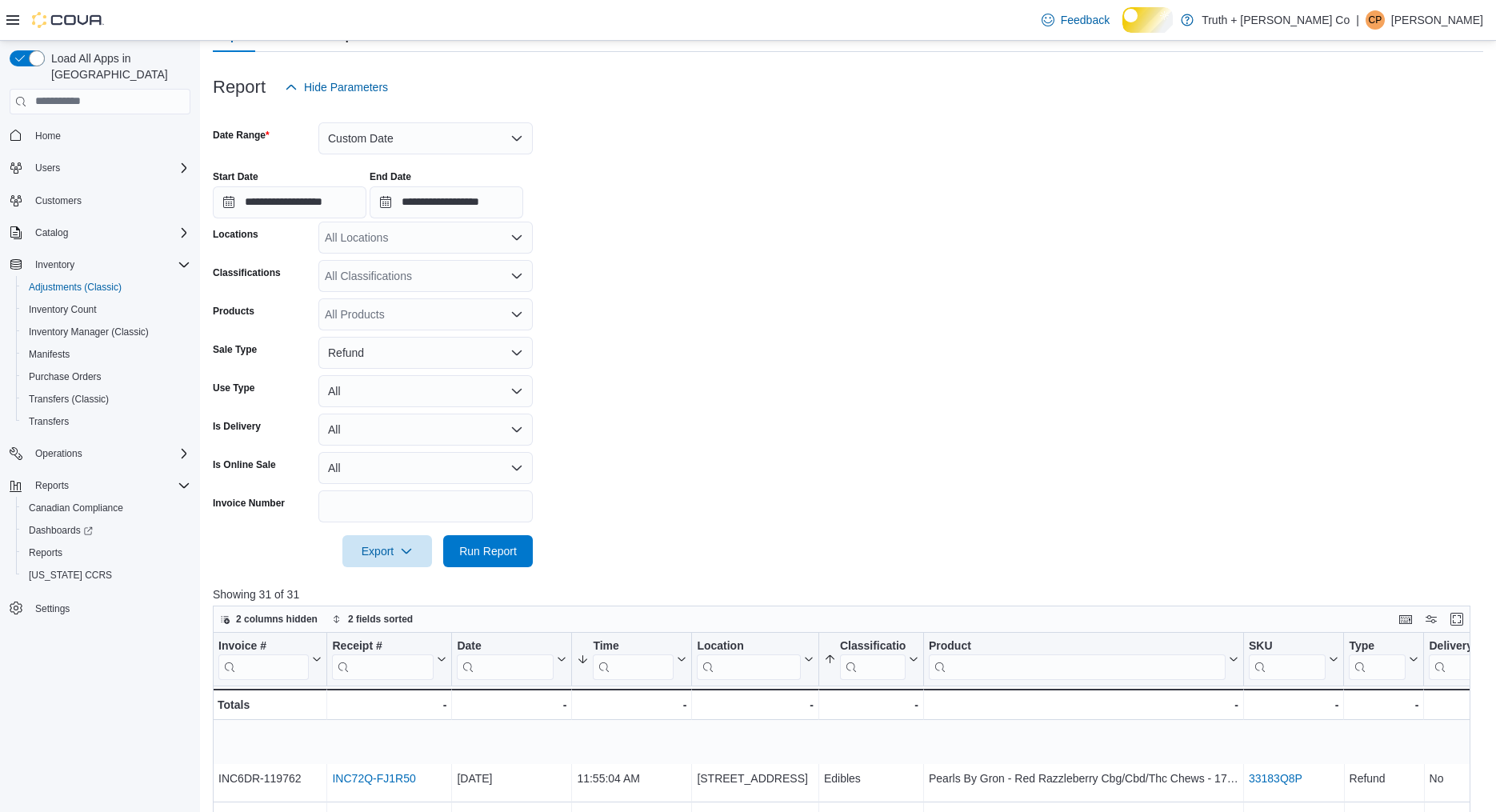
scroll to position [46, 0]
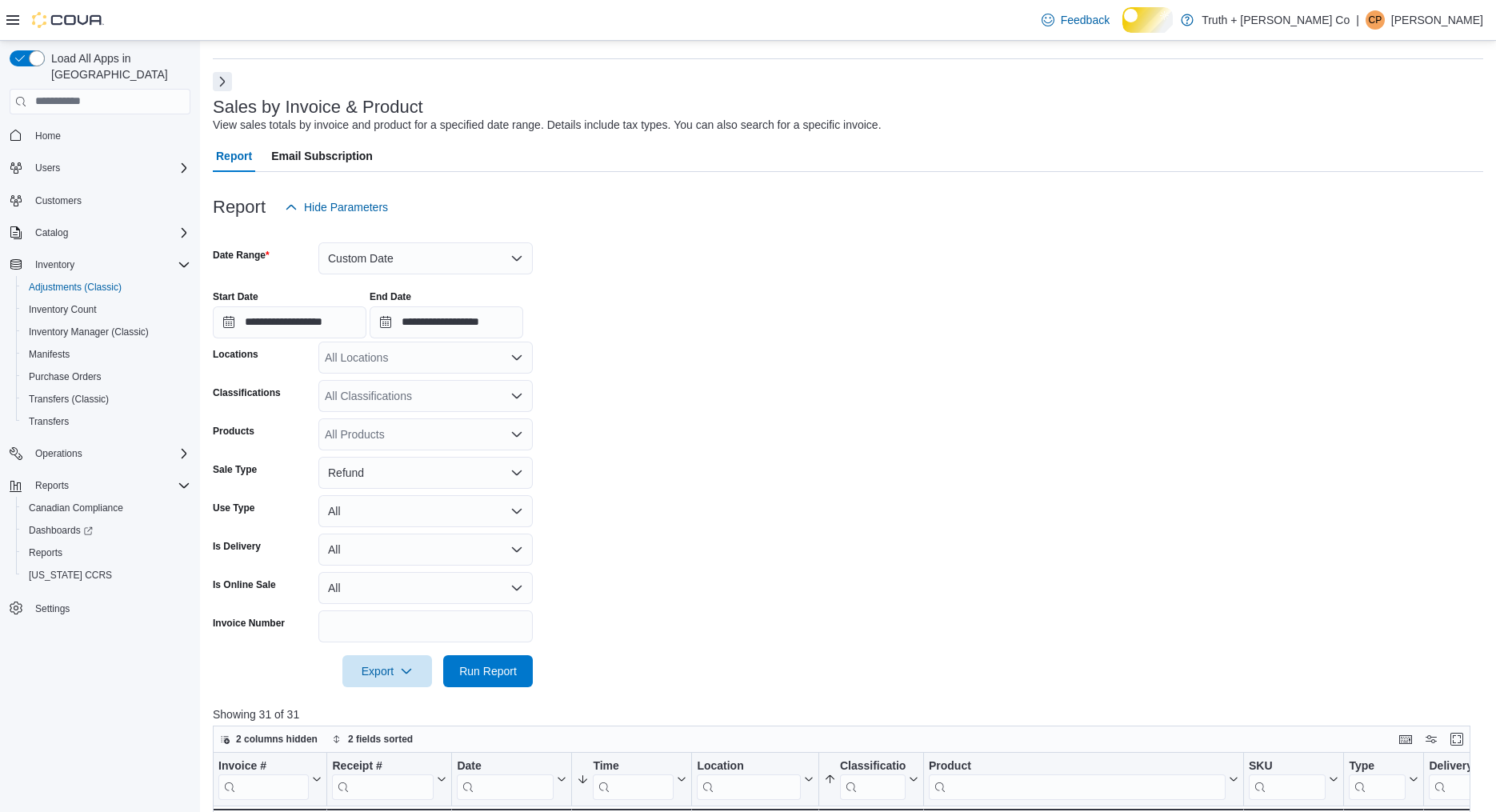
click at [515, 402] on icon "Open list of options" at bounding box center [517, 396] width 13 height 13
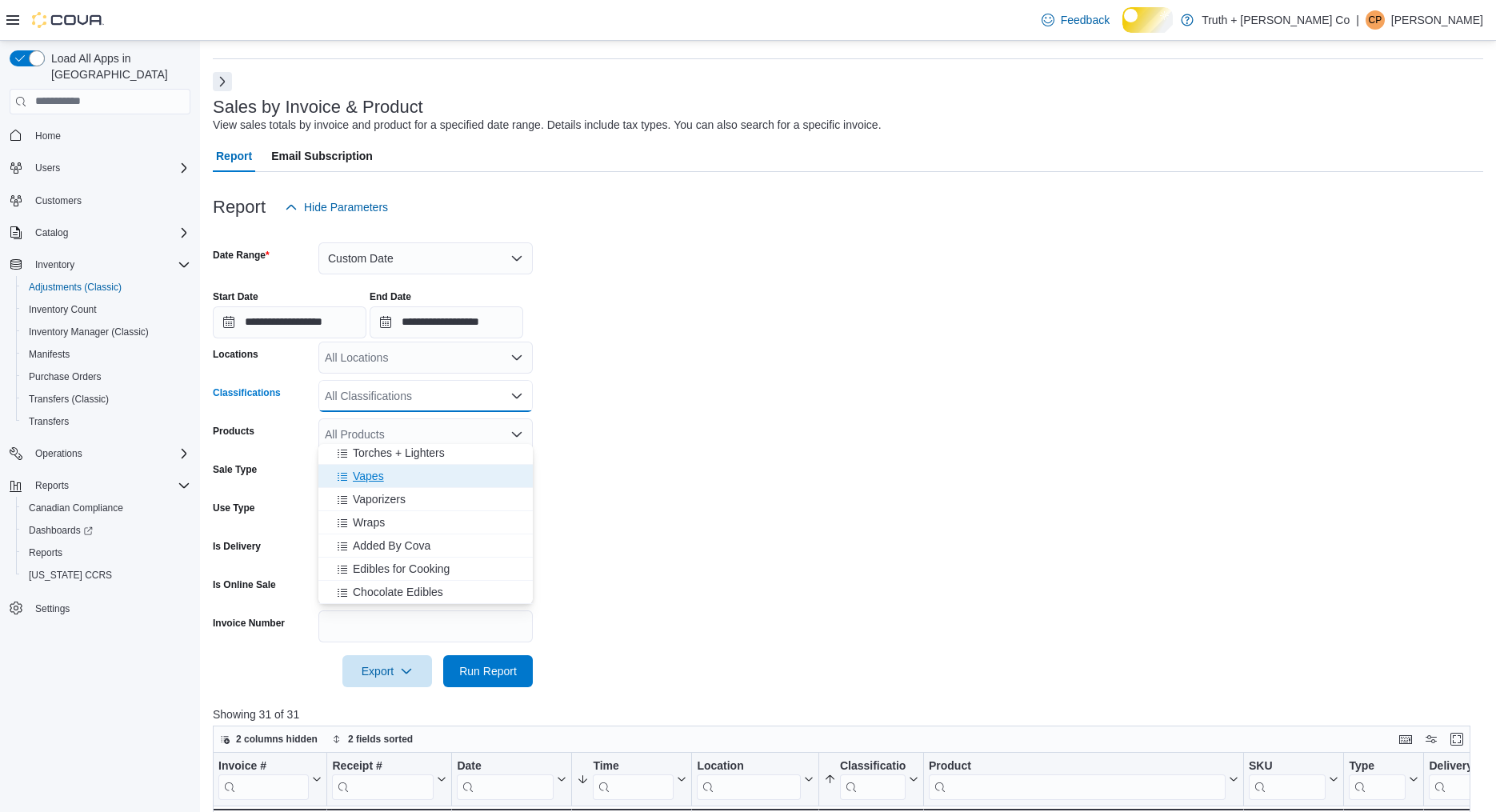
click at [375, 474] on span "Vapes" at bounding box center [369, 476] width 31 height 16
click at [638, 479] on form "**********" at bounding box center [848, 455] width 1271 height 464
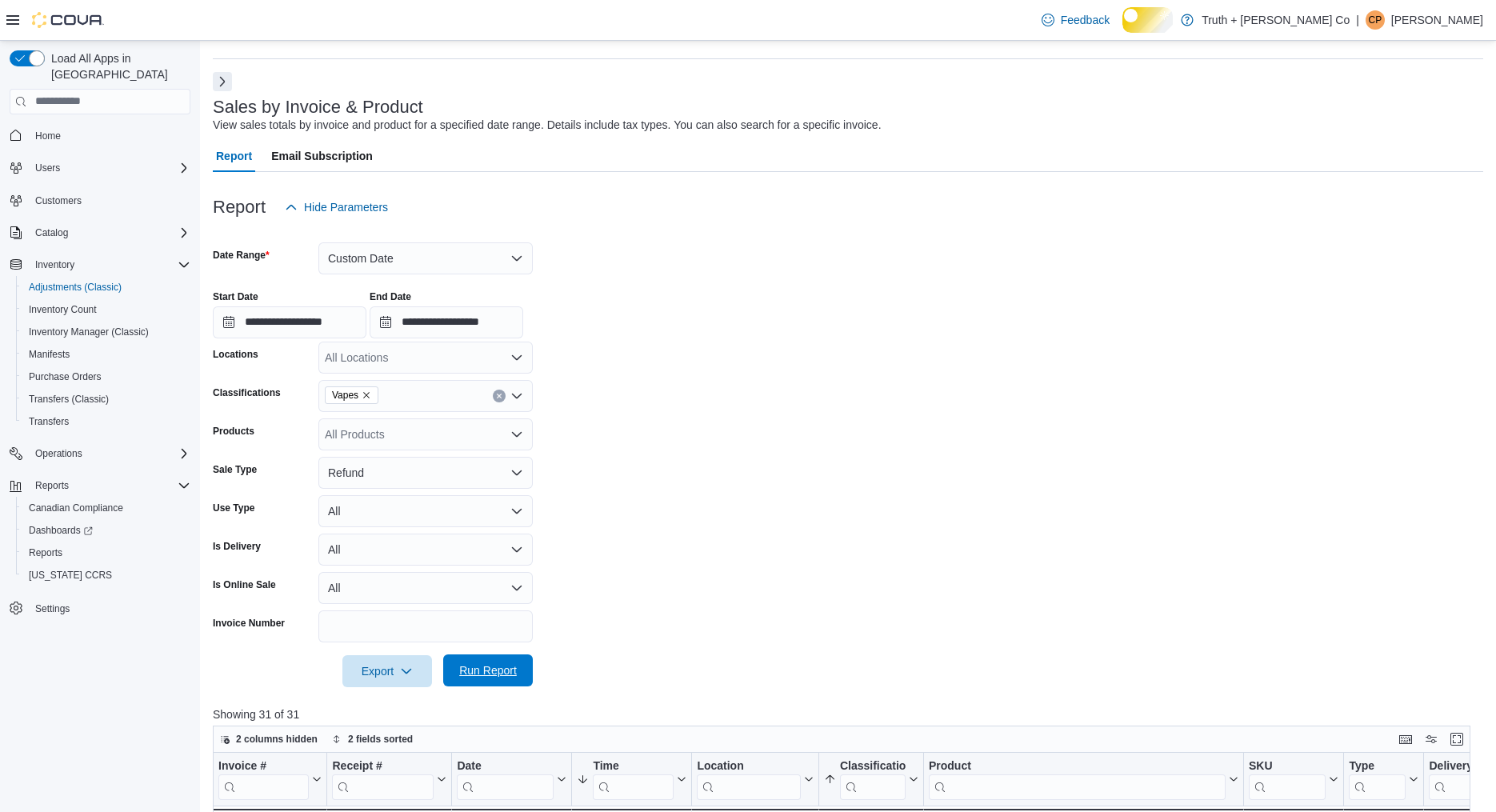
click at [482, 679] on span "Run Report" at bounding box center [487, 670] width 57 height 16
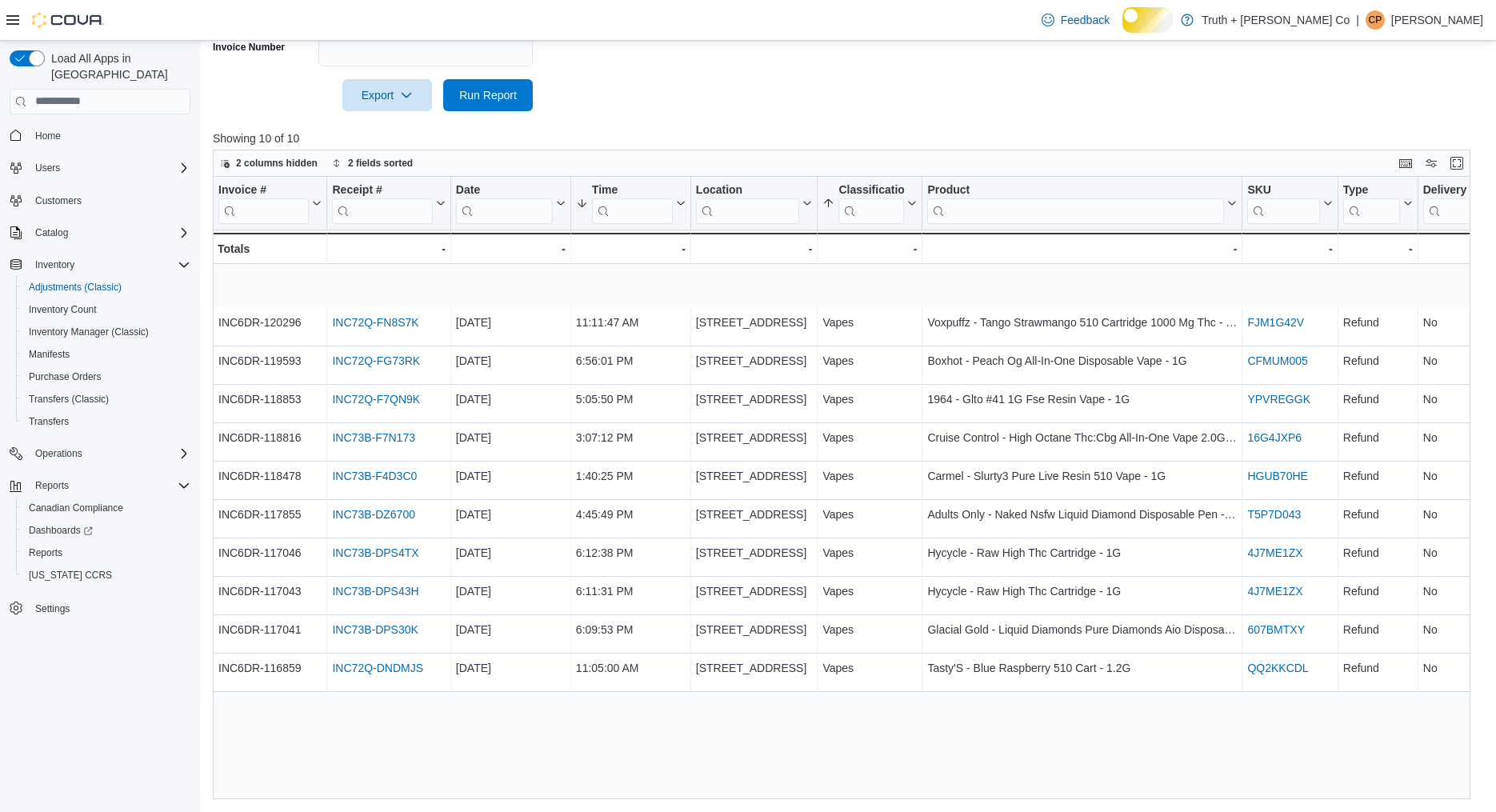
scroll to position [670, 0]
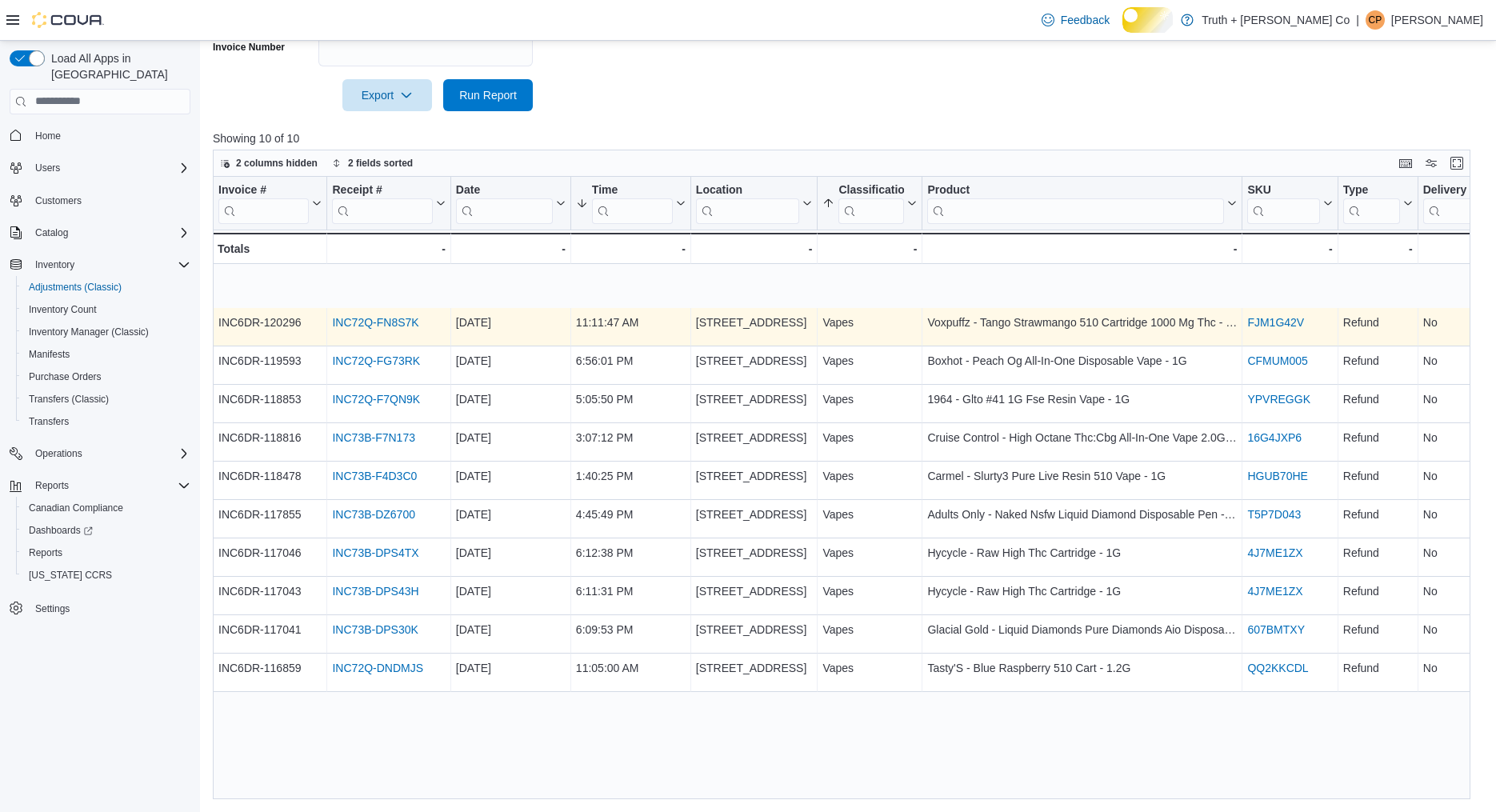
click at [399, 325] on link "INC72Q-FN8S7K" at bounding box center [375, 322] width 86 height 13
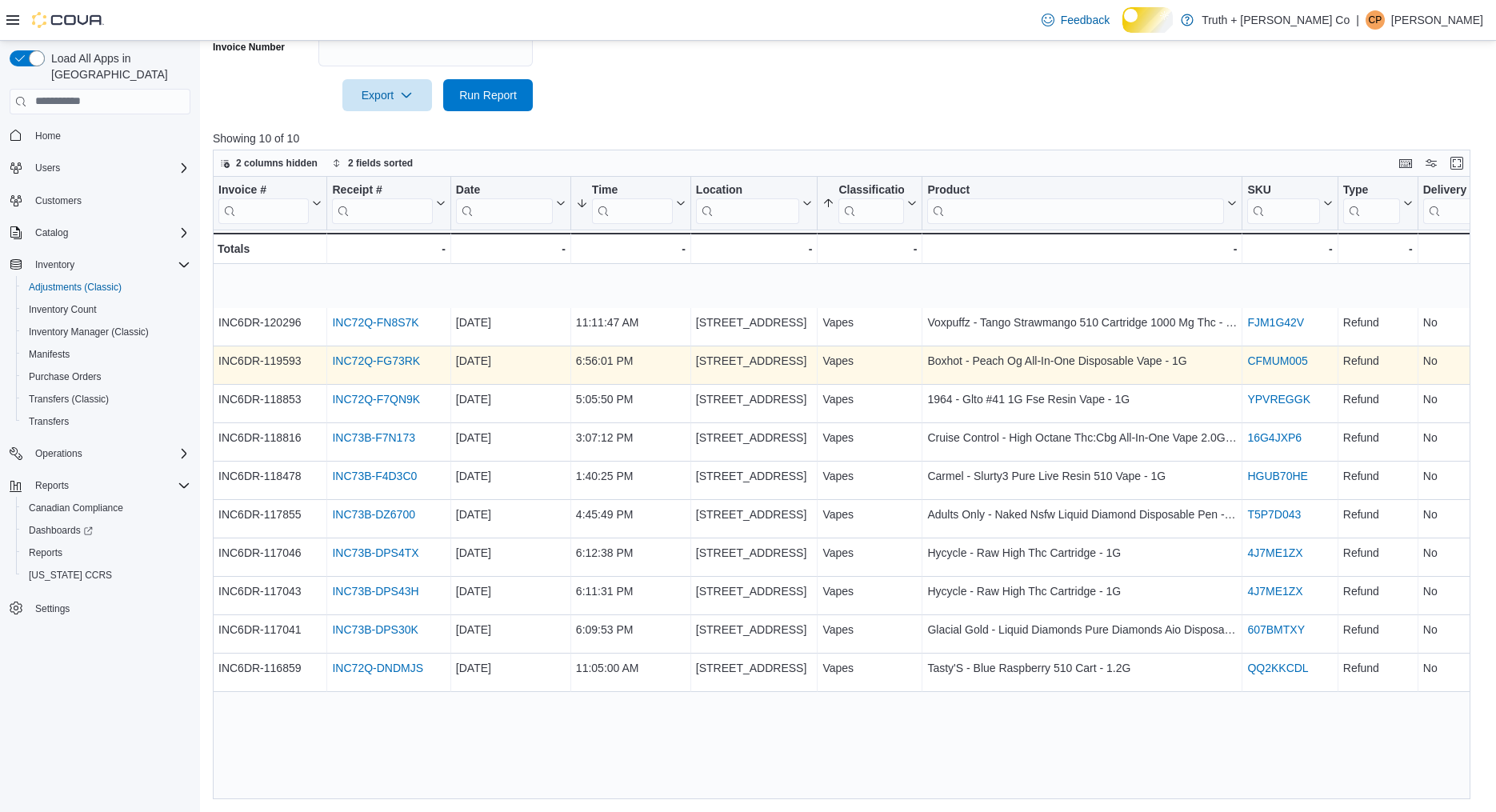
click at [362, 367] on link "INC72Q-FG73RK" at bounding box center [376, 361] width 88 height 13
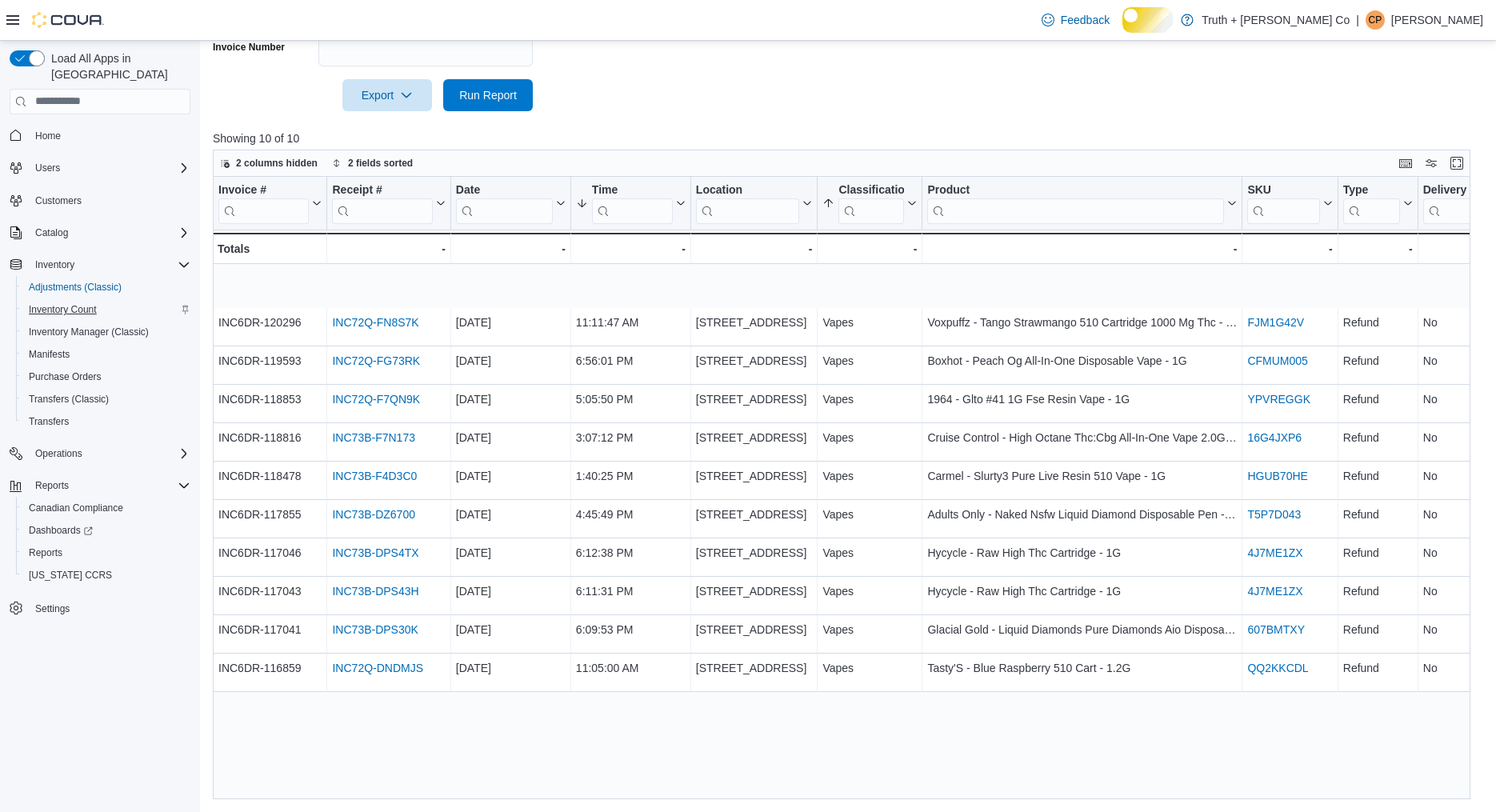
click at [84, 314] on span "Inventory Count" at bounding box center [63, 309] width 68 height 13
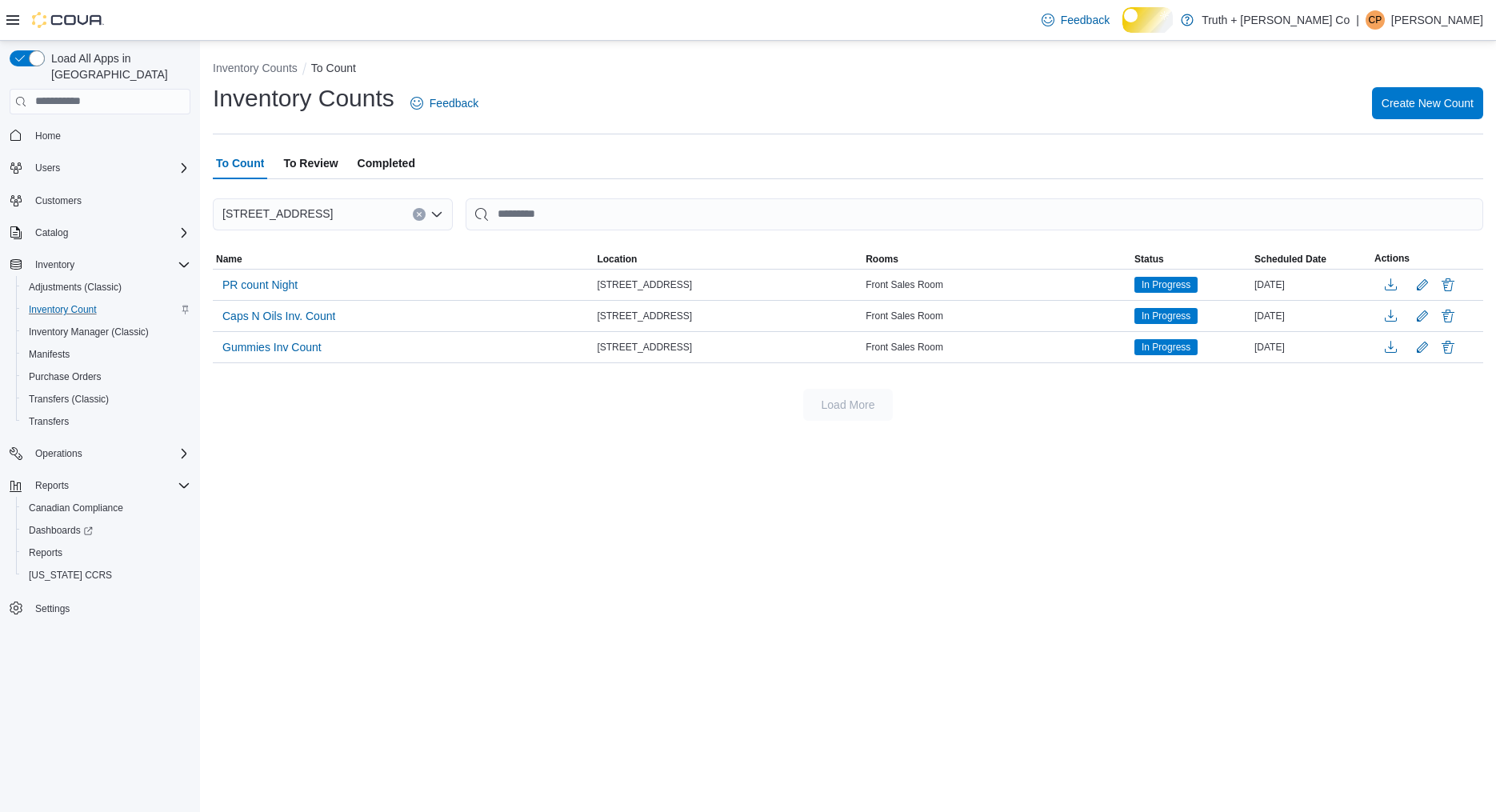
click at [416, 179] on span "Completed" at bounding box center [386, 162] width 57 height 32
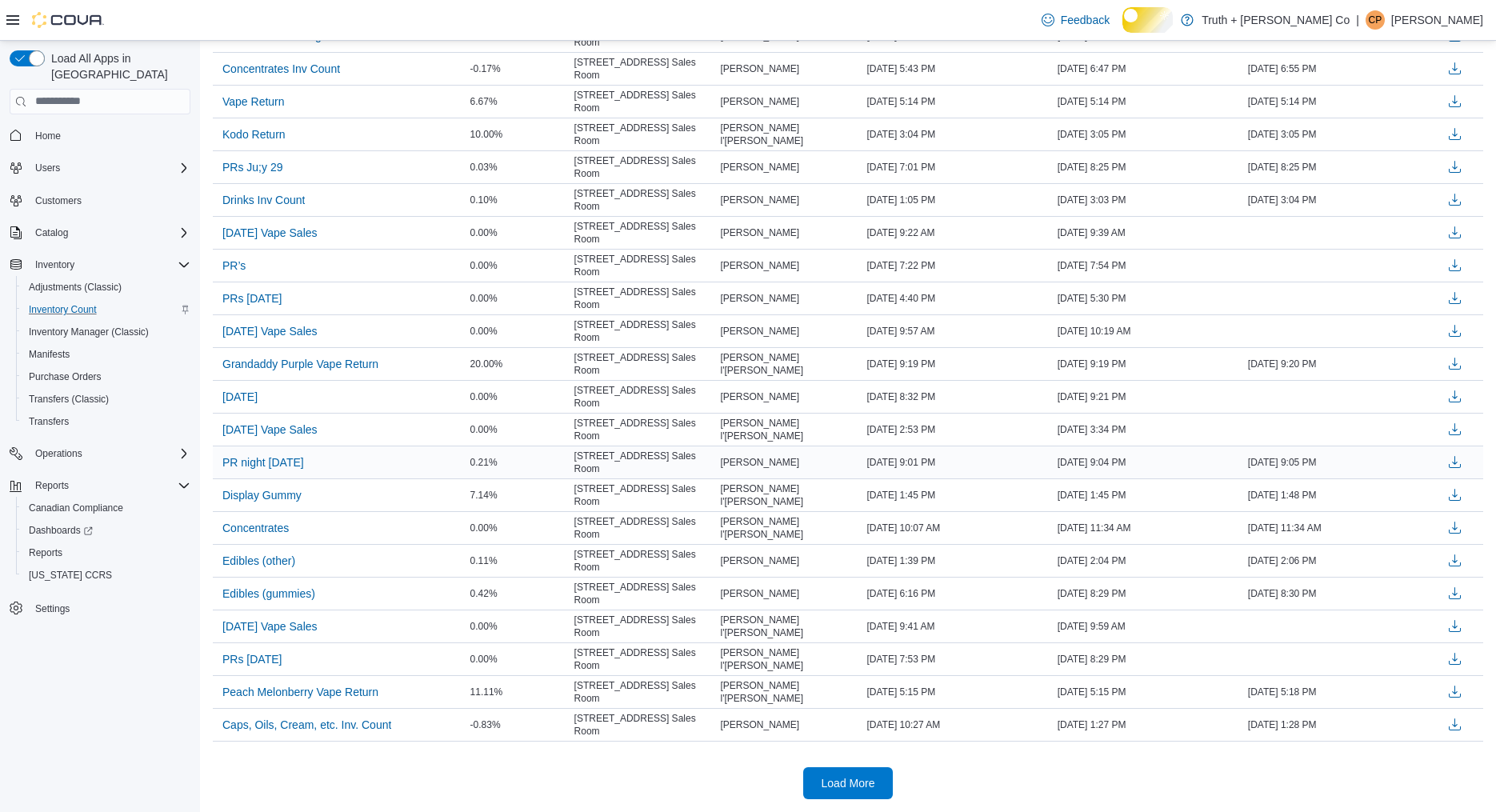
scroll to position [1819, 0]
click at [842, 779] on span "Load More" at bounding box center [848, 782] width 54 height 16
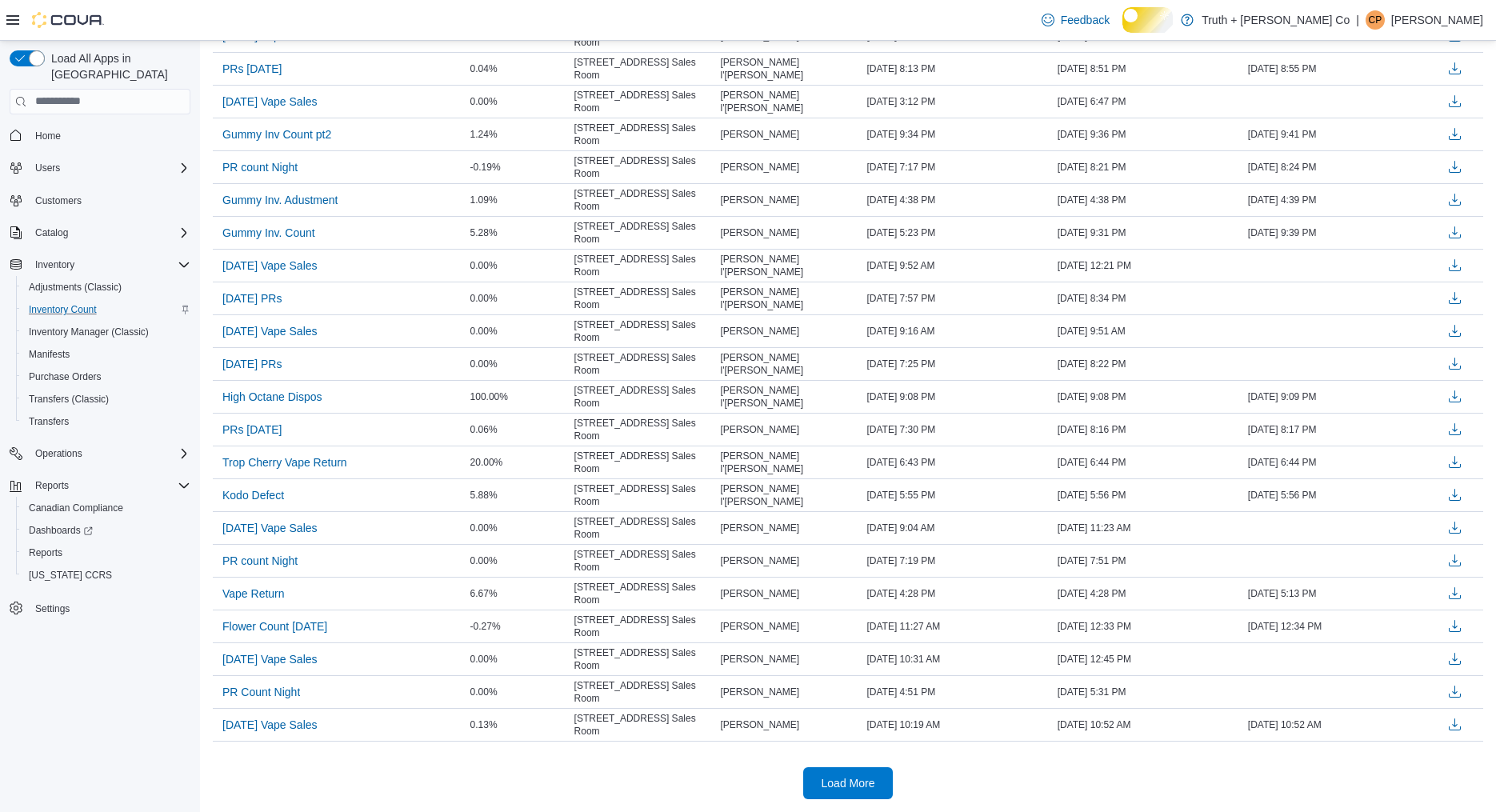
scroll to position [4084, 0]
click at [829, 780] on span "Load More" at bounding box center [848, 782] width 54 height 16
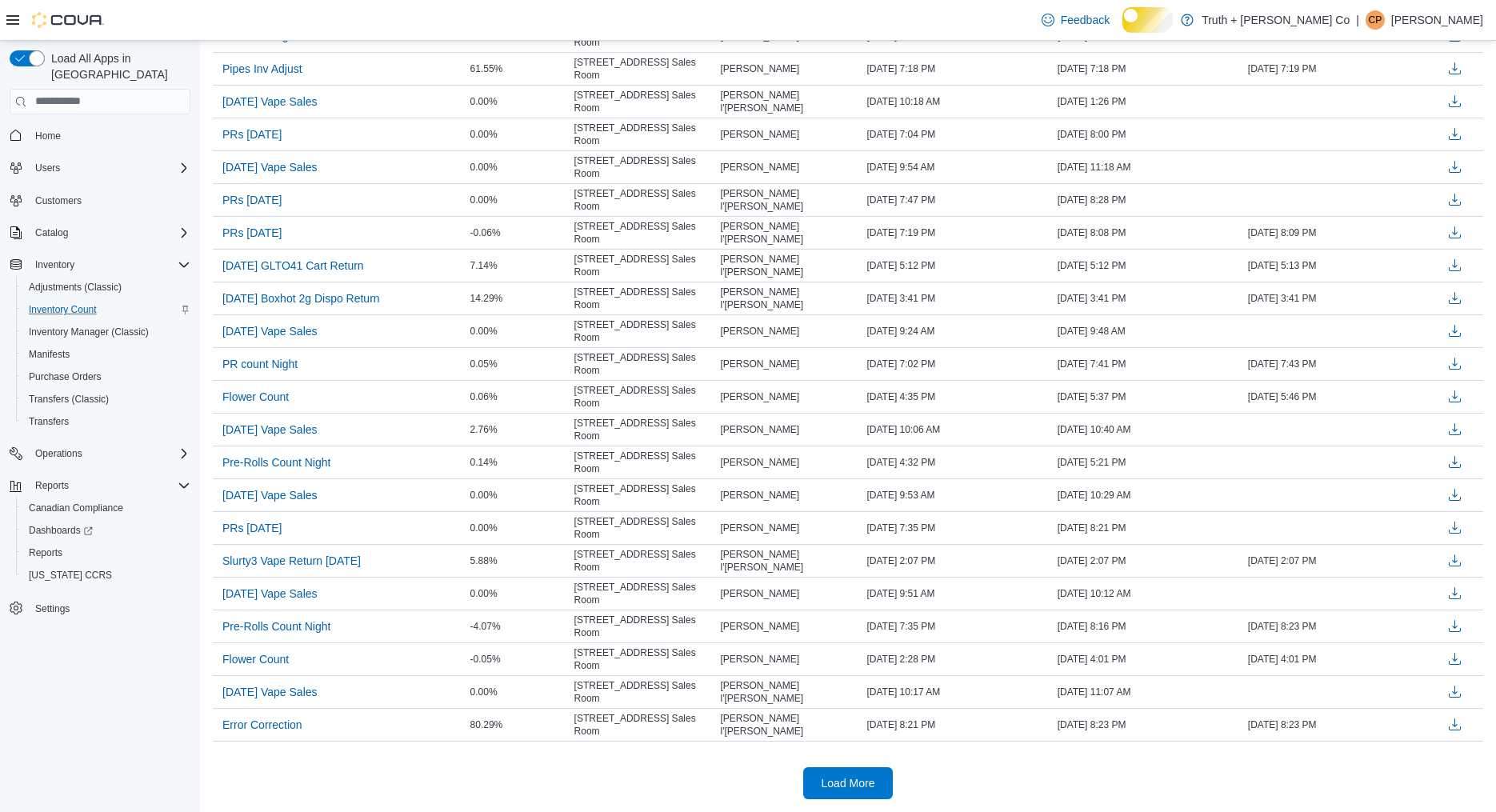
scroll to position [5533, 0]
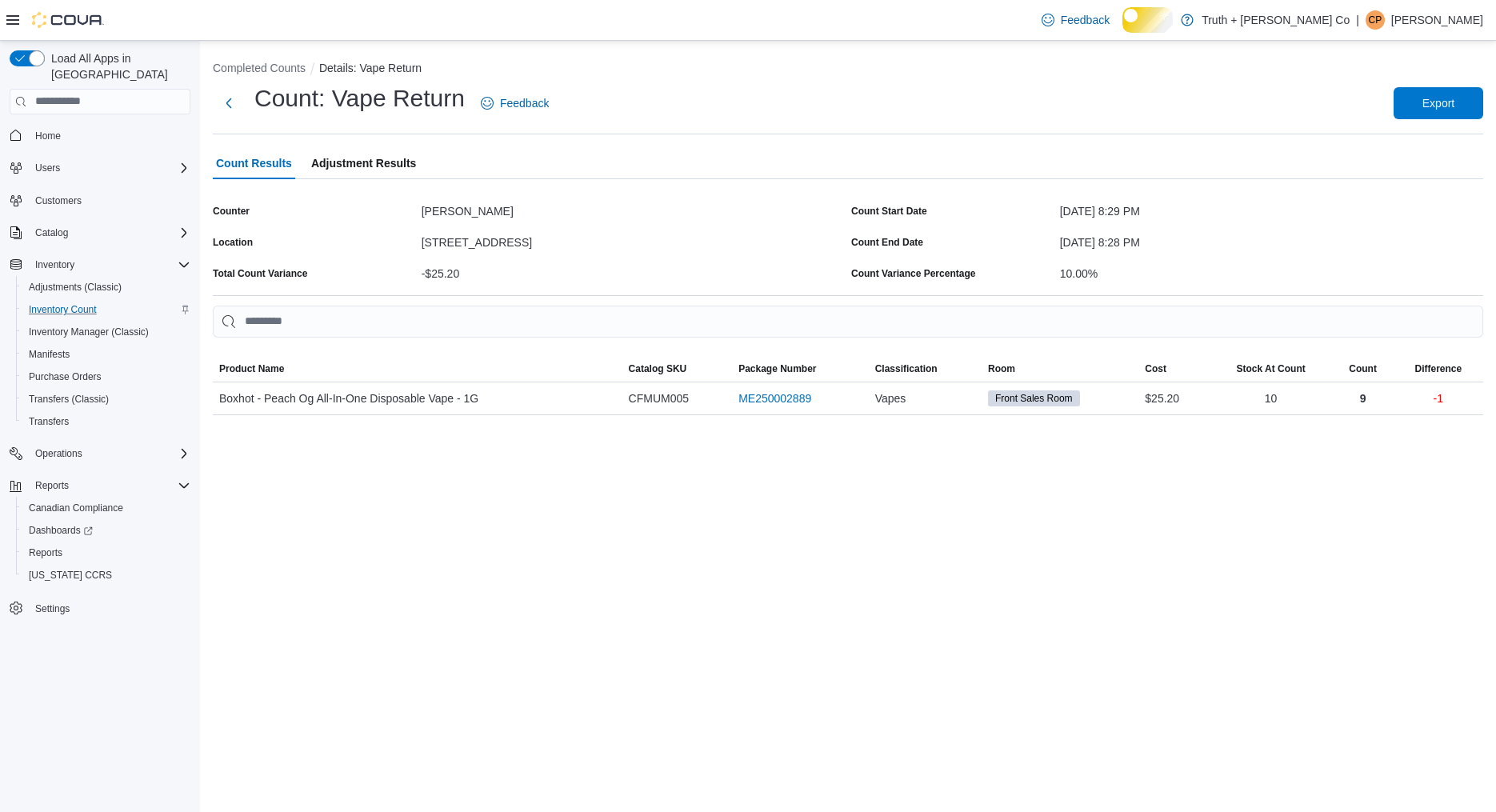
click at [399, 177] on span "Adjustment Results" at bounding box center [363, 162] width 104 height 32
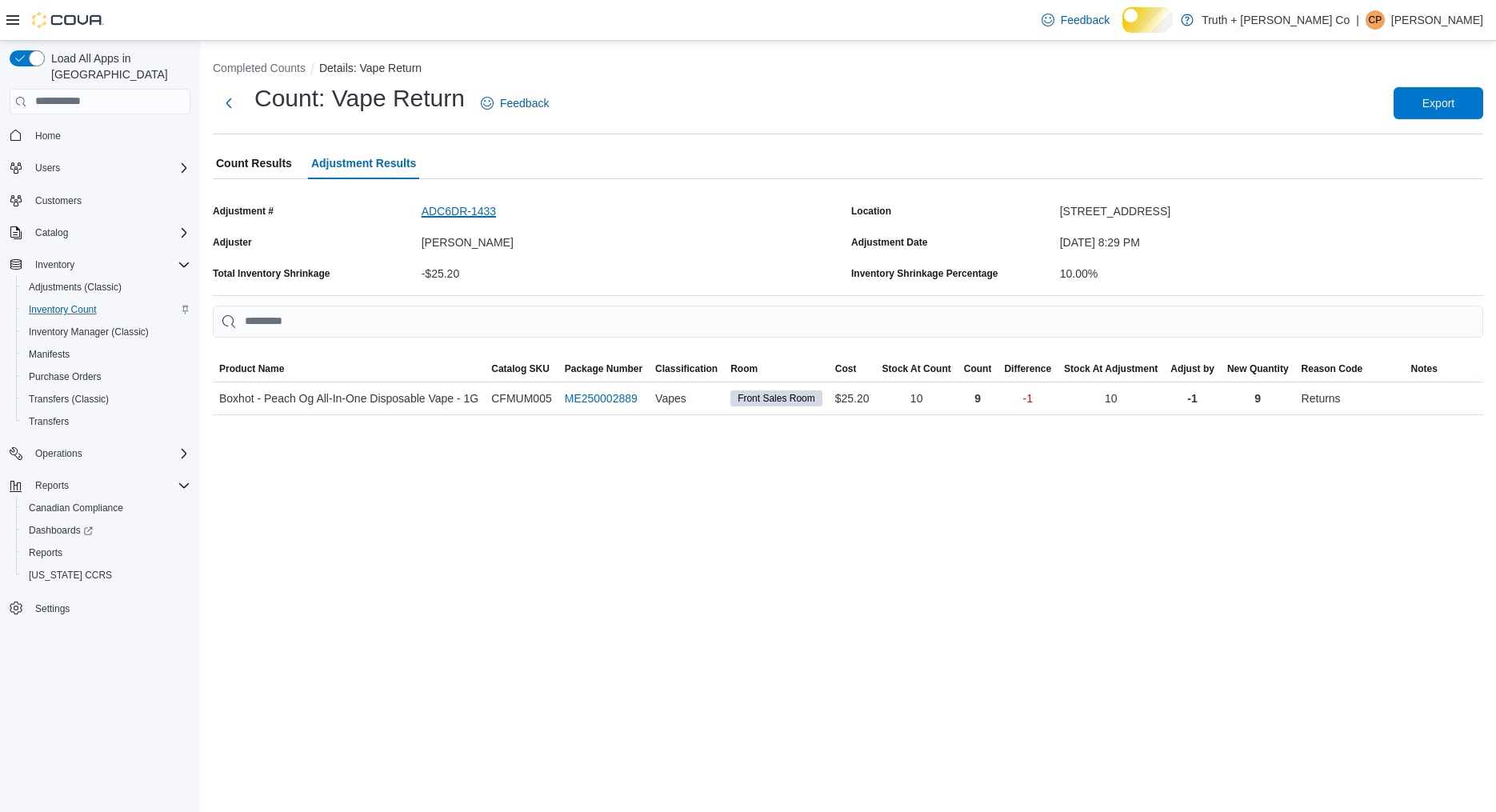
click at [497, 218] on button "ADC6DR-1433" at bounding box center [459, 211] width 74 height 13
click at [230, 110] on button "Next" at bounding box center [228, 102] width 32 height 32
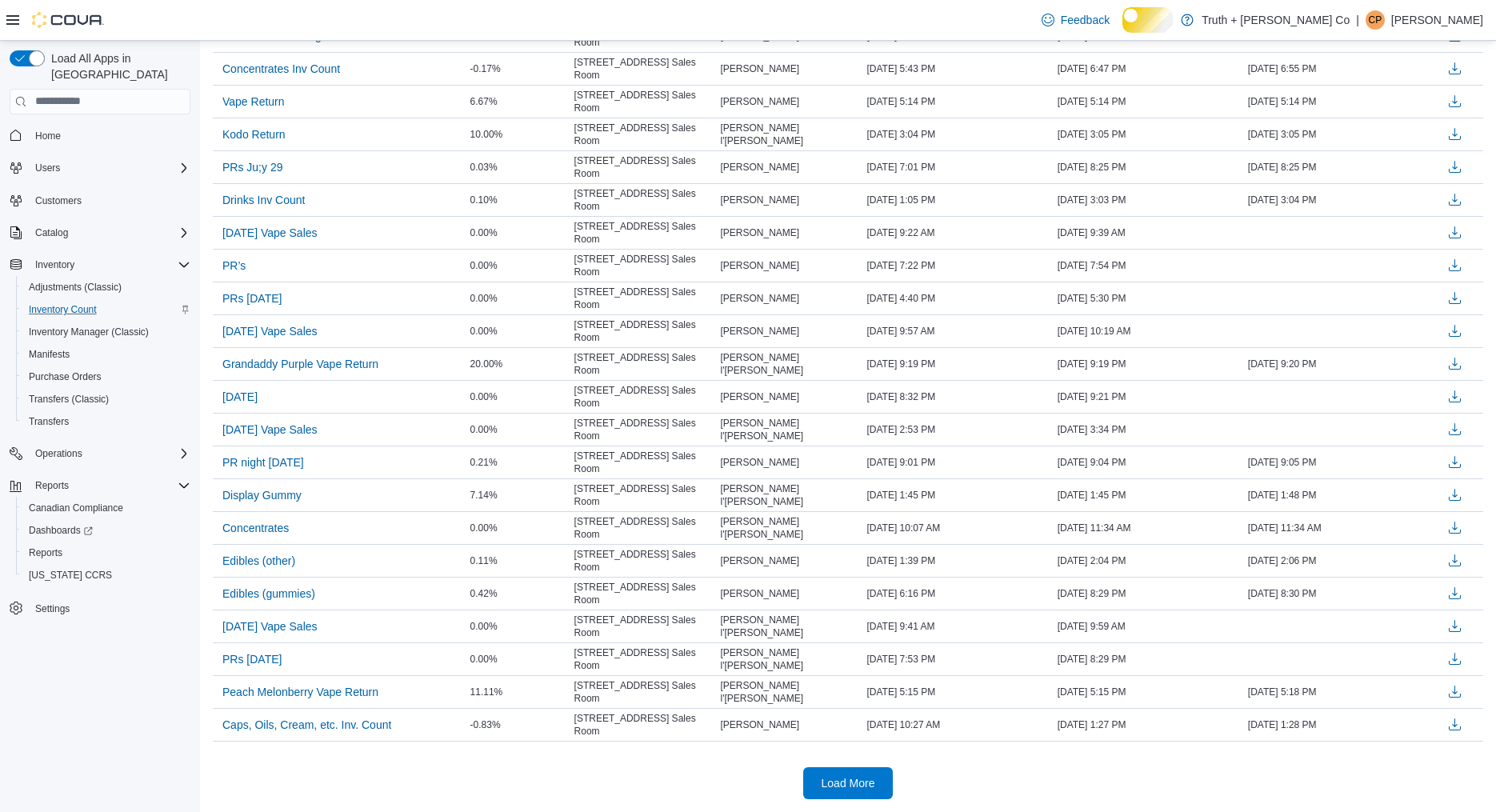
scroll to position [1819, 0]
click at [828, 778] on span "Load More" at bounding box center [848, 782] width 54 height 16
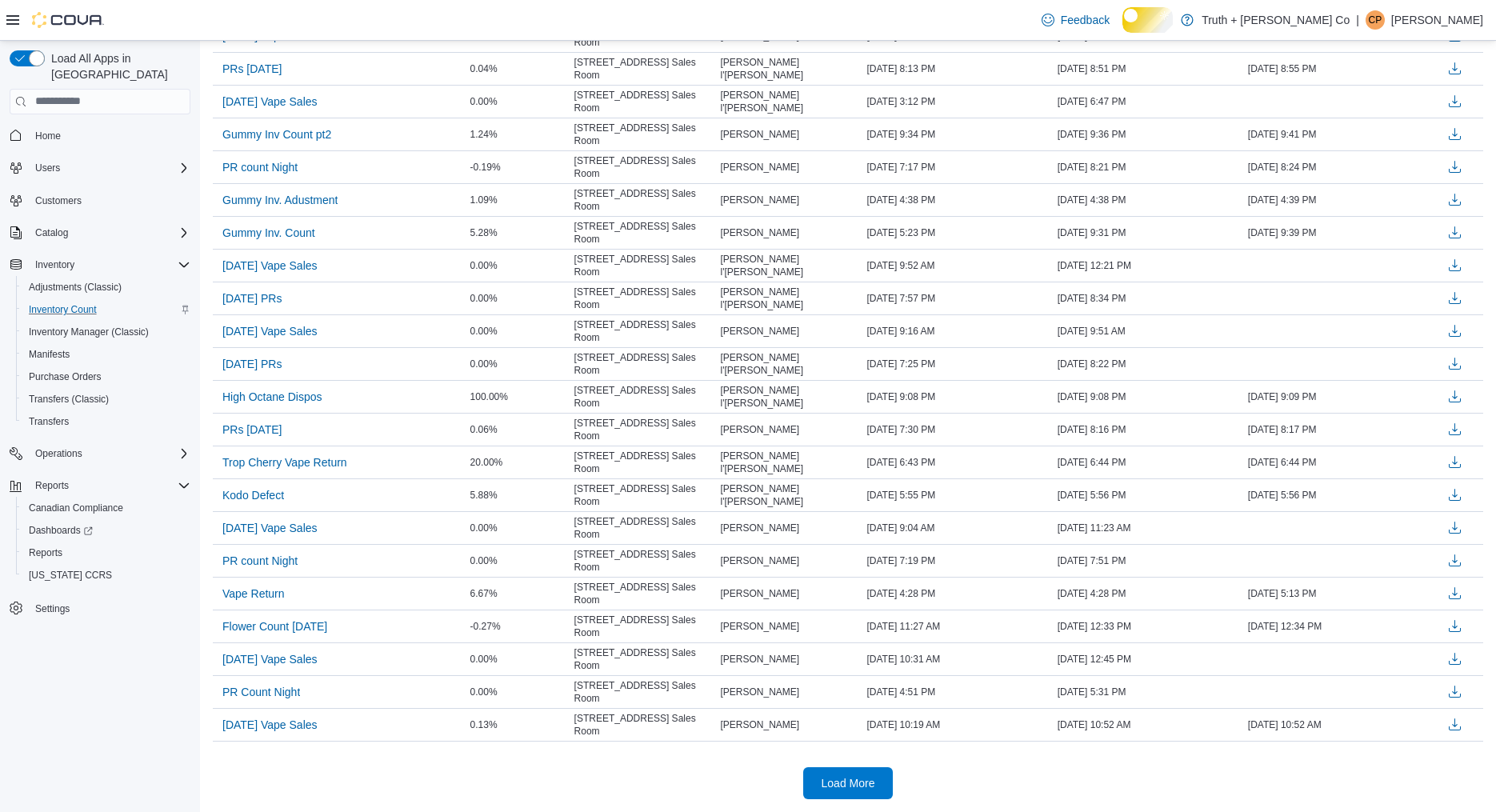
scroll to position [4084, 0]
click at [834, 777] on span "Load More" at bounding box center [848, 782] width 54 height 16
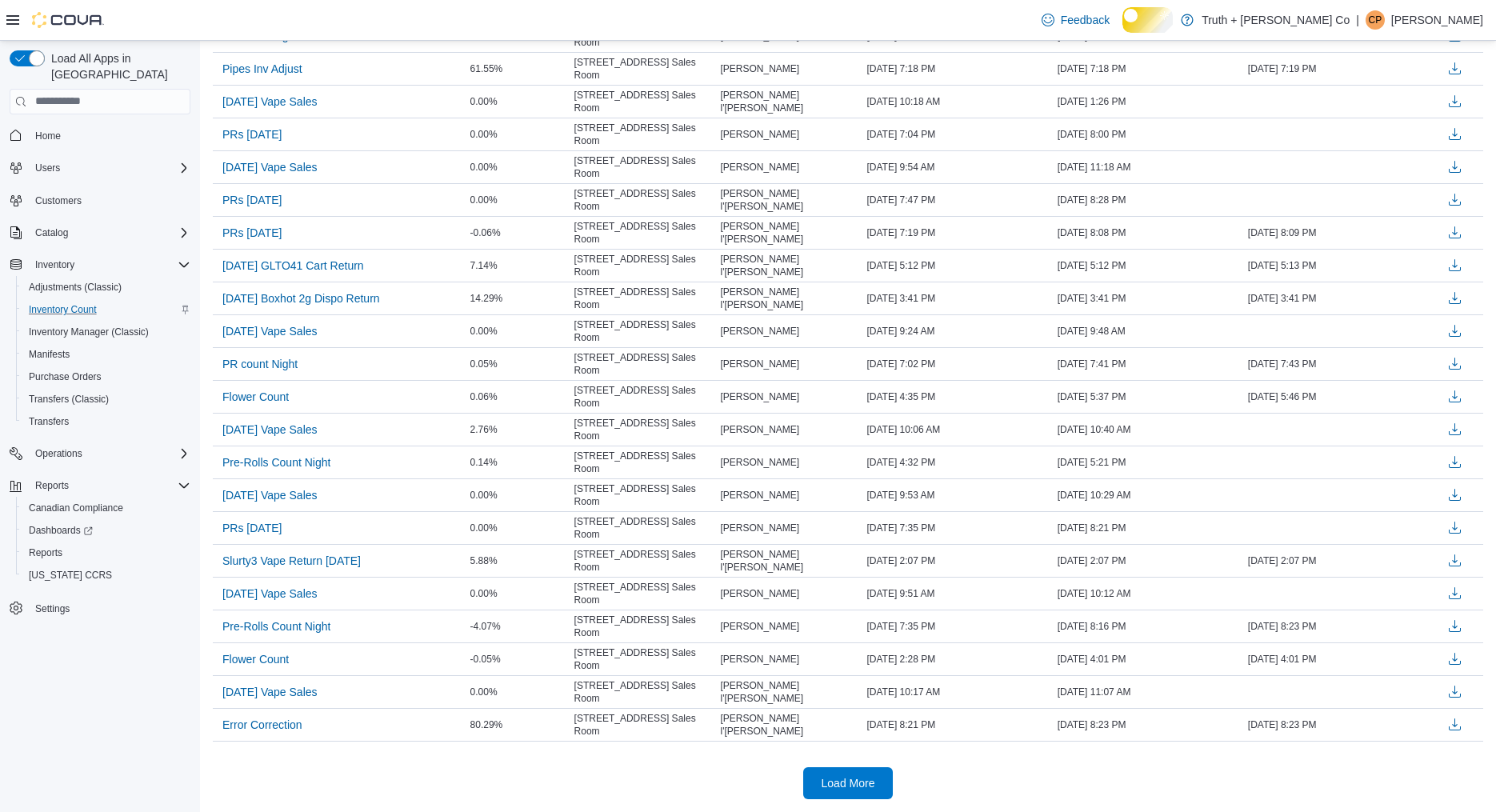
scroll to position [4942, 0]
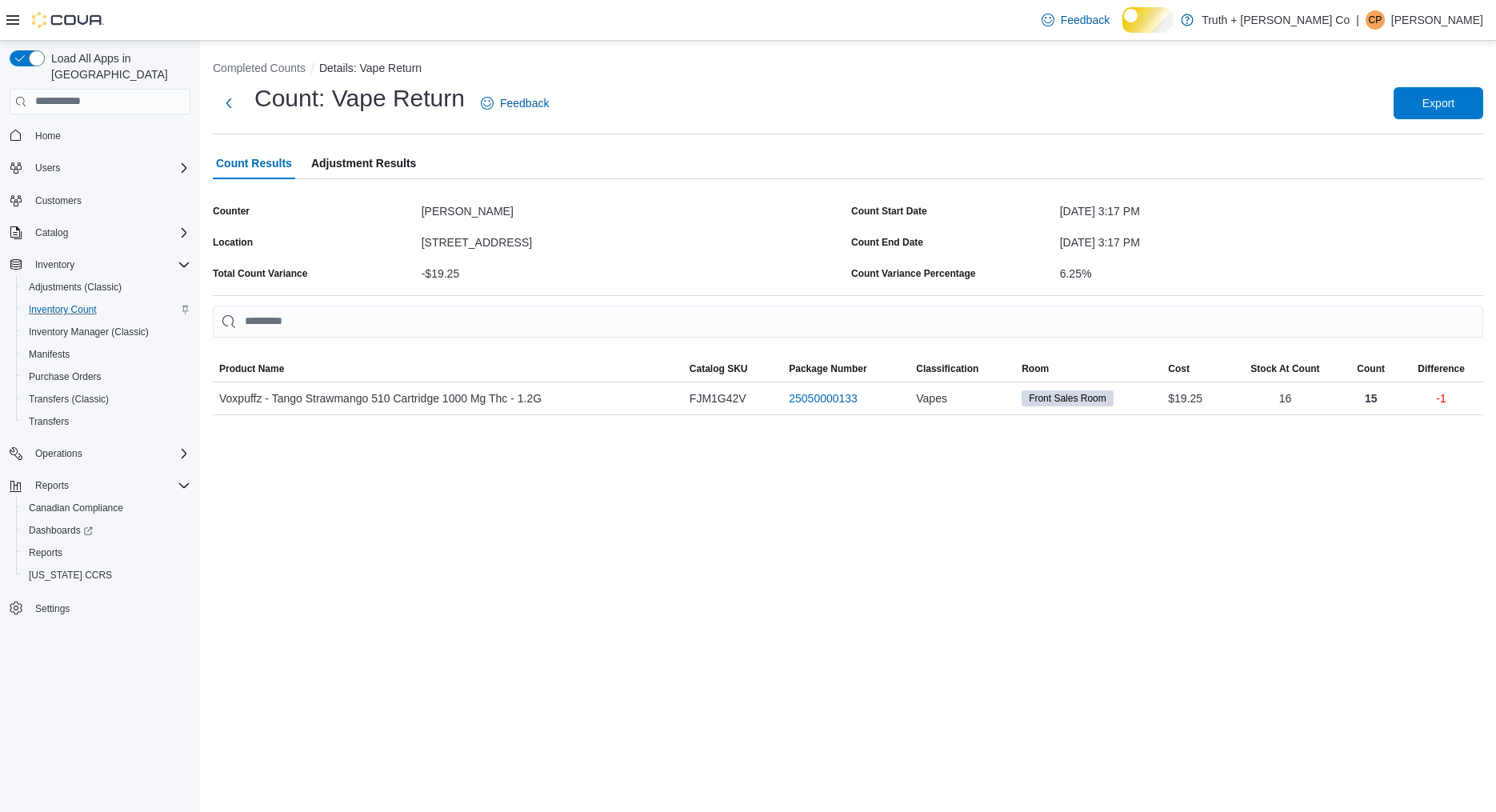
click at [416, 179] on span "Adjustment Results" at bounding box center [363, 162] width 104 height 32
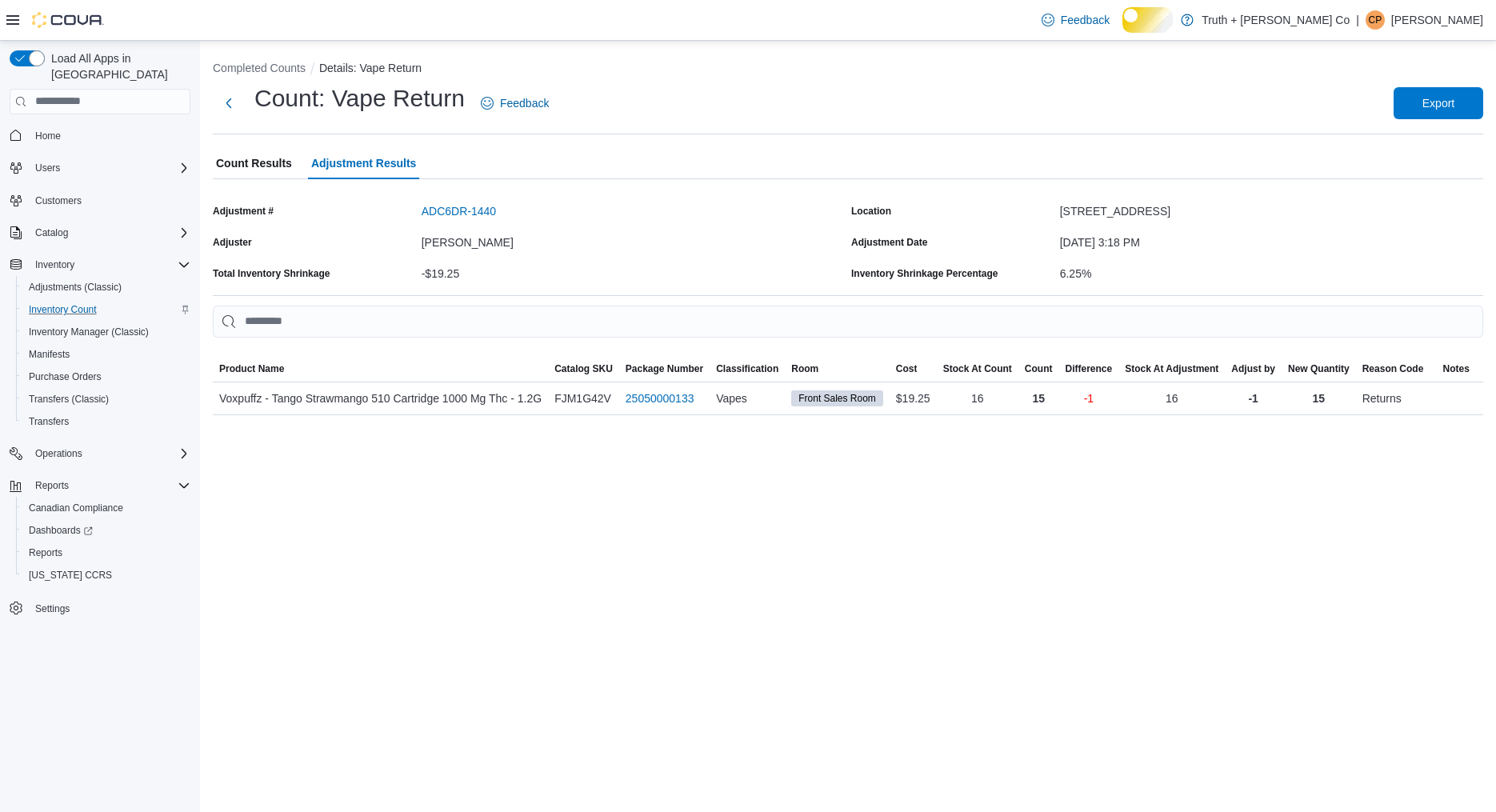
click at [276, 179] on span "Count Results" at bounding box center [254, 162] width 76 height 32
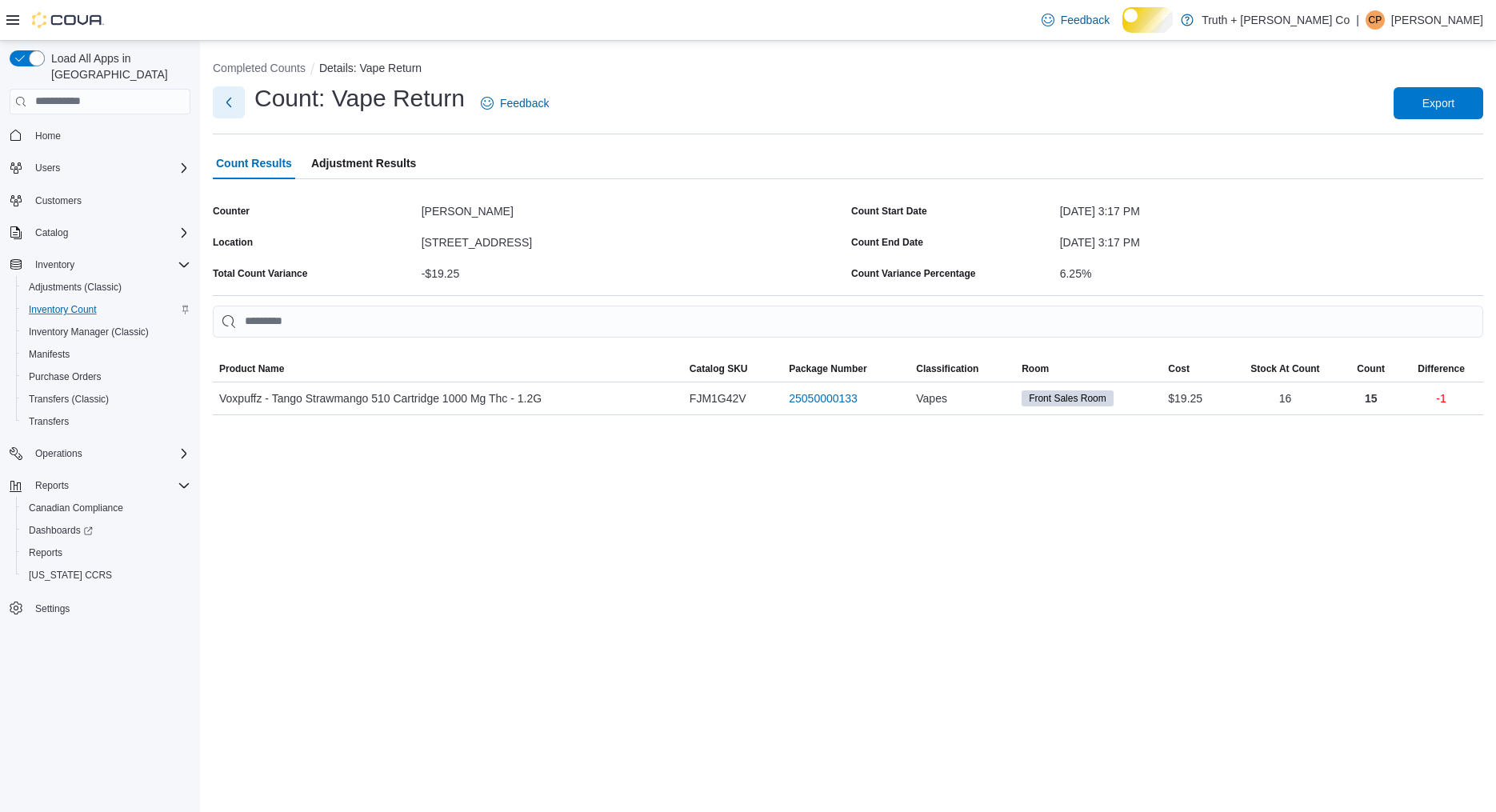
click at [231, 112] on button "Next" at bounding box center [228, 102] width 32 height 32
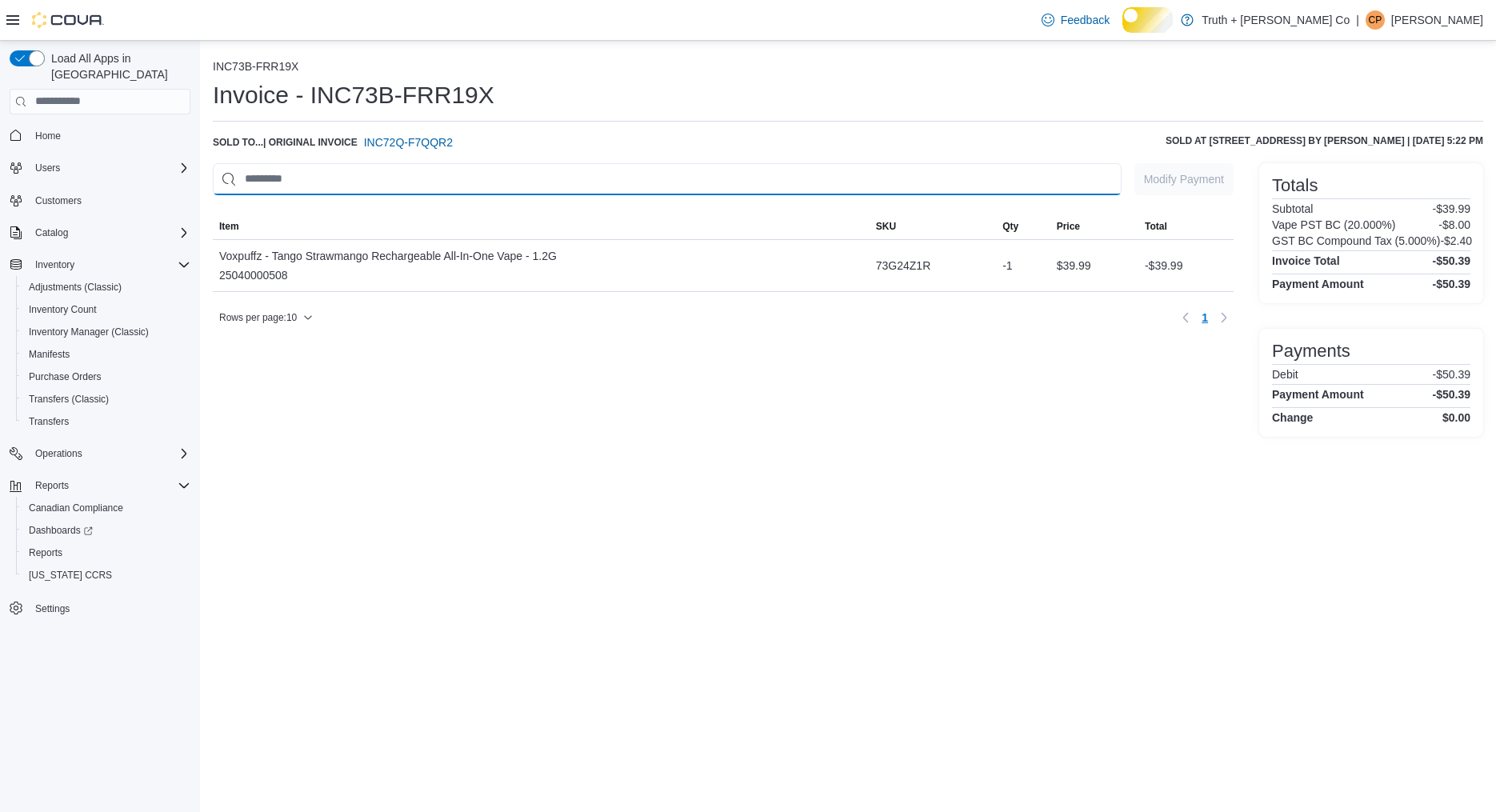
click at [406, 195] on input "This is a search bar. As you type, the results lower in the page will automatic…" at bounding box center [666, 179] width 909 height 32
type input "*"
type input "********"
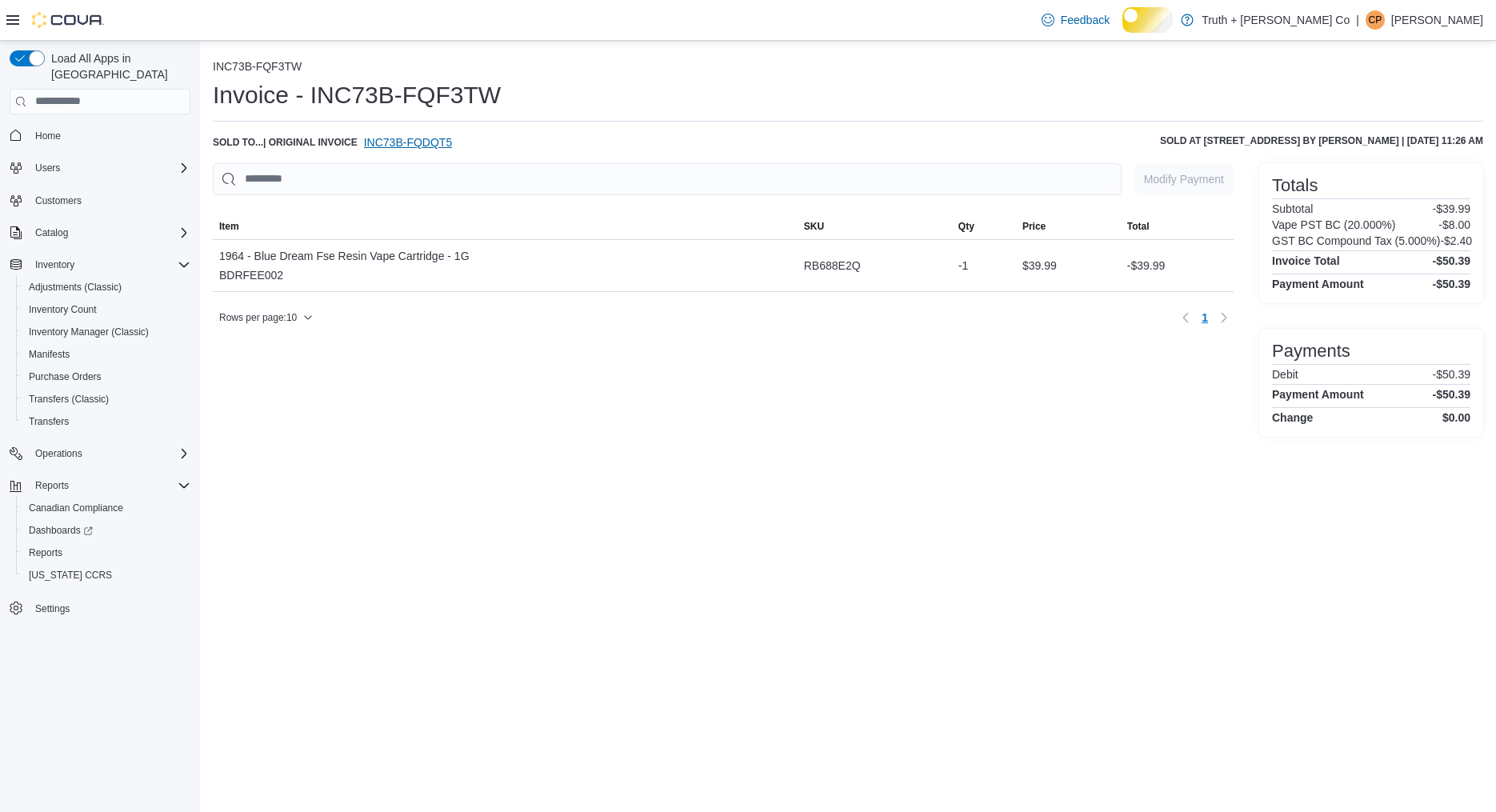
click at [452, 151] on span "INC73B-FQDQT5" at bounding box center [408, 142] width 88 height 16
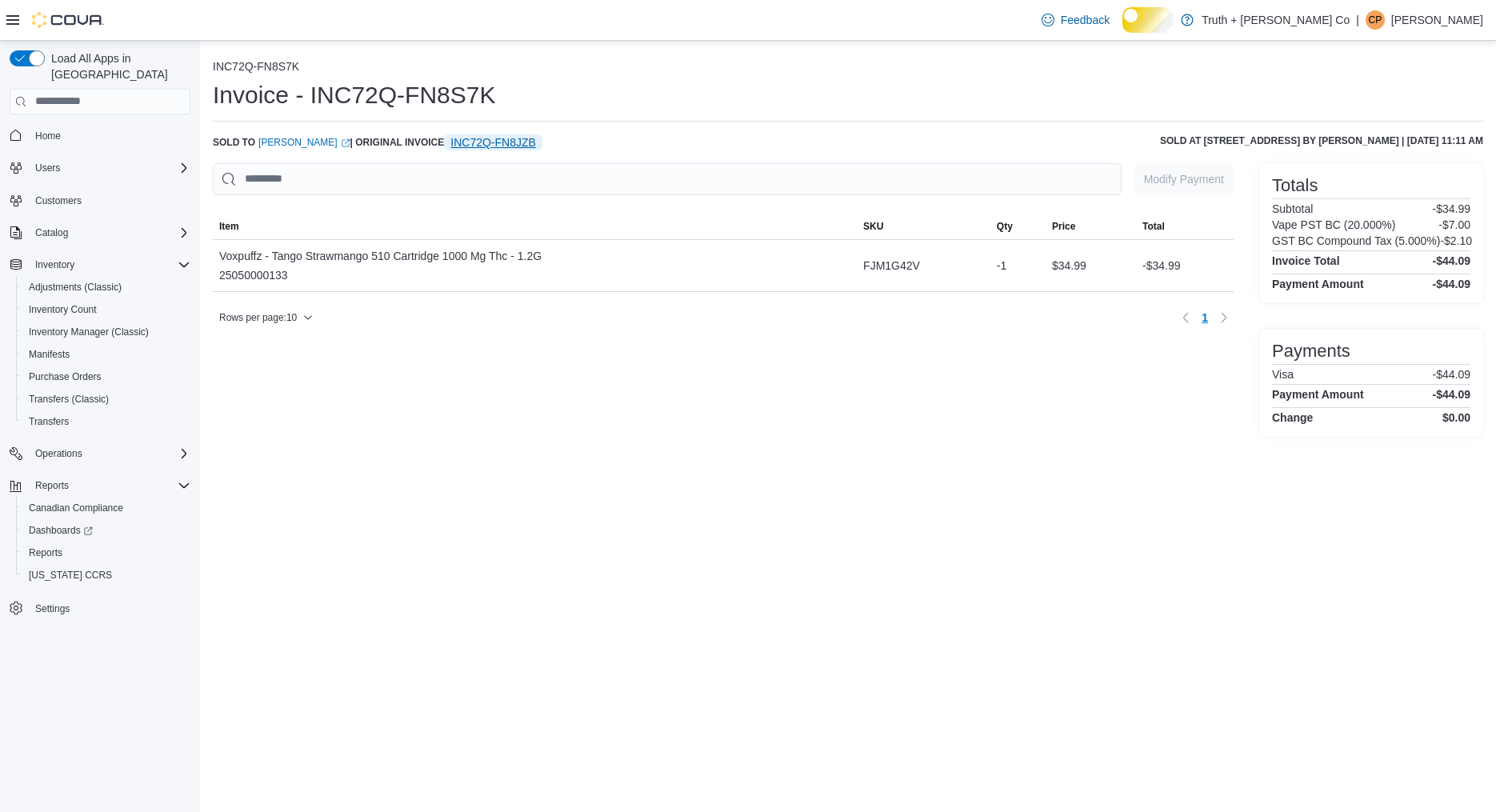
click at [536, 151] on span "INC72Q-FN8JZB" at bounding box center [493, 142] width 85 height 16
click at [536, 151] on span "INC73B-FG026P" at bounding box center [492, 142] width 84 height 16
click at [557, 151] on span "INC72Q-H24541" at bounding box center [516, 142] width 84 height 16
